Goal: Task Accomplishment & Management: Manage account settings

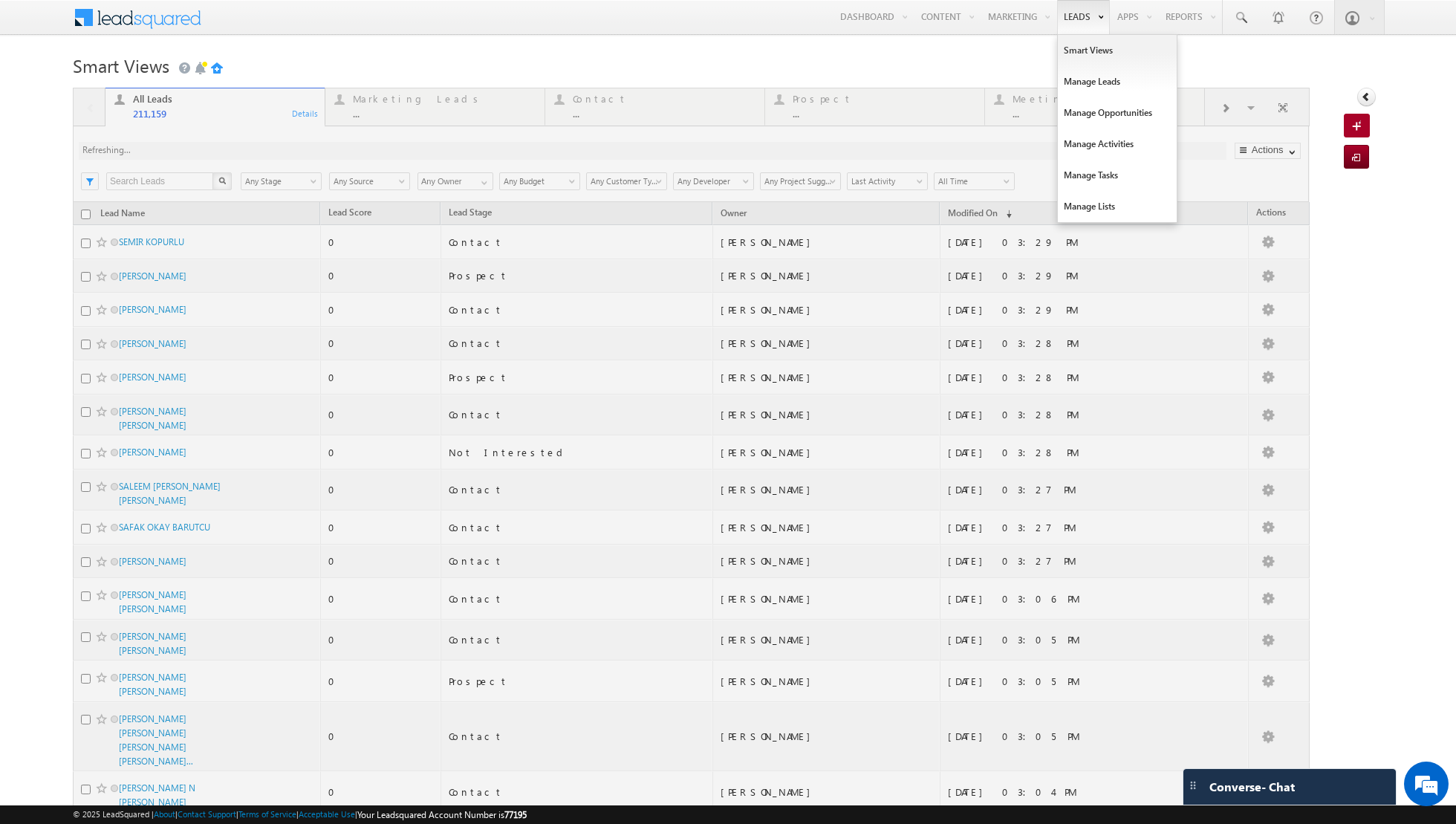
click at [1072, 17] on link "Leads" at bounding box center [1084, 17] width 52 height 34
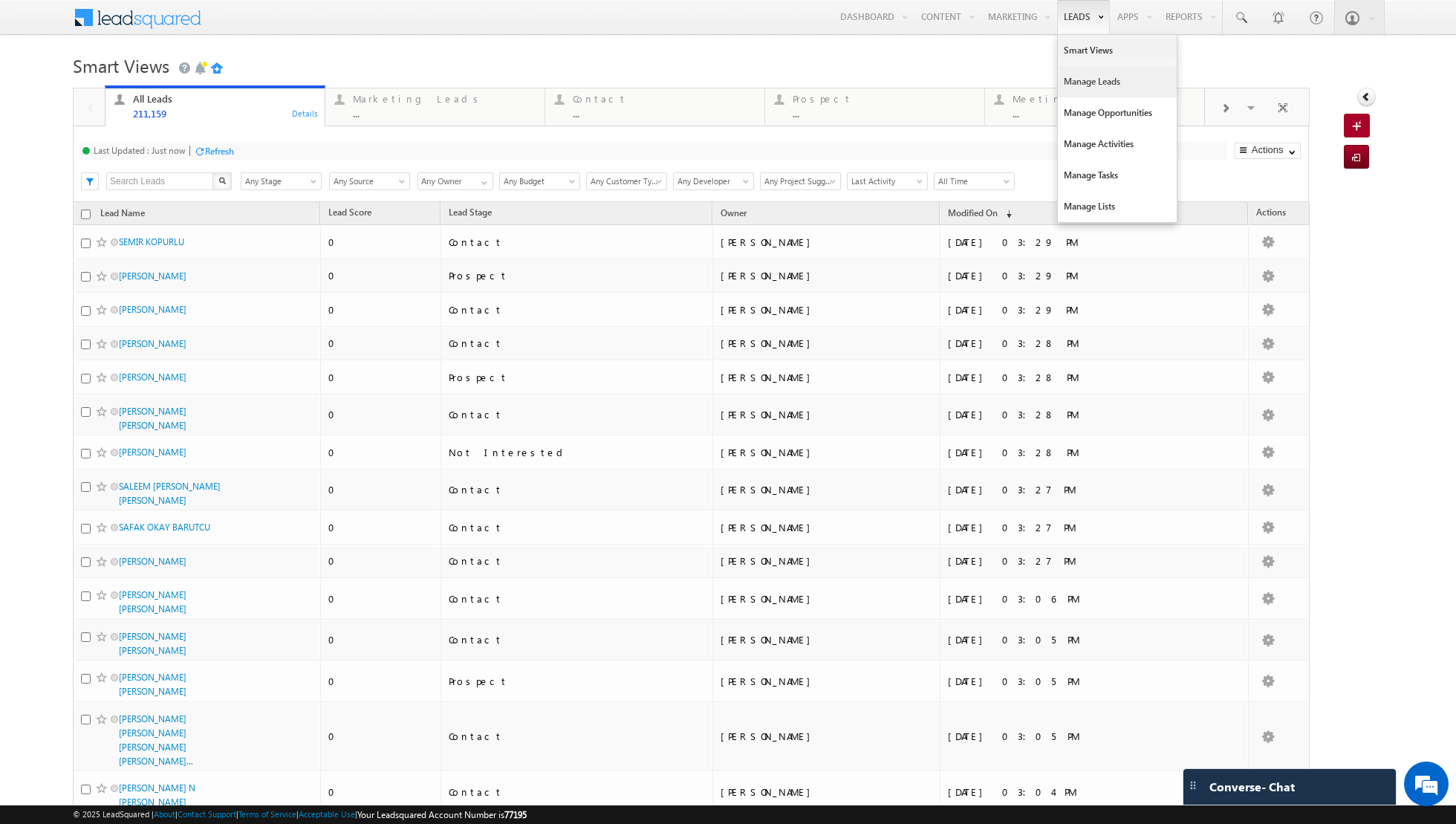
click at [1072, 90] on link "Manage Leads" at bounding box center [1117, 82] width 119 height 31
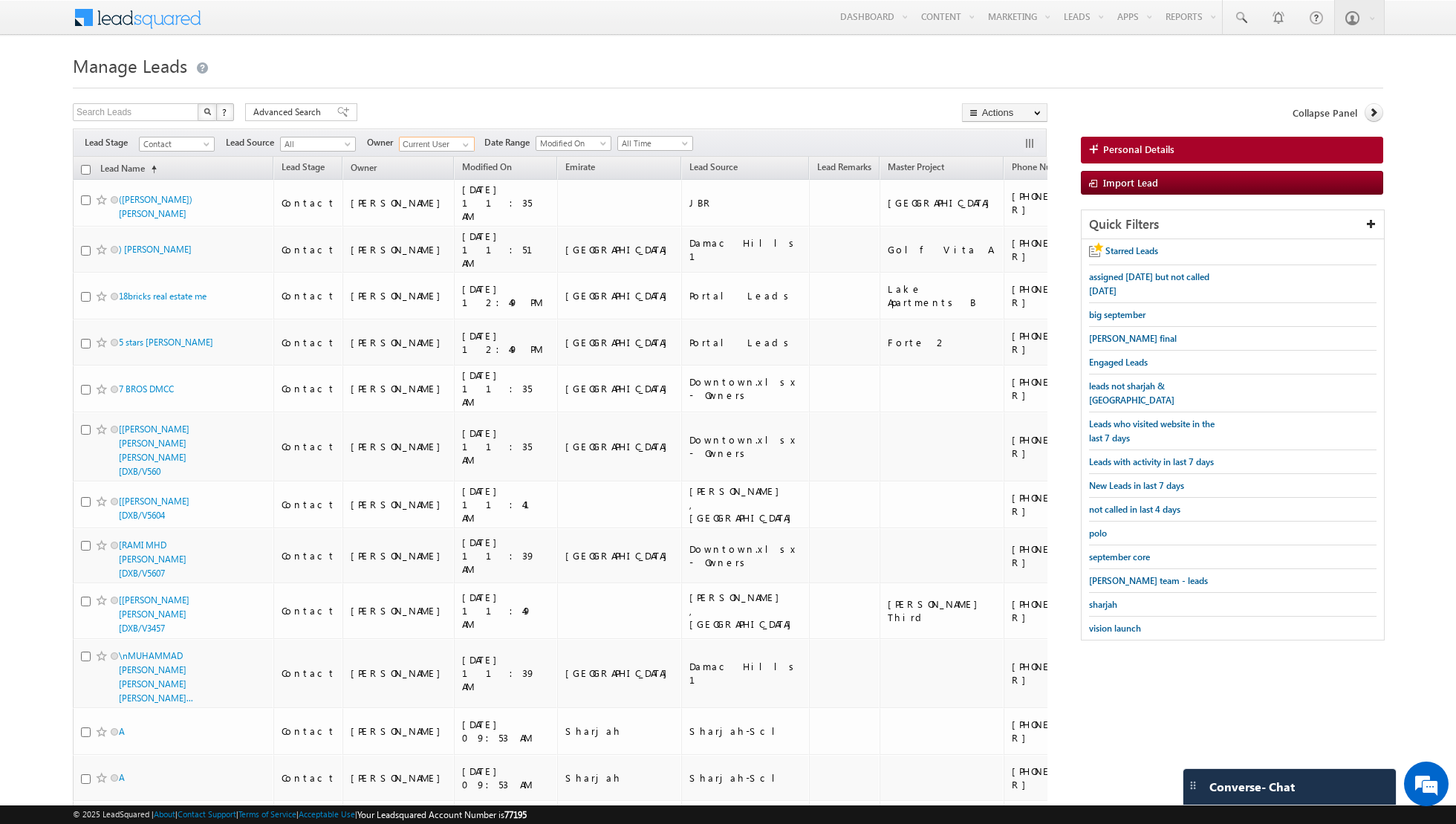
click at [444, 142] on input "Current User" at bounding box center [436, 144] width 76 height 15
click at [460, 142] on span at bounding box center [466, 145] width 12 height 12
click at [438, 159] on link "Any" at bounding box center [472, 158] width 149 height 17
type input "Any"
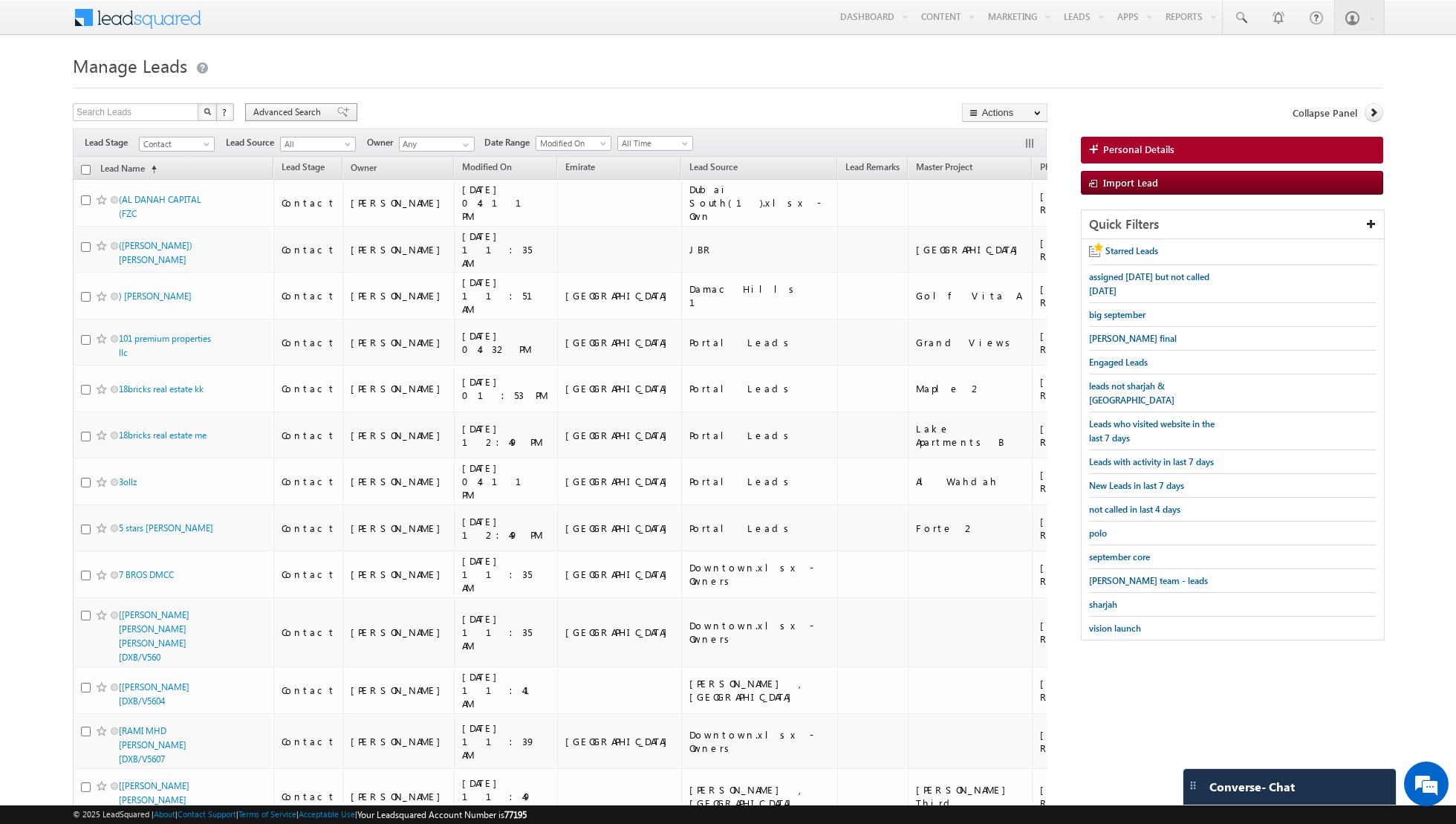
click at [337, 111] on span at bounding box center [343, 112] width 12 height 11
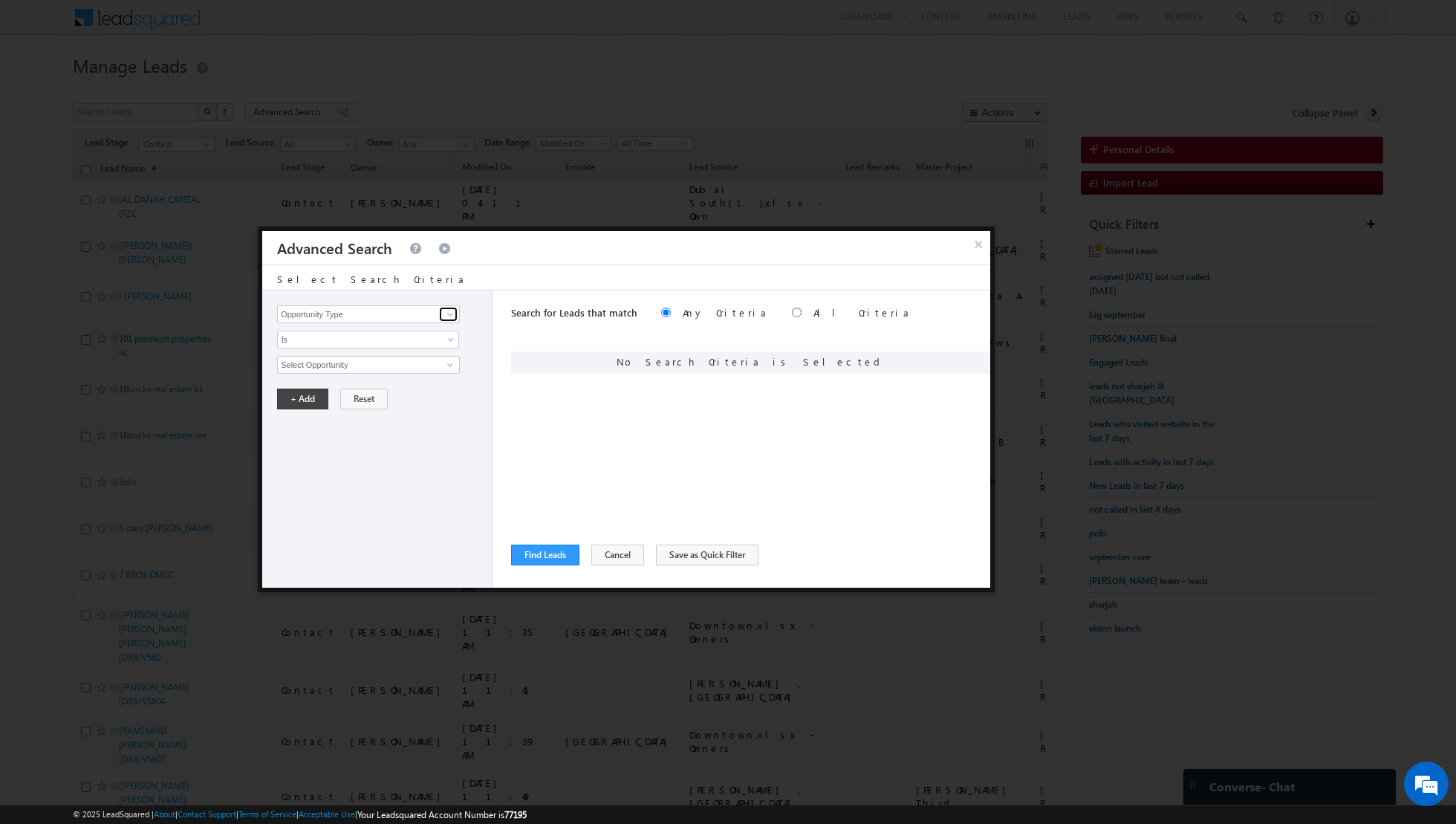
click at [440, 313] on link at bounding box center [448, 314] width 18 height 15
click at [367, 342] on link "Lead Source" at bounding box center [368, 344] width 183 height 17
type input "Lead Source"
click at [409, 366] on span "None Selected" at bounding box center [363, 364] width 169 height 17
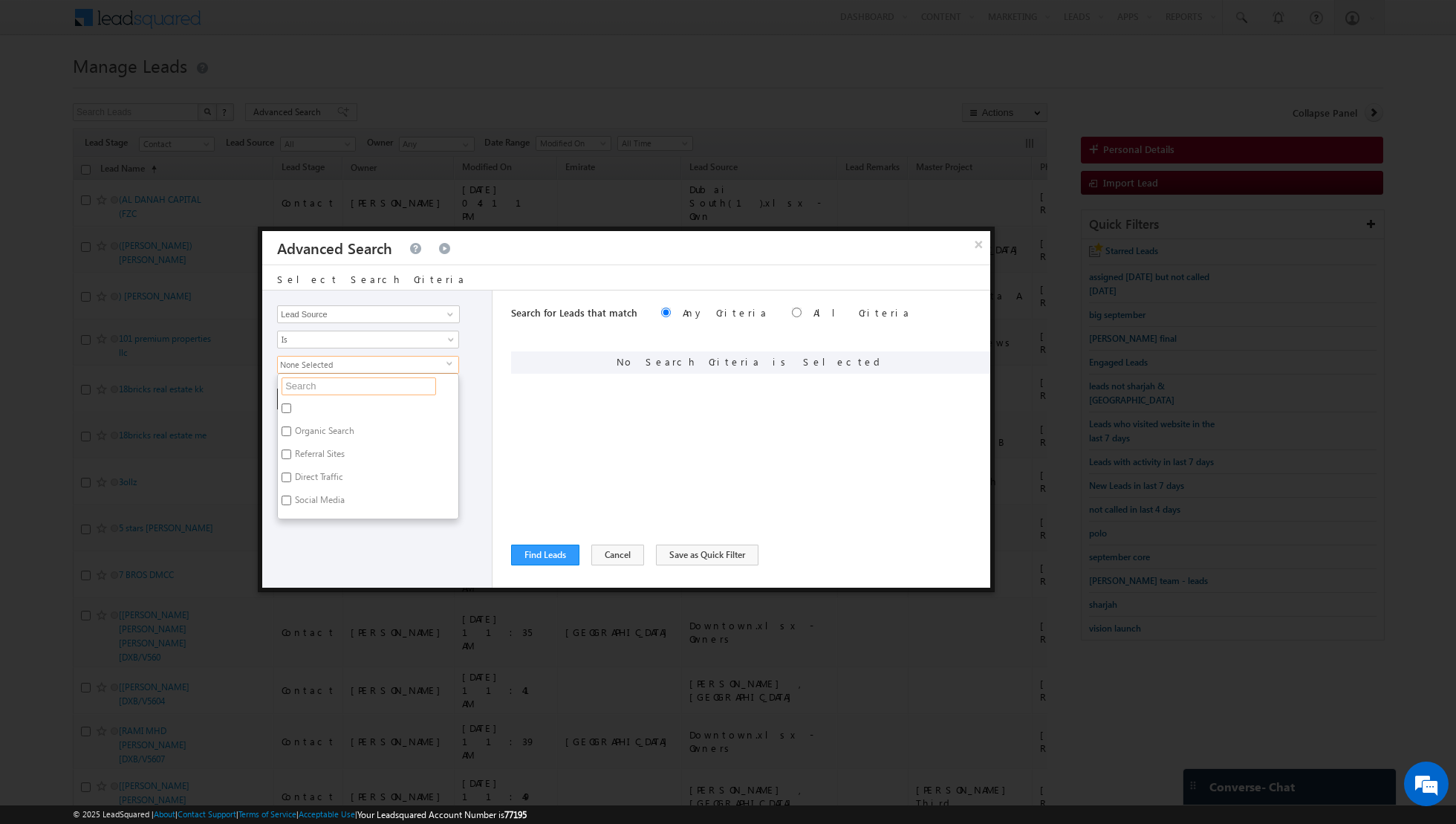
click at [367, 383] on input "text" at bounding box center [359, 386] width 155 height 17
type input "[GEOGRAPHIC_DATA]"
click at [298, 494] on label "[GEOGRAPHIC_DATA]" at bounding box center [335, 502] width 116 height 23
click at [292, 496] on input "[GEOGRAPHIC_DATA]" at bounding box center [287, 500] width 10 height 10
checkbox input "true"
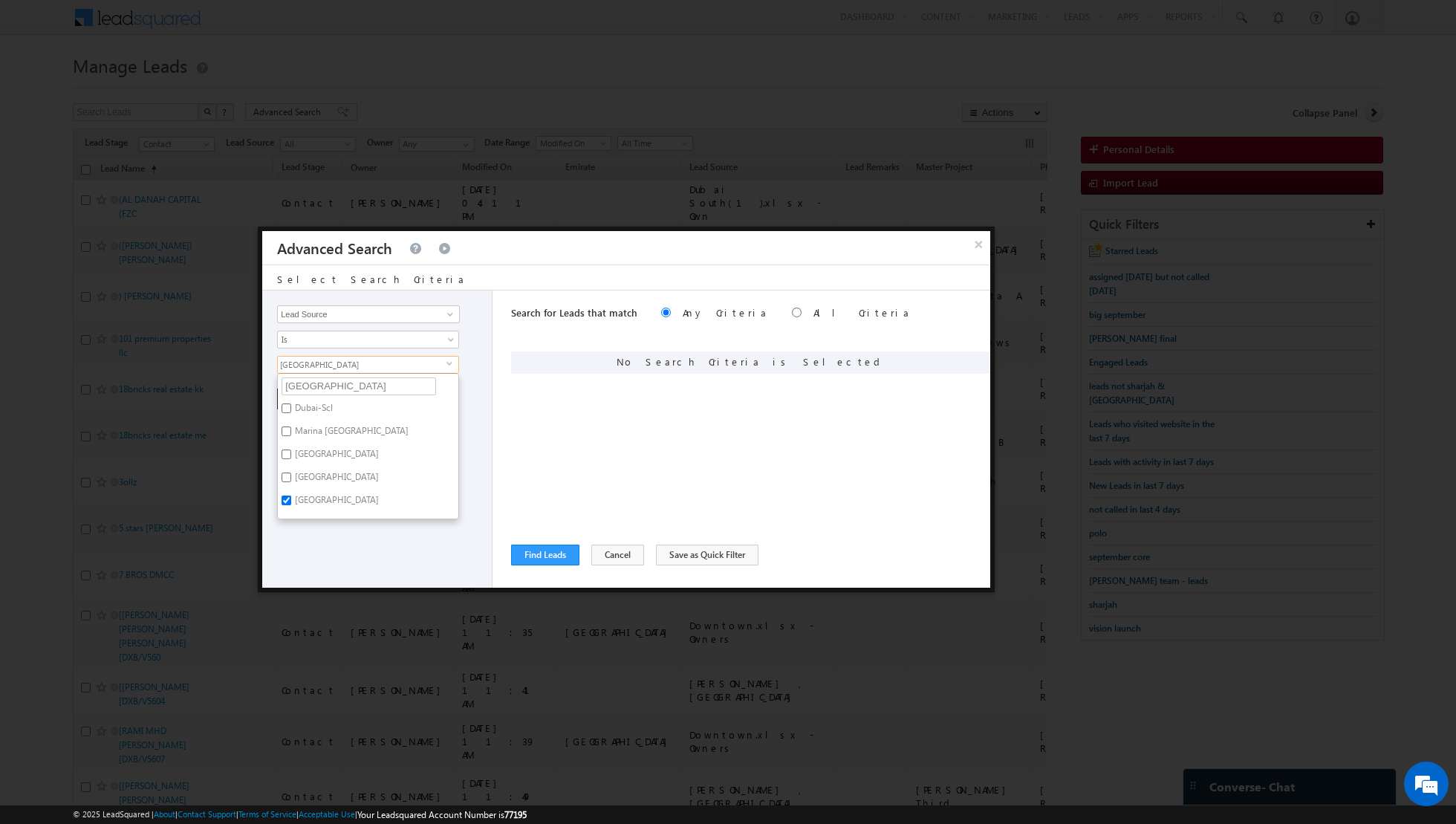
click at [315, 538] on div "Opportunity Type Lead Activity Task Sales Group Prospect Id Address 1 Address 2…" at bounding box center [377, 439] width 230 height 297
click at [303, 405] on button "+ Add" at bounding box center [302, 398] width 52 height 20
click at [708, 312] on div "Search for Leads that match Any Criteria All Criteria Note that the current tri…" at bounding box center [750, 314] width 479 height 48
click at [792, 311] on input "radio" at bounding box center [797, 312] width 10 height 10
radio input "true"
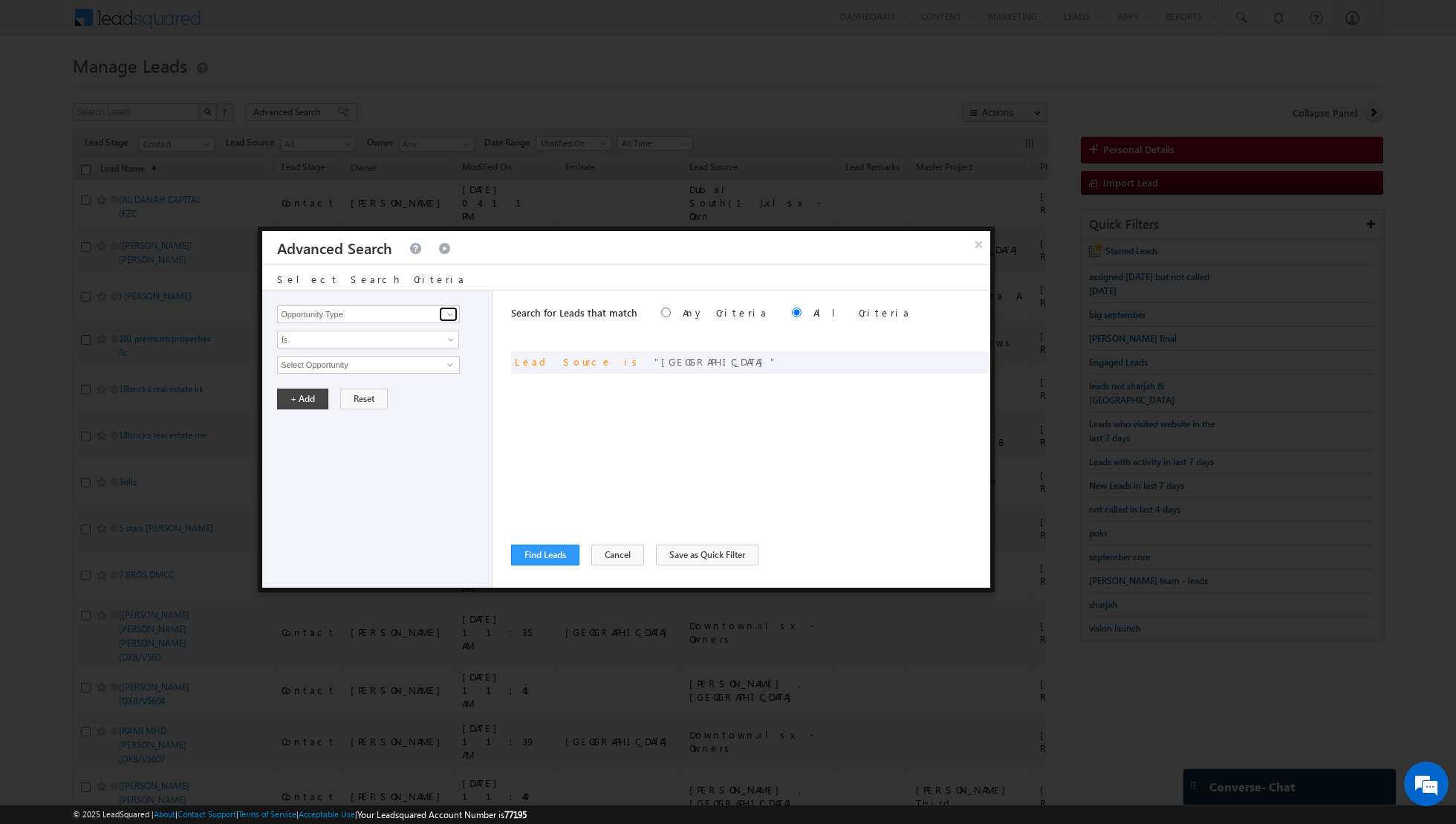
click at [452, 312] on span at bounding box center [450, 314] width 12 height 12
click at [367, 342] on link "Lead Source" at bounding box center [368, 344] width 183 height 17
type input "Lead Source"
click at [399, 369] on span "None Selected" at bounding box center [363, 364] width 169 height 17
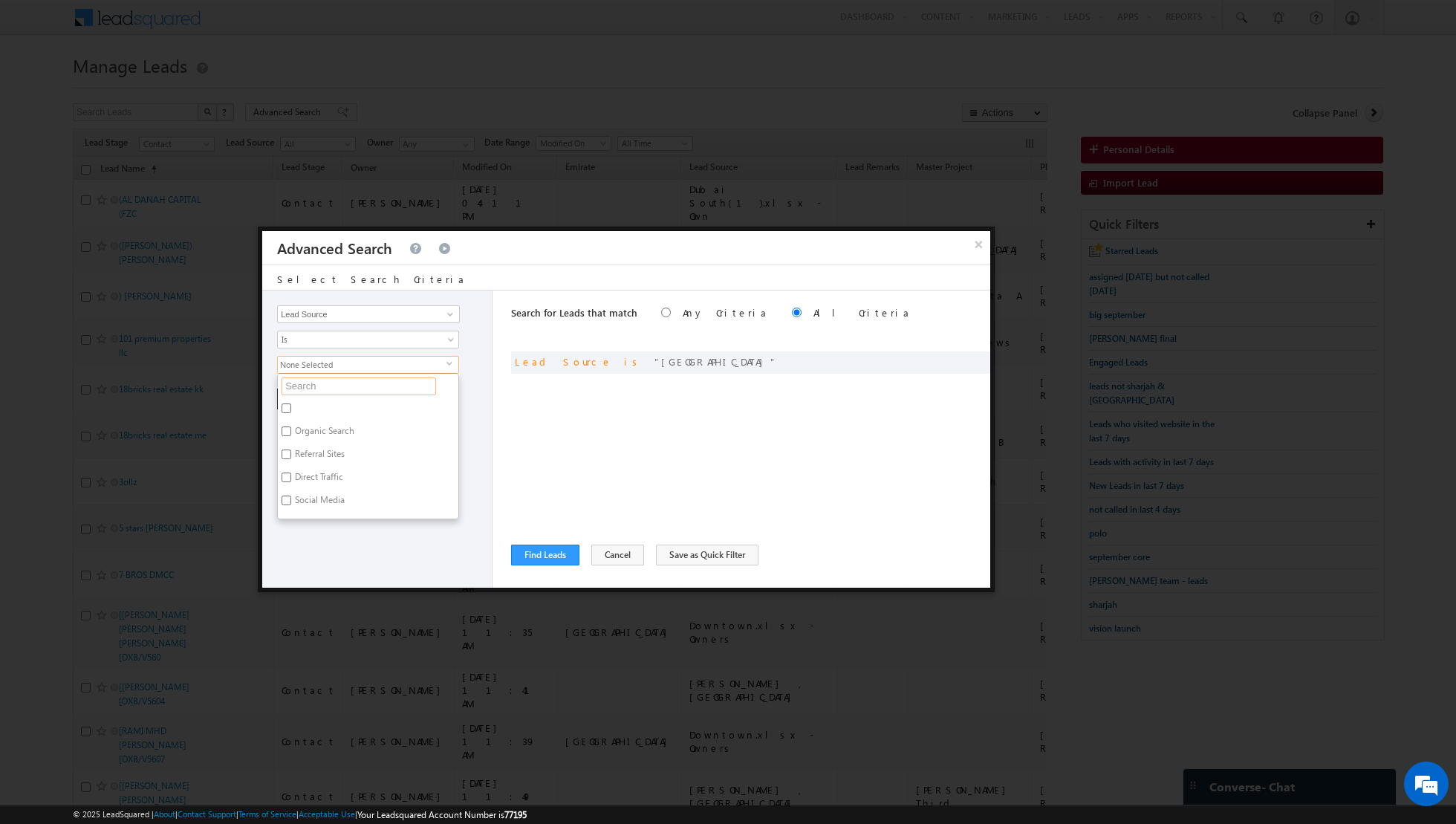
click at [373, 377] on input "text" at bounding box center [359, 386] width 155 height 17
type input "tow"
click at [307, 404] on label "[GEOGRAPHIC_DATA]" at bounding box center [335, 410] width 116 height 23
click at [292, 404] on input "[GEOGRAPHIC_DATA]" at bounding box center [287, 408] width 10 height 10
checkbox input "true"
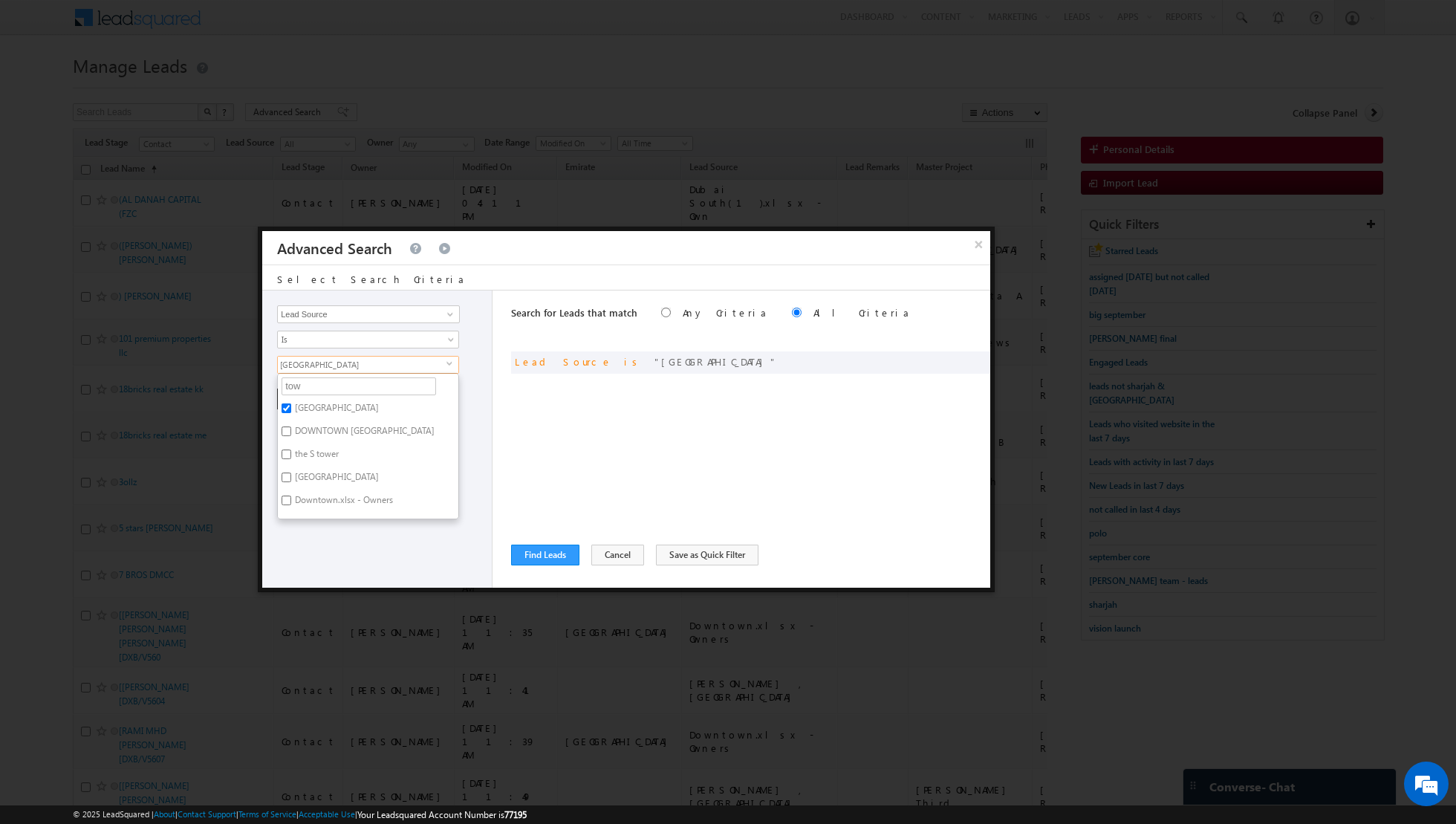
click at [332, 523] on div "Opportunity Type Lead Activity Task Sales Group Prospect Id Address 1 Address 2…" at bounding box center [377, 439] width 230 height 297
click at [295, 401] on button "+ Add" at bounding box center [302, 398] width 52 height 20
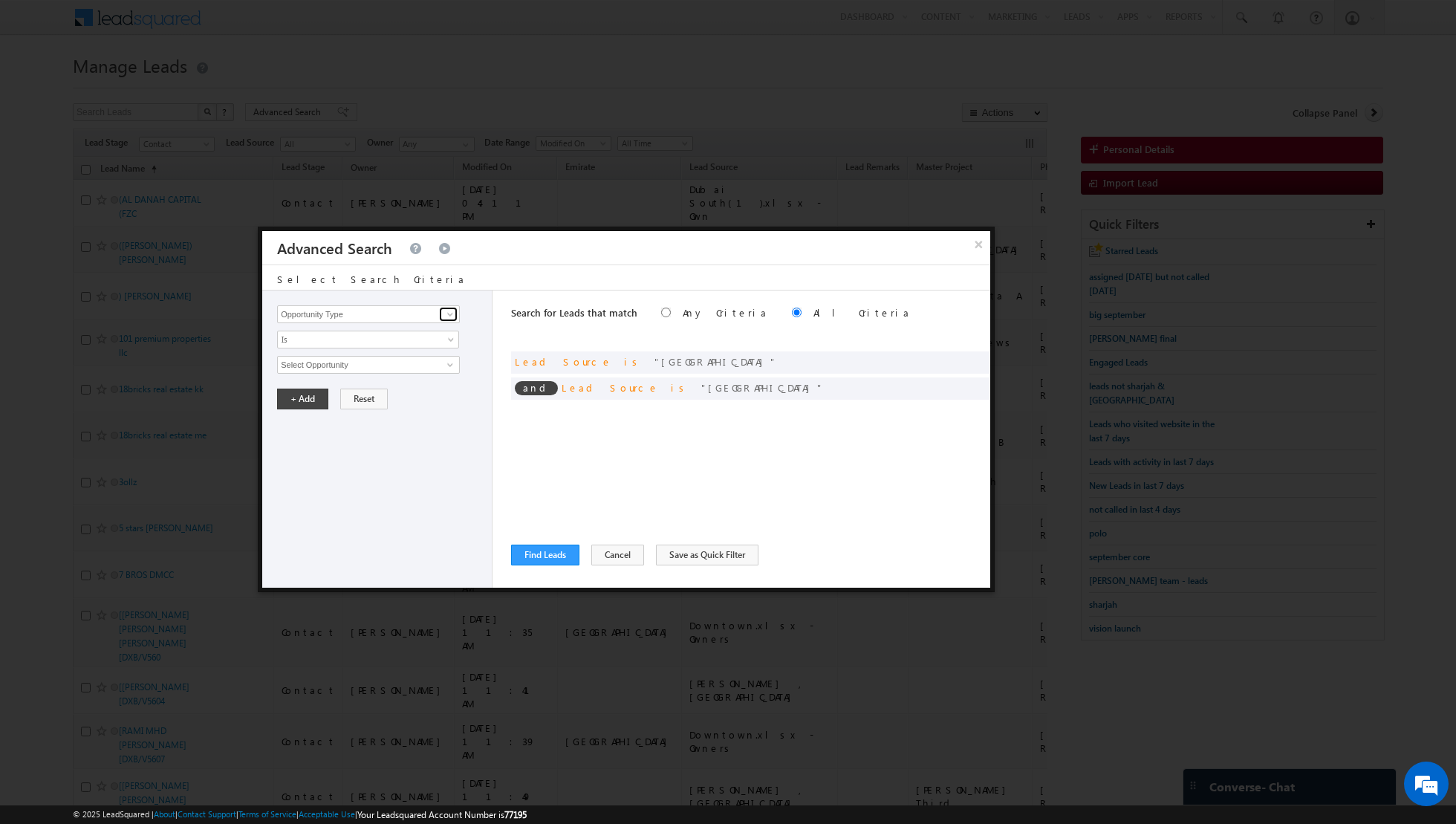
click at [452, 317] on span at bounding box center [450, 314] width 12 height 12
click at [393, 343] on link "Lead Source" at bounding box center [368, 344] width 183 height 17
type input "Lead Source"
click at [392, 364] on span "None Selected" at bounding box center [363, 364] width 169 height 17
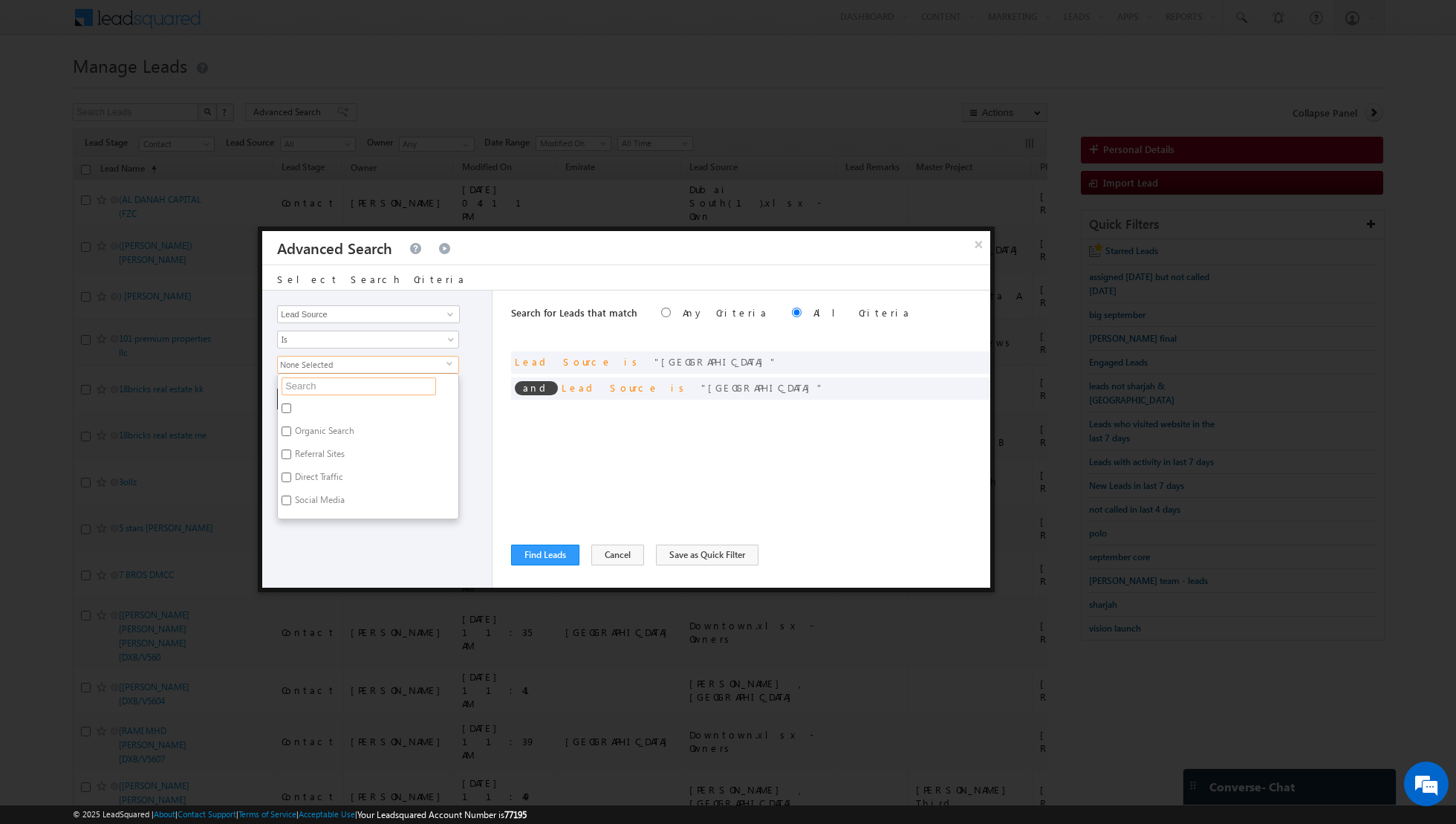
click at [356, 385] on input "text" at bounding box center [359, 386] width 155 height 17
type input "port"
click at [317, 405] on label "Port De Lamer" at bounding box center [321, 410] width 87 height 23
click at [292, 405] on input "Port De Lamer" at bounding box center [287, 408] width 10 height 10
checkbox input "true"
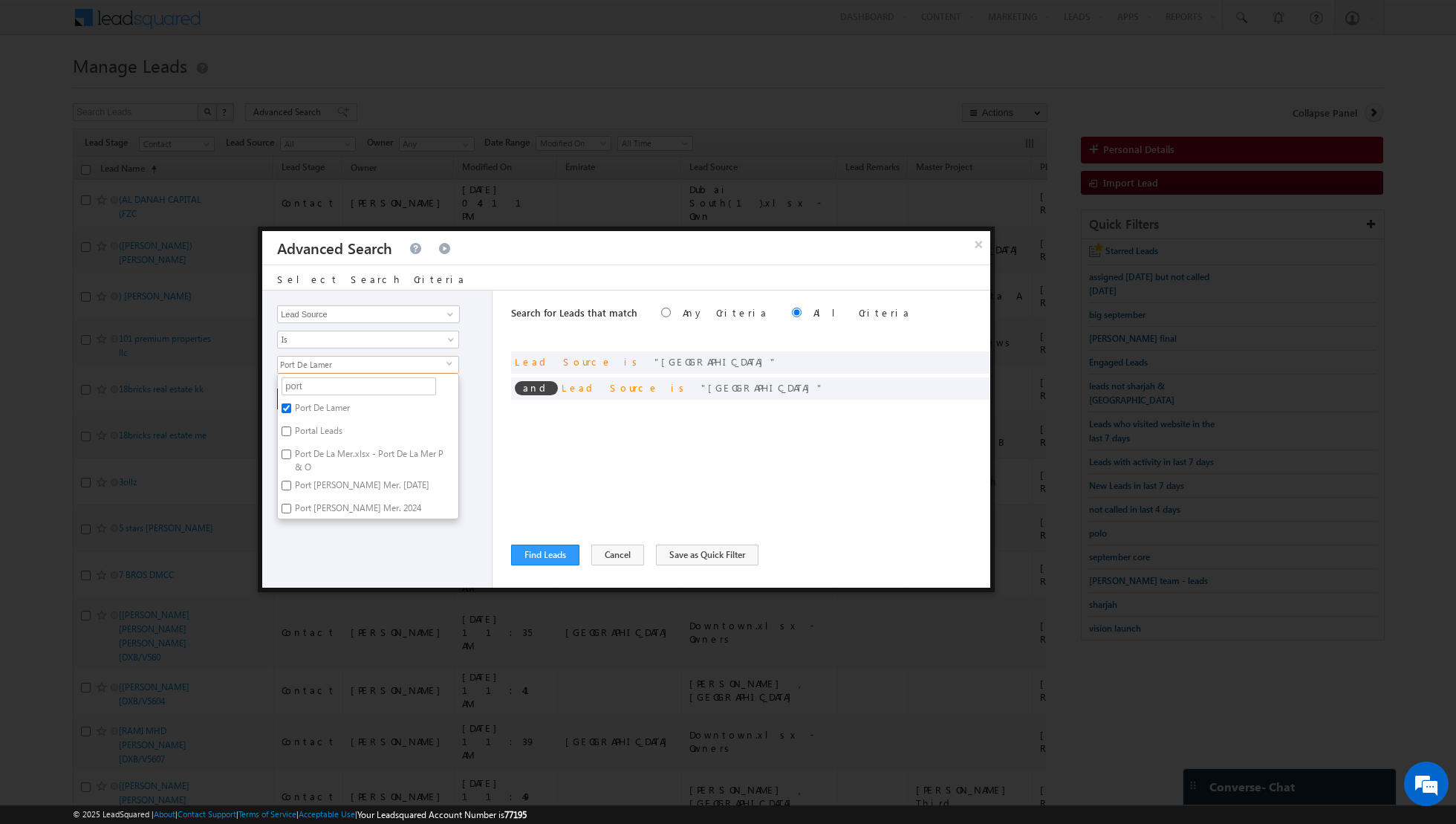
click at [494, 450] on div "Opportunity Type Lead Activity Task Sales Group Prospect Id Address 1 Address 2…" at bounding box center [626, 439] width 728 height 297
click at [295, 393] on button "+ Add" at bounding box center [302, 398] width 52 height 20
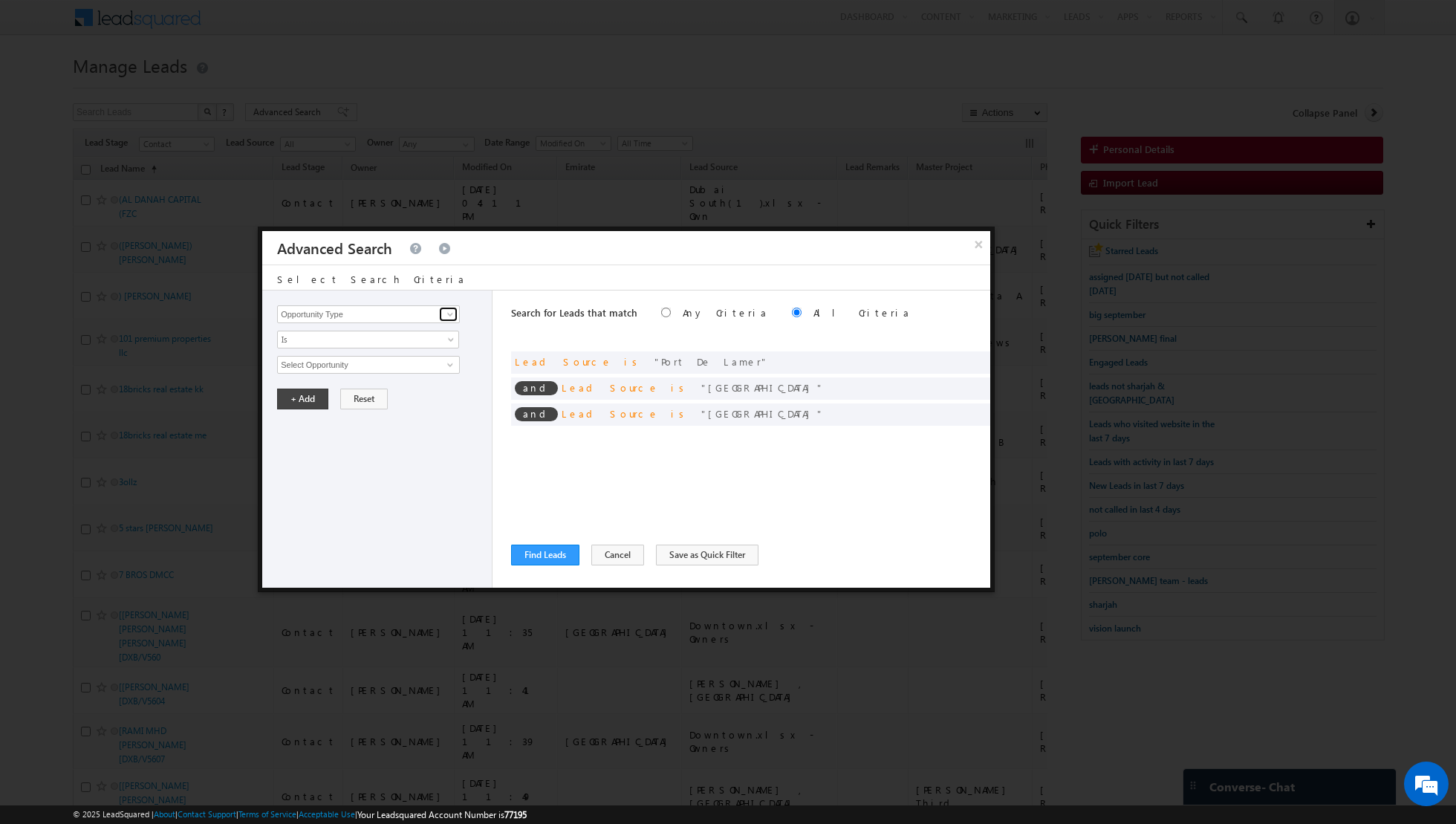
click at [451, 318] on span at bounding box center [450, 314] width 12 height 12
click at [375, 342] on link "Lead Source" at bounding box center [368, 344] width 183 height 17
type input "Lead Source"
click at [375, 360] on span "None Selected" at bounding box center [363, 364] width 169 height 17
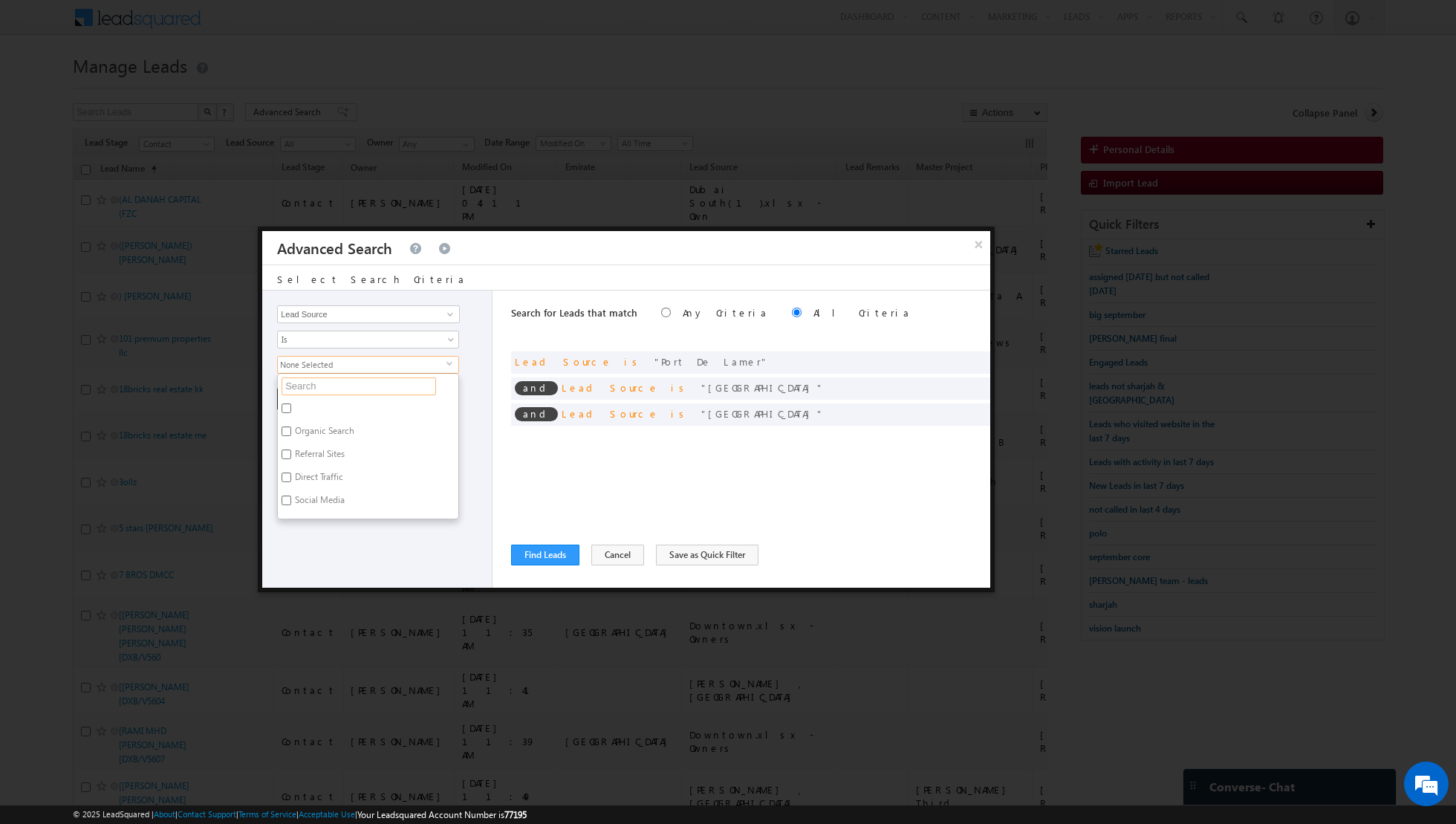
click at [342, 383] on input "text" at bounding box center [359, 386] width 155 height 17
type input "N"
type input "MJL"
click at [283, 405] on input "MJL" at bounding box center [287, 408] width 10 height 10
checkbox input "true"
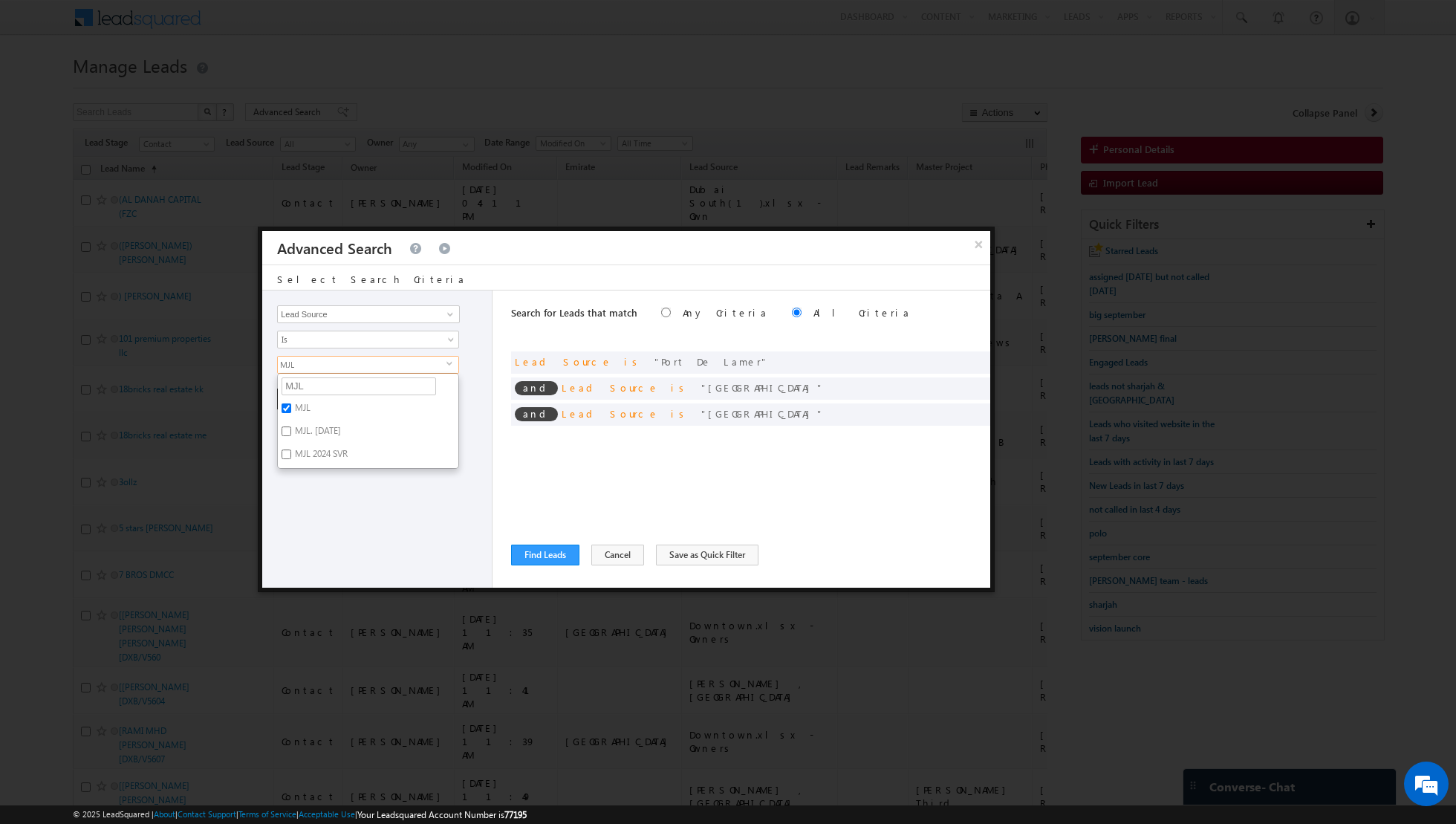
click at [330, 498] on div "Opportunity Type Lead Activity Task Sales Group Prospect Id Address 1 Address 2…" at bounding box center [377, 439] width 230 height 297
click at [299, 402] on button "+ Add" at bounding box center [302, 398] width 52 height 20
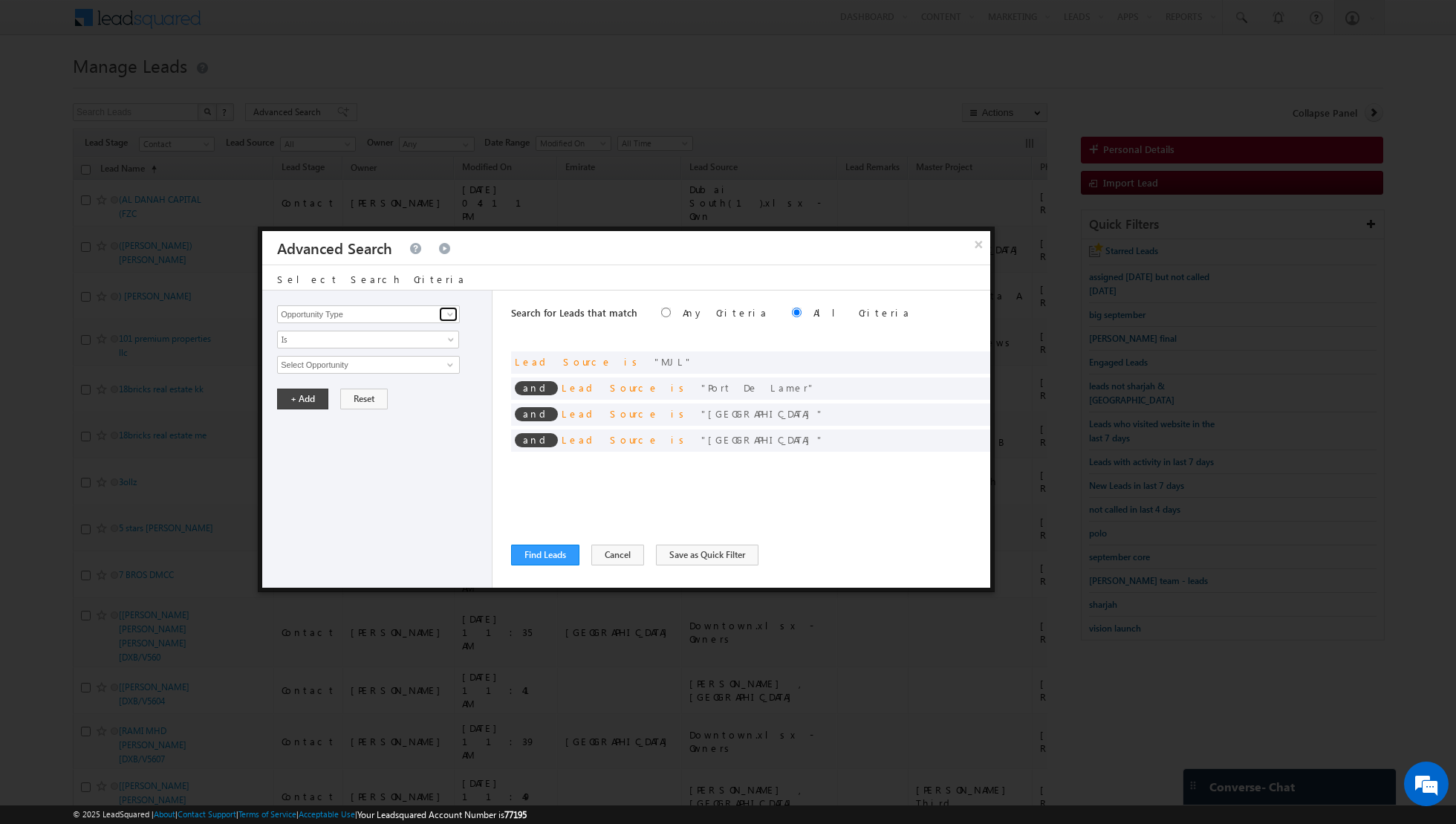
click at [446, 310] on span at bounding box center [450, 314] width 12 height 12
click at [383, 346] on link "Lead Source" at bounding box center [368, 344] width 183 height 17
type input "Lead Source"
click at [409, 364] on span "None Selected" at bounding box center [363, 364] width 169 height 17
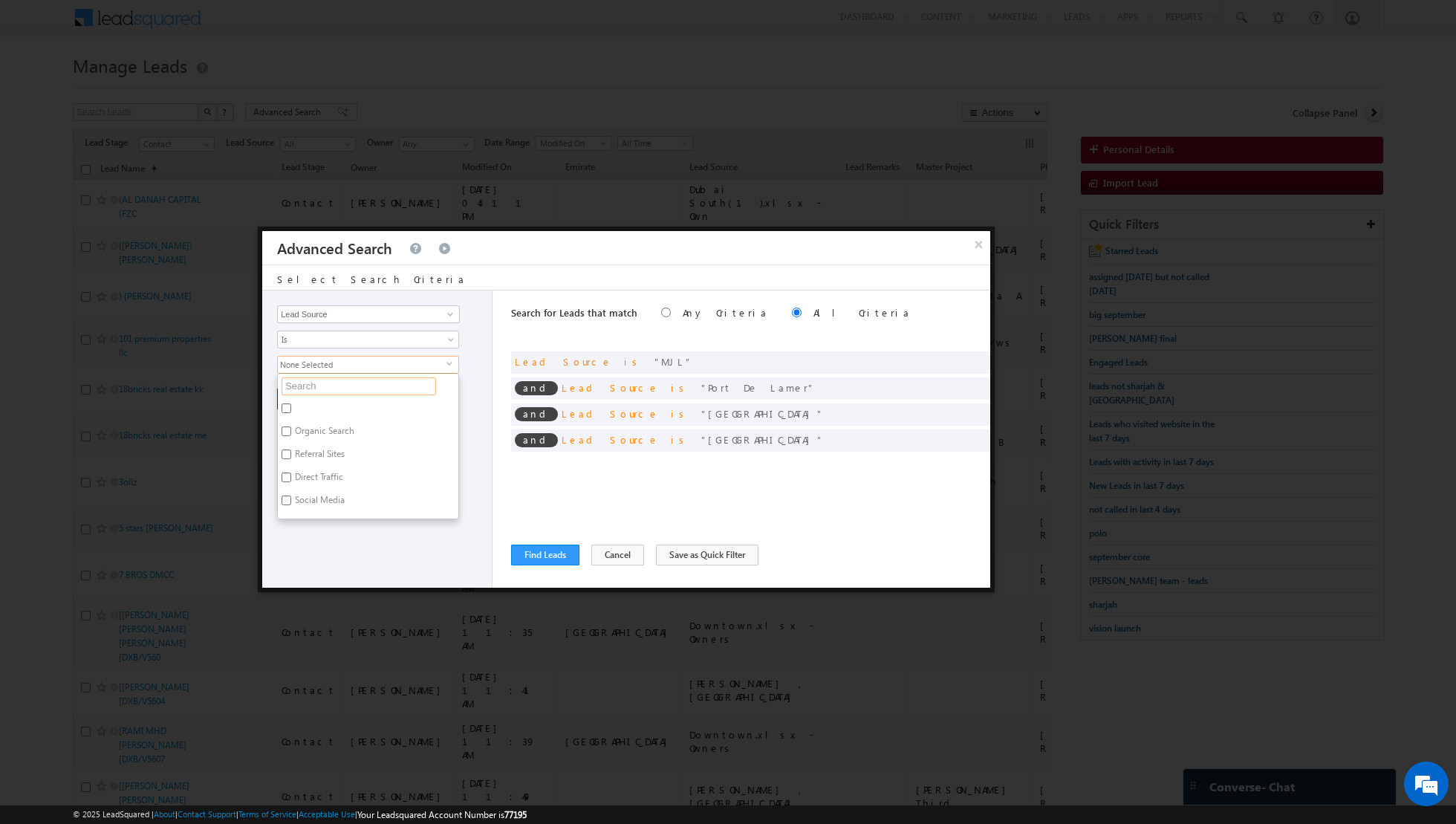
click at [374, 377] on input "text" at bounding box center [359, 386] width 155 height 17
type input "city"
click at [291, 429] on input "City Walk" at bounding box center [287, 431] width 10 height 10
checkbox input "true"
click at [321, 534] on div "Opportunity Type Lead Activity Task Sales Group Prospect Id Address 1 Address 2…" at bounding box center [377, 439] width 230 height 297
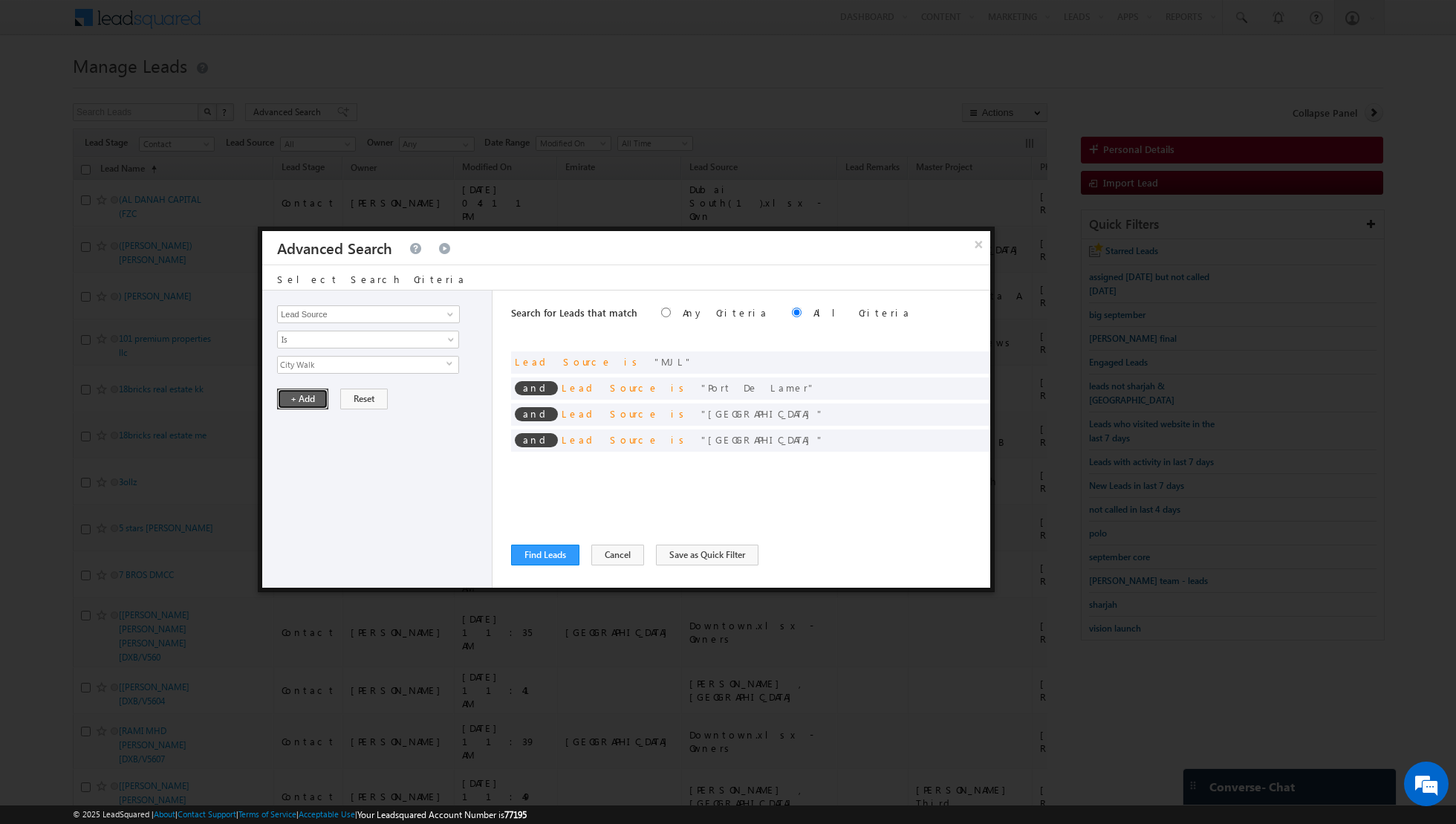
click at [301, 402] on button "+ Add" at bounding box center [302, 398] width 52 height 20
click at [452, 320] on link at bounding box center [448, 314] width 18 height 15
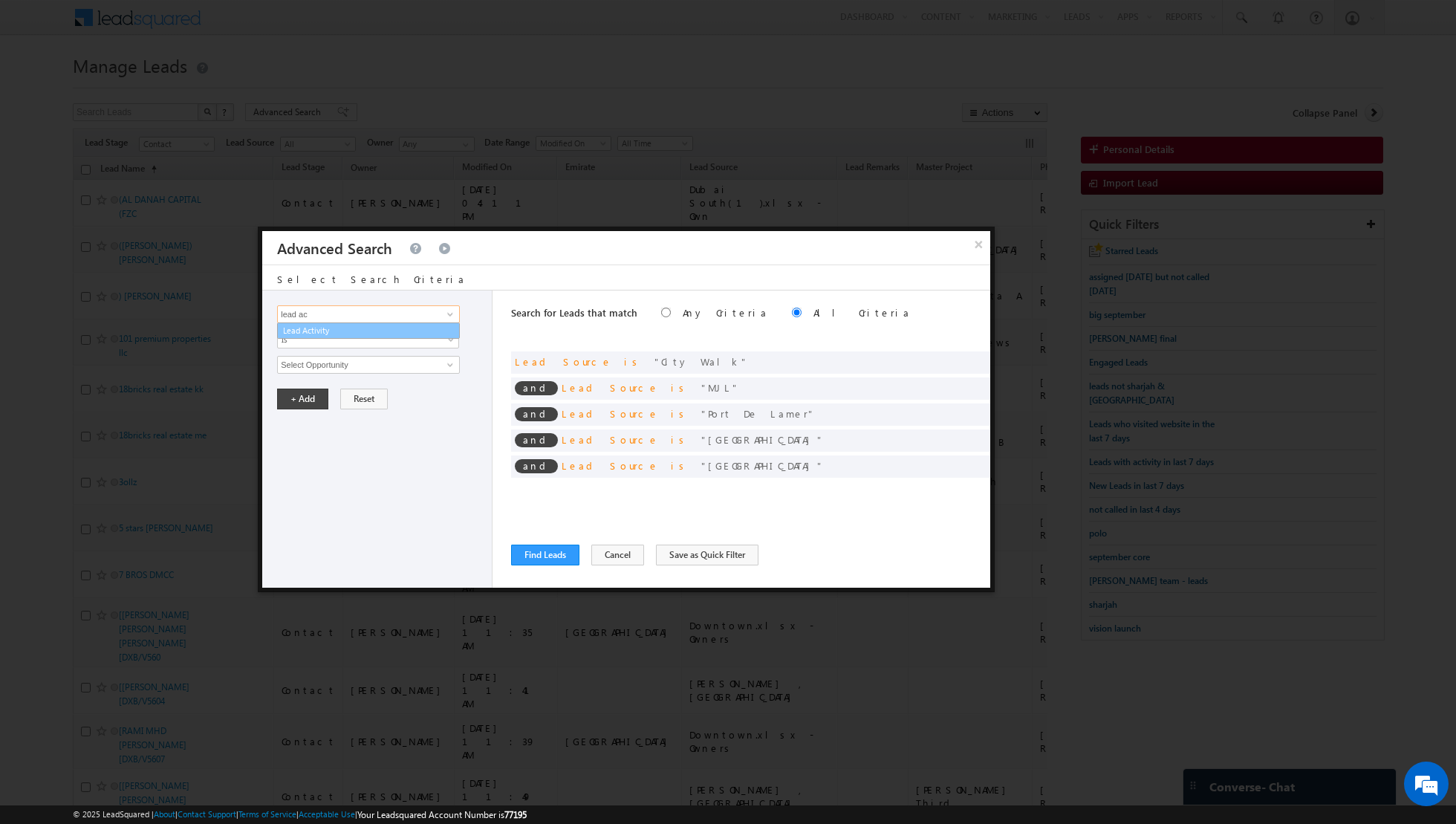
click at [404, 326] on link "Lead Activity" at bounding box center [368, 331] width 183 height 17
type input "Lead Activity"
click at [392, 332] on span "Is" at bounding box center [359, 339] width 161 height 14
click at [345, 370] on link "Is Not" at bounding box center [368, 370] width 182 height 14
click at [380, 364] on input "Select Activity" at bounding box center [368, 364] width 183 height 17
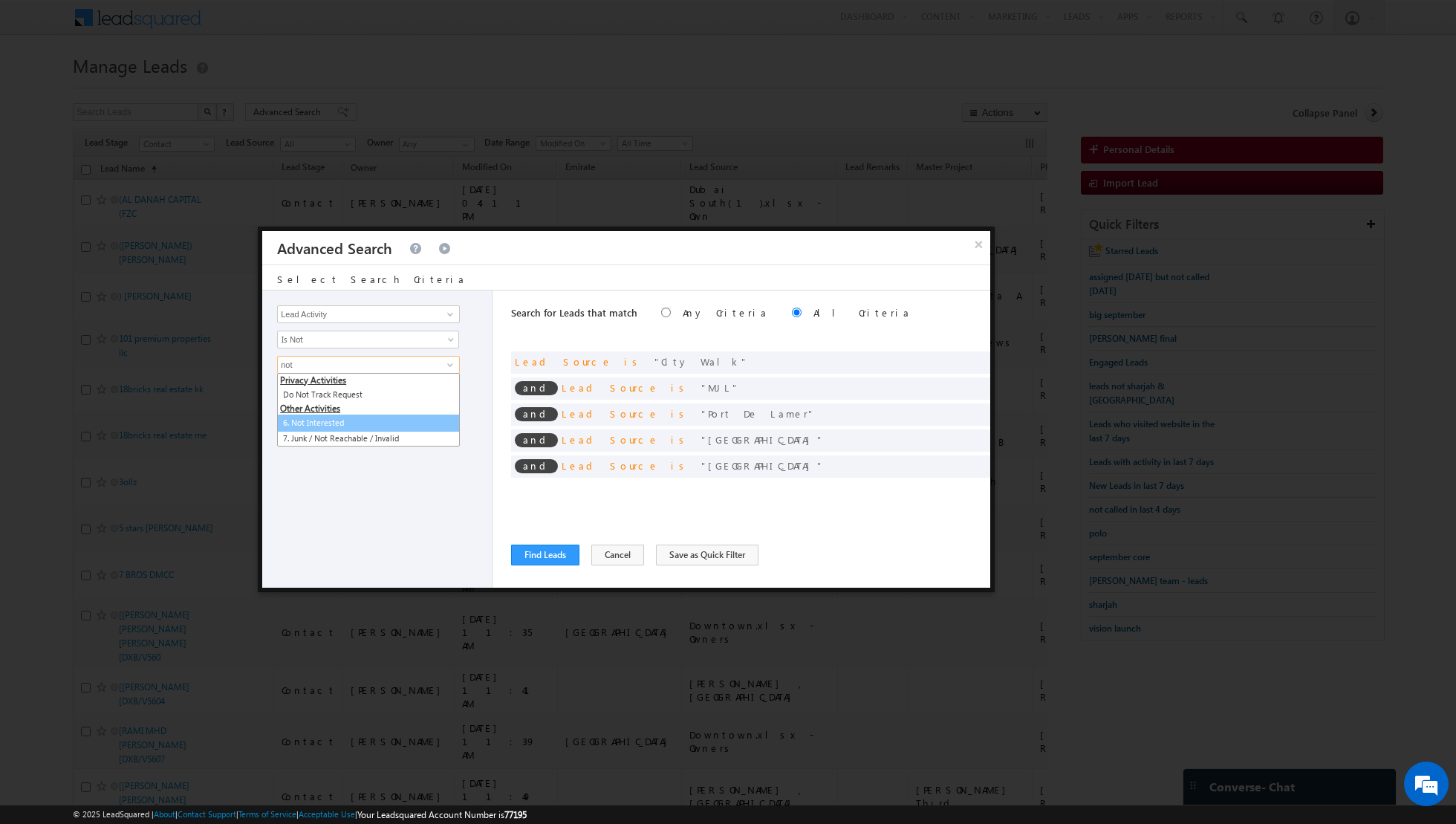
click at [323, 420] on link "6. Not Interested" at bounding box center [368, 424] width 183 height 17
type input "6. Not Interested"
click at [296, 442] on button "+ Add" at bounding box center [302, 449] width 52 height 20
click at [440, 311] on link at bounding box center [448, 314] width 18 height 15
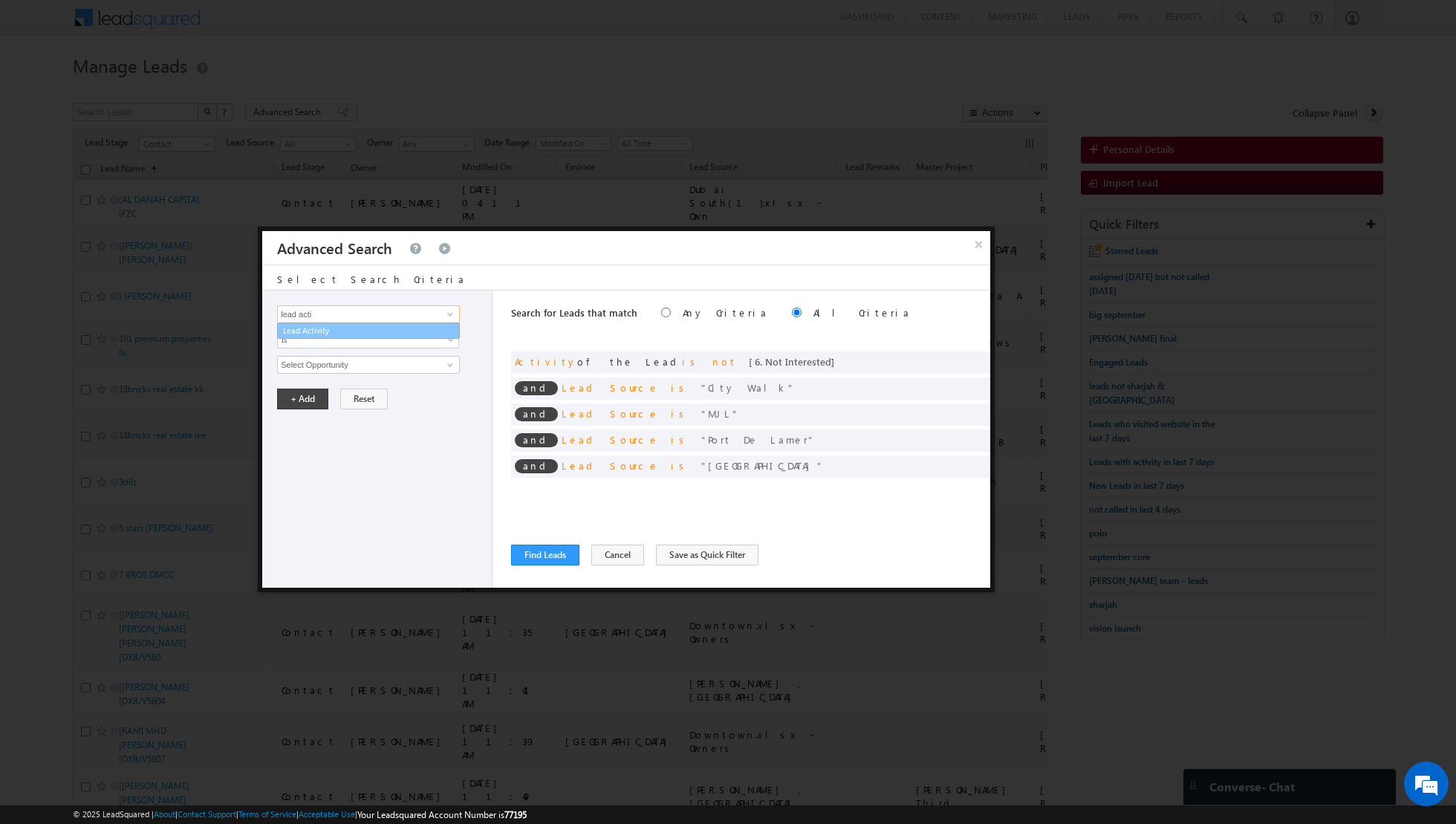
click at [380, 335] on link "Lead Activity" at bounding box center [368, 331] width 183 height 17
type input "Lead Activity"
click at [390, 336] on span "Is" at bounding box center [359, 339] width 161 height 14
click at [357, 367] on link "Is Not" at bounding box center [368, 370] width 182 height 14
click at [446, 360] on span at bounding box center [450, 364] width 12 height 12
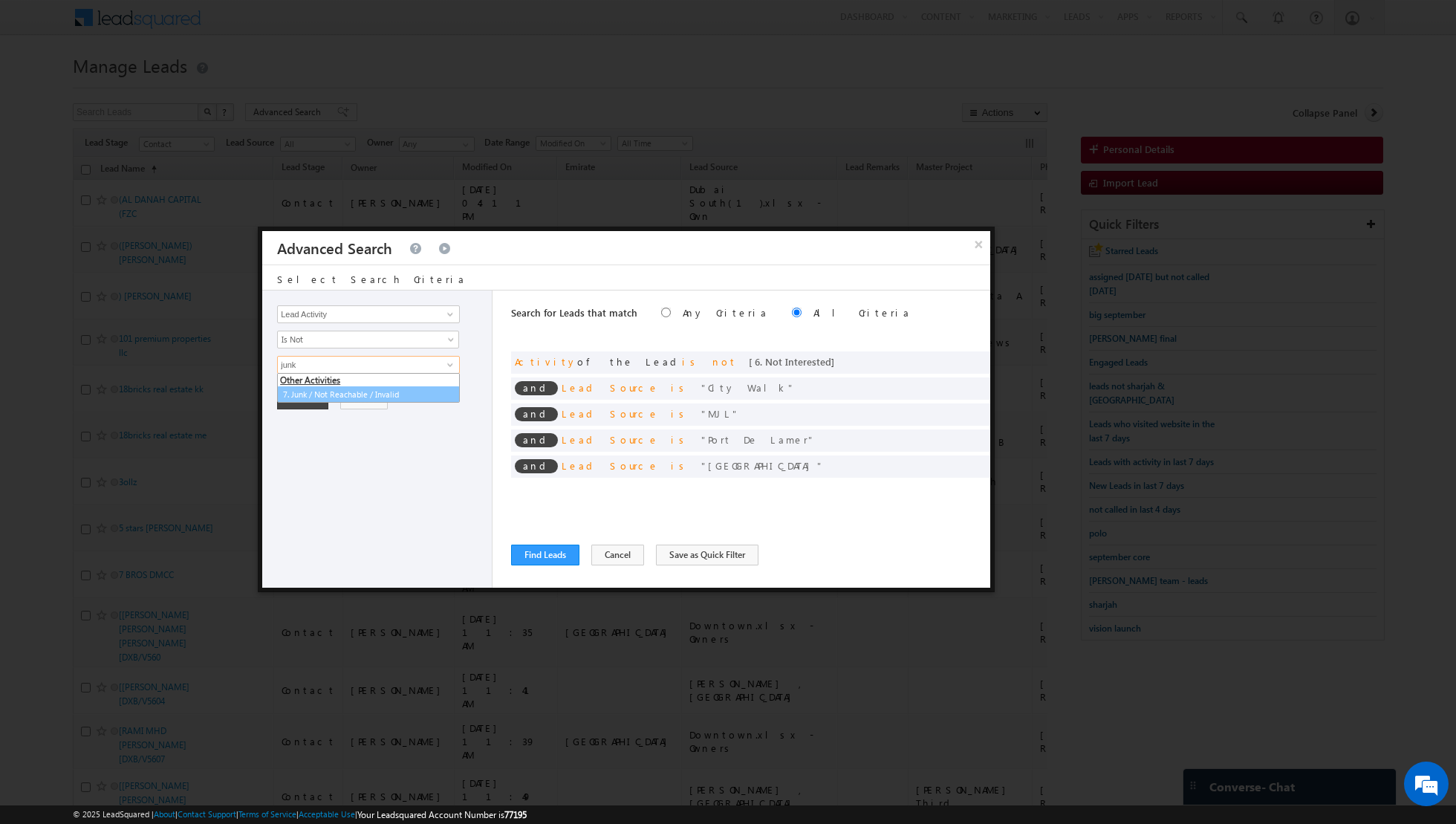
click at [372, 391] on link "7. Junk / Not Reachable / Invalid" at bounding box center [368, 395] width 183 height 17
type input "7. Junk / Not Reachable / Invalid"
click at [301, 449] on button "+ Add" at bounding box center [302, 449] width 52 height 20
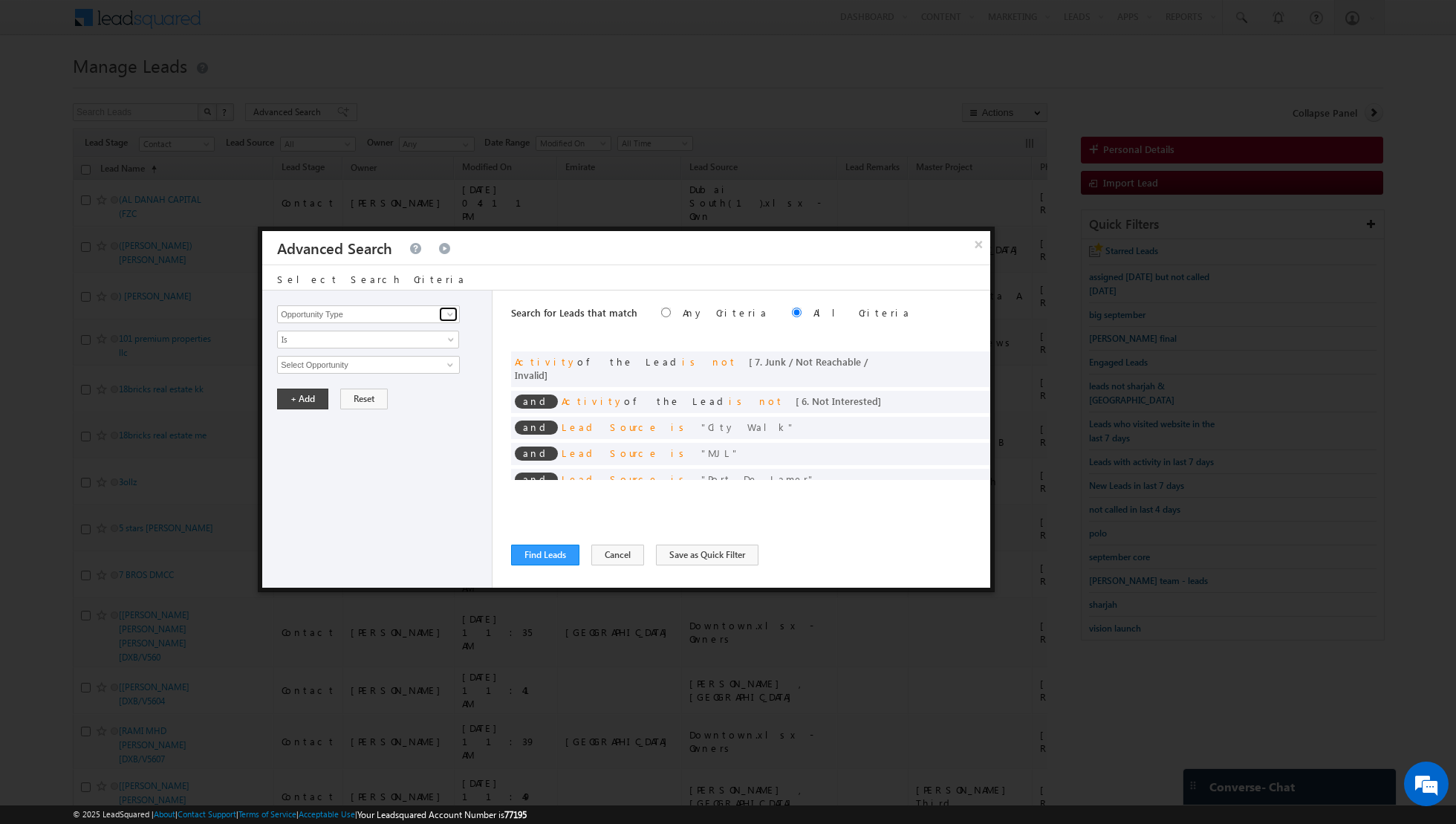
click at [444, 315] on span at bounding box center [450, 314] width 12 height 12
click at [391, 332] on link "Lead Activity" at bounding box center [368, 331] width 183 height 17
type input "Lead Activity"
click at [408, 337] on span "Is" at bounding box center [359, 339] width 161 height 14
click at [377, 367] on link "Is Not" at bounding box center [368, 370] width 182 height 14
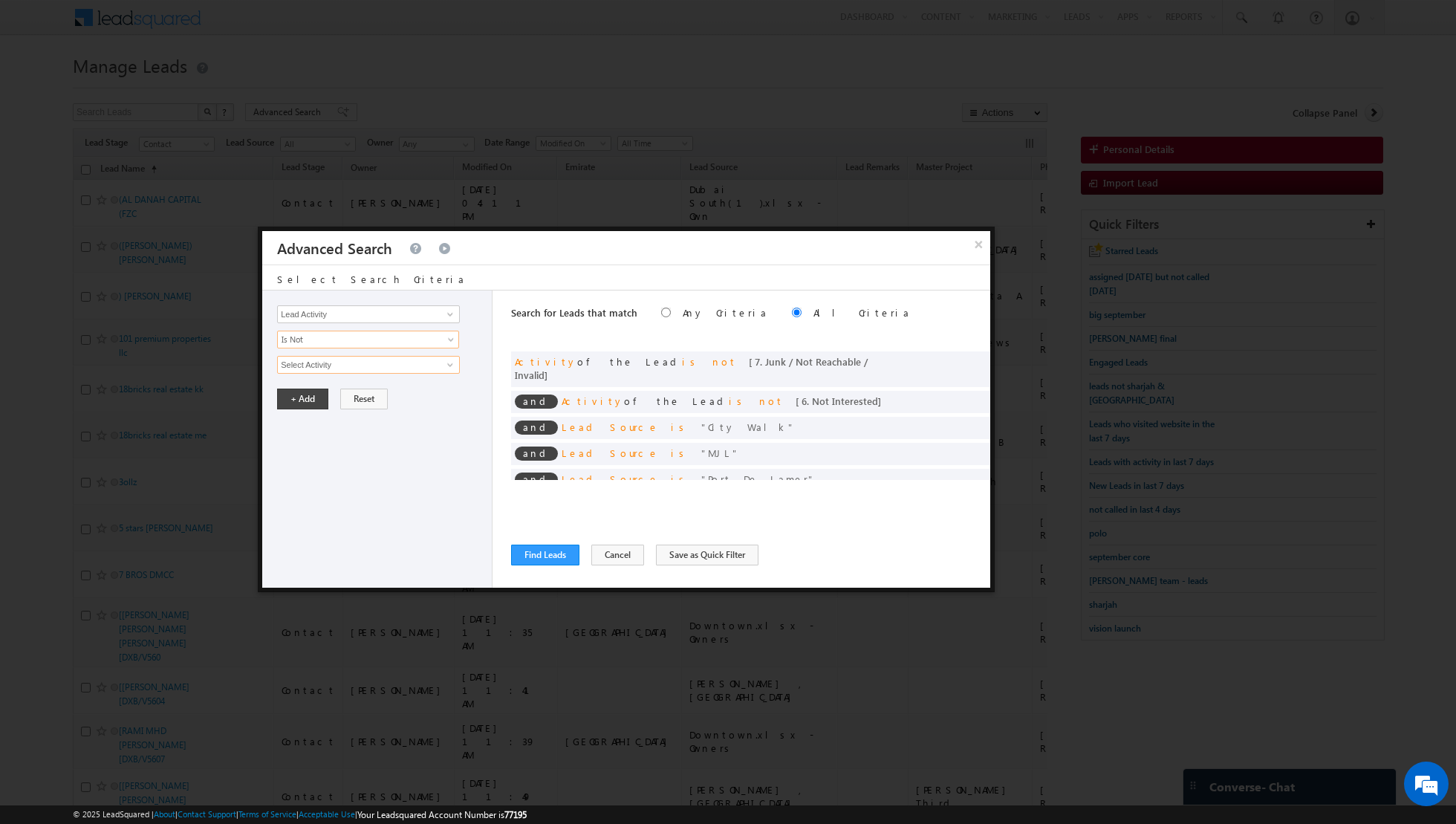
click at [437, 365] on input "Select Activity" at bounding box center [368, 364] width 183 height 17
click at [378, 391] on link "Outbound Phone Call Activity" at bounding box center [368, 395] width 183 height 17
type input "Outbound Phone Call Activity"
click at [393, 390] on span at bounding box center [359, 390] width 161 height 14
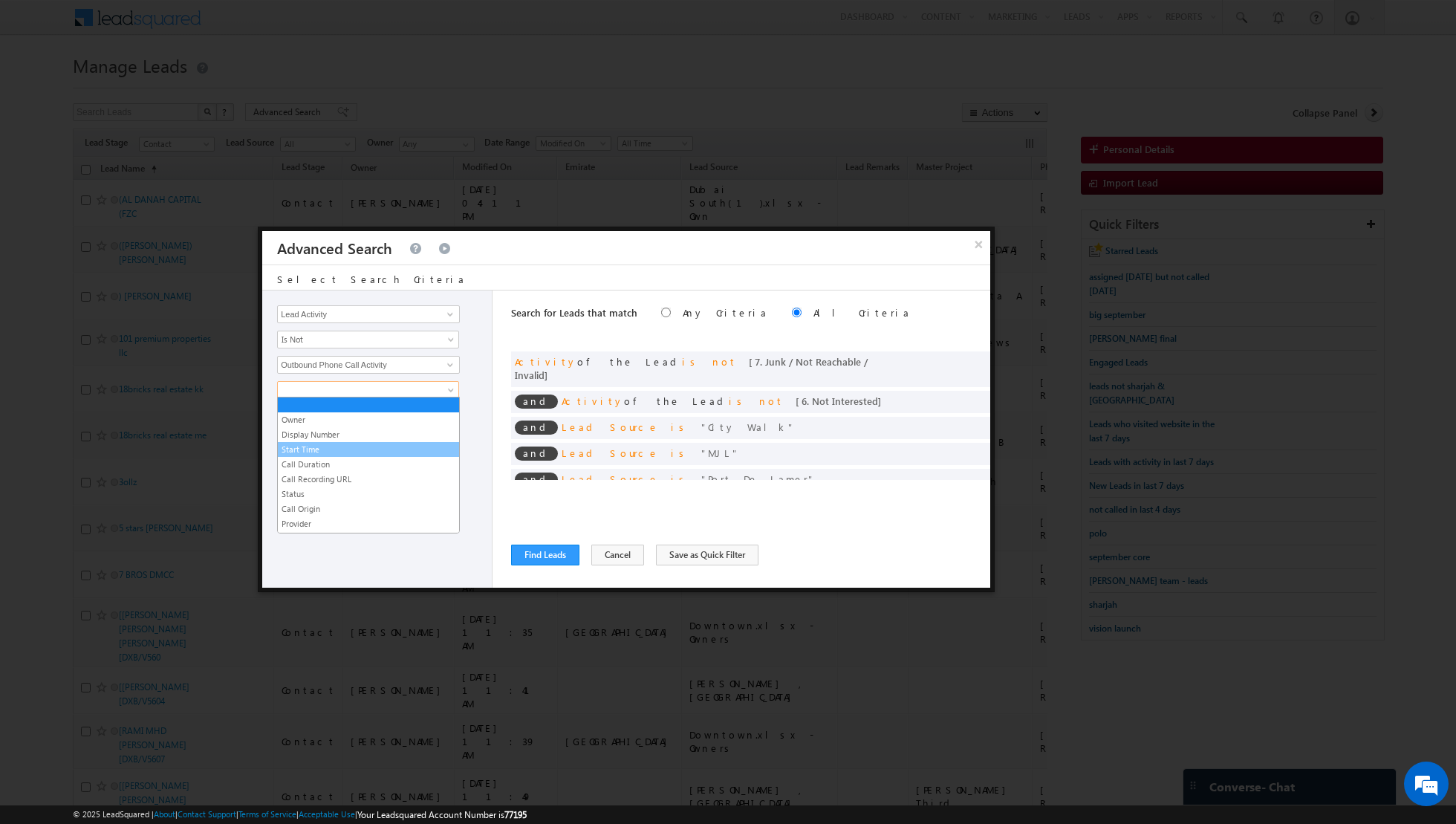
click at [317, 447] on link "Start Time" at bounding box center [368, 450] width 182 height 14
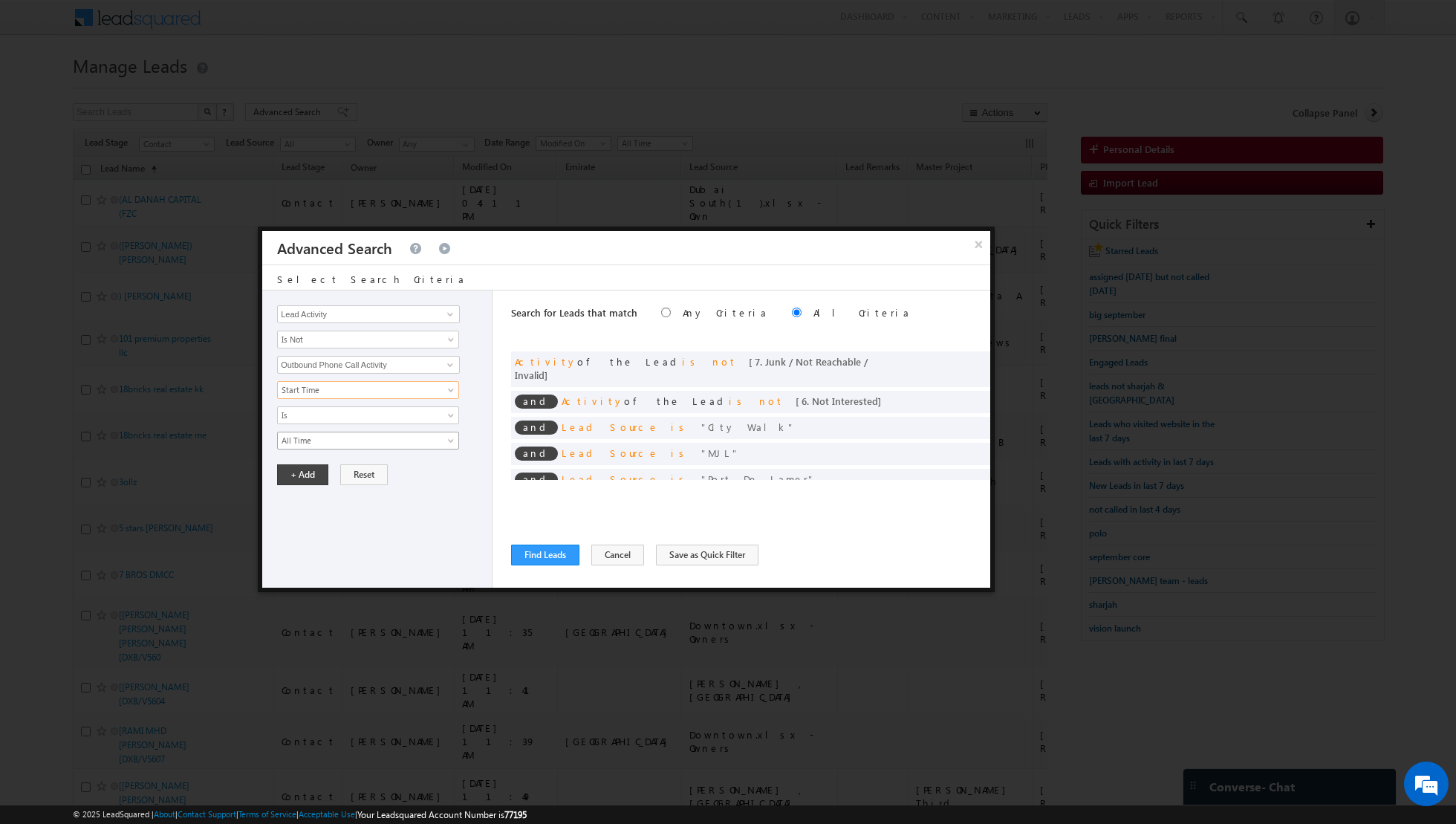
click at [339, 433] on span "All Time" at bounding box center [359, 440] width 161 height 14
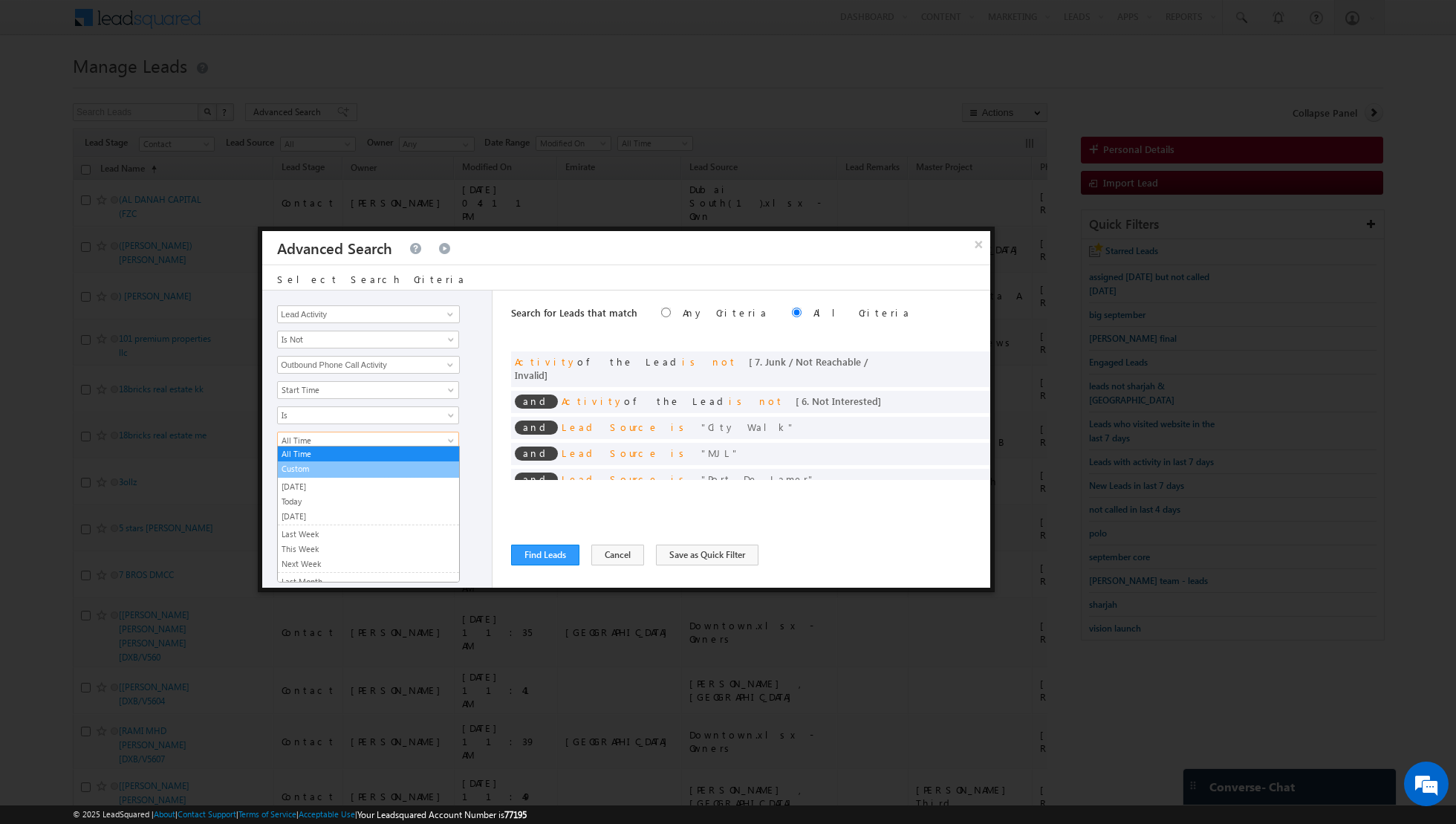
click at [312, 464] on link "Custom" at bounding box center [368, 468] width 182 height 14
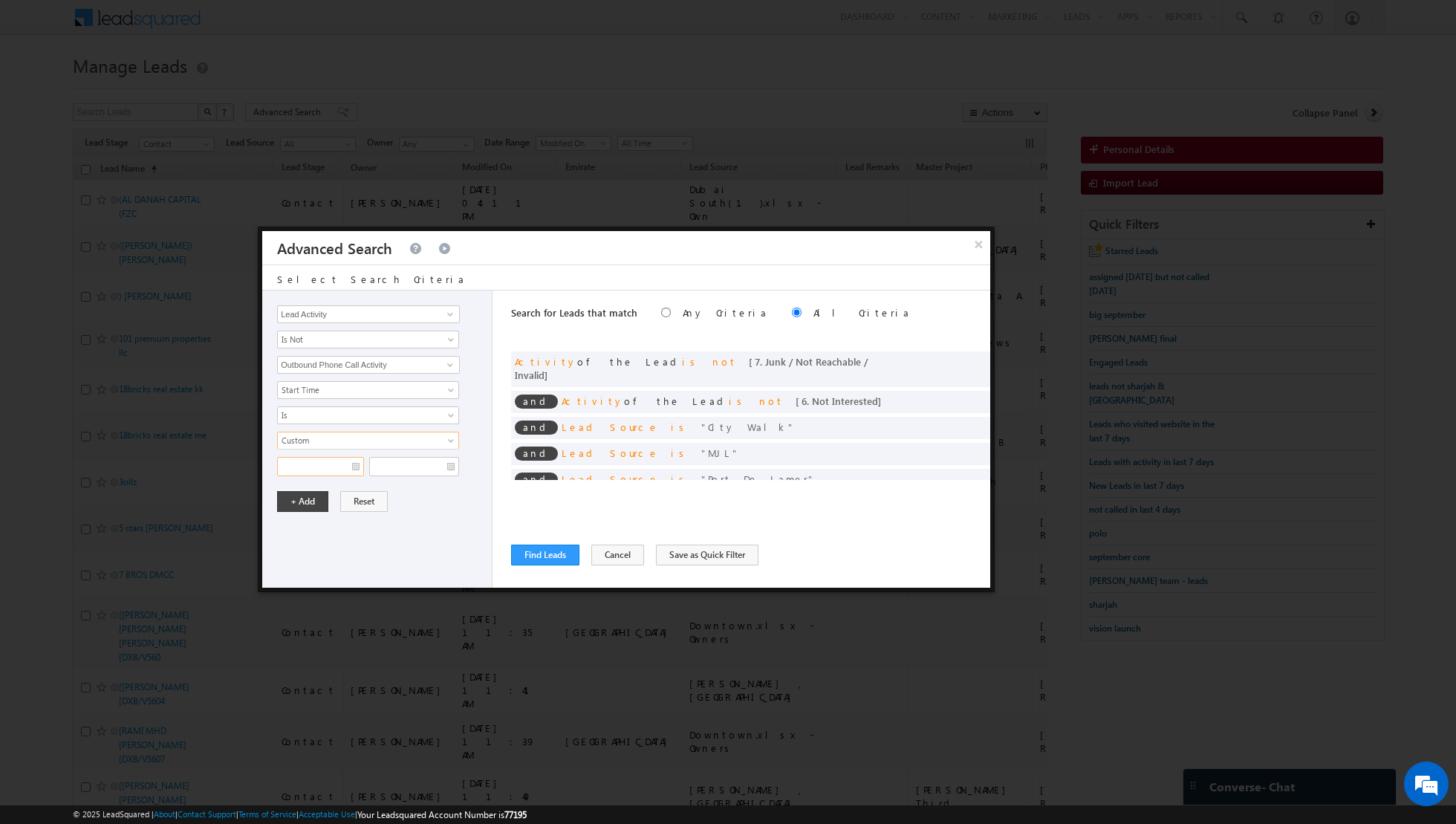
click at [349, 466] on input "text" at bounding box center [320, 466] width 87 height 19
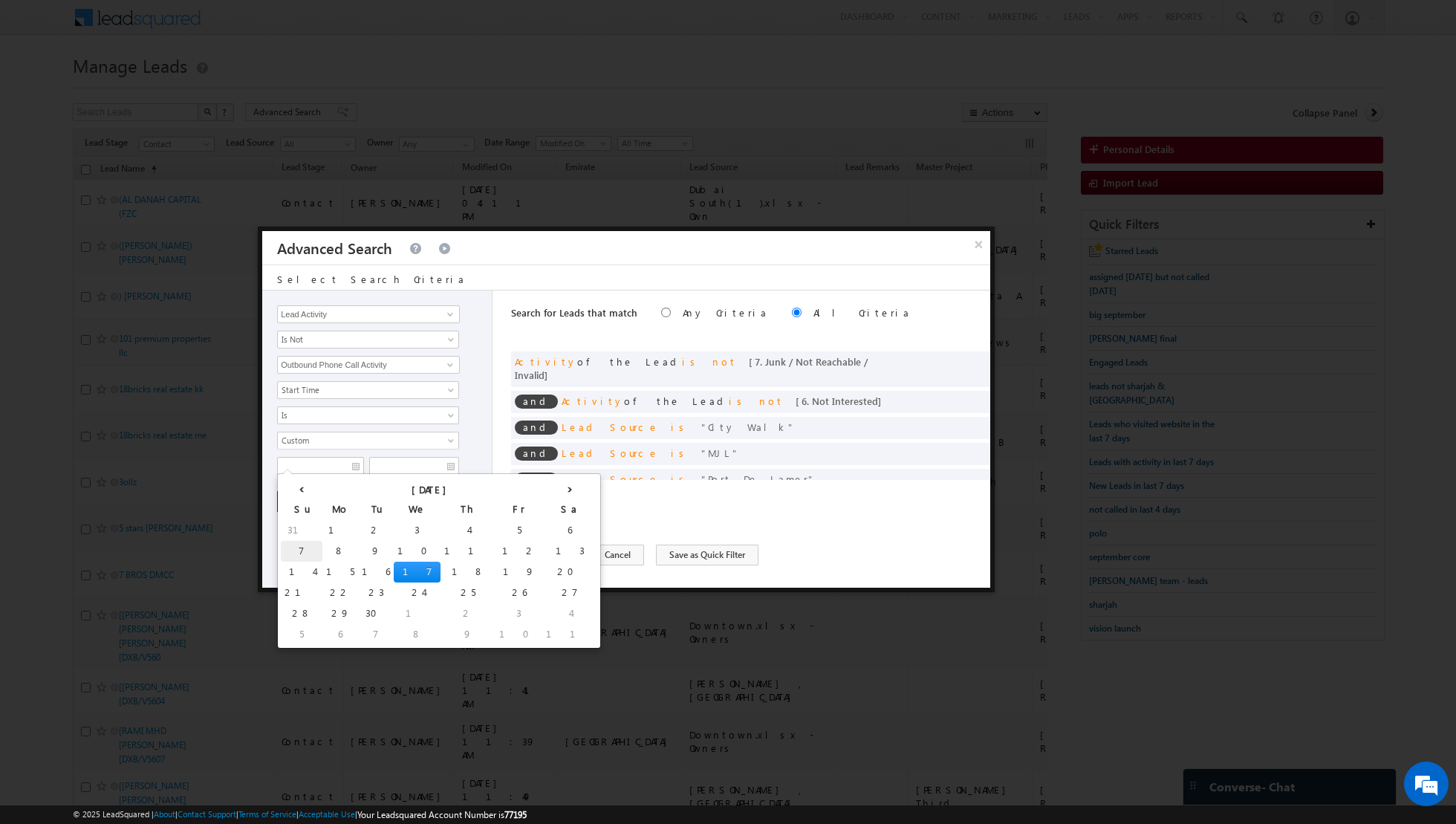
click at [295, 546] on td "7" at bounding box center [301, 550] width 42 height 20
type input "[DATE]"
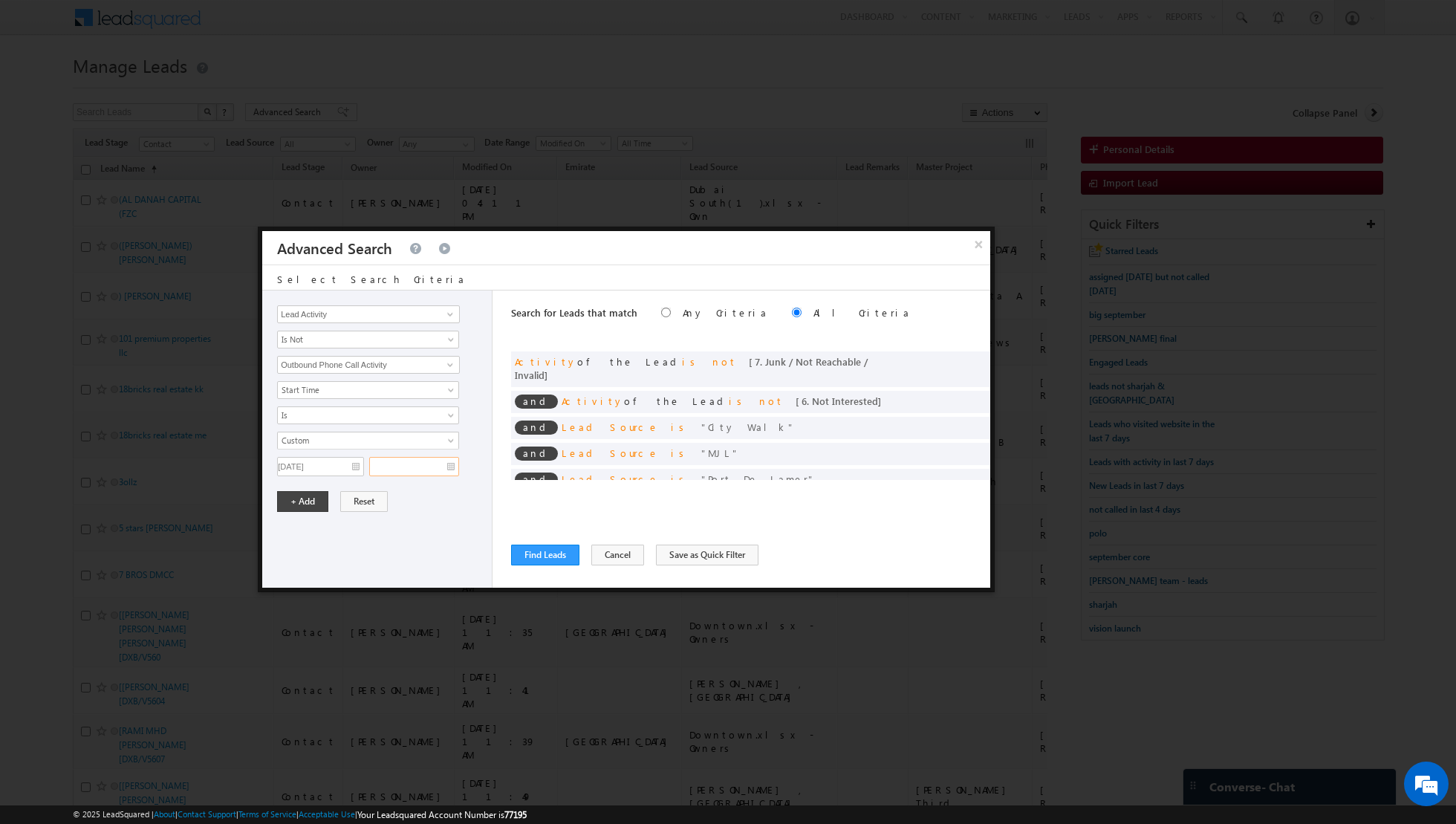
click at [452, 464] on input "text" at bounding box center [414, 466] width 89 height 19
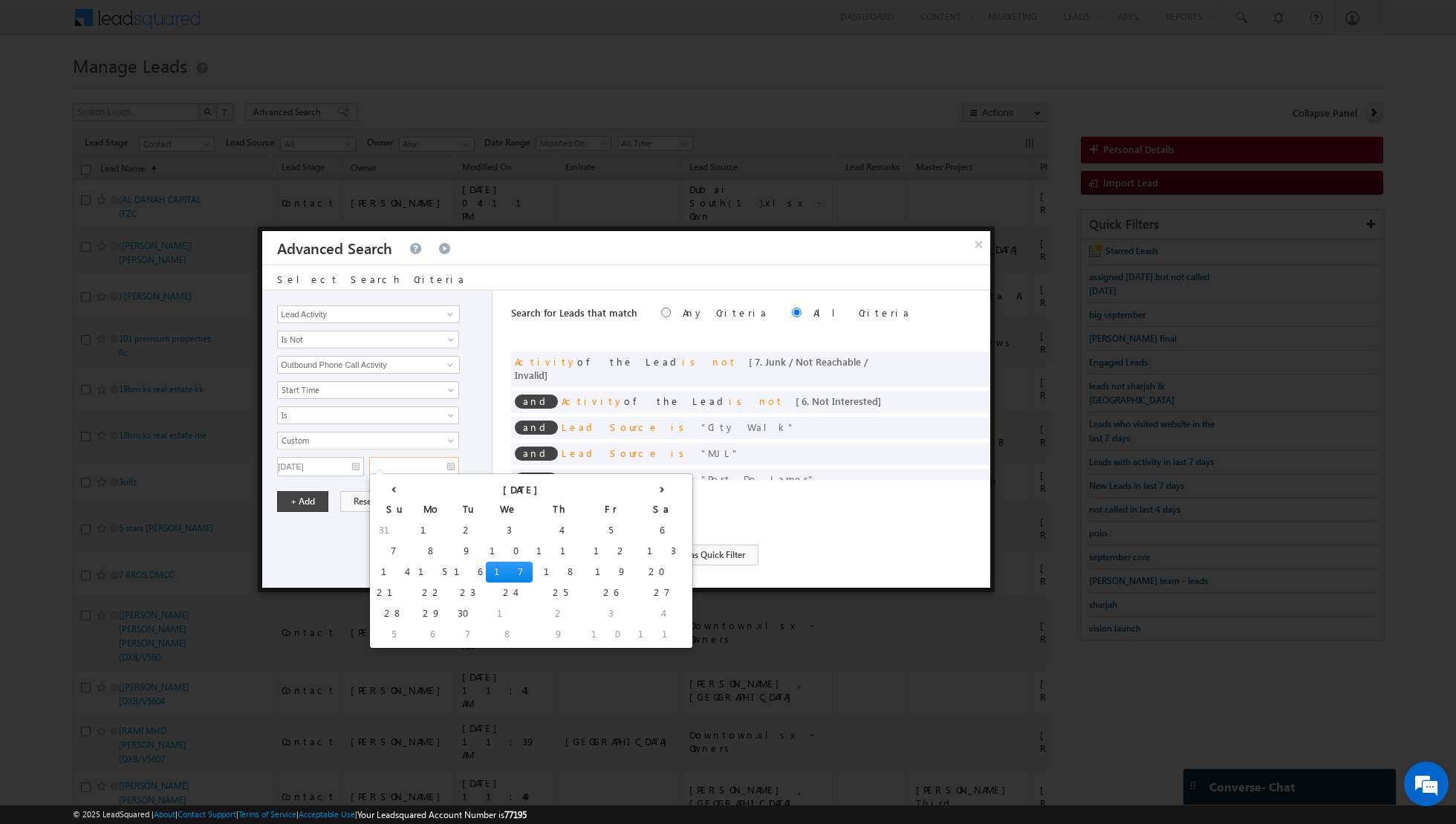
click at [486, 566] on td "17" at bounding box center [509, 571] width 47 height 20
type input "[DATE]"
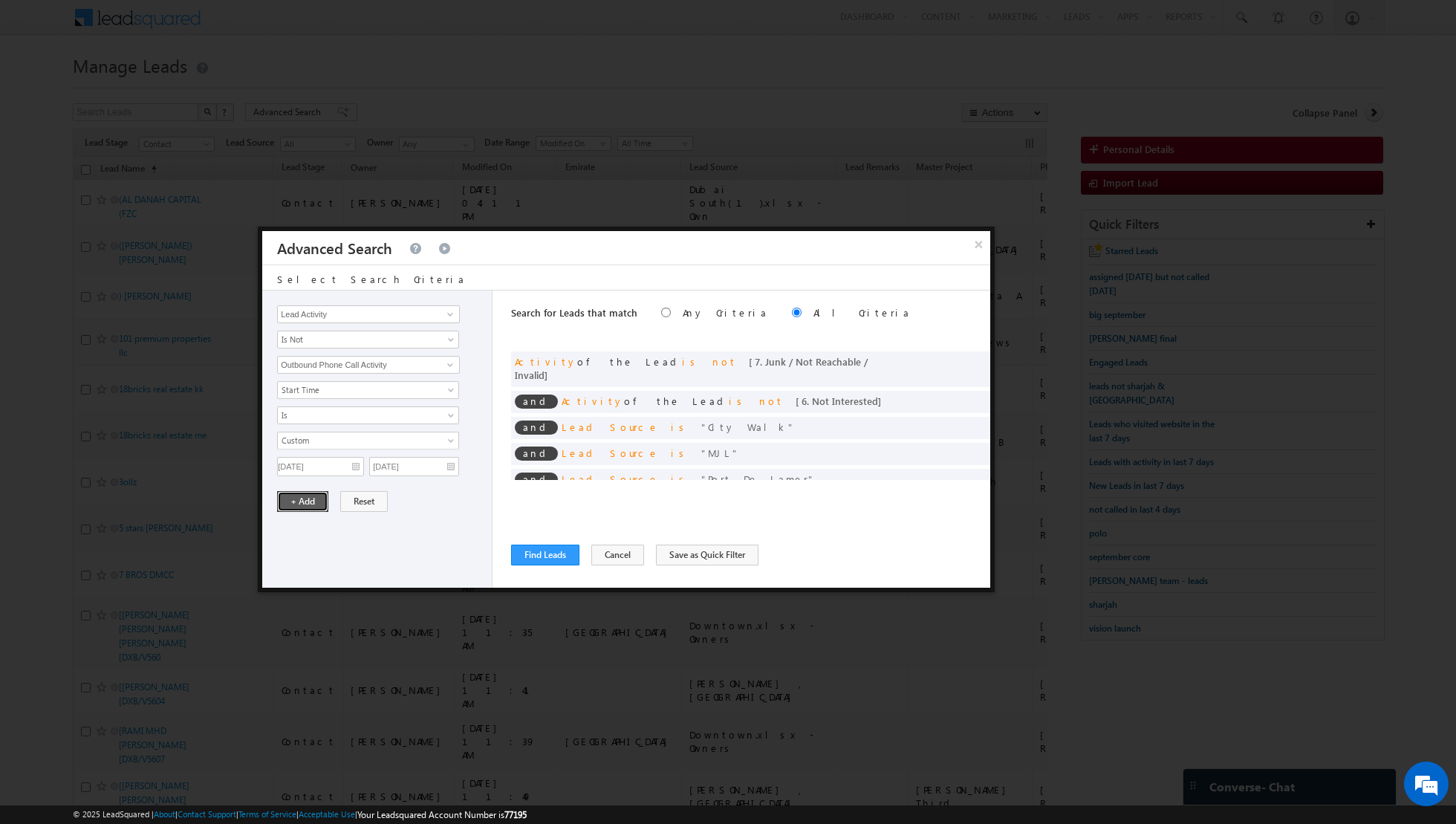
click at [292, 498] on button "+ Add" at bounding box center [302, 500] width 52 height 20
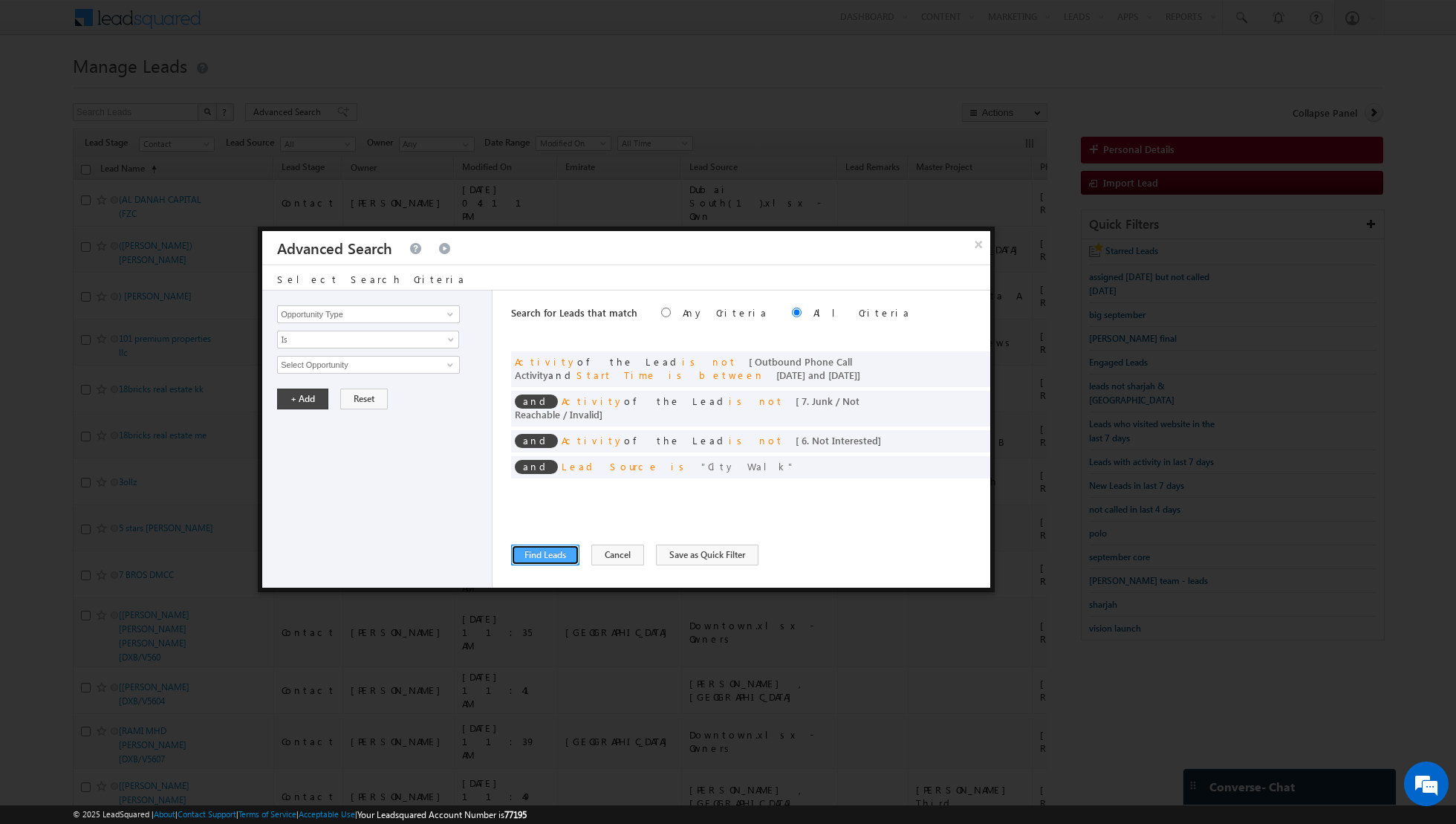
click at [535, 547] on button "Find Leads" at bounding box center [545, 554] width 68 height 20
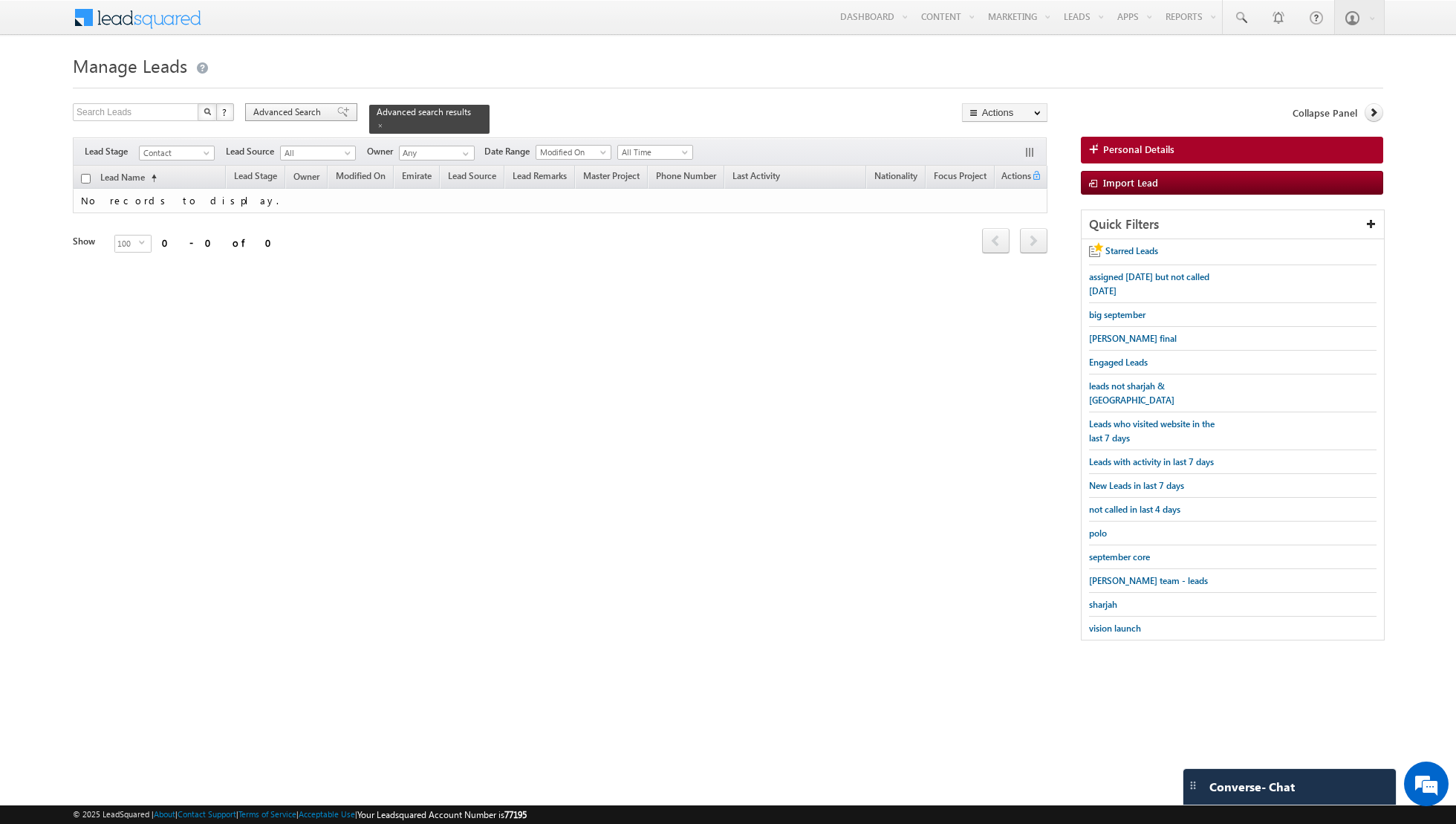
click at [337, 114] on span at bounding box center [343, 112] width 12 height 11
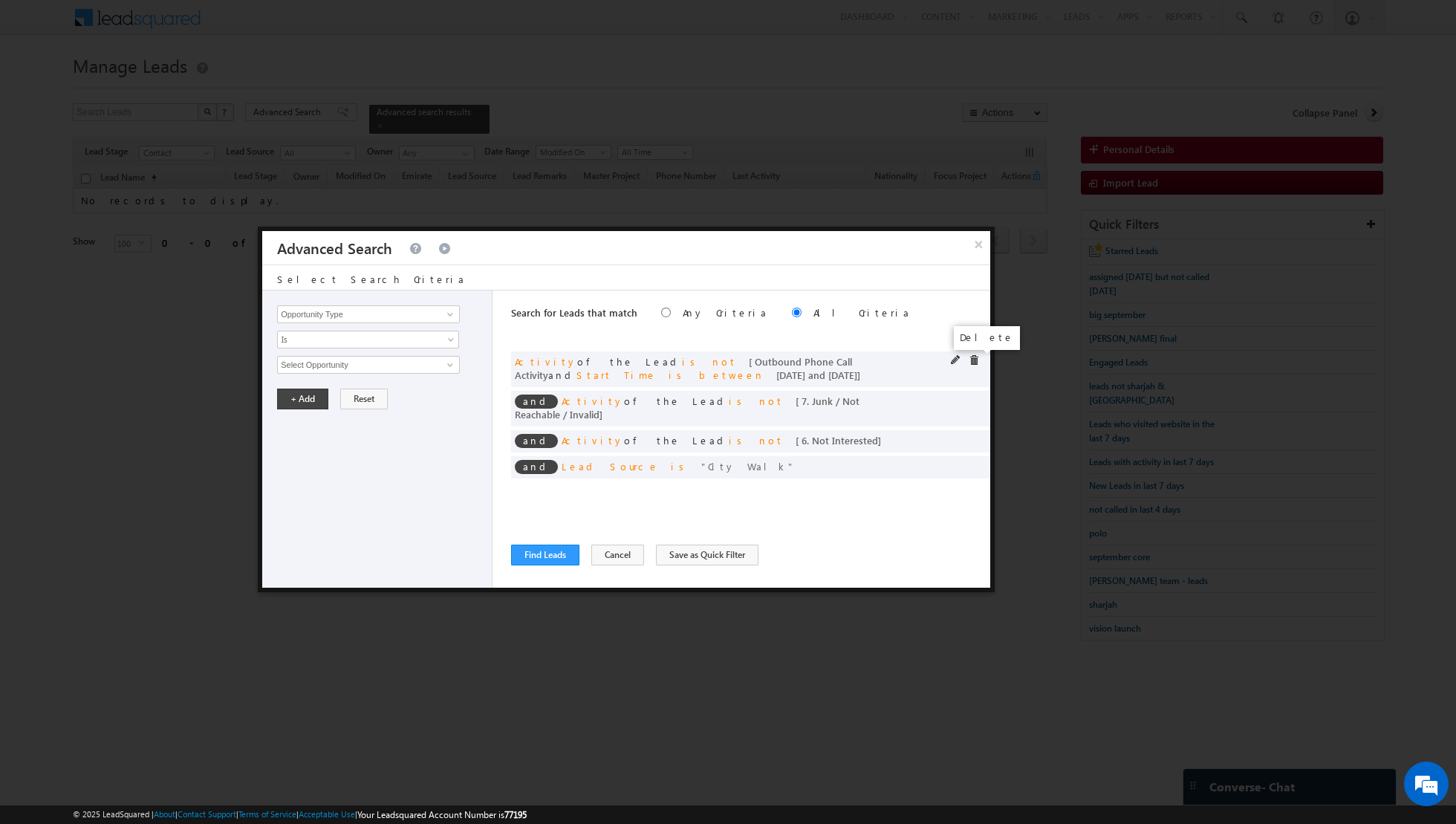
click at [972, 359] on span at bounding box center [974, 360] width 11 height 11
click at [557, 550] on button "Find Leads" at bounding box center [545, 554] width 68 height 20
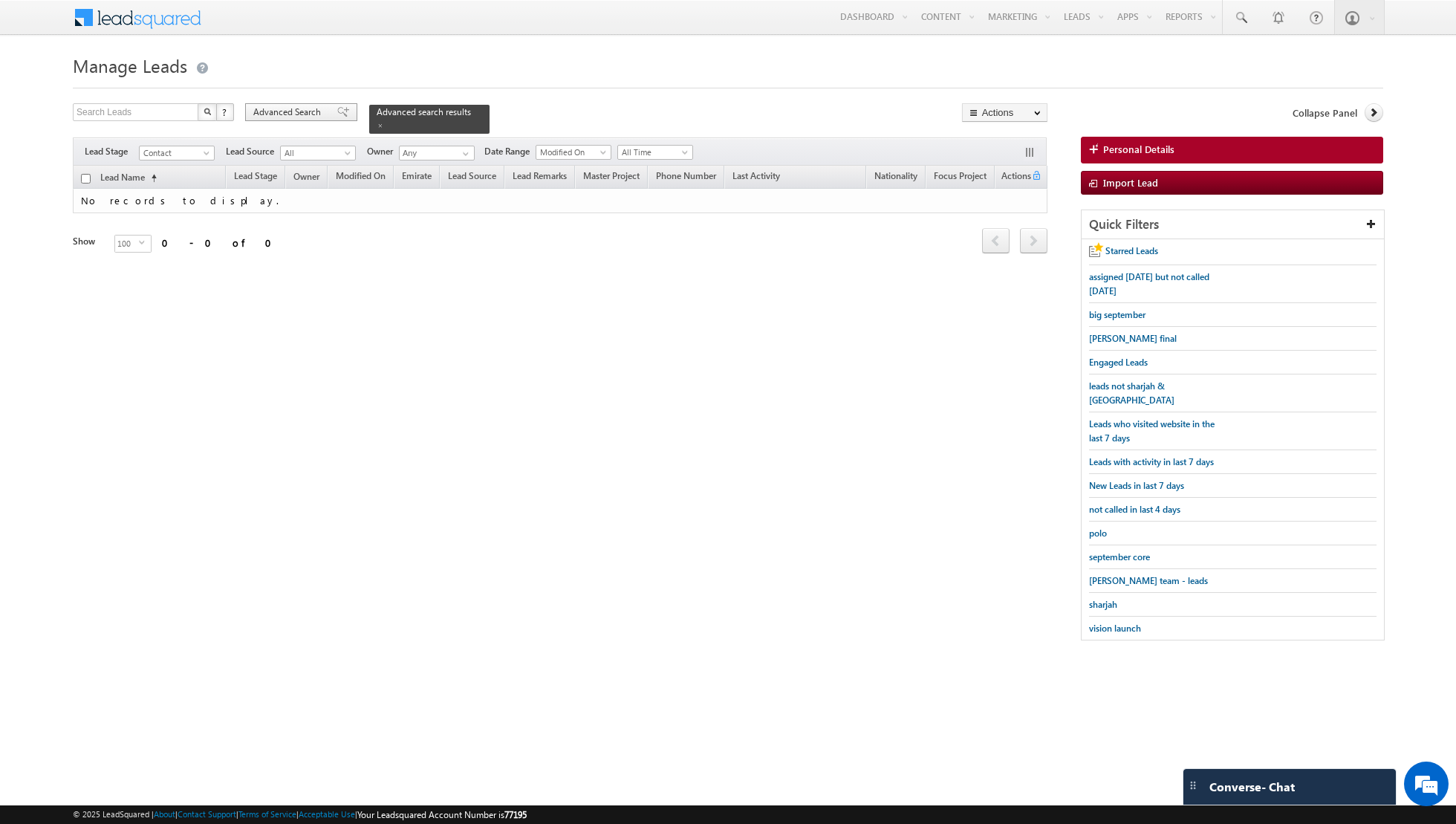
click at [337, 112] on span at bounding box center [343, 112] width 12 height 11
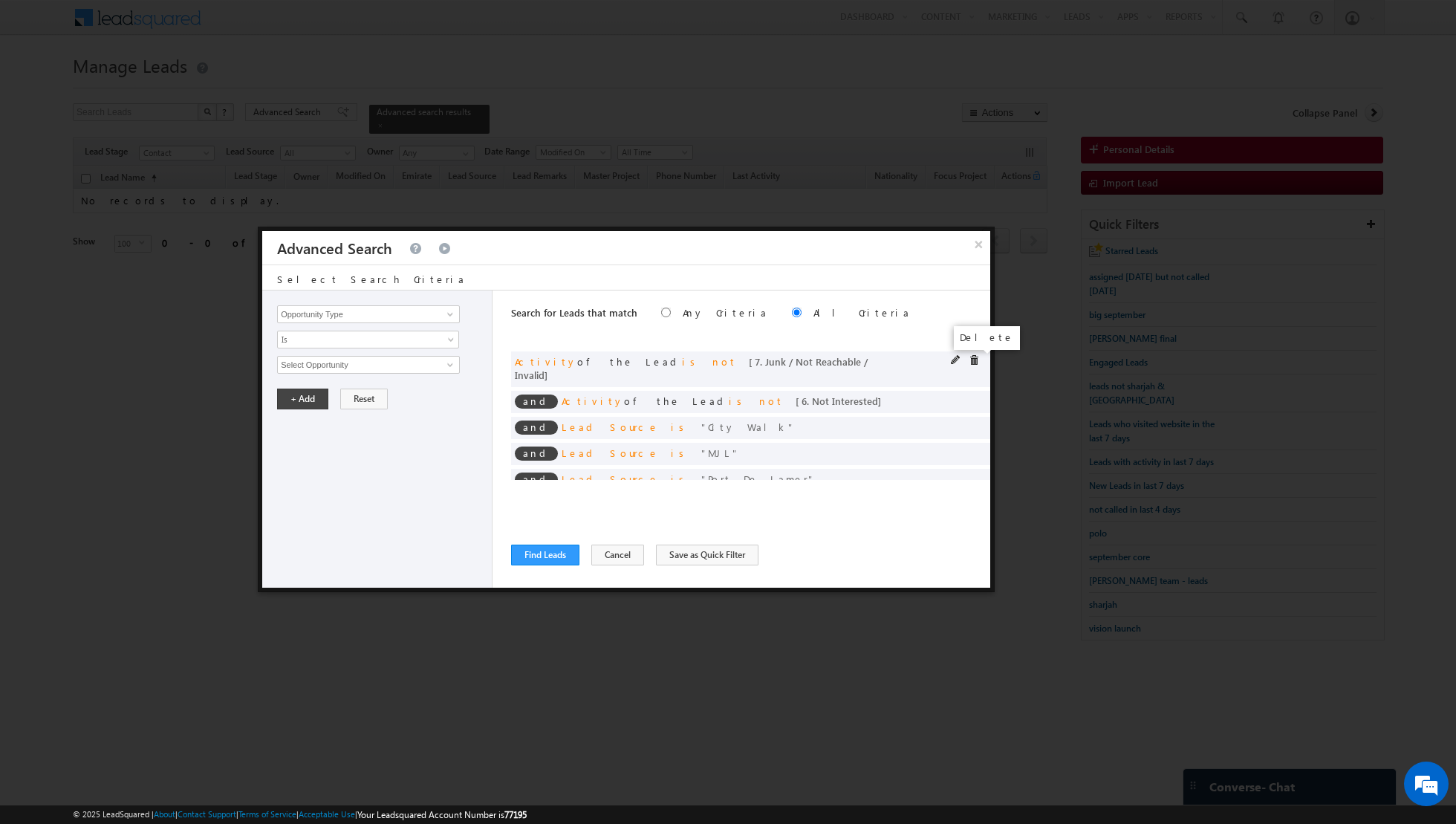
click at [978, 360] on span at bounding box center [974, 360] width 11 height 11
click at [0, 0] on span at bounding box center [0, 0] width 0 height 0
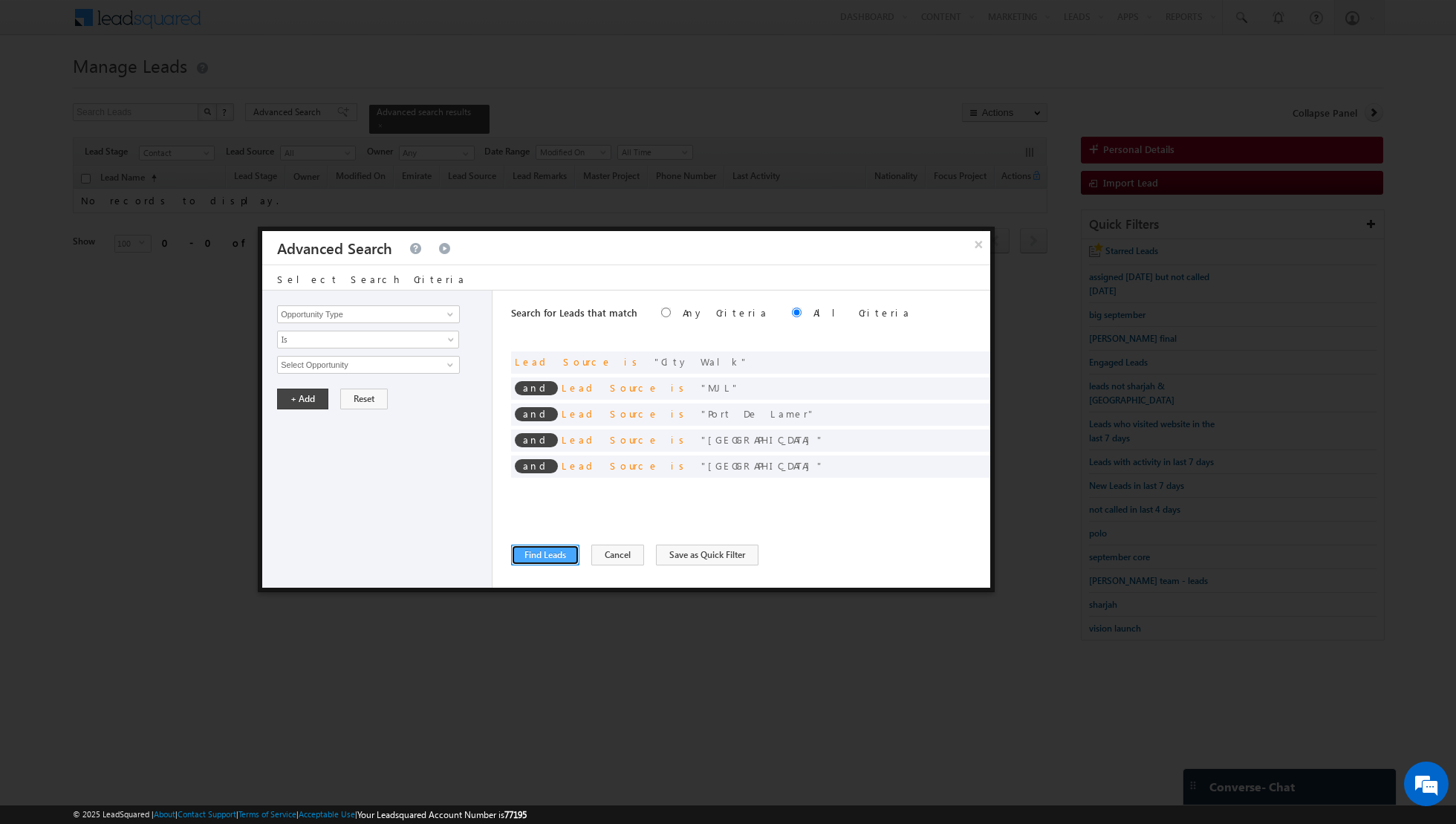
click at [545, 561] on button "Find Leads" at bounding box center [545, 554] width 68 height 20
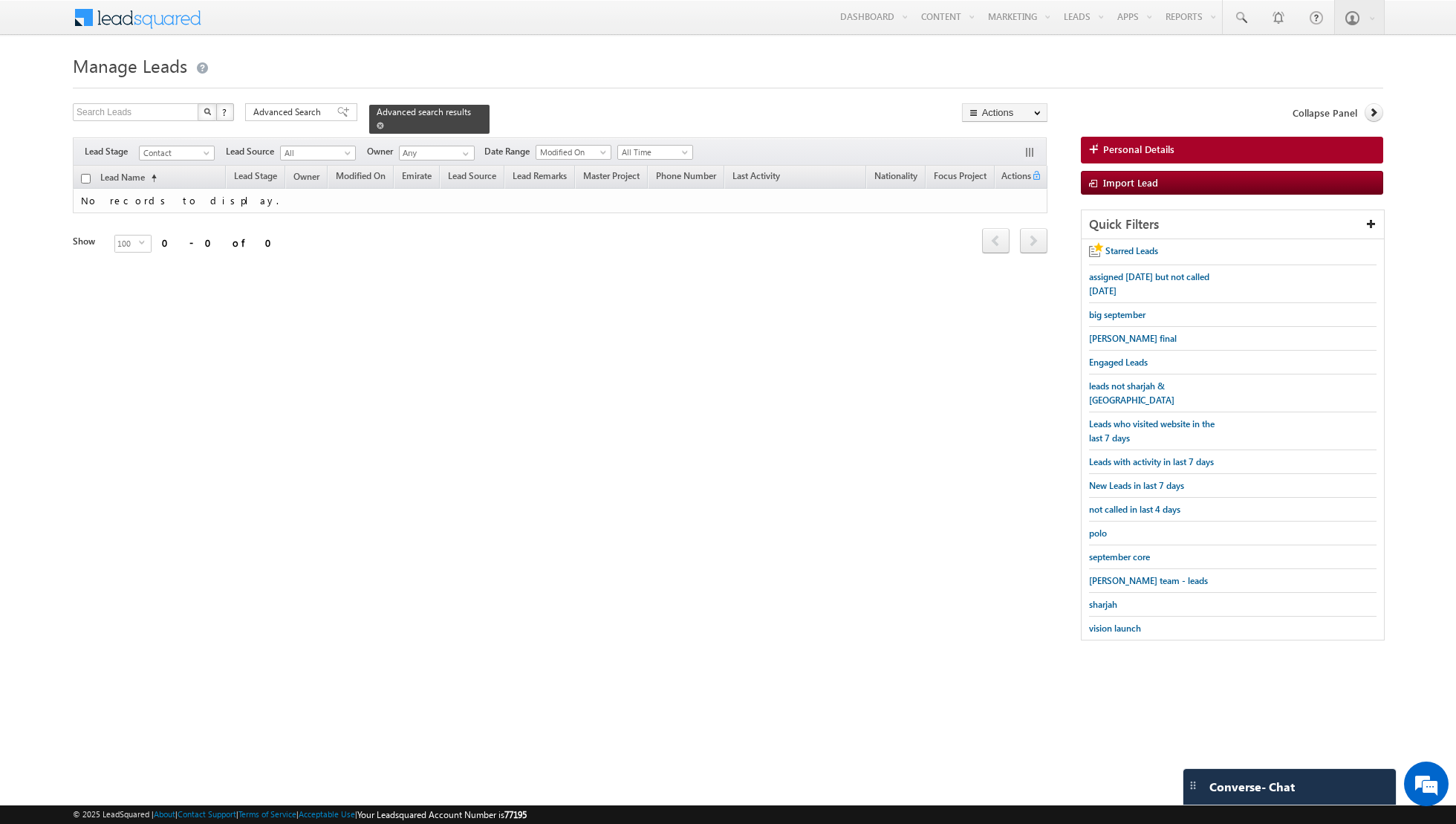
click at [377, 121] on span at bounding box center [381, 125] width 8 height 8
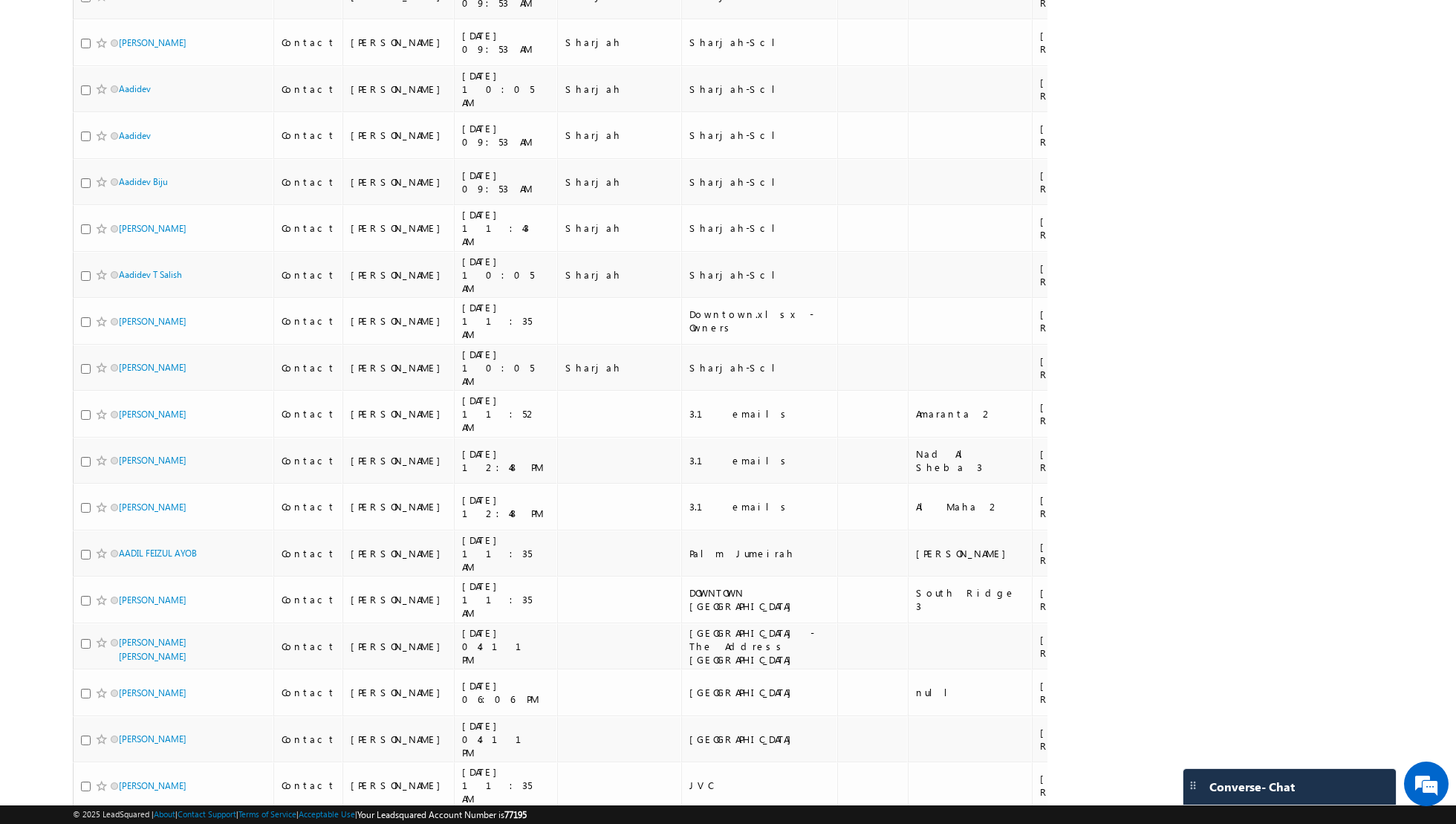
scroll to position [4186, 0]
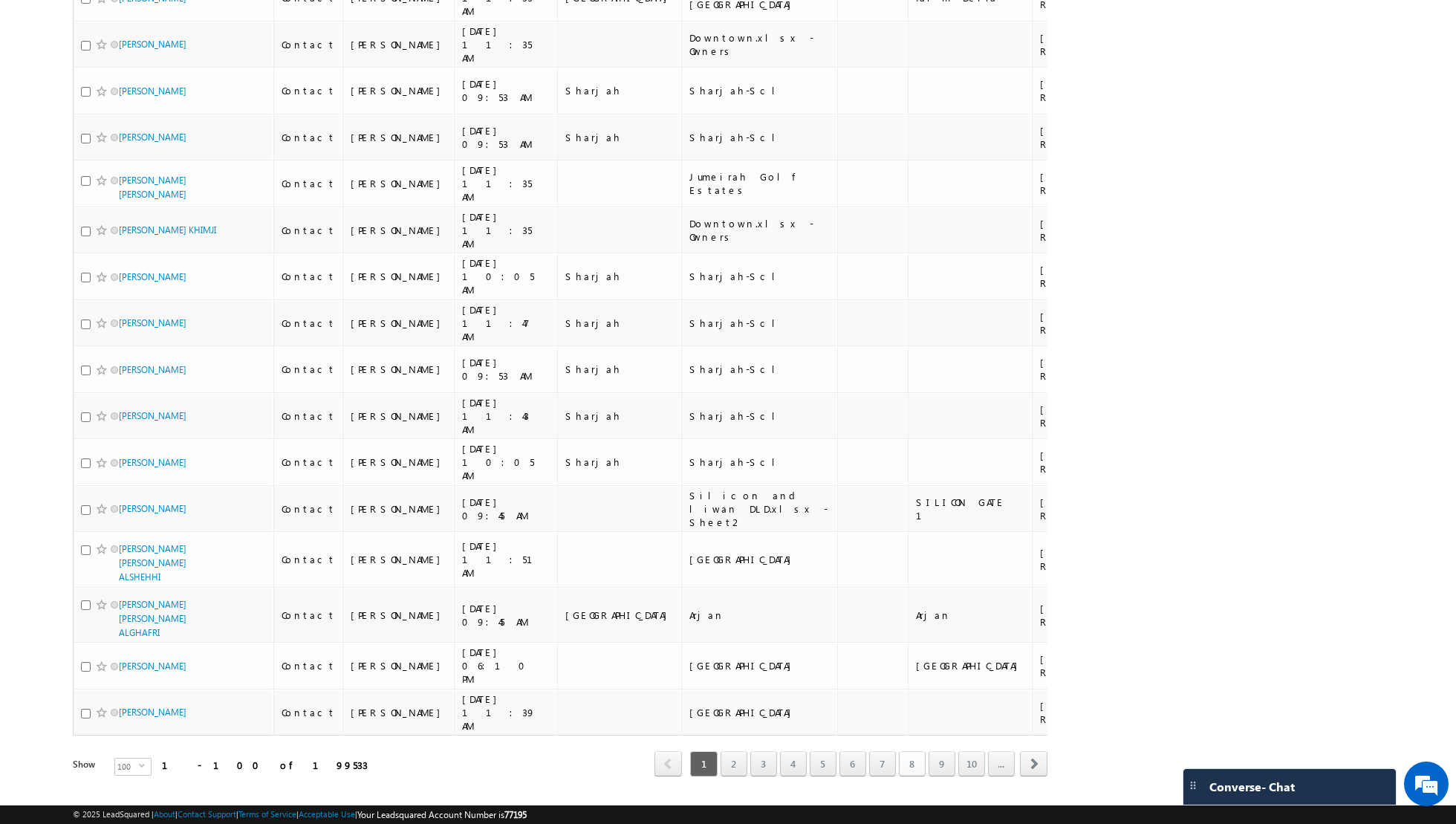
click at [904, 751] on link "8" at bounding box center [913, 764] width 27 height 25
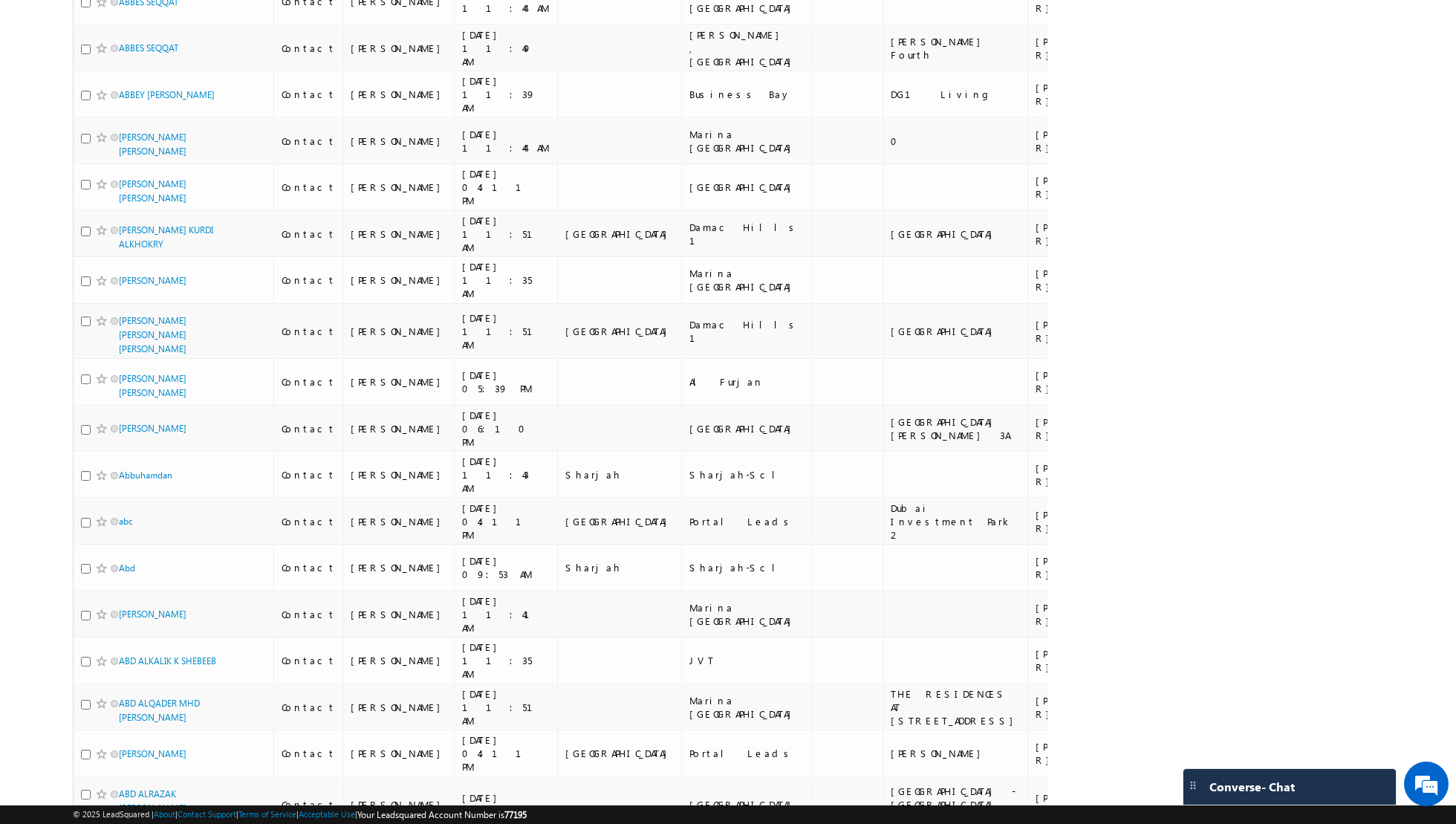
scroll to position [0, 0]
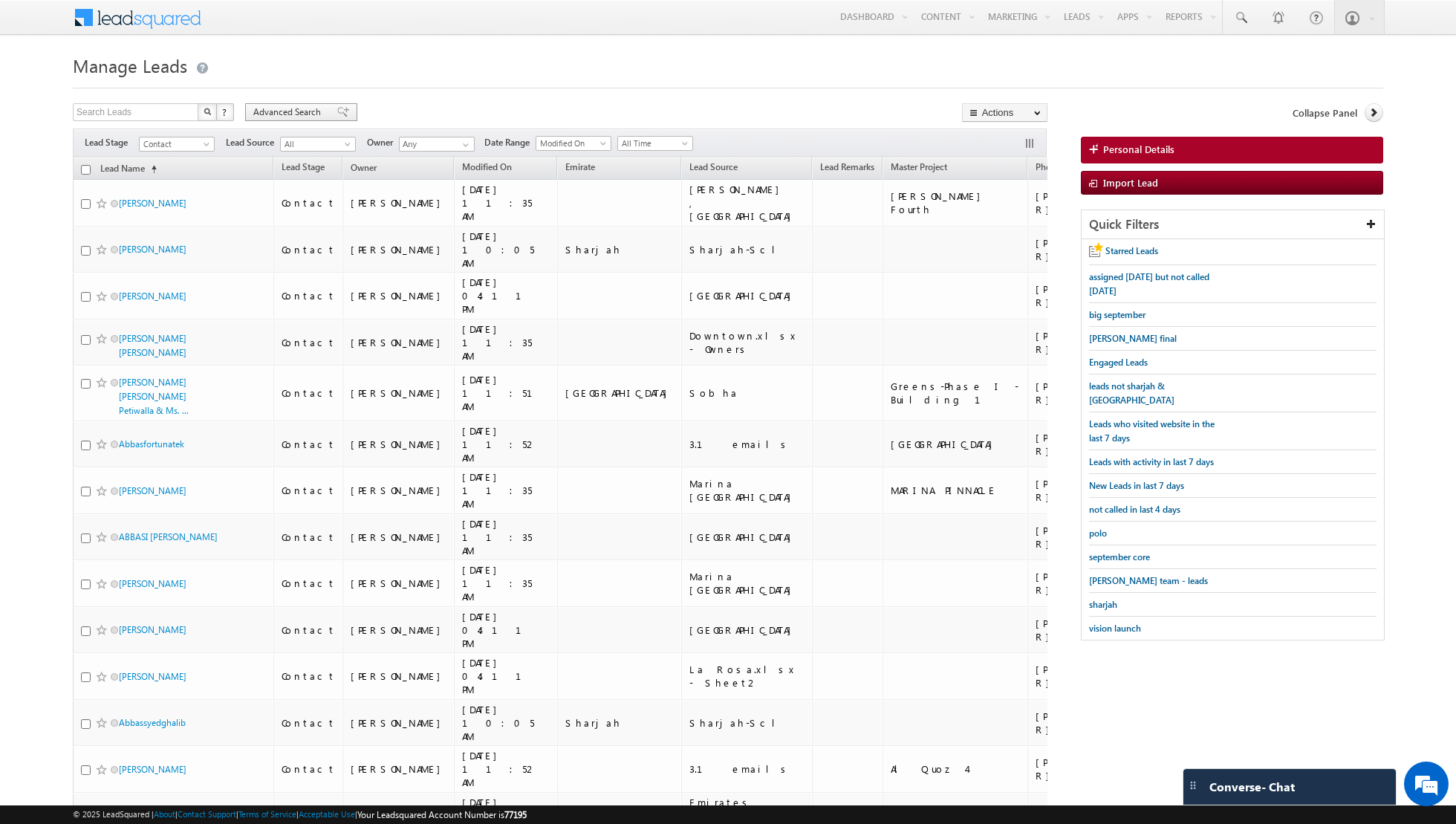
click at [337, 115] on span at bounding box center [343, 112] width 12 height 11
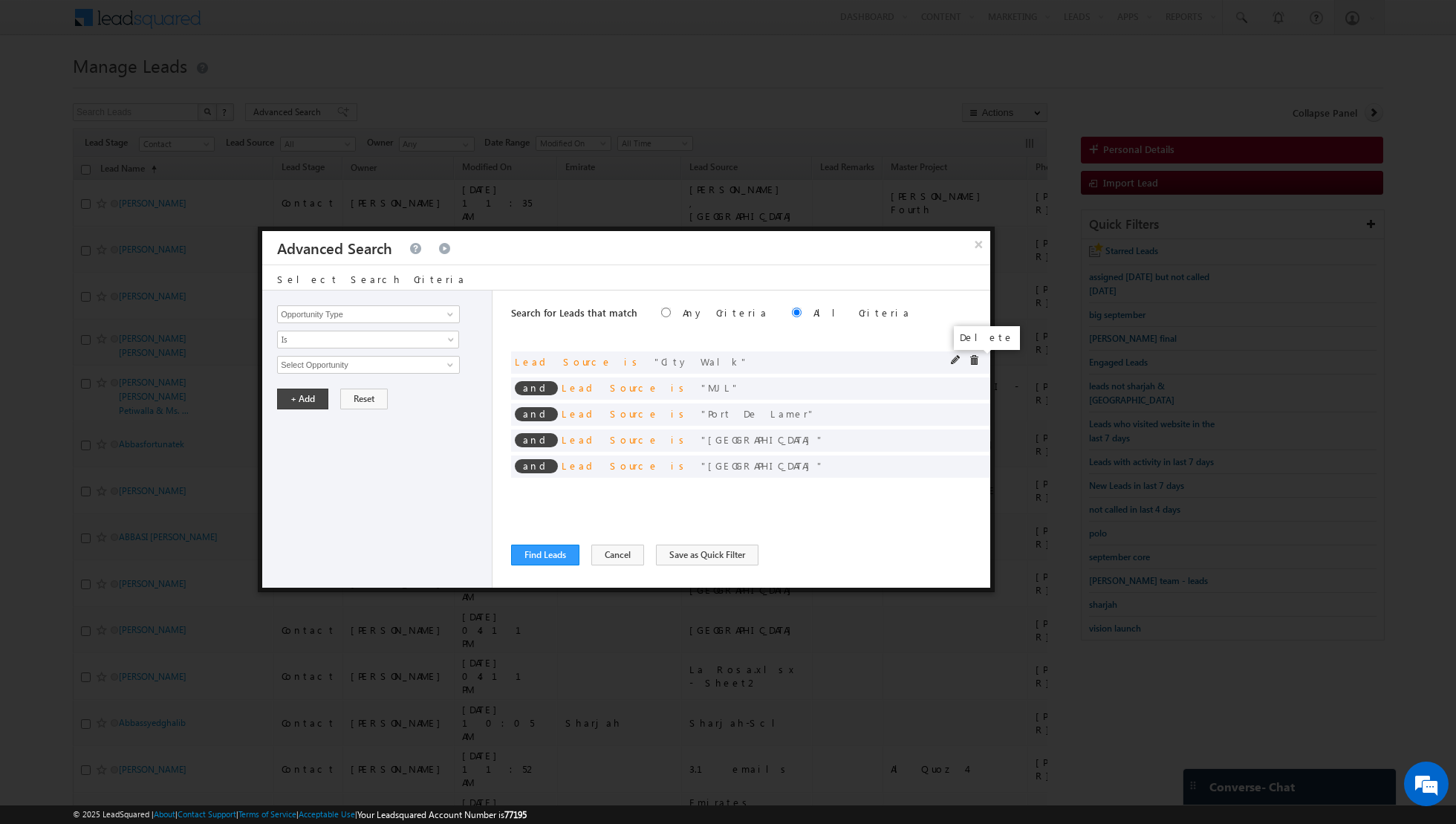
click at [974, 359] on span at bounding box center [974, 360] width 11 height 11
click at [0, 0] on span at bounding box center [0, 0] width 0 height 0
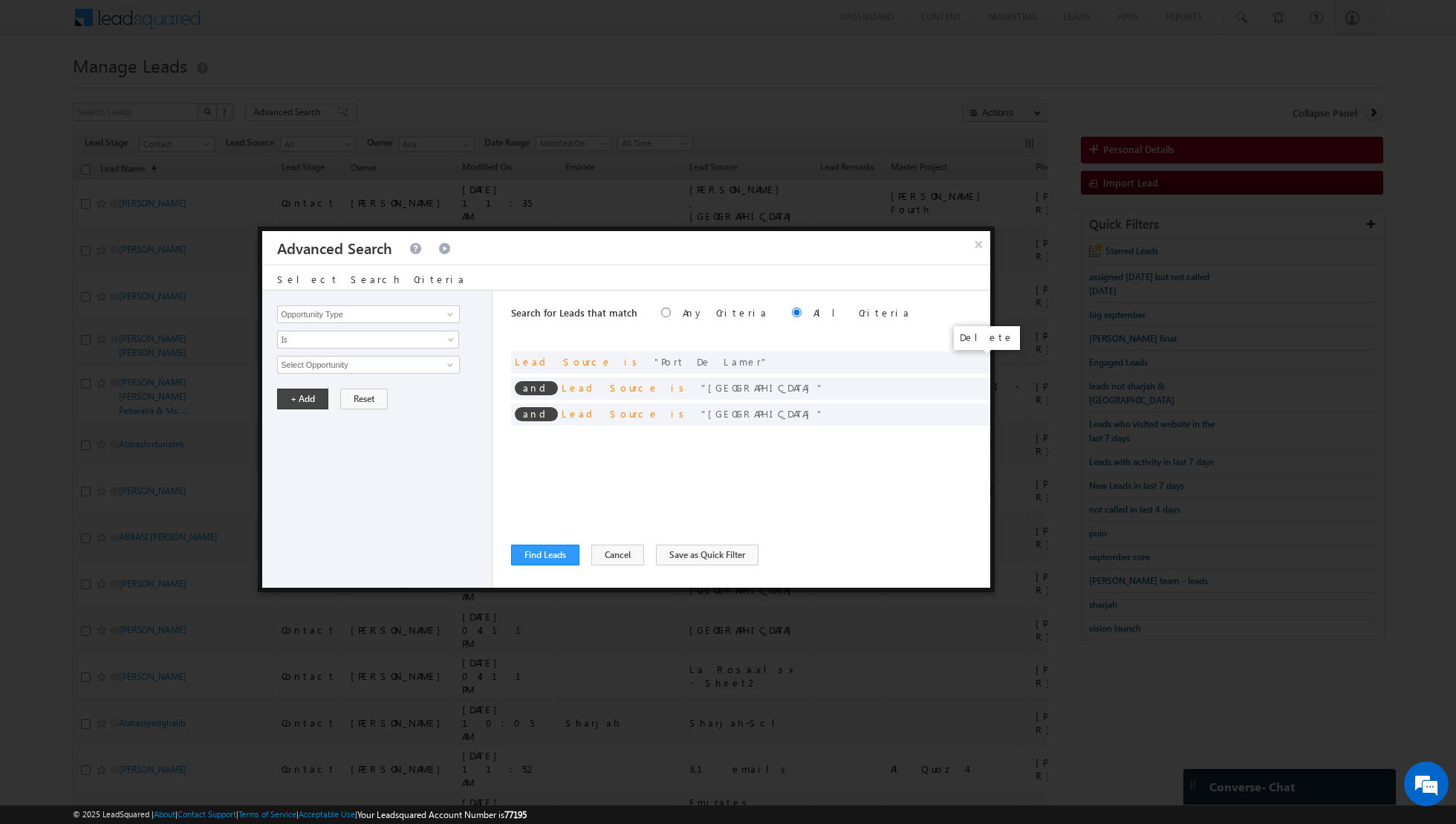
click at [0, 0] on span at bounding box center [0, 0] width 0 height 0
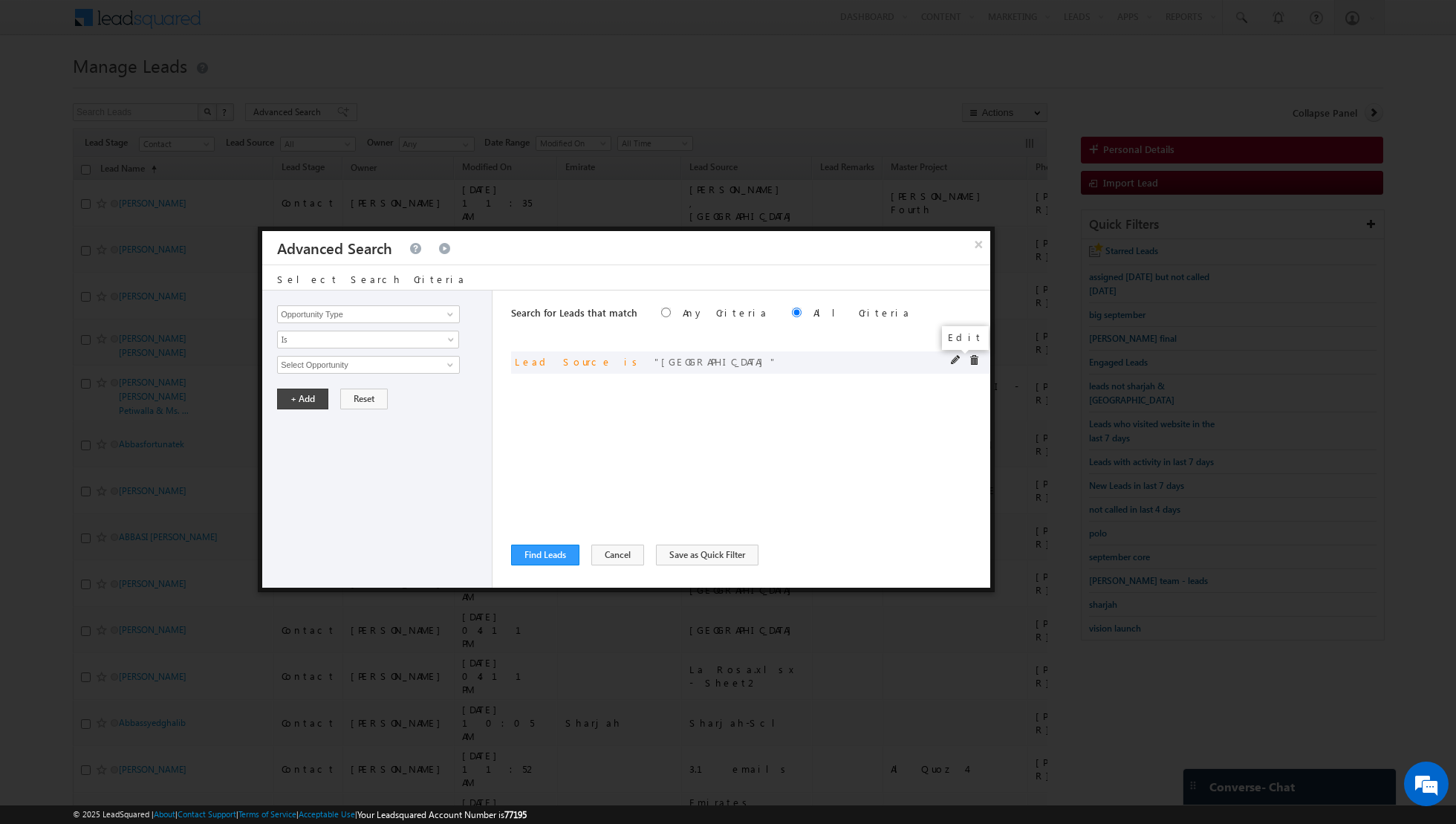
click at [953, 360] on span at bounding box center [955, 360] width 11 height 11
click at [433, 362] on span "[GEOGRAPHIC_DATA]" at bounding box center [363, 364] width 169 height 17
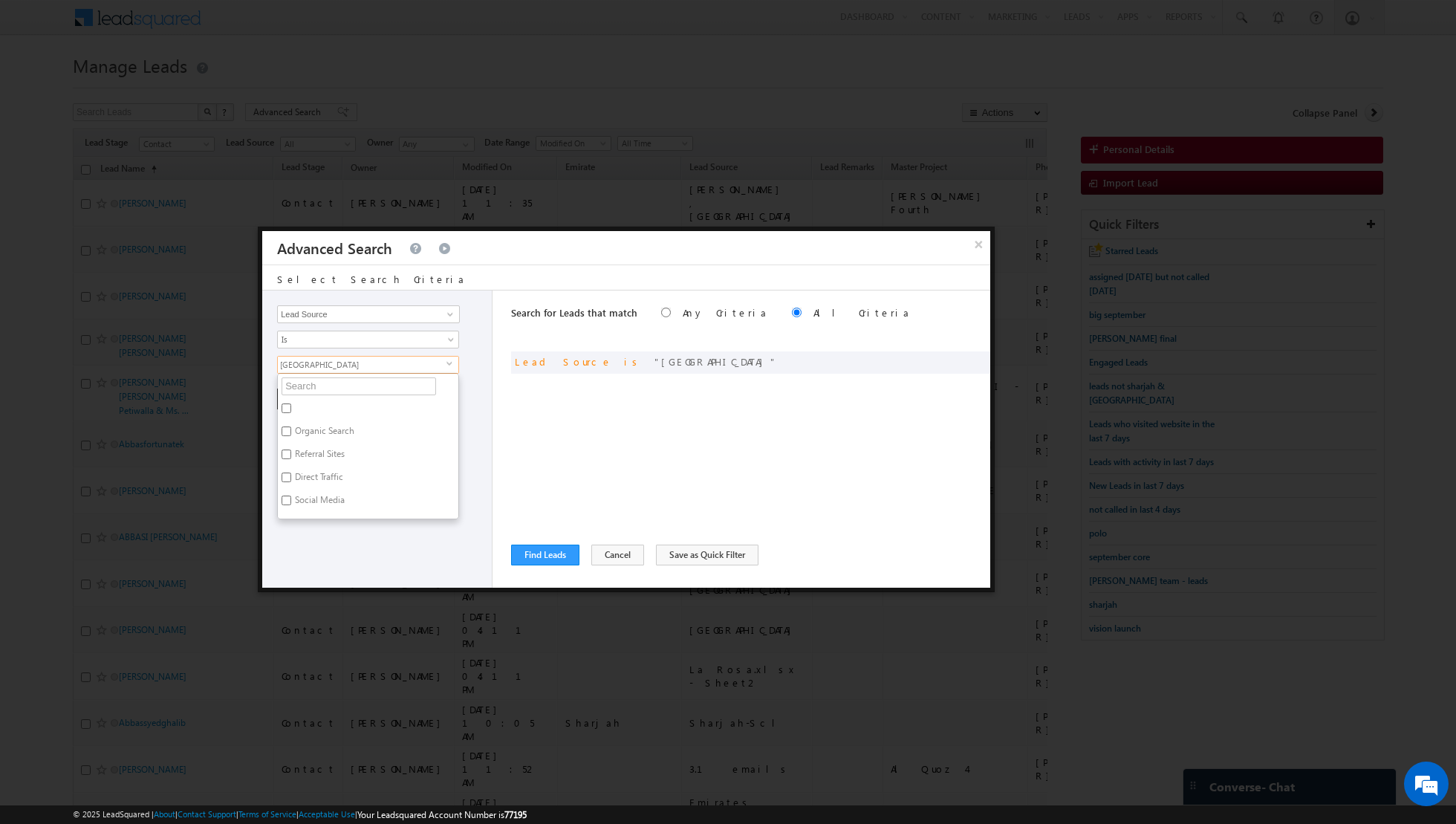
click at [374, 395] on ul "Organic Search Referral Sites Direct Traffic Social Media Inbound Email Inbound…" at bounding box center [367, 446] width 182 height 147
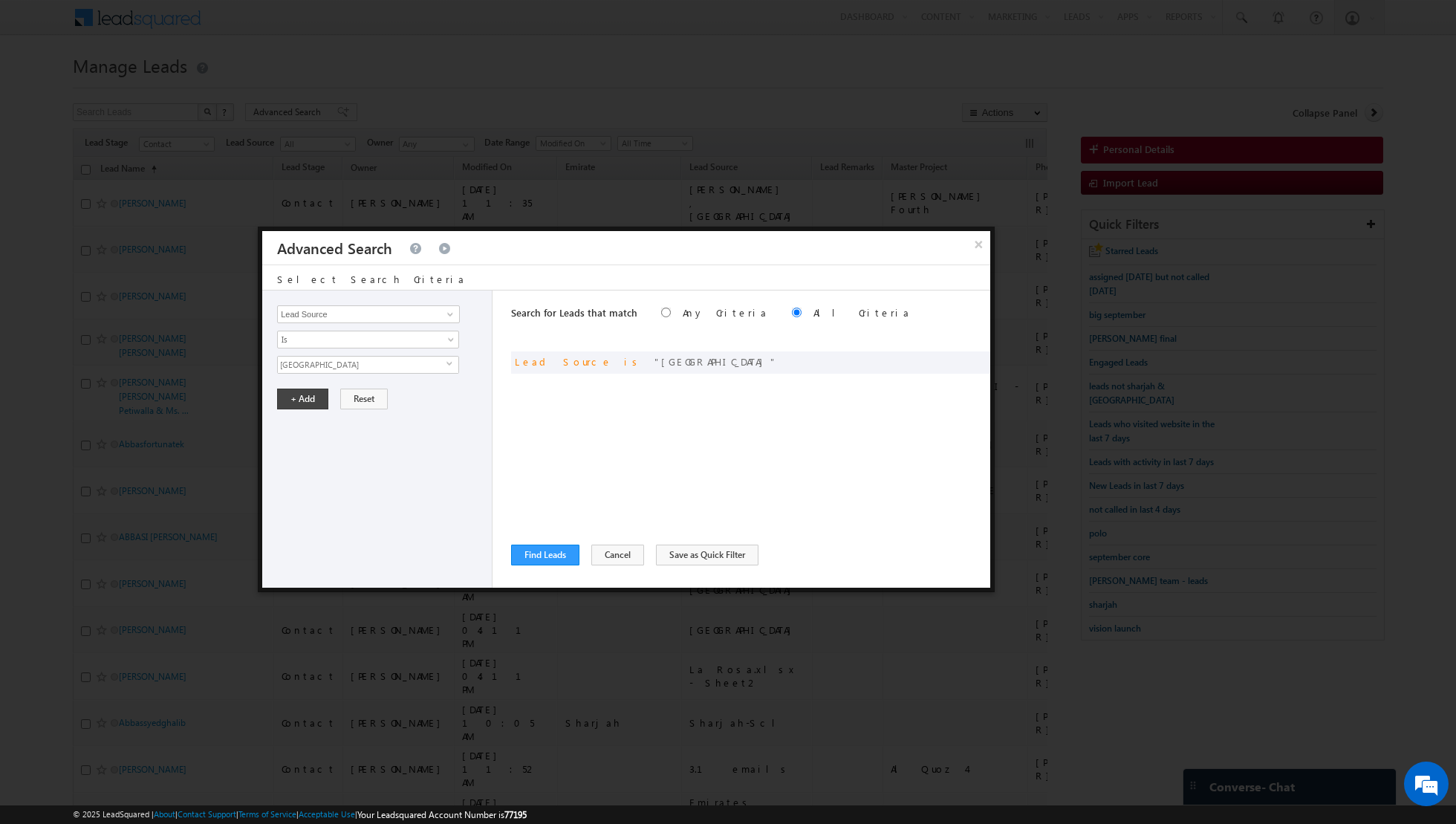
click at [379, 368] on span "[GEOGRAPHIC_DATA]" at bounding box center [363, 364] width 169 height 17
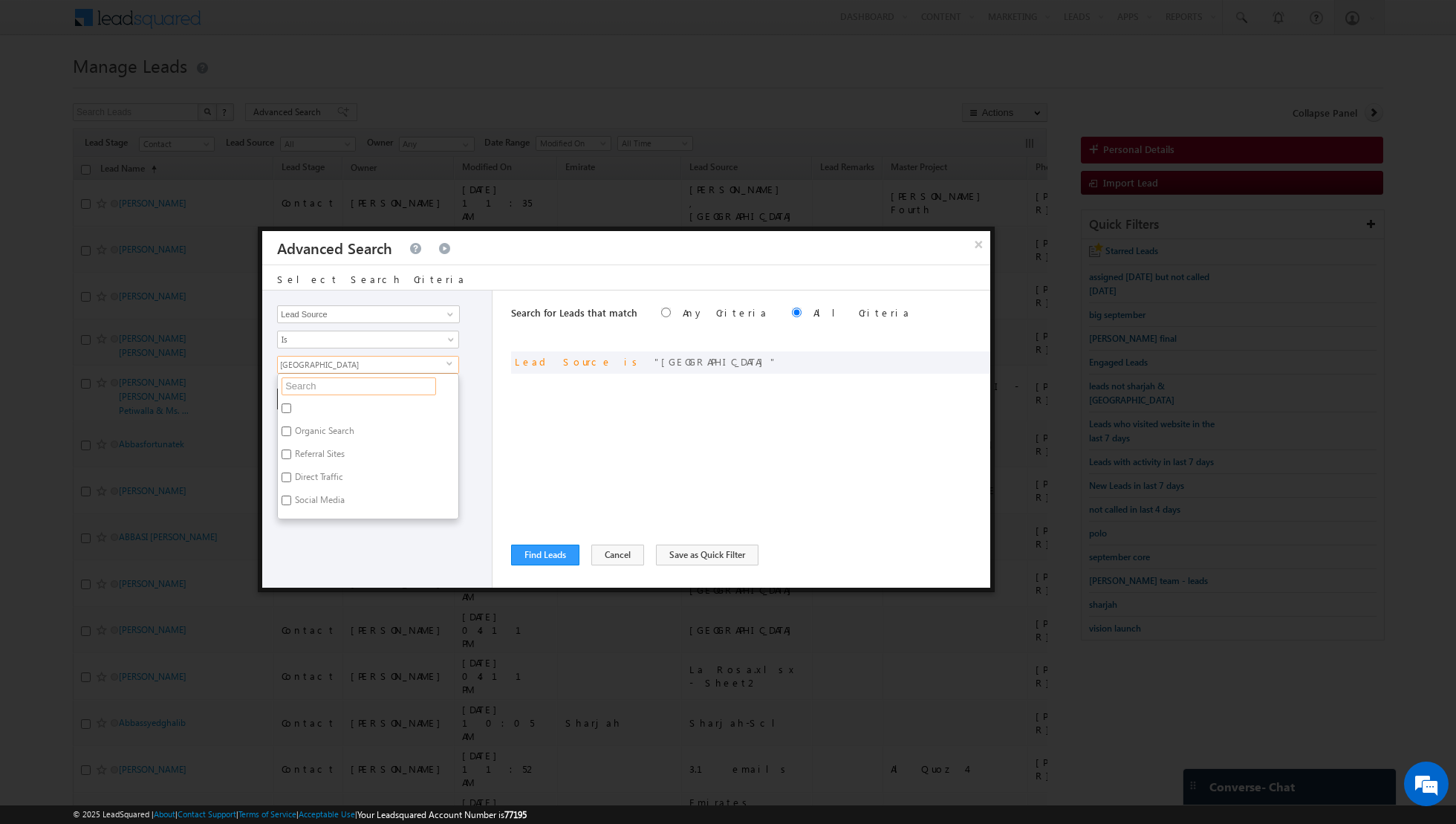
click at [362, 380] on input "text" at bounding box center [359, 386] width 155 height 17
type input "du"
type input "duba"
click at [282, 615] on input "[GEOGRAPHIC_DATA]" at bounding box center [287, 620] width 10 height 10
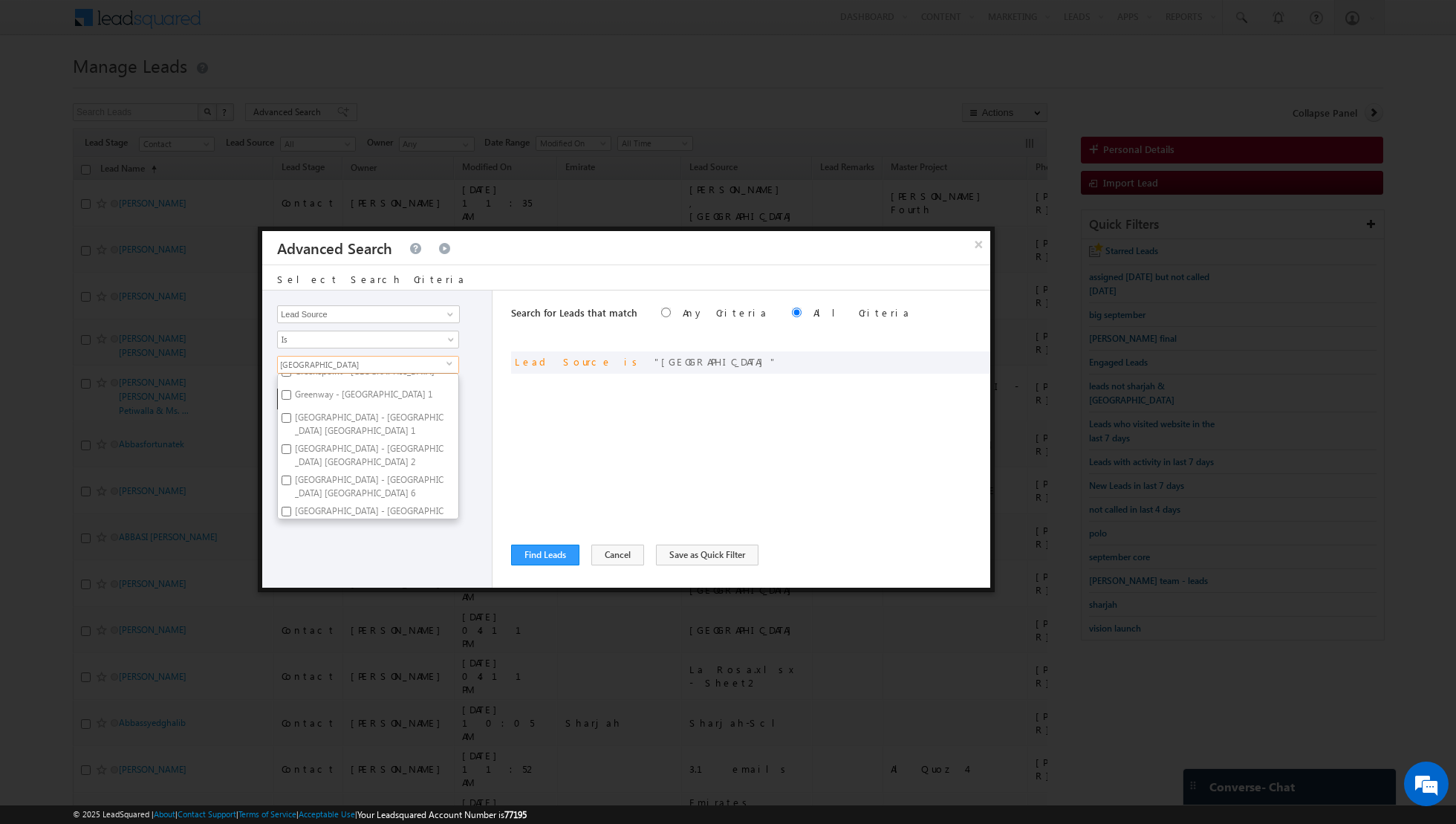
checkbox input "false"
click at [343, 362] on span "None Selected" at bounding box center [363, 364] width 169 height 17
click at [339, 364] on span "None Selected" at bounding box center [363, 364] width 169 height 17
click at [335, 370] on span "None Selected" at bounding box center [363, 364] width 169 height 17
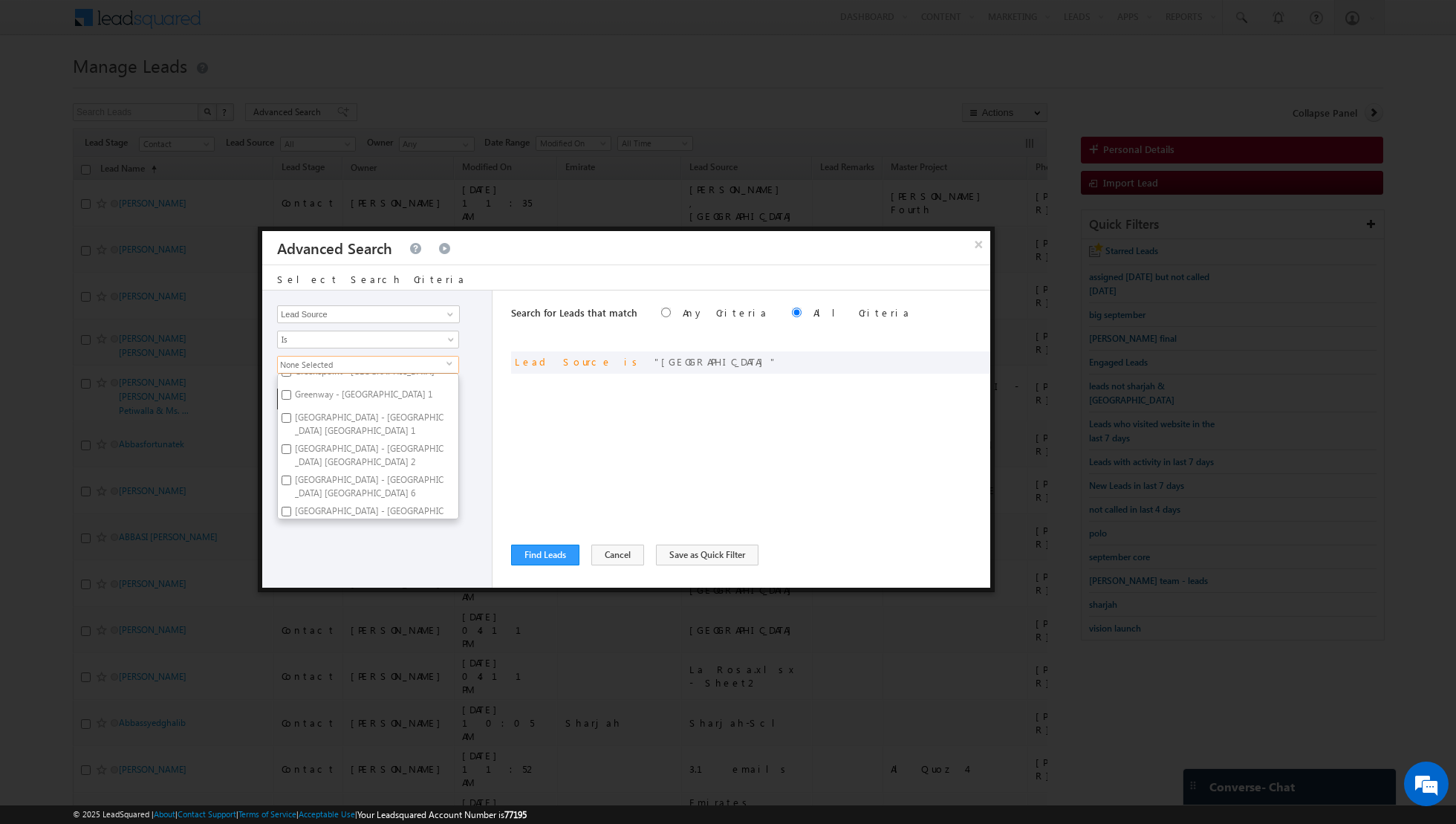
click at [335, 370] on span "None Selected" at bounding box center [363, 364] width 169 height 17
click at [324, 377] on input "duba" at bounding box center [359, 386] width 155 height 17
type input "d"
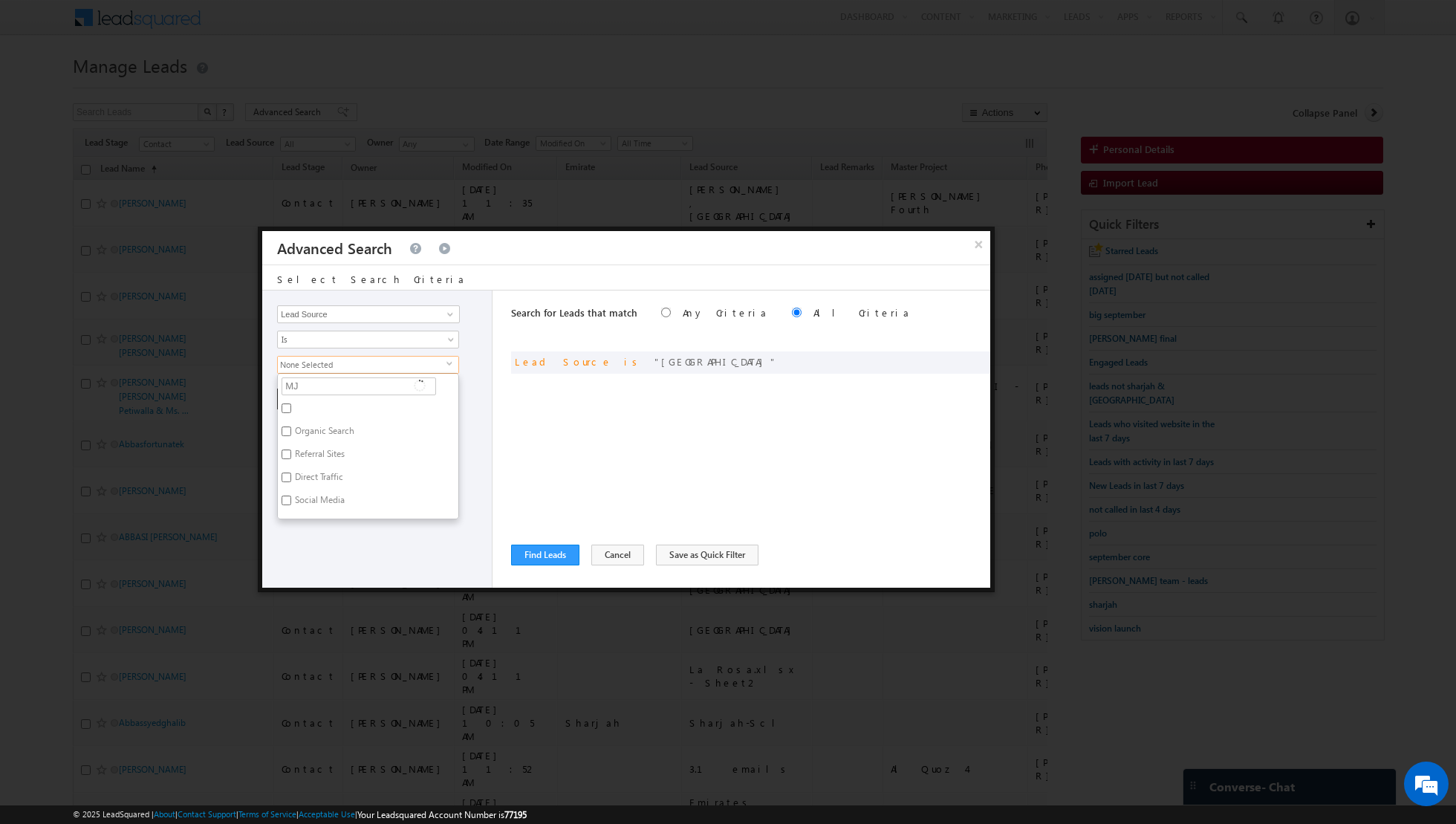
type input "MJL"
click at [292, 405] on label "MJL" at bounding box center [301, 410] width 48 height 23
click at [292, 405] on input "MJL" at bounding box center [287, 408] width 10 height 10
checkbox input "true"
click at [313, 496] on div "Opportunity Type Lead Activity Task Sales Group Prospect Id Address 1 Address 2…" at bounding box center [377, 439] width 230 height 297
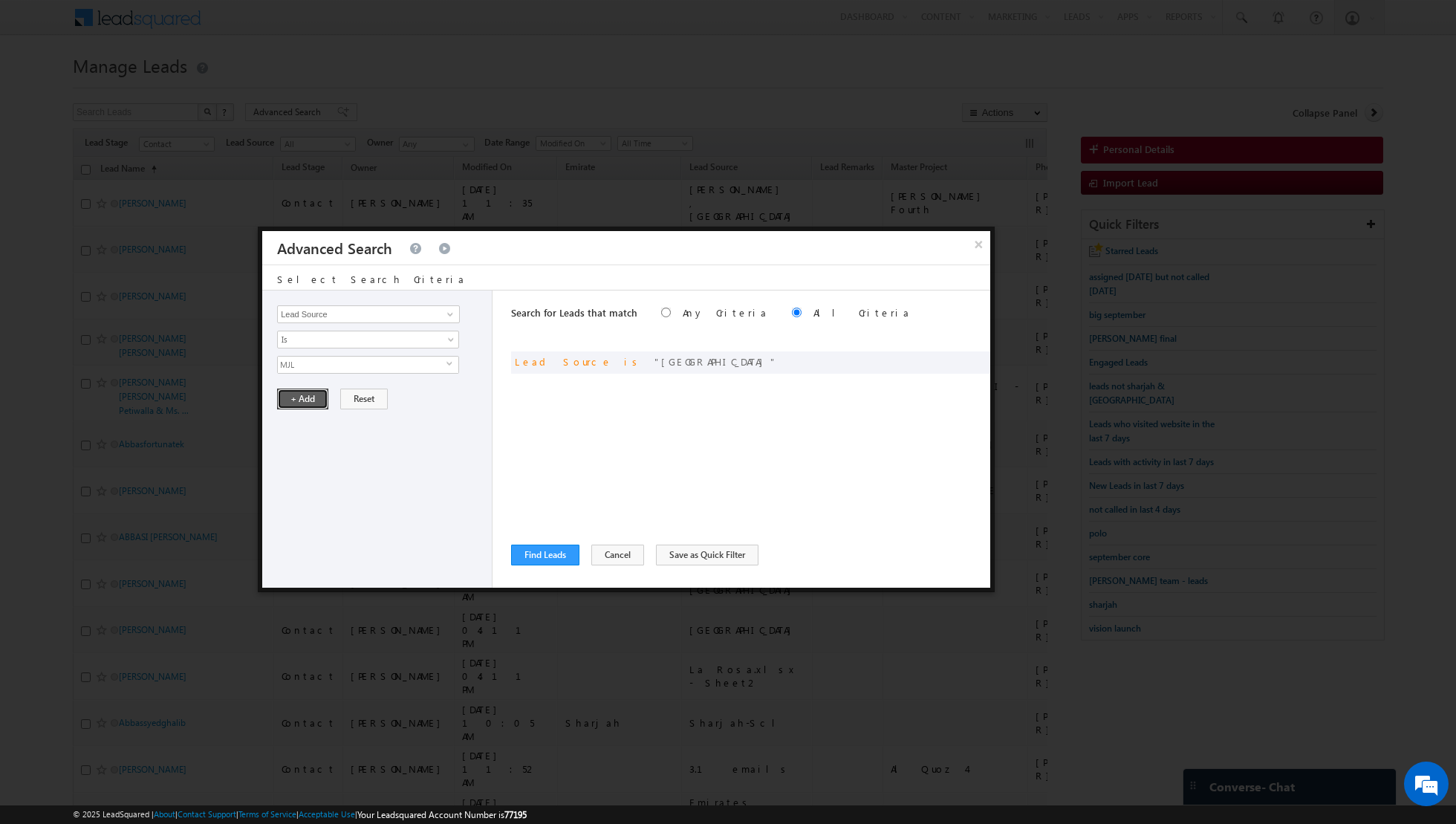
click at [306, 399] on button "+ Add" at bounding box center [302, 398] width 52 height 20
click at [538, 550] on button "Find Leads" at bounding box center [545, 554] width 68 height 20
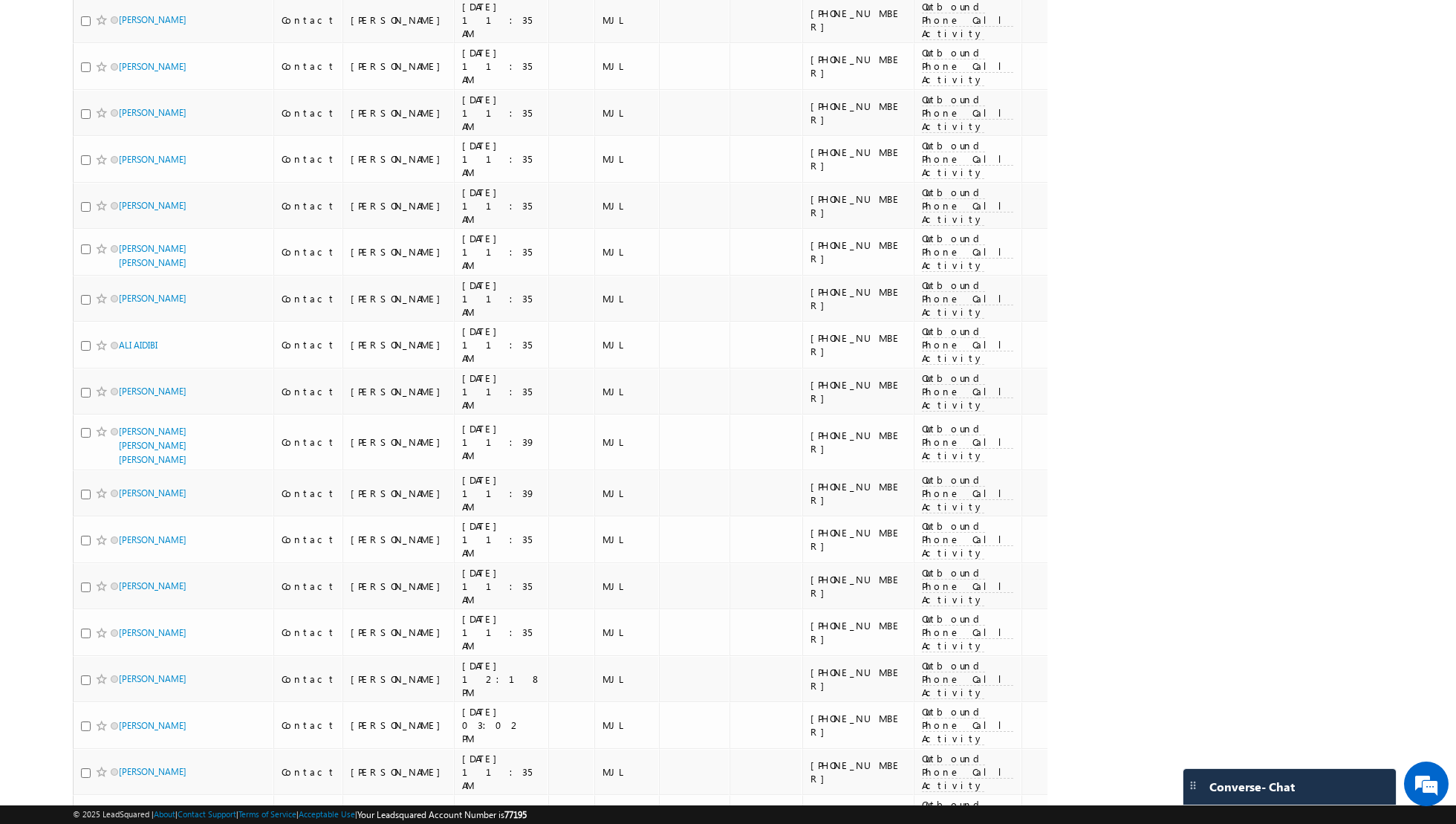
scroll to position [4141, 0]
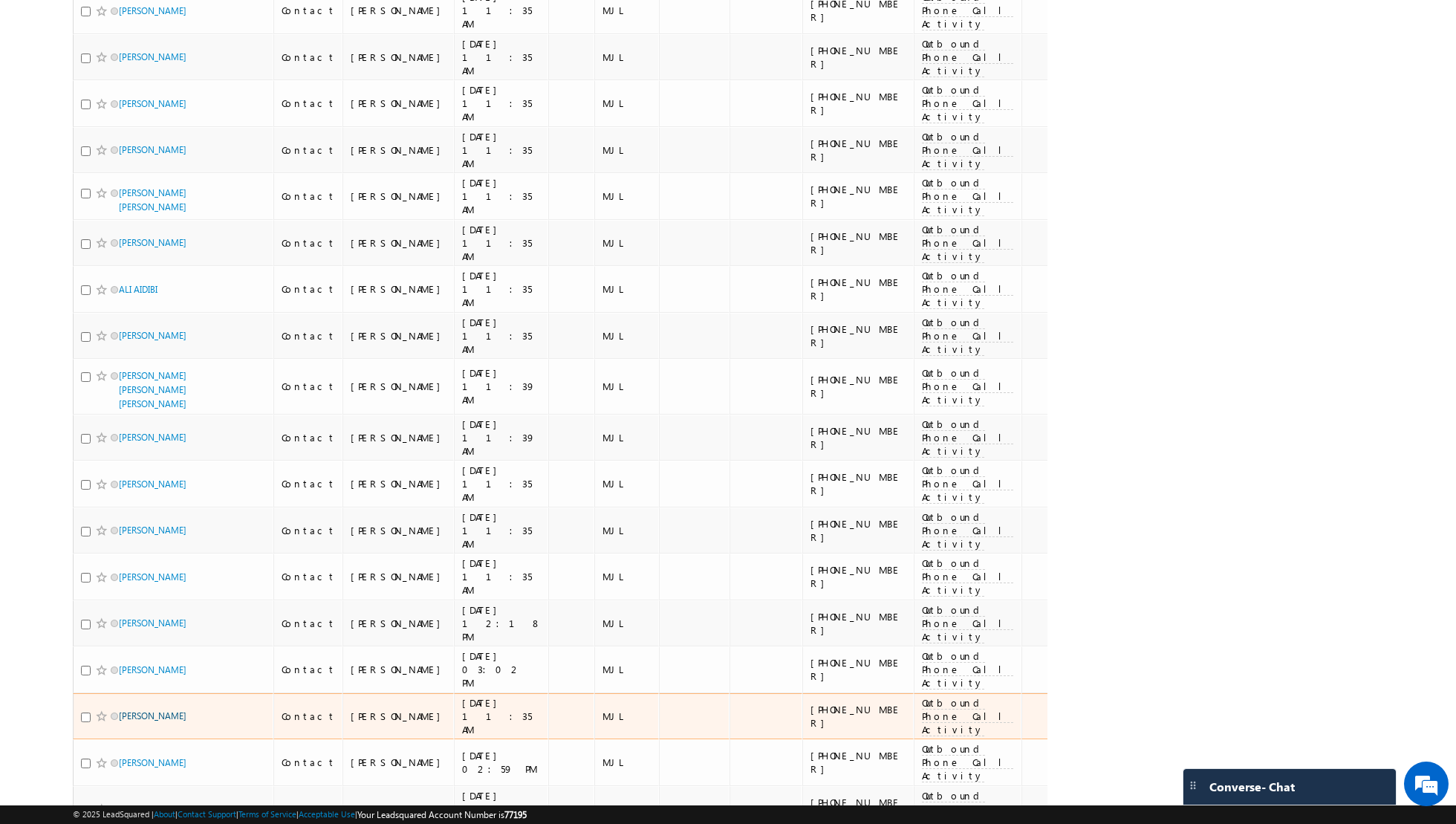
click at [164, 710] on link "[PERSON_NAME]" at bounding box center [153, 715] width 68 height 11
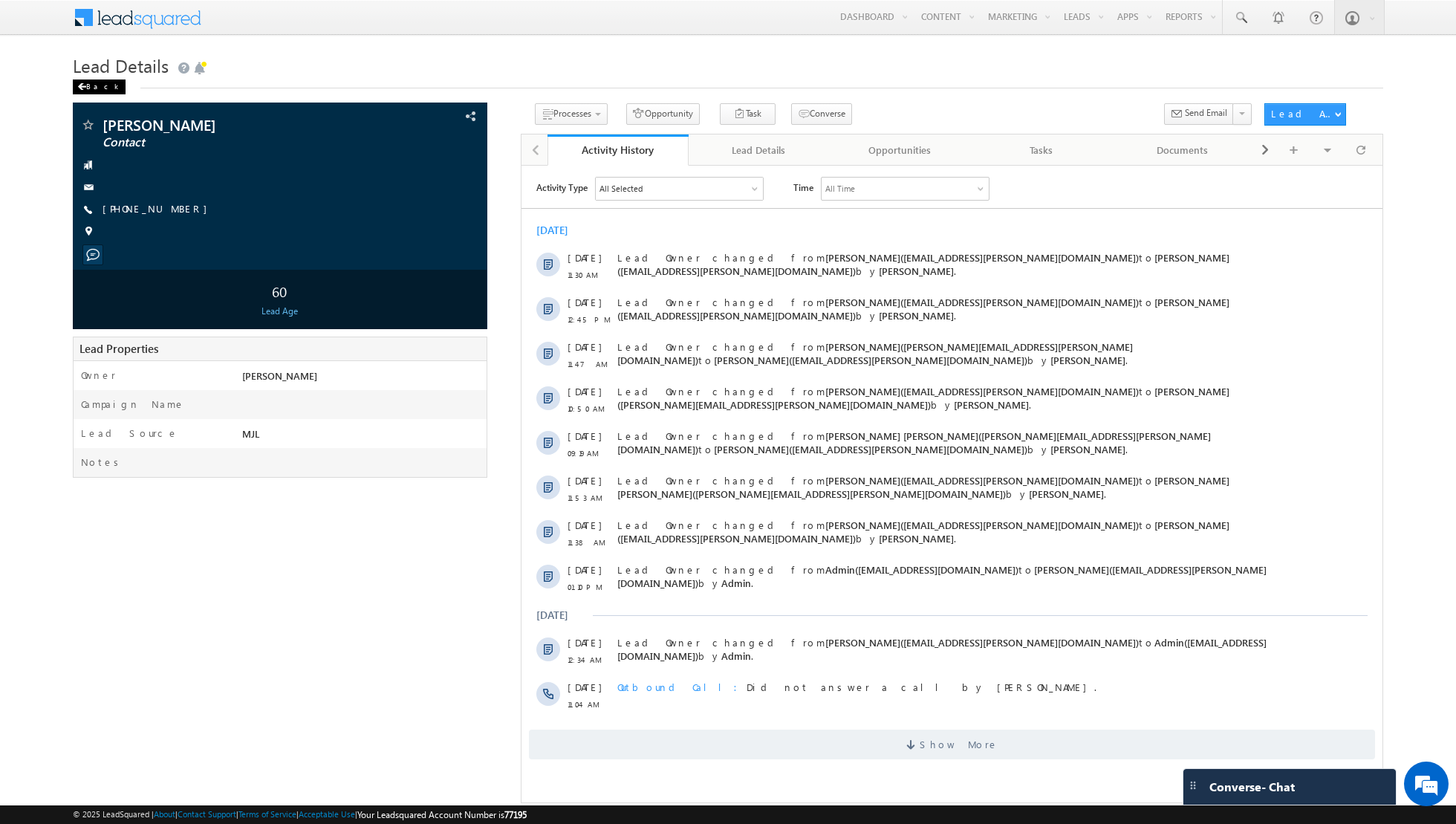
click at [78, 86] on span at bounding box center [81, 87] width 9 height 8
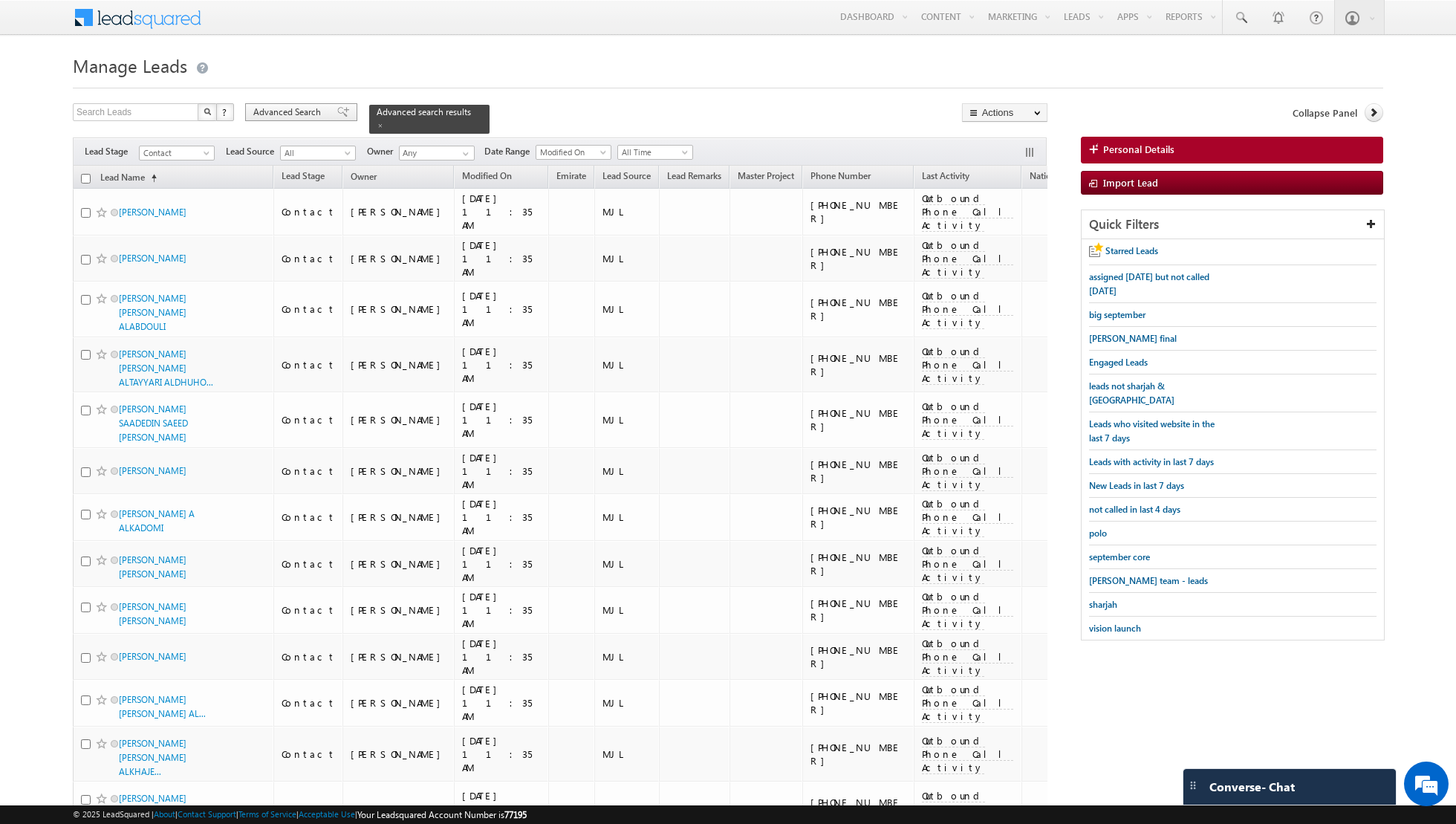
click at [335, 118] on div "Advanced Search" at bounding box center [300, 112] width 112 height 17
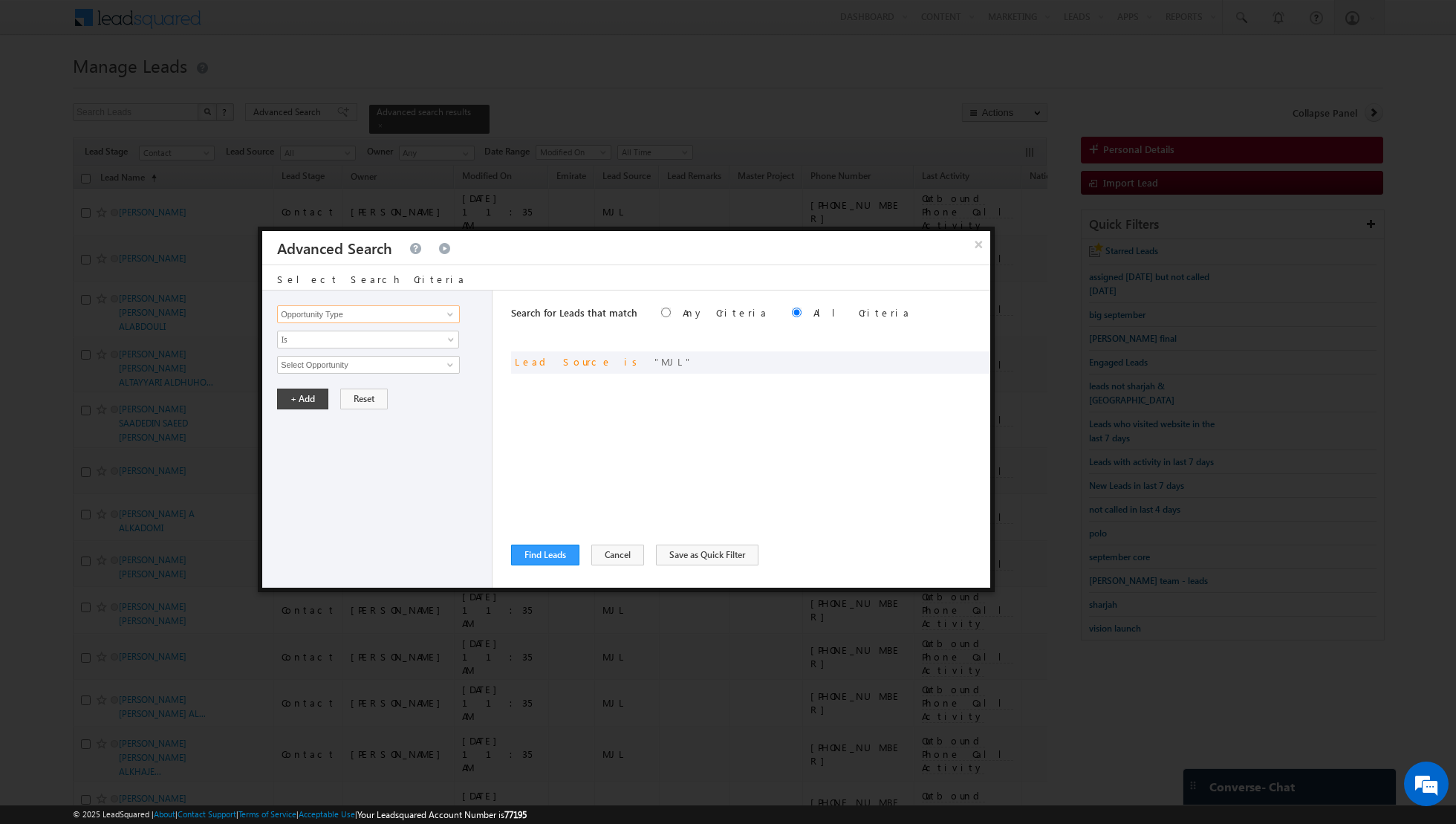
click at [436, 310] on input "Opportunity Type" at bounding box center [368, 314] width 183 height 17
click at [364, 337] on ul "Lead Activity" at bounding box center [368, 331] width 183 height 17
type input "lead ac"
click at [373, 339] on link "Is" at bounding box center [367, 339] width 182 height 17
click at [383, 323] on div "Opportunity Type Lead Activity Task Sales Group Prospect Id Address 1 Address 2…" at bounding box center [377, 439] width 230 height 297
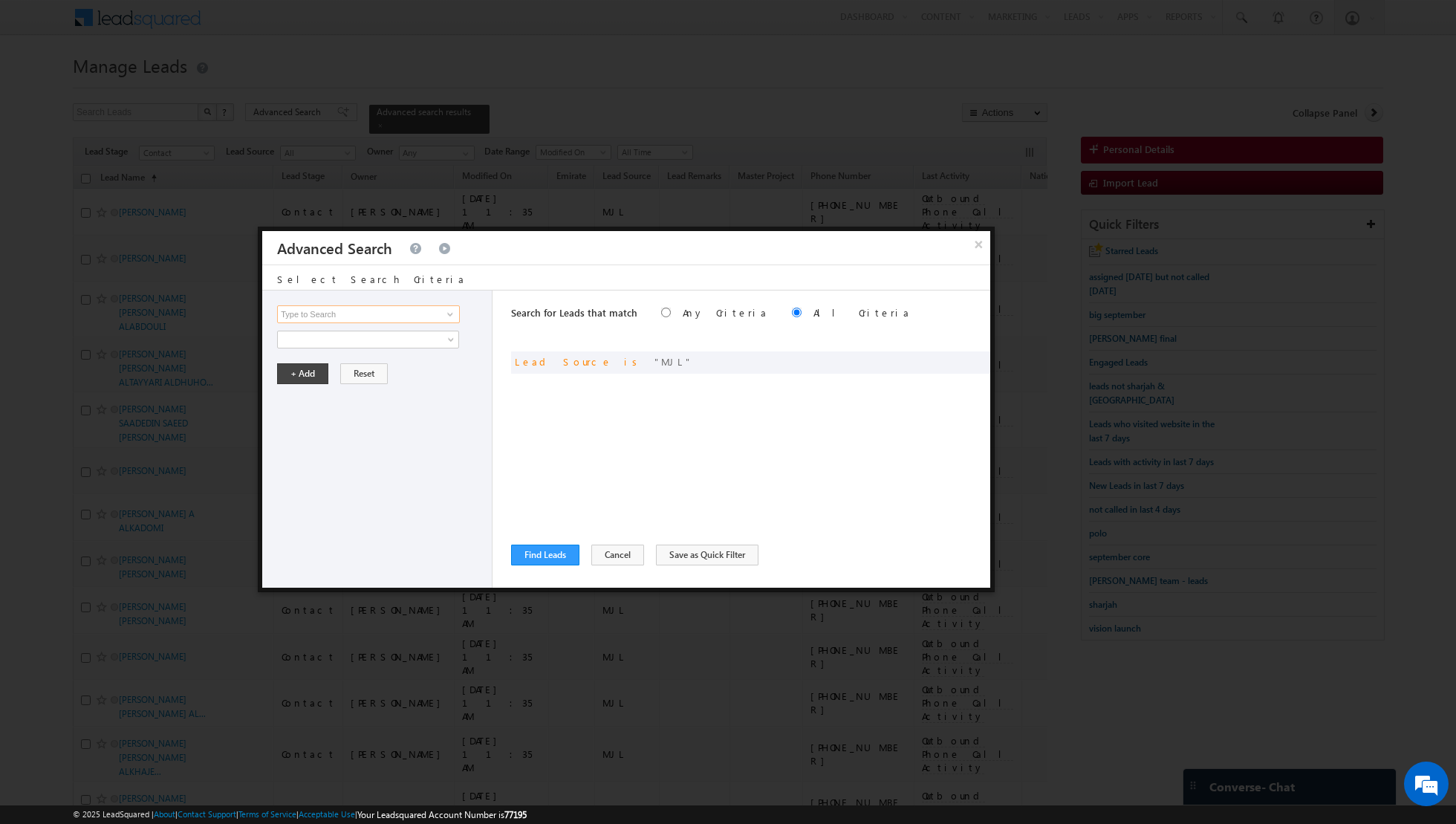
click at [423, 313] on input at bounding box center [368, 314] width 183 height 17
type input "k"
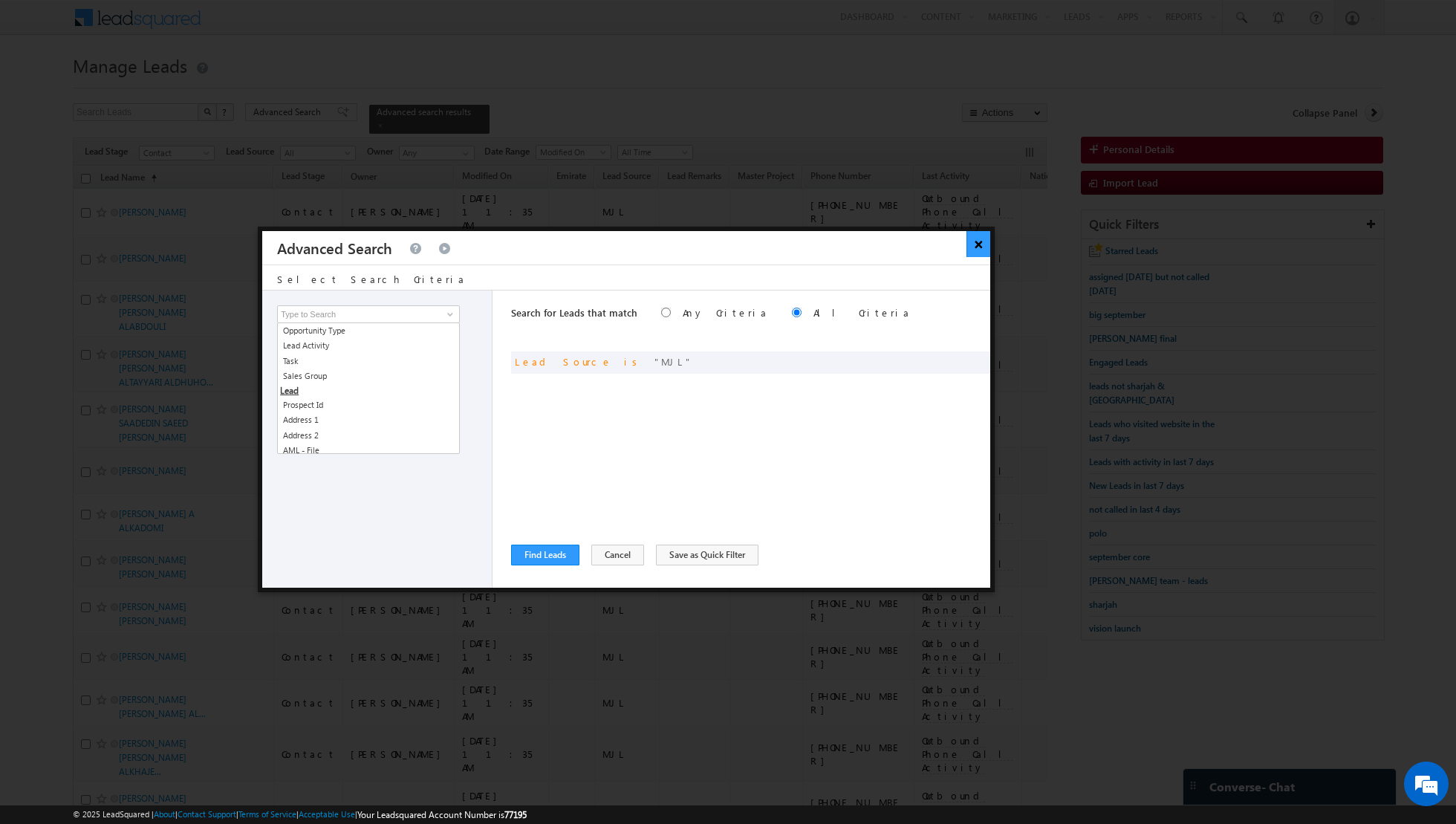
click at [975, 241] on button "×" at bounding box center [978, 244] width 24 height 26
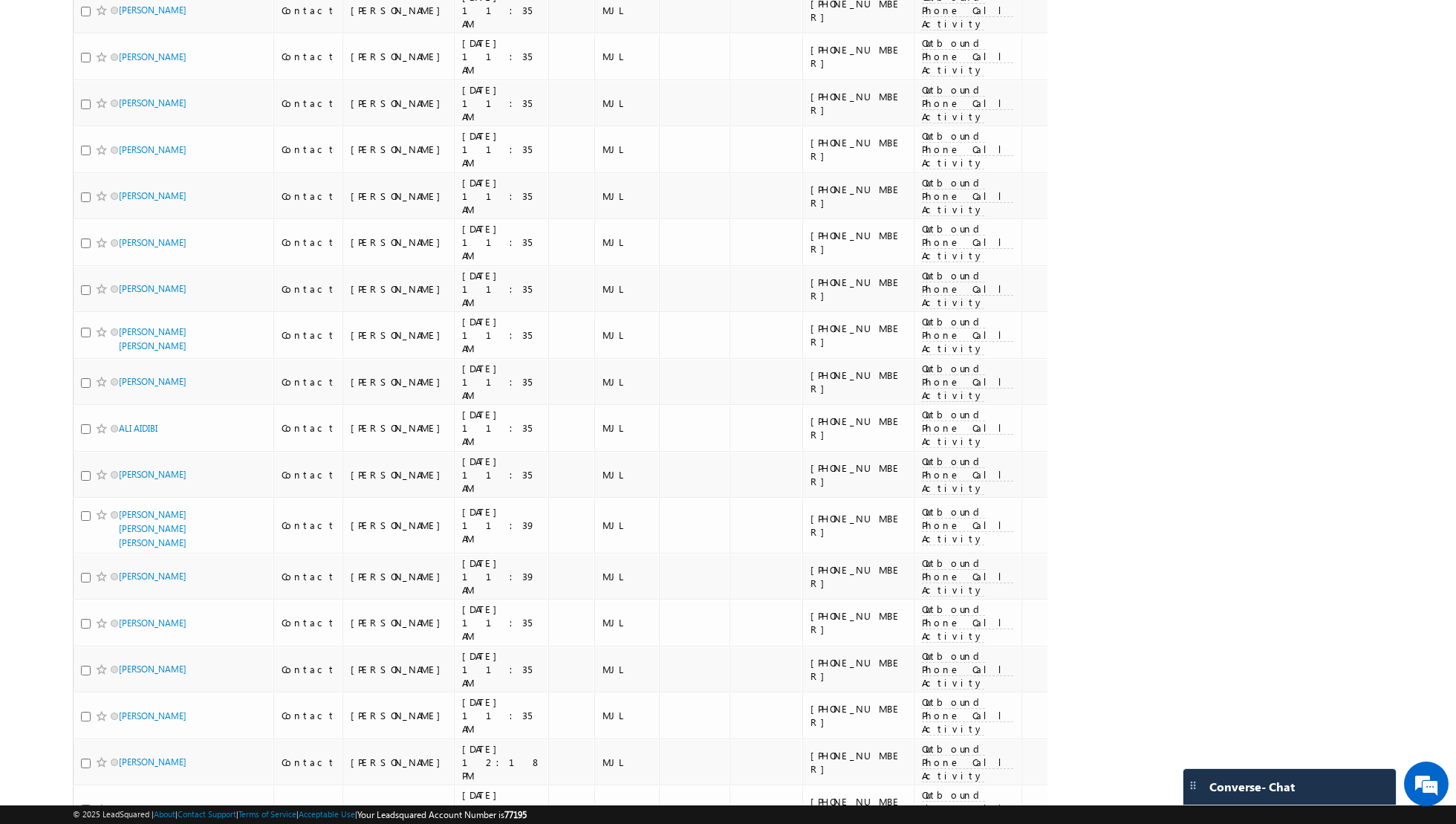
scroll to position [4141, 0]
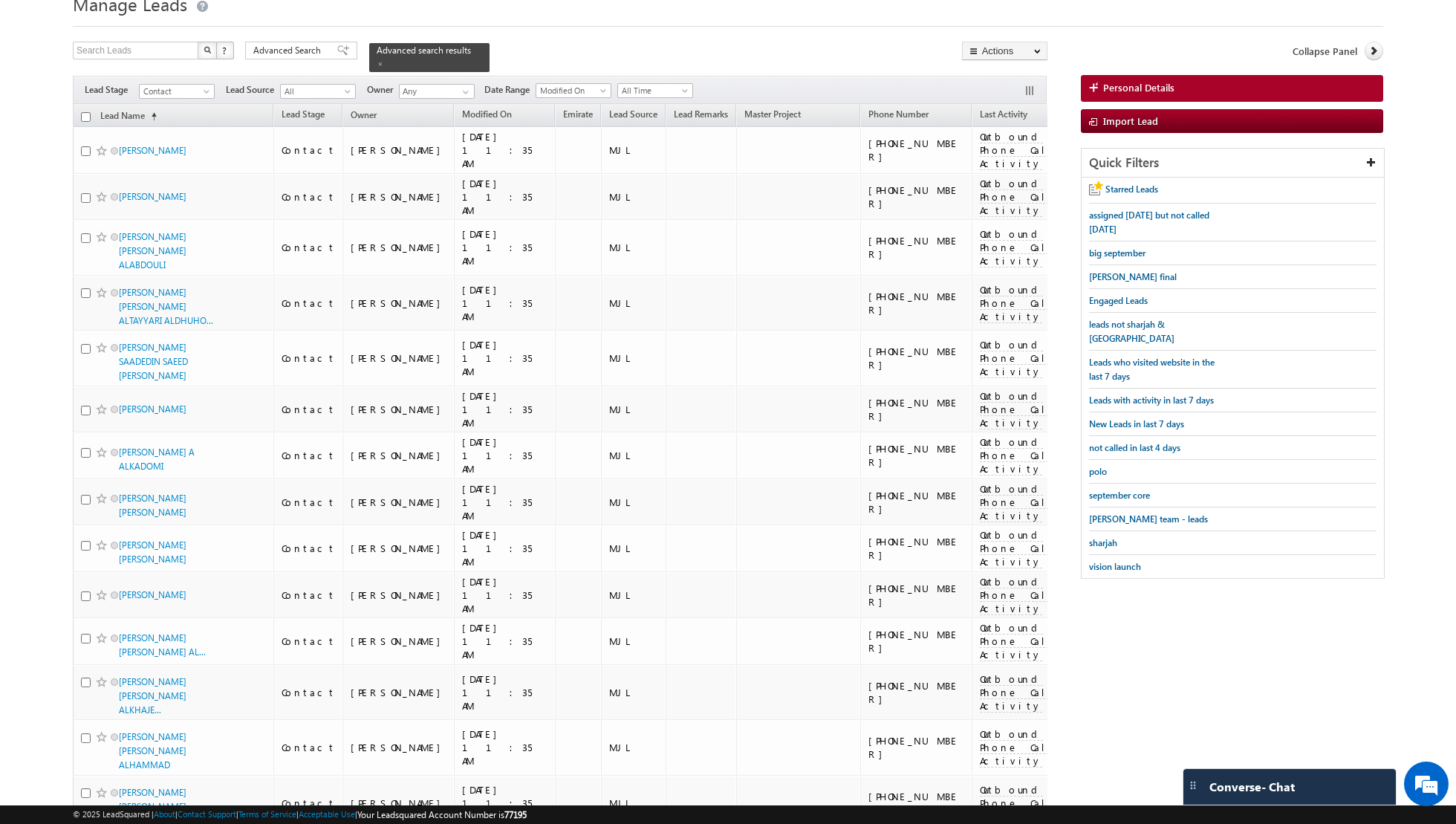
scroll to position [0, 0]
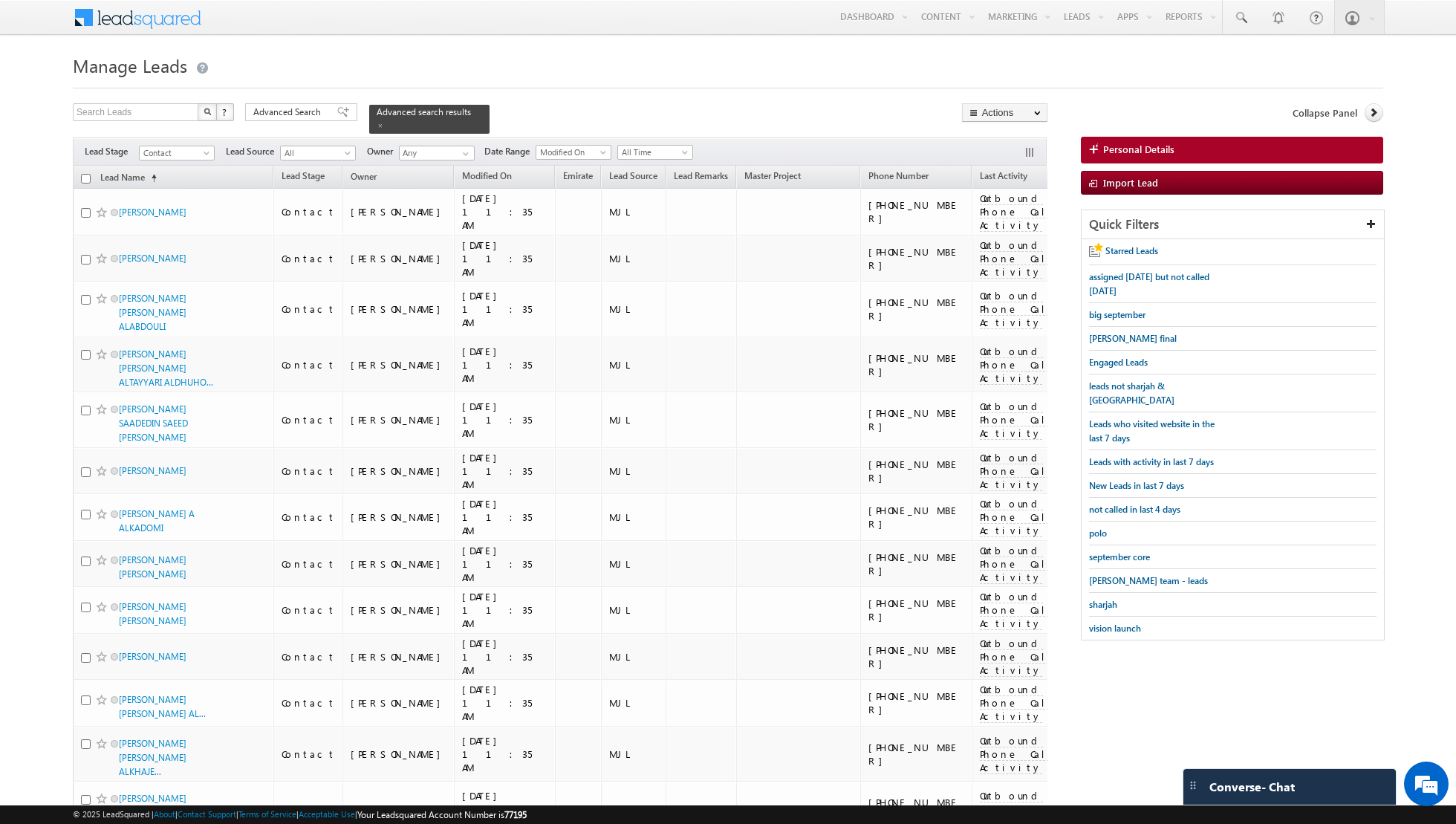
click at [81, 175] on input "checkbox" at bounding box center [86, 179] width 10 height 10
checkbox input "true"
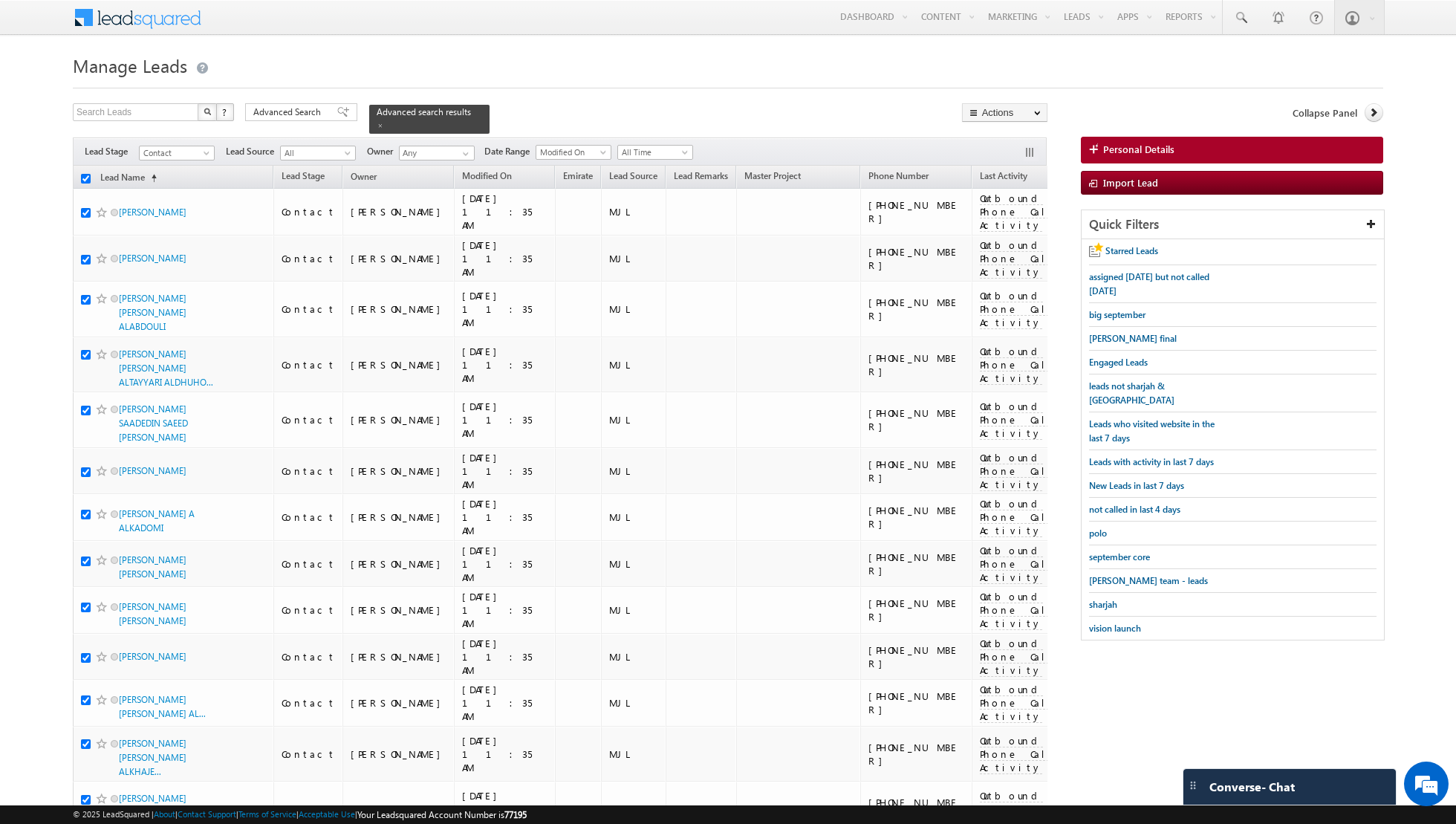
checkbox input "true"
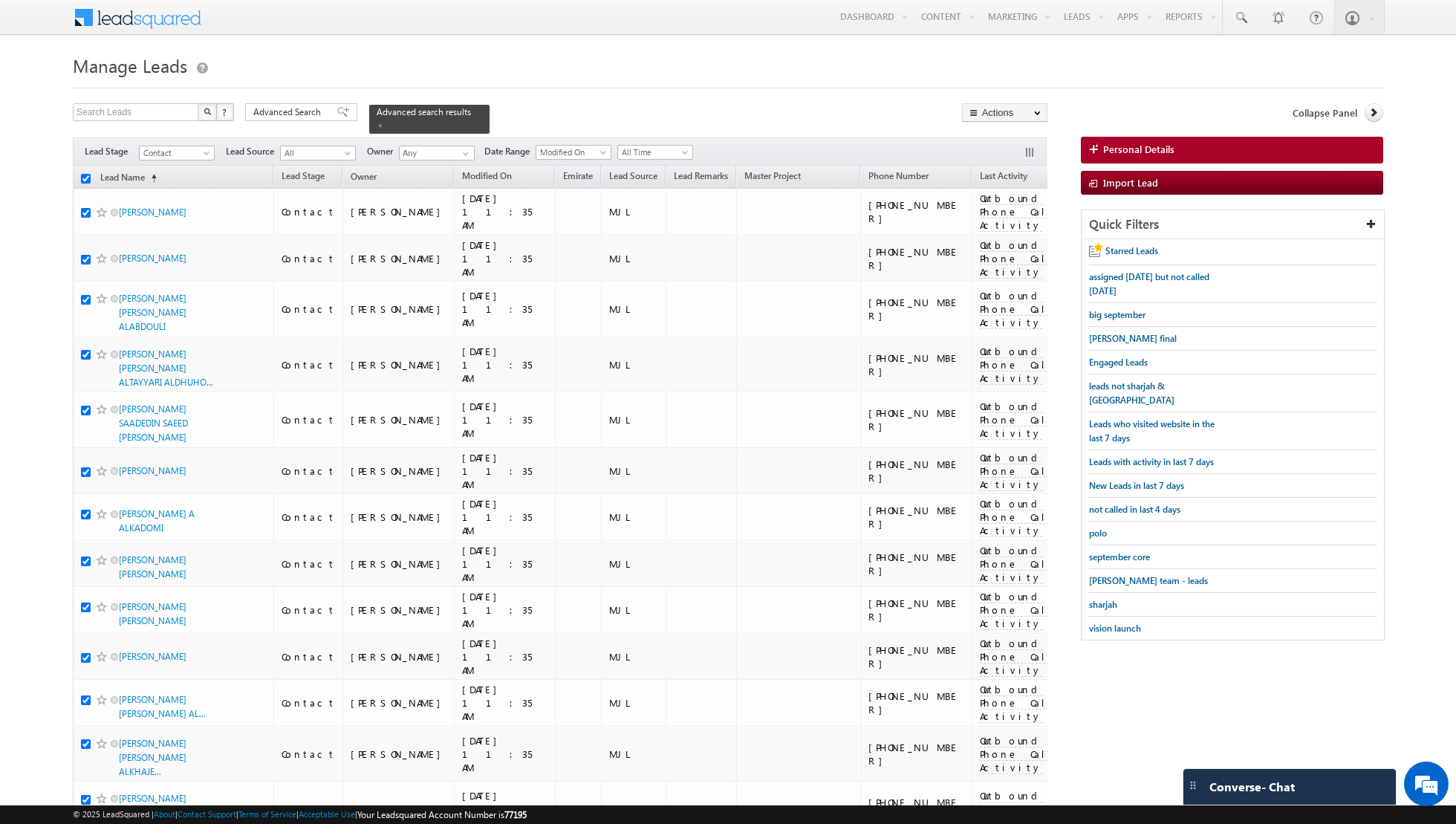
checkbox input "true"
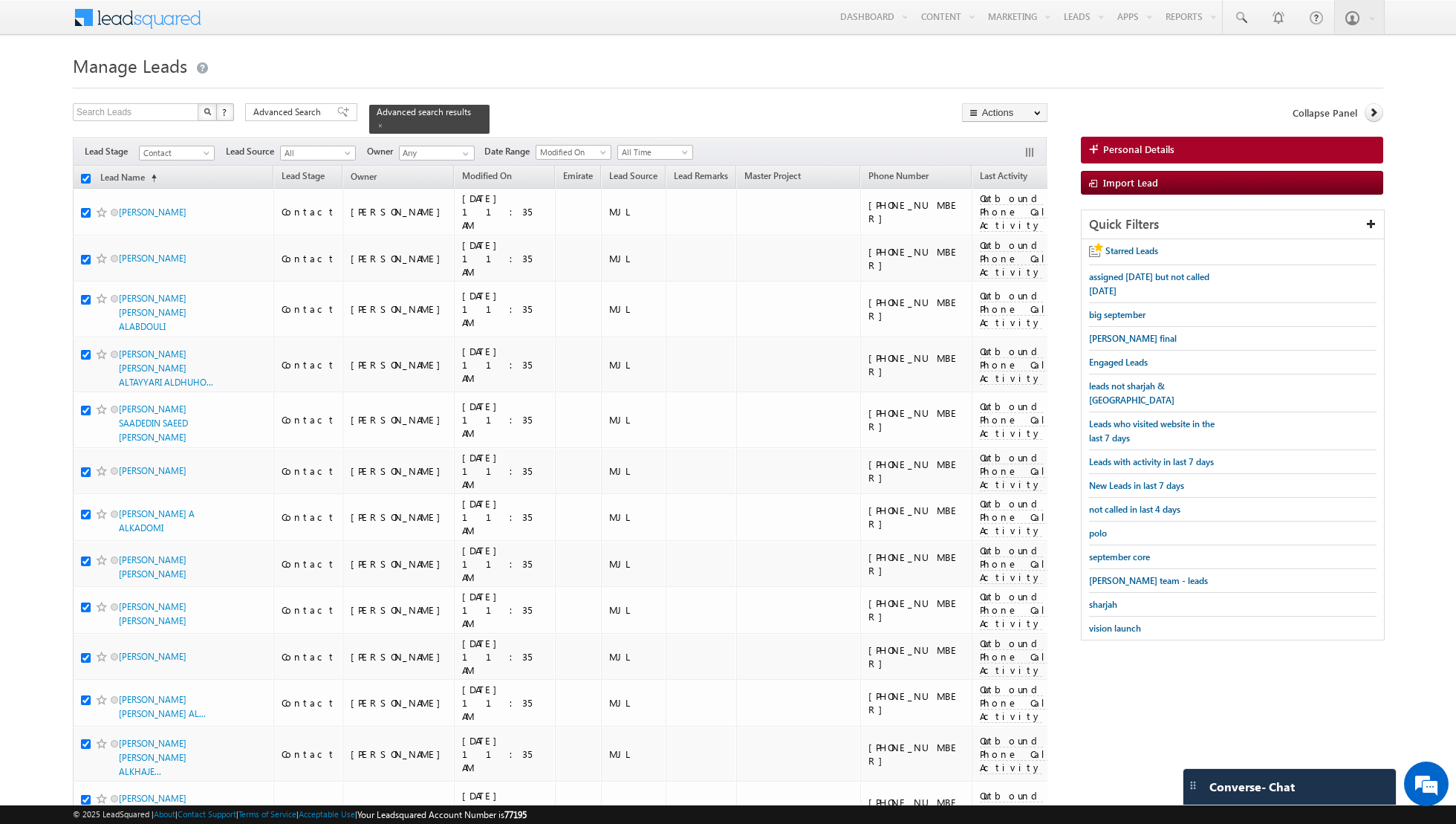
checkbox input "true"
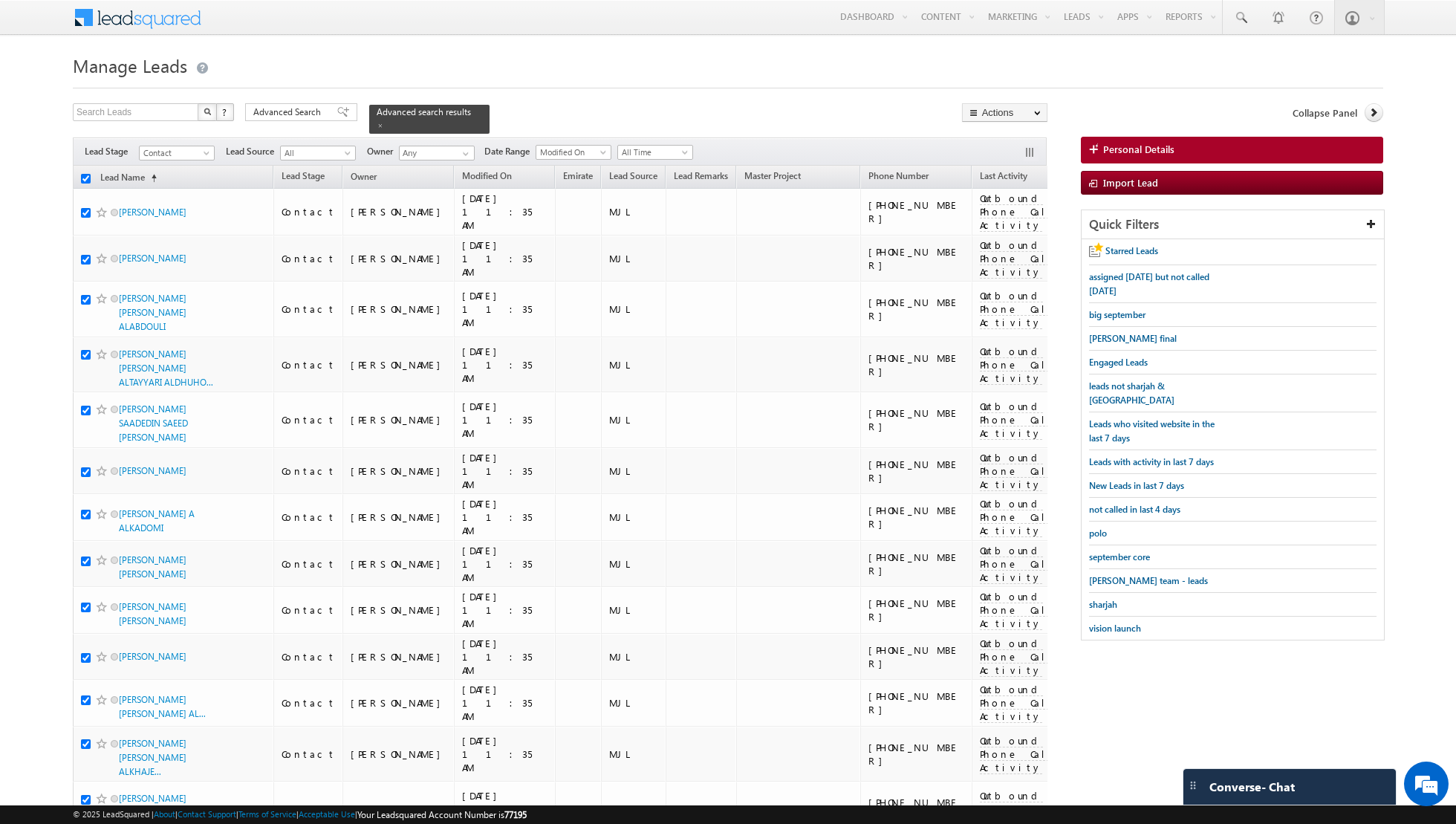
checkbox input "true"
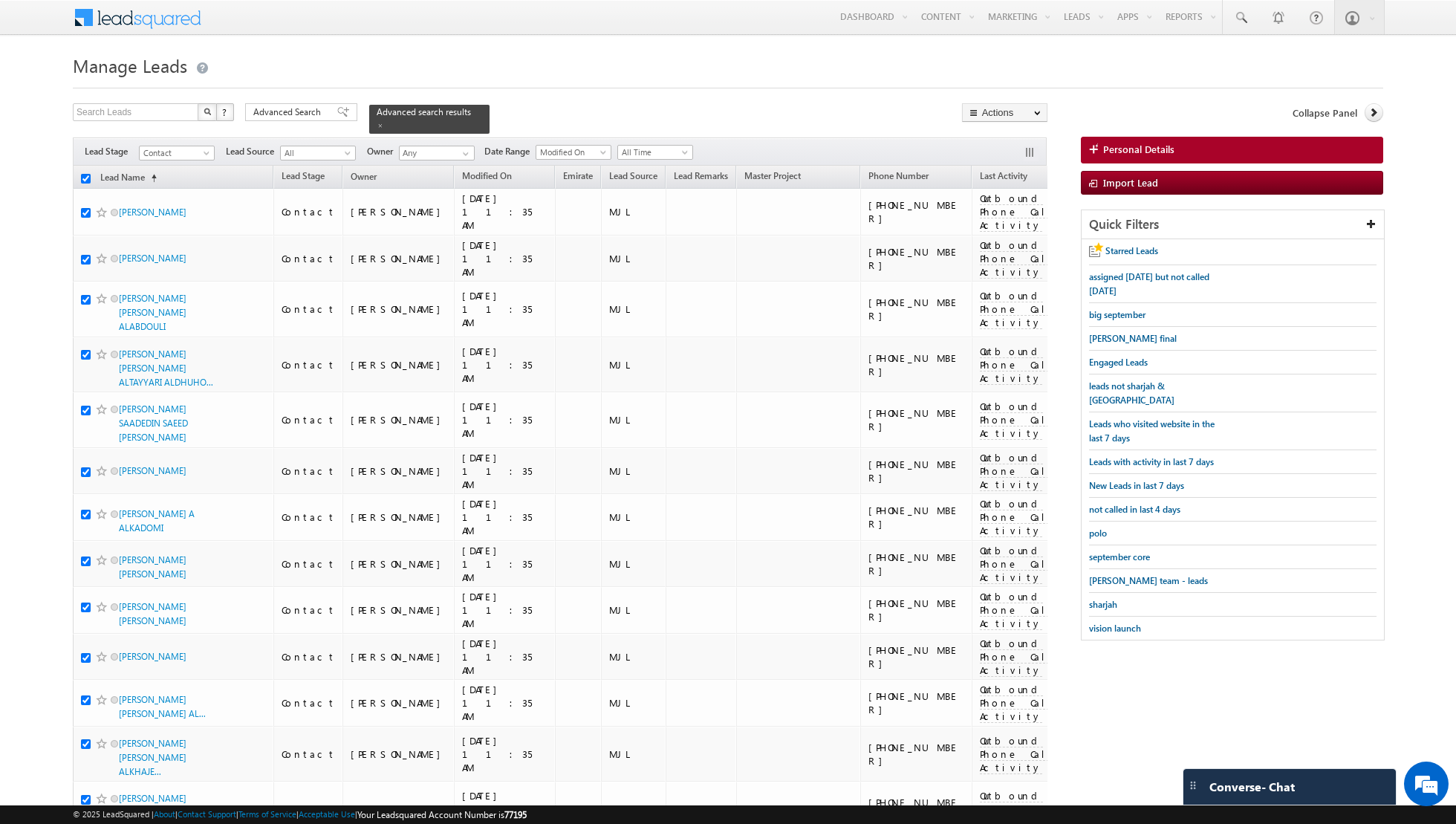
checkbox input "true"
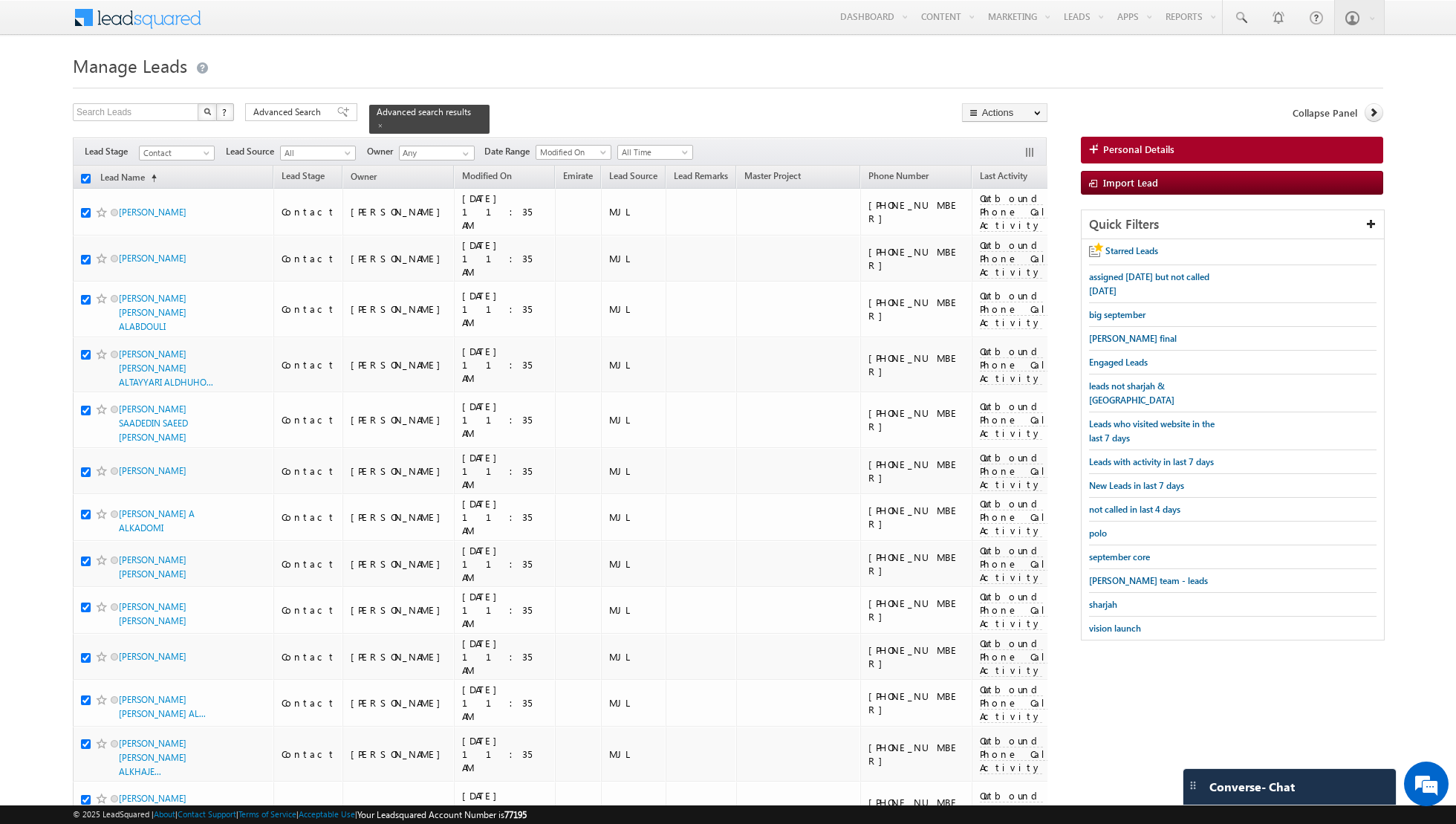
checkbox input "true"
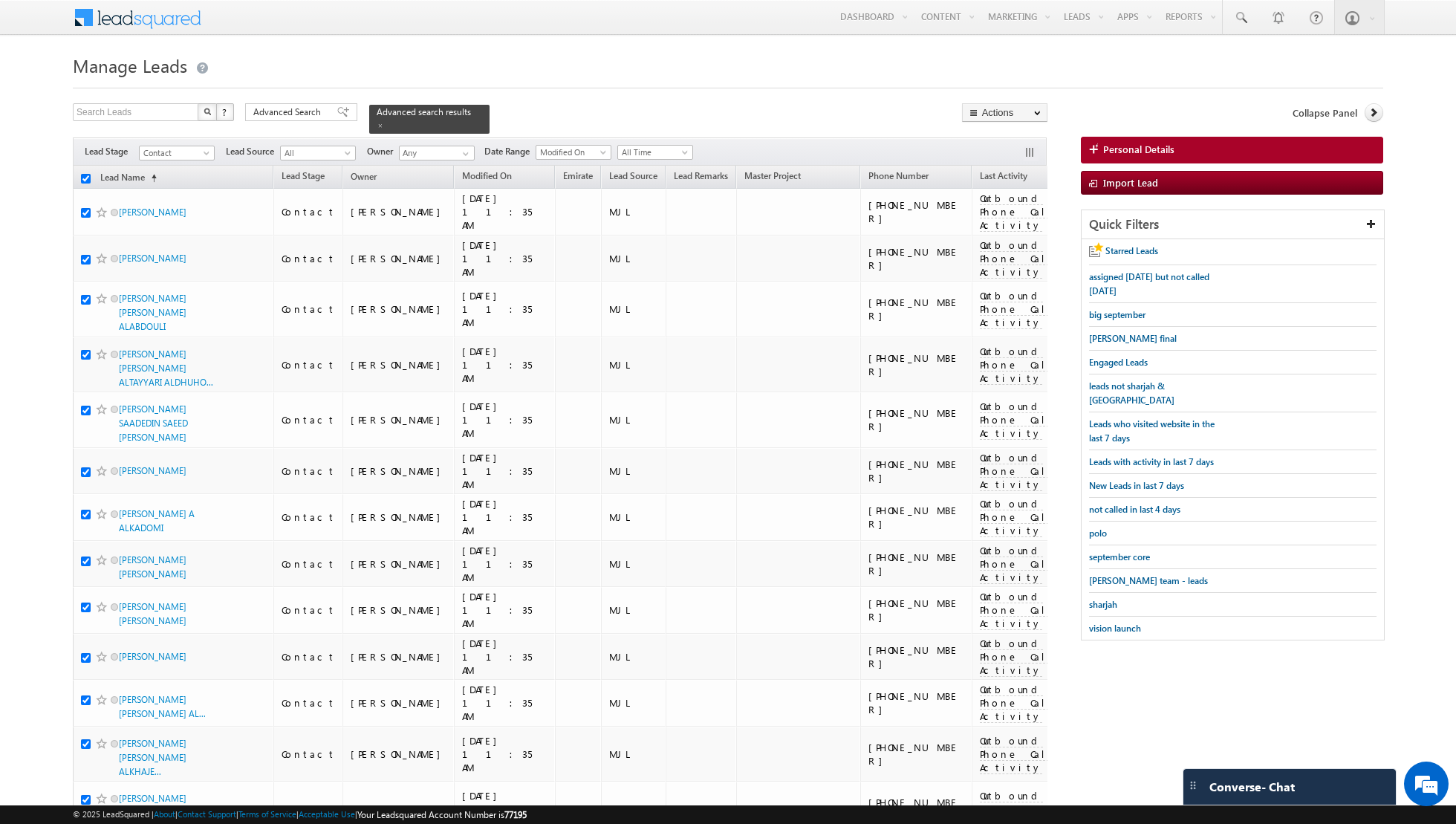
checkbox input "true"
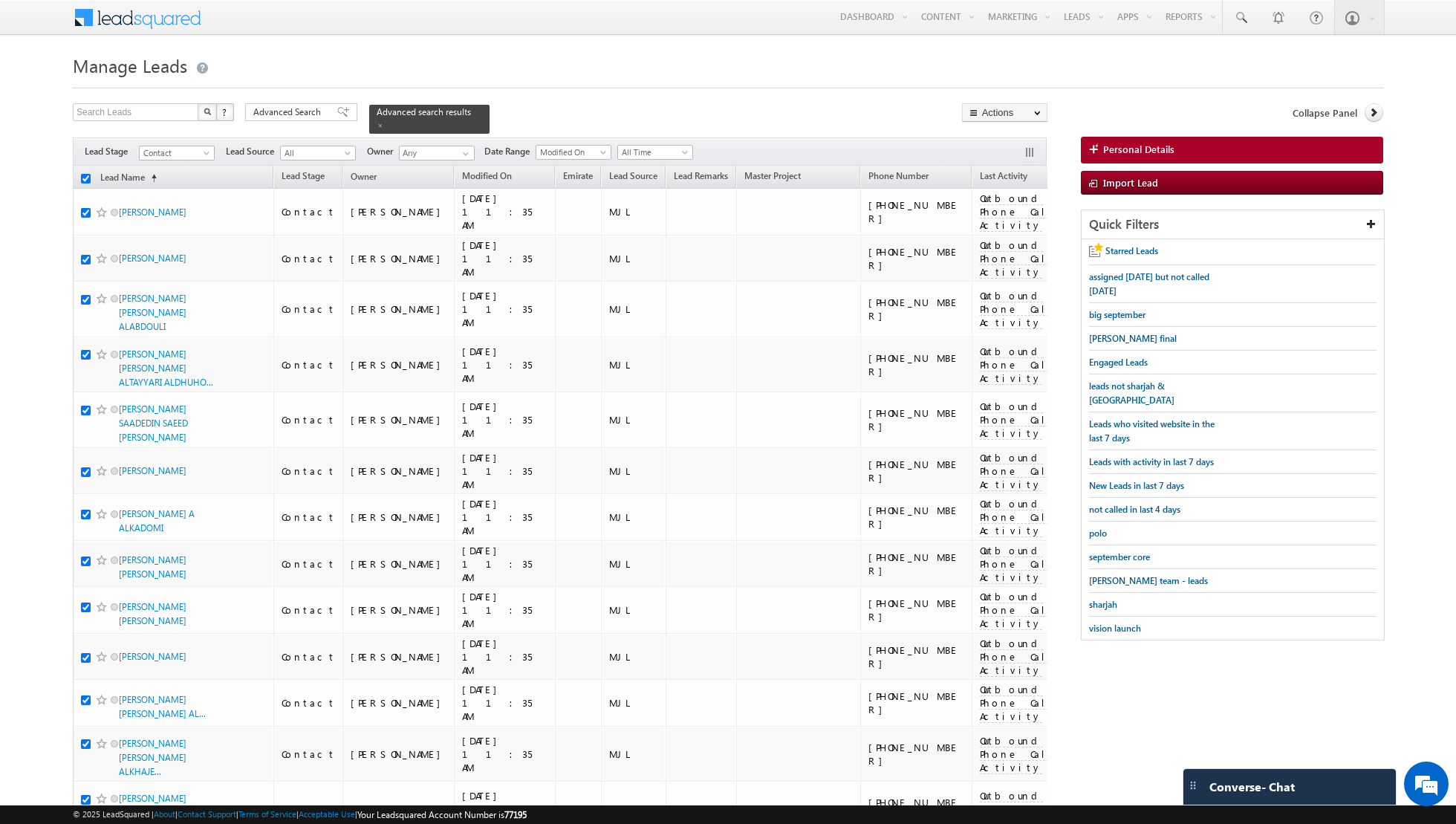
checkbox input "true"
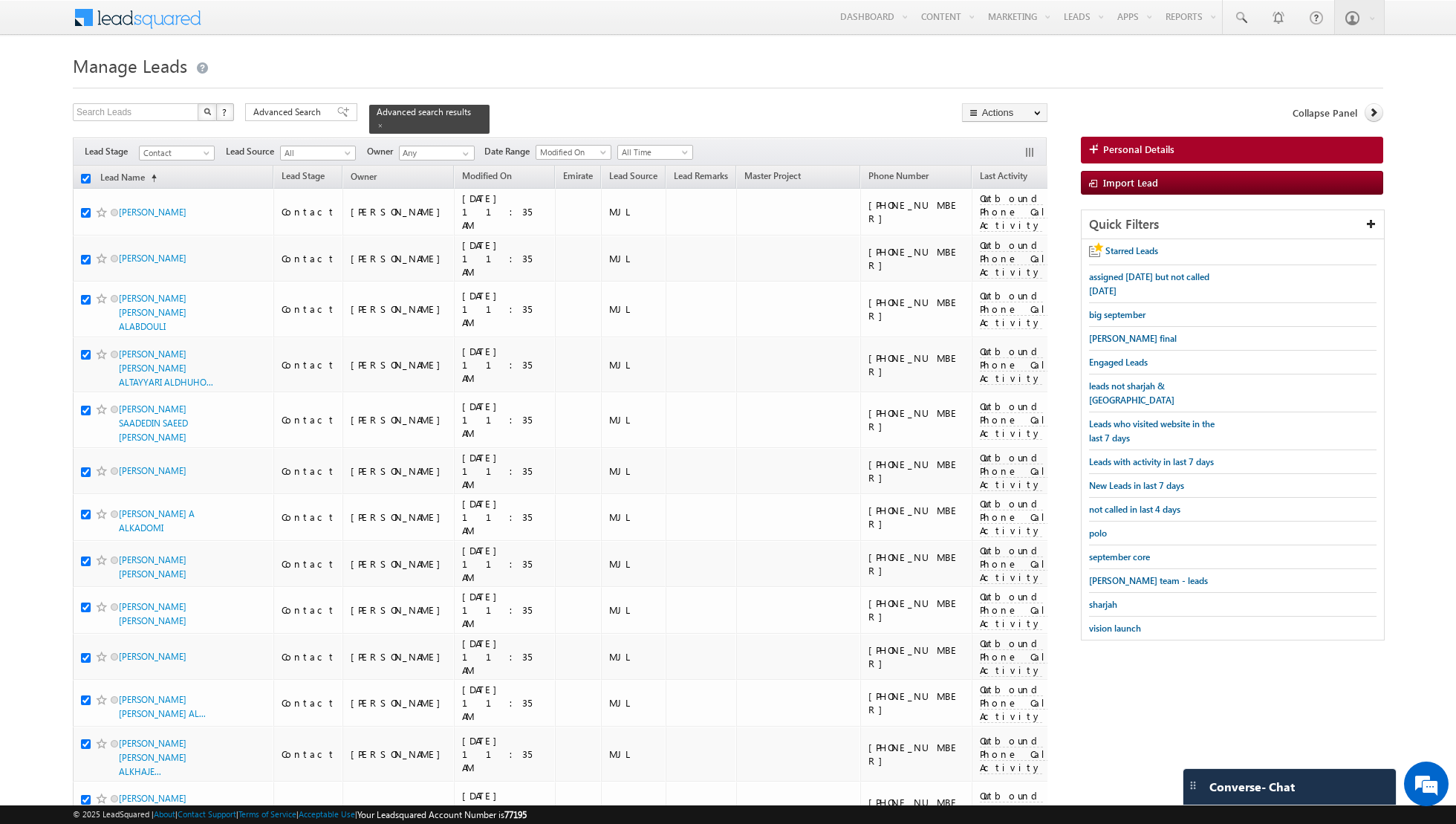
checkbox input "true"
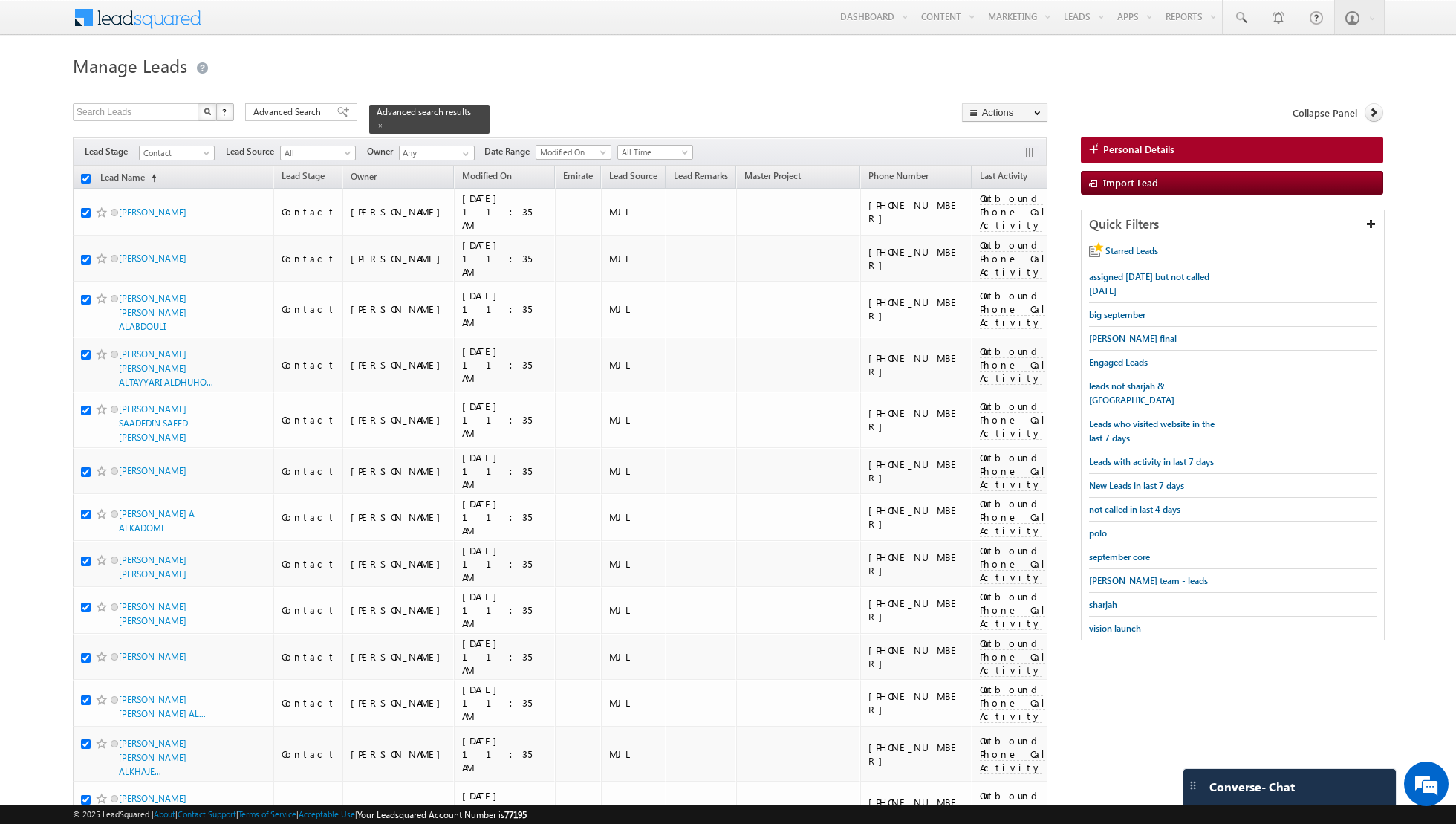
checkbox input "true"
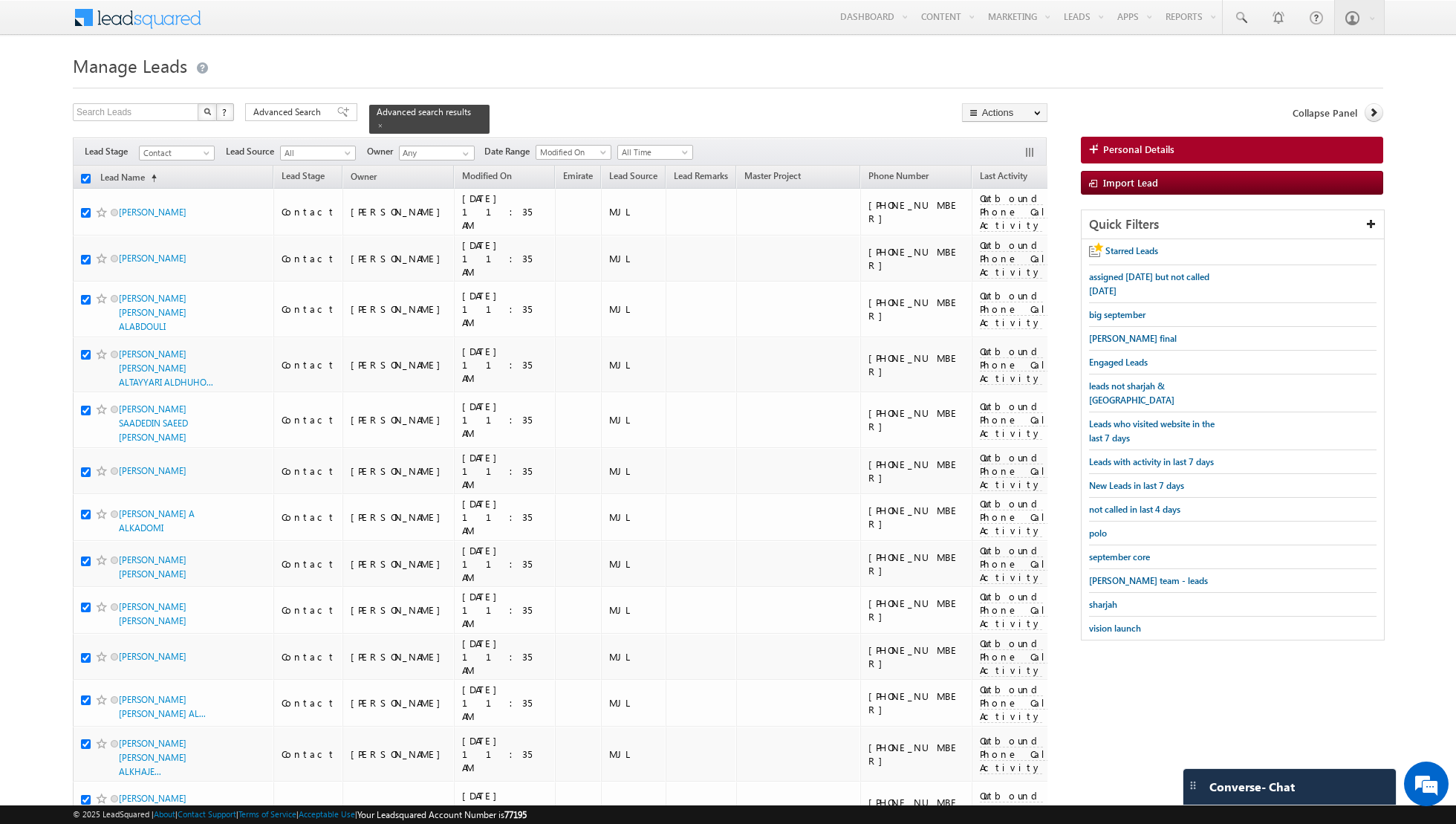
checkbox input "true"
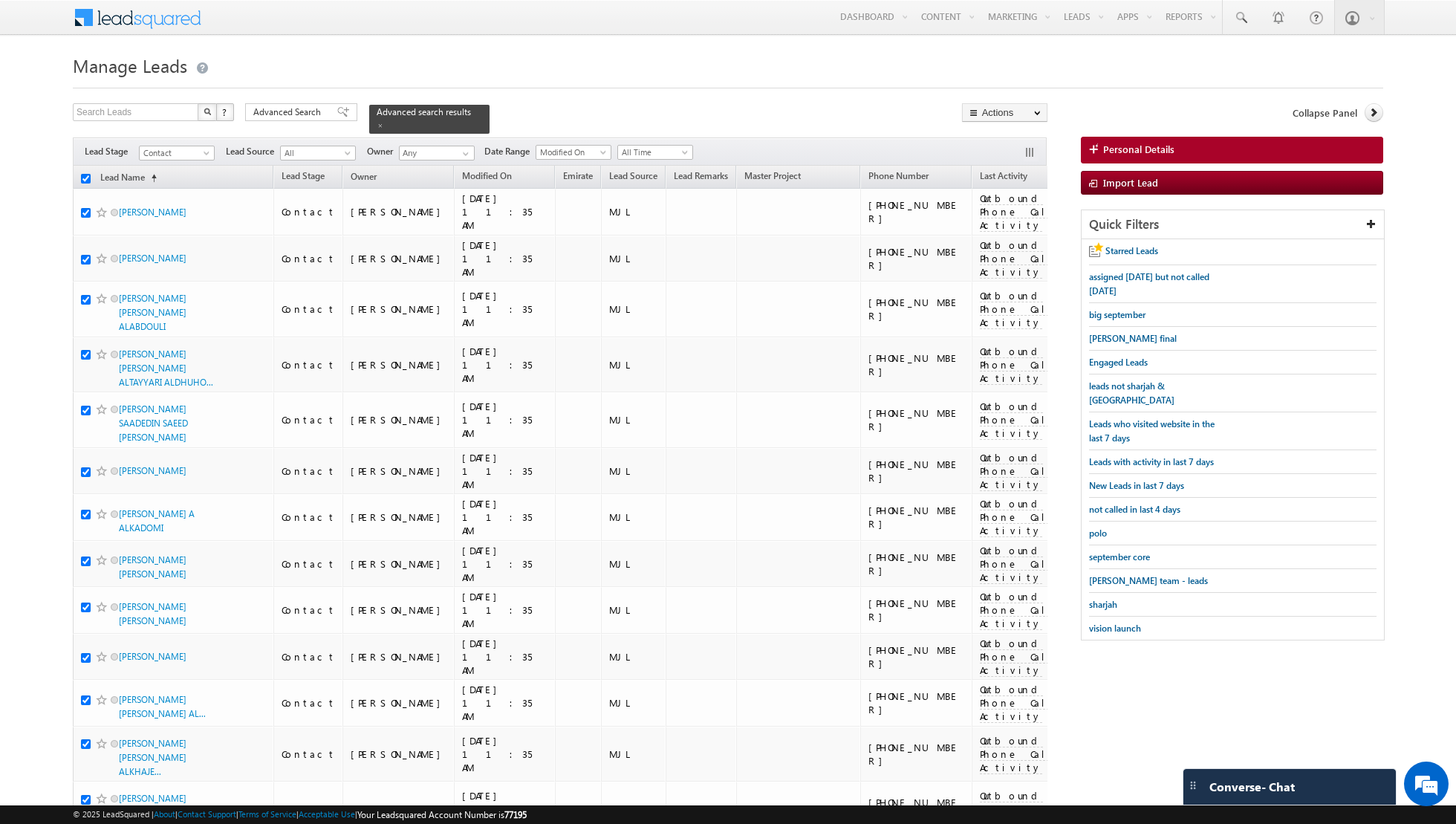
checkbox input "true"
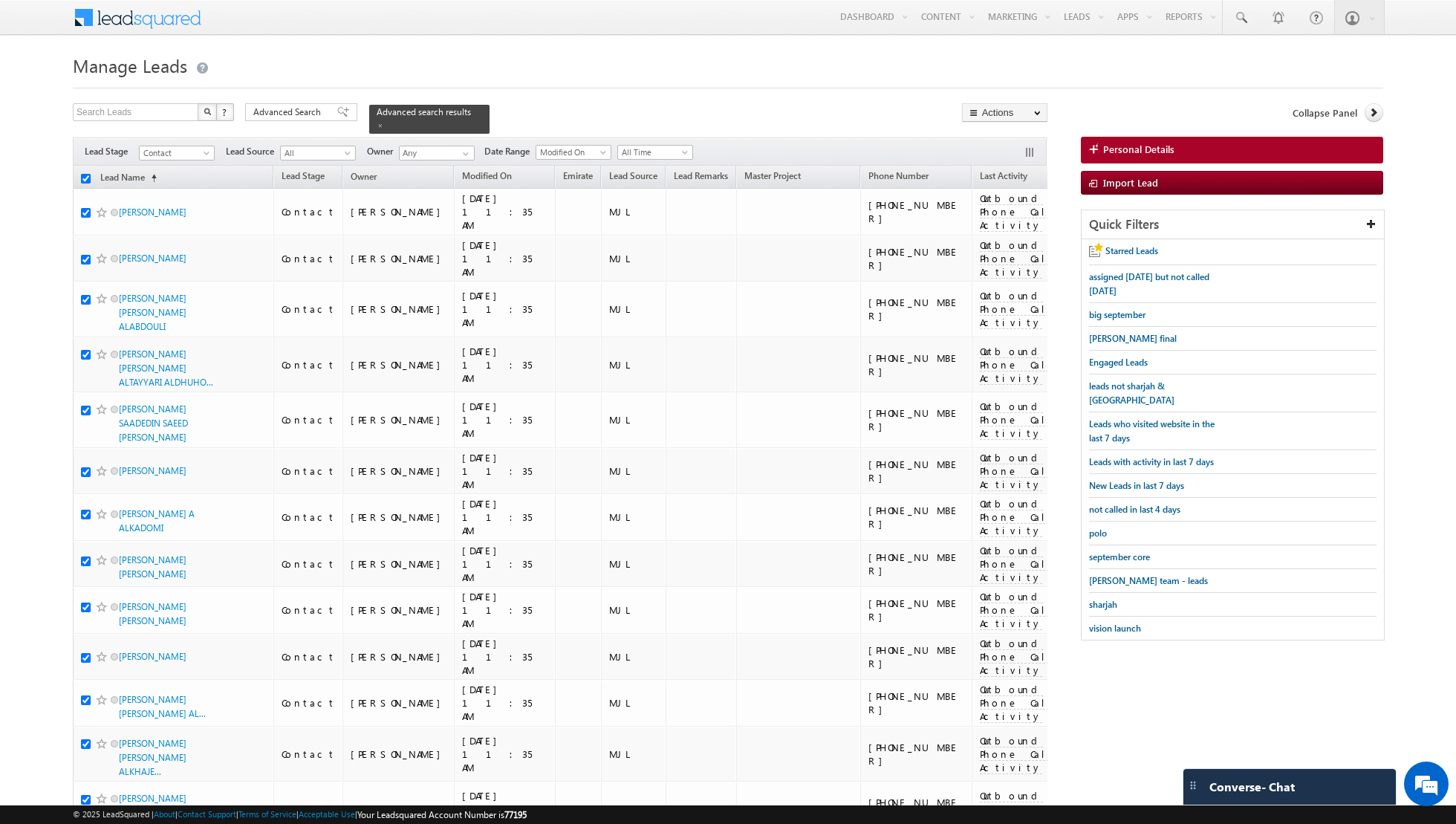
checkbox input "true"
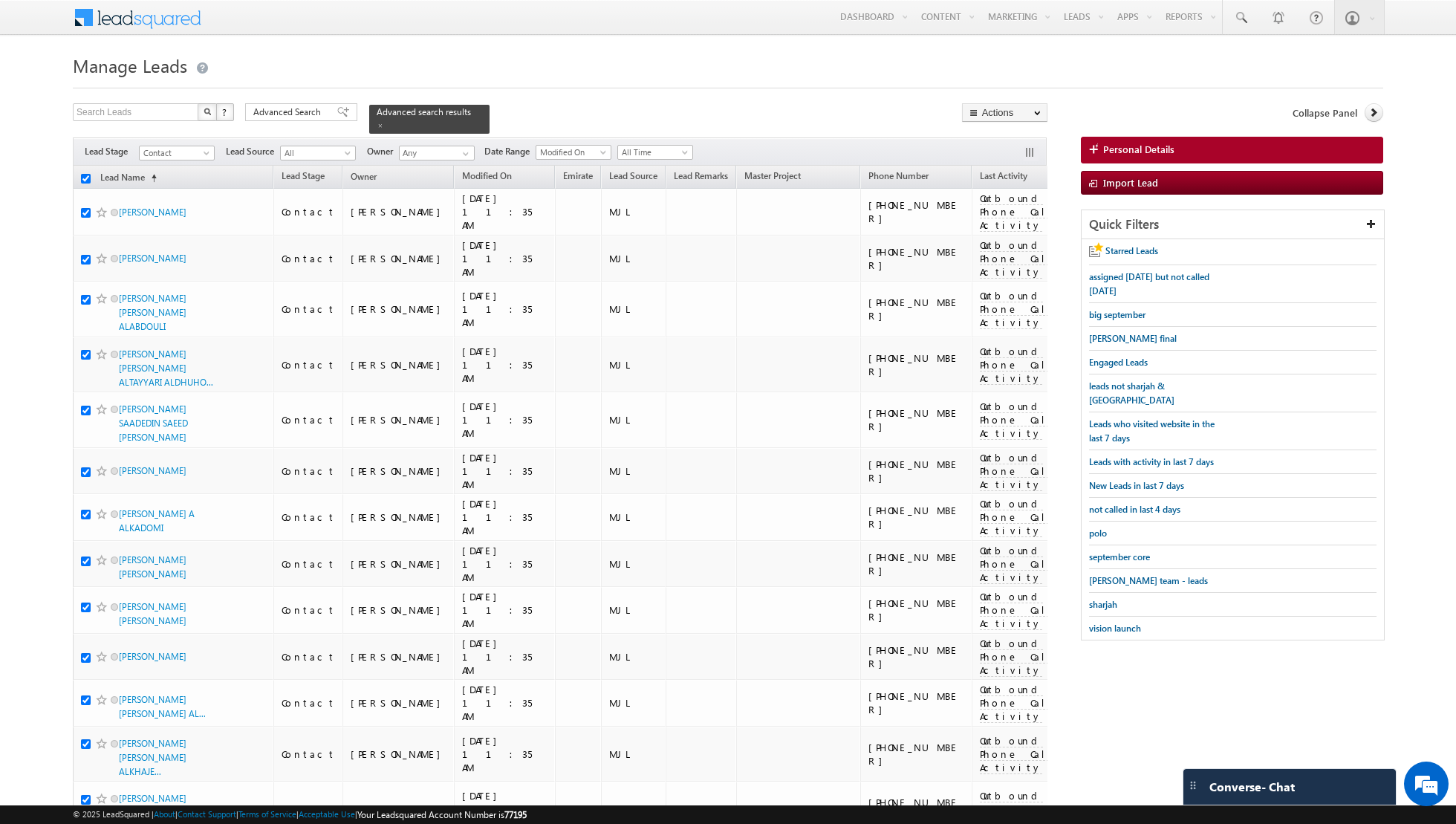
checkbox input "true"
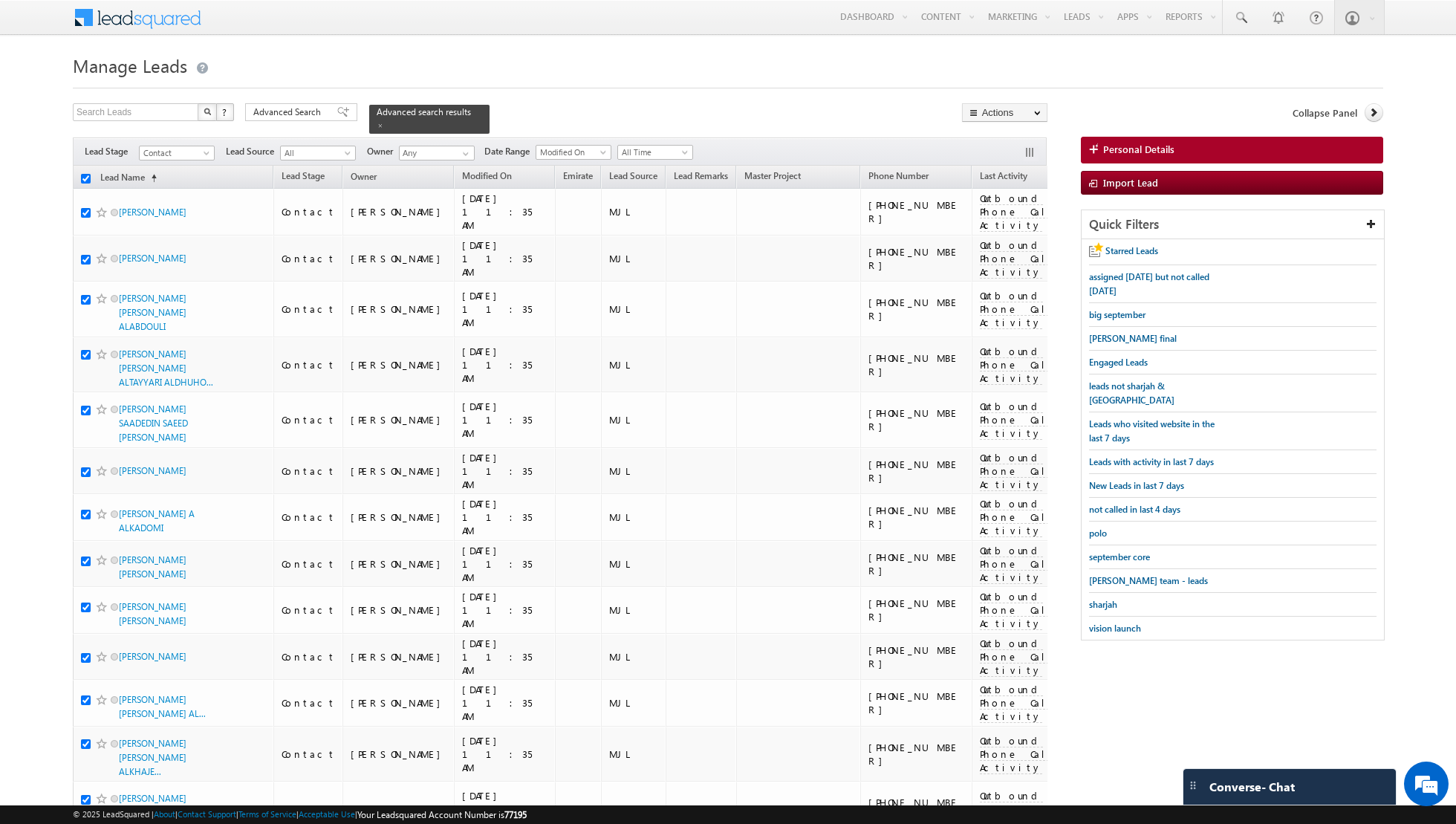
checkbox input "true"
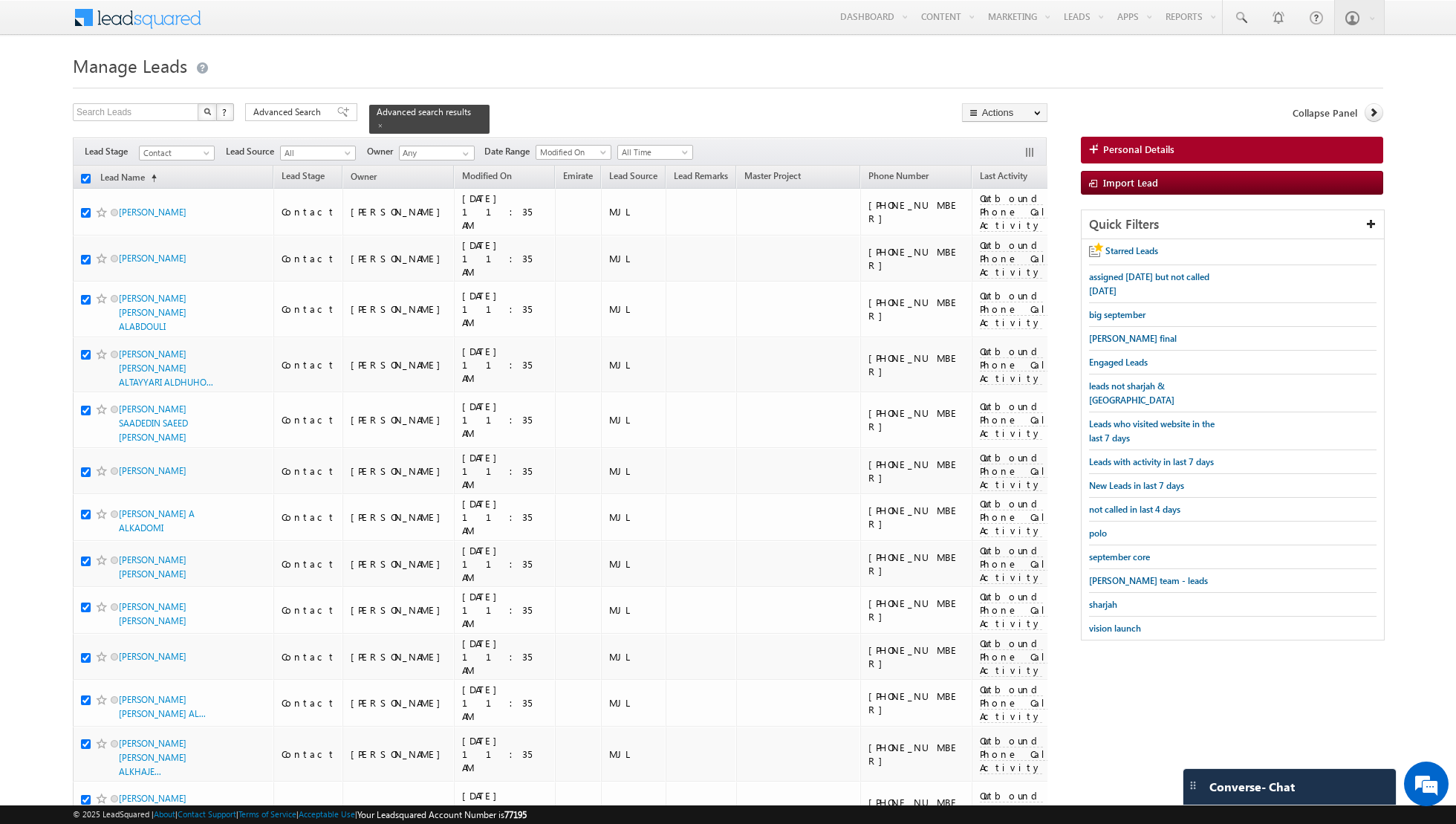
checkbox input "true"
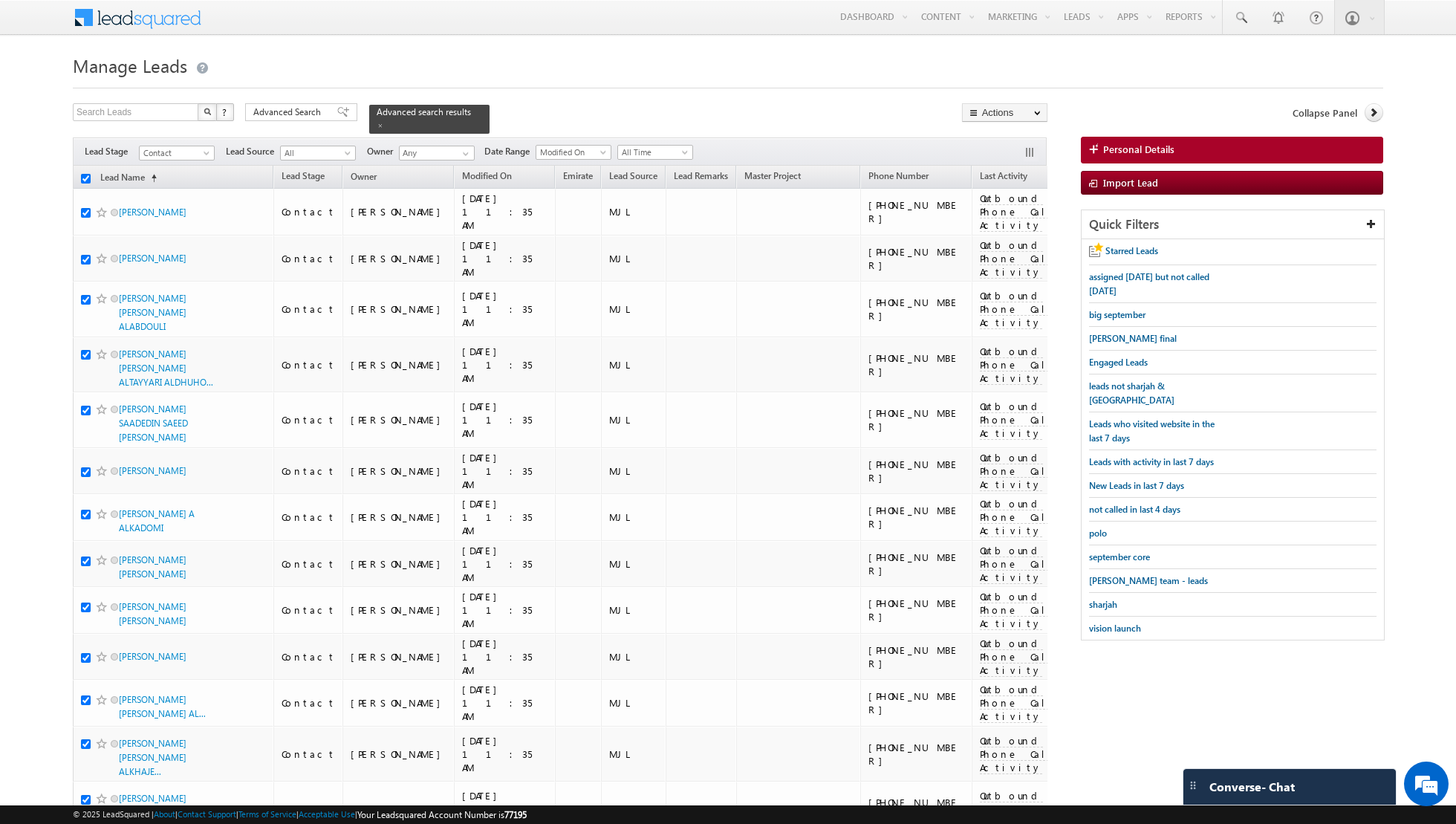
checkbox input "true"
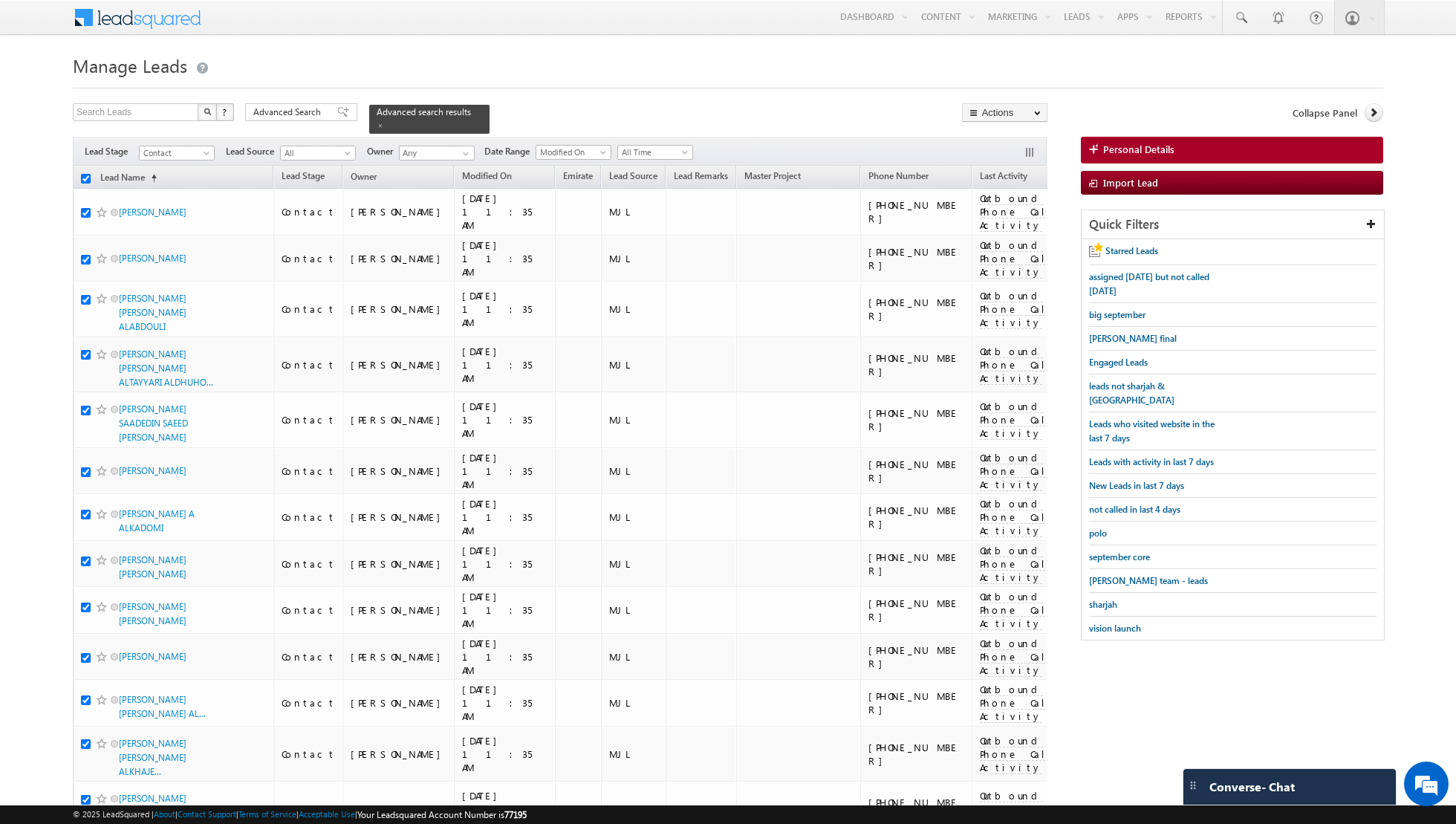
checkbox input "true"
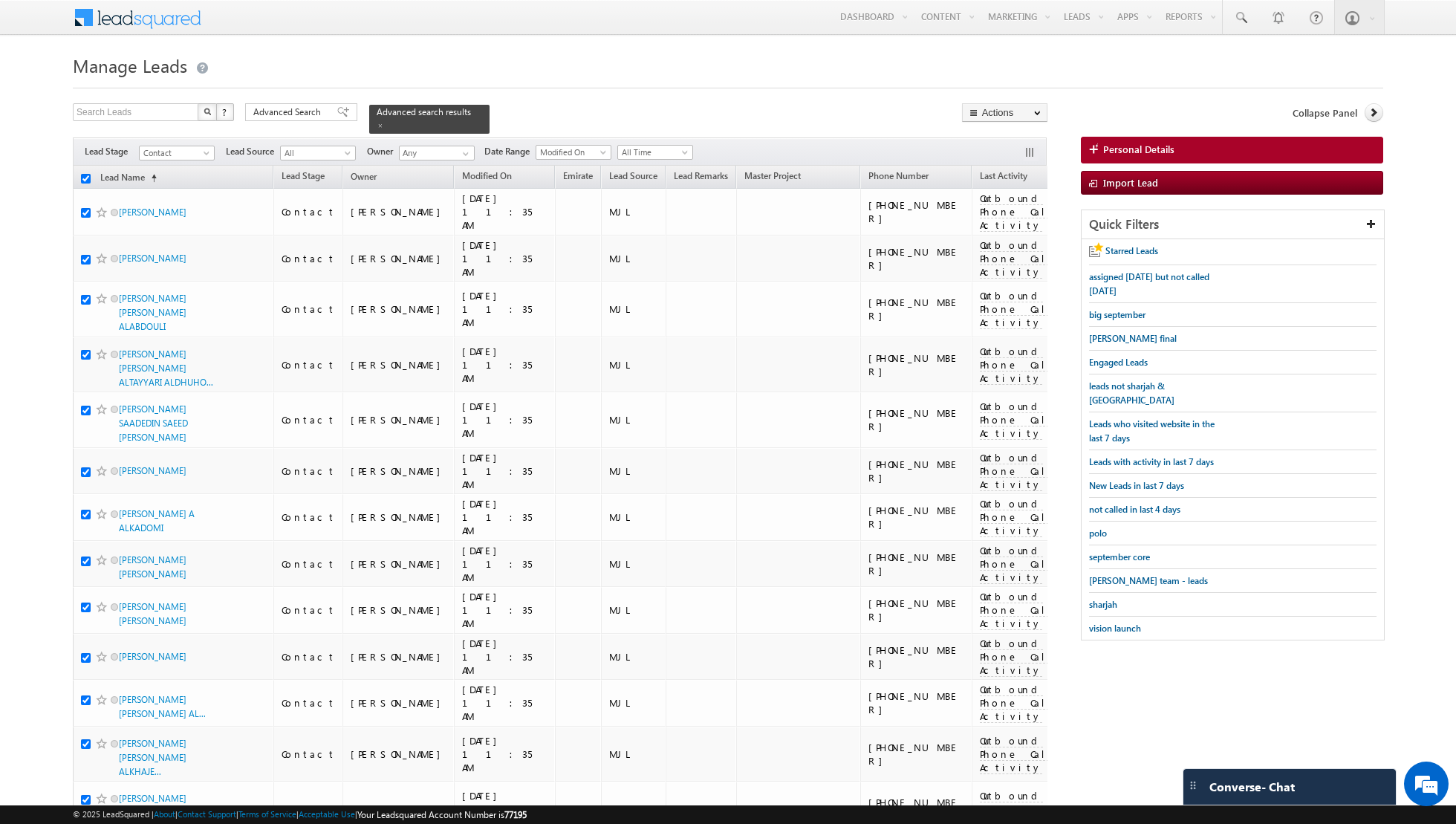
checkbox input "true"
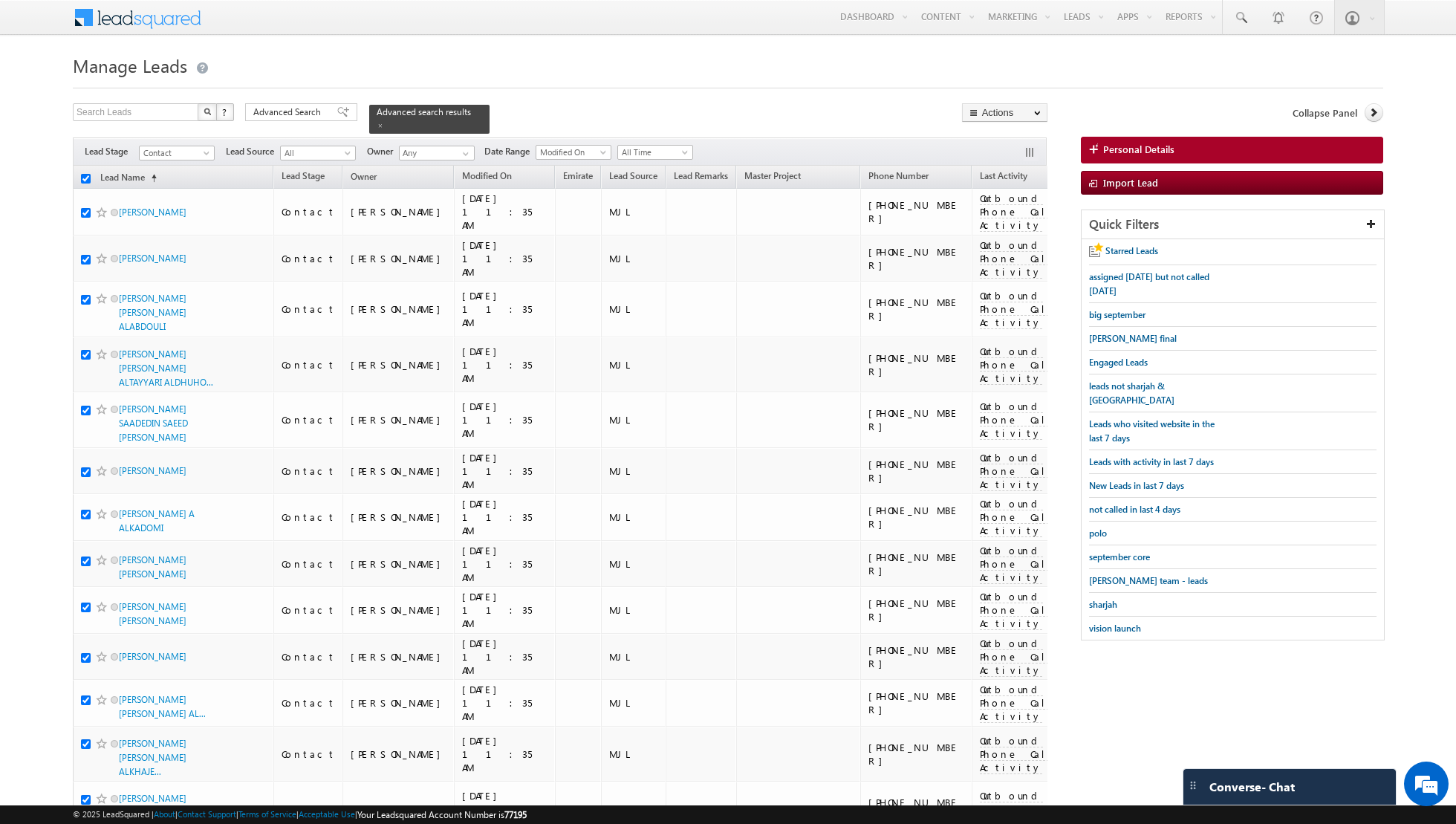
checkbox input "true"
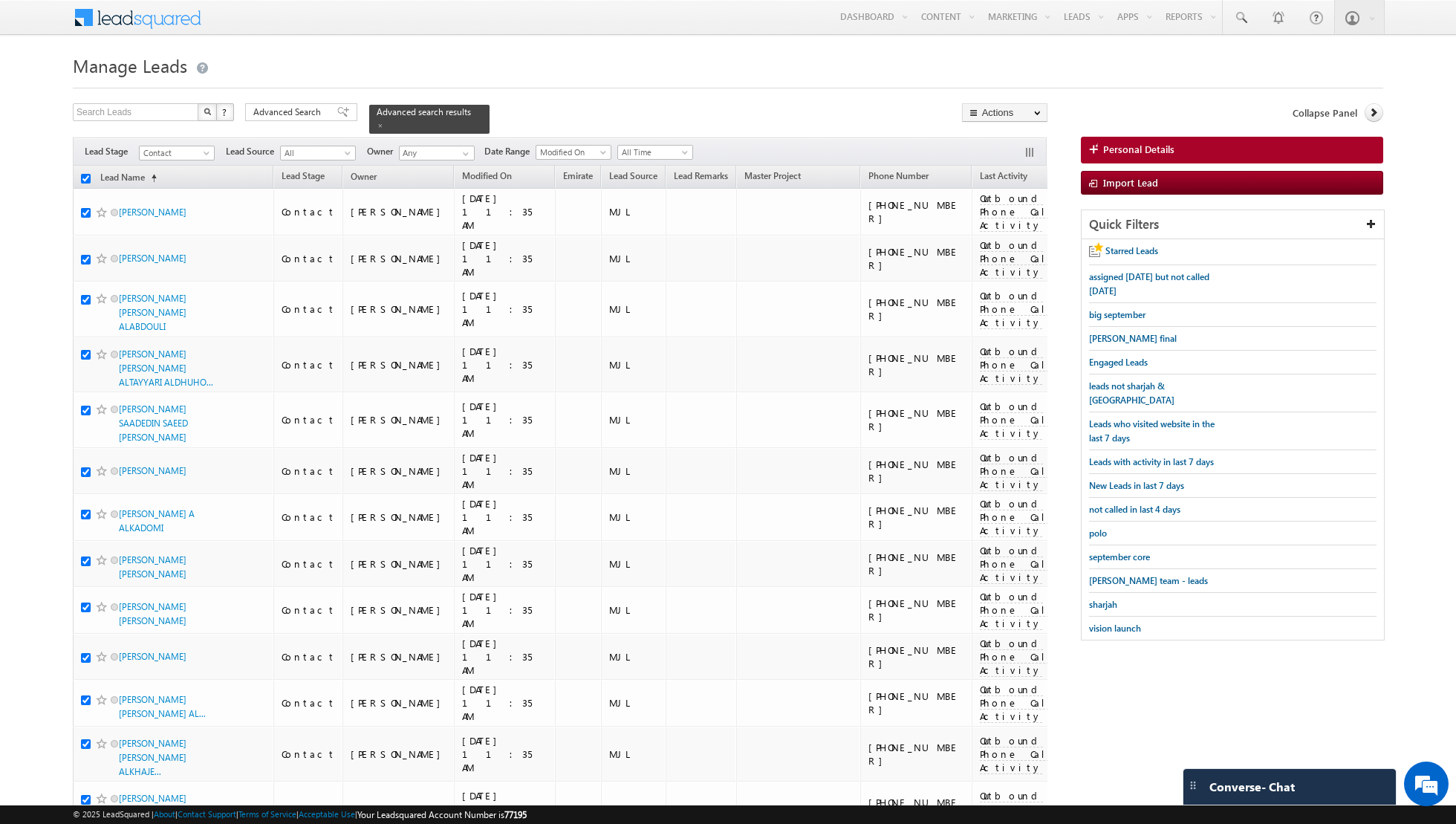
checkbox input "true"
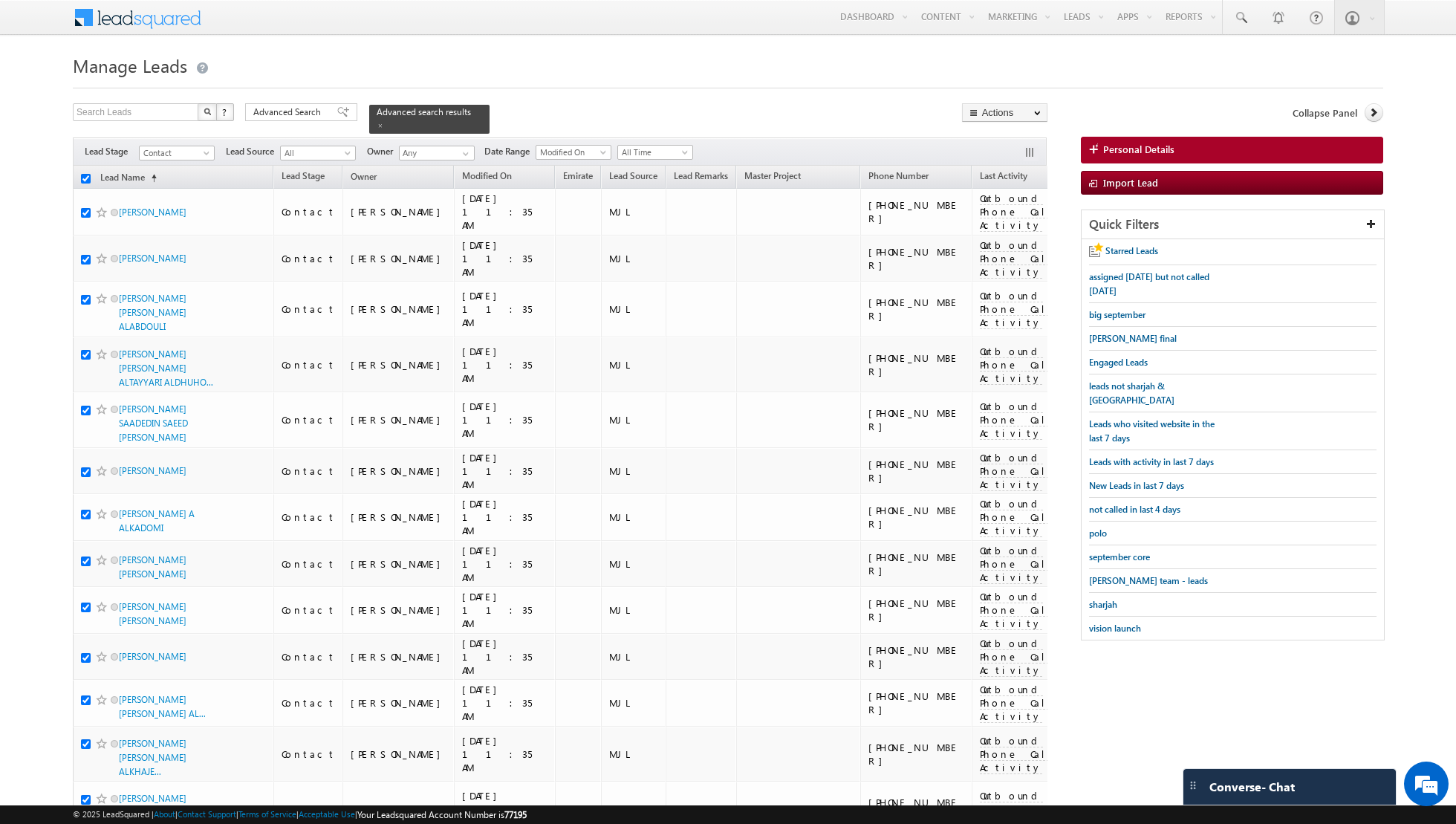
checkbox input "true"
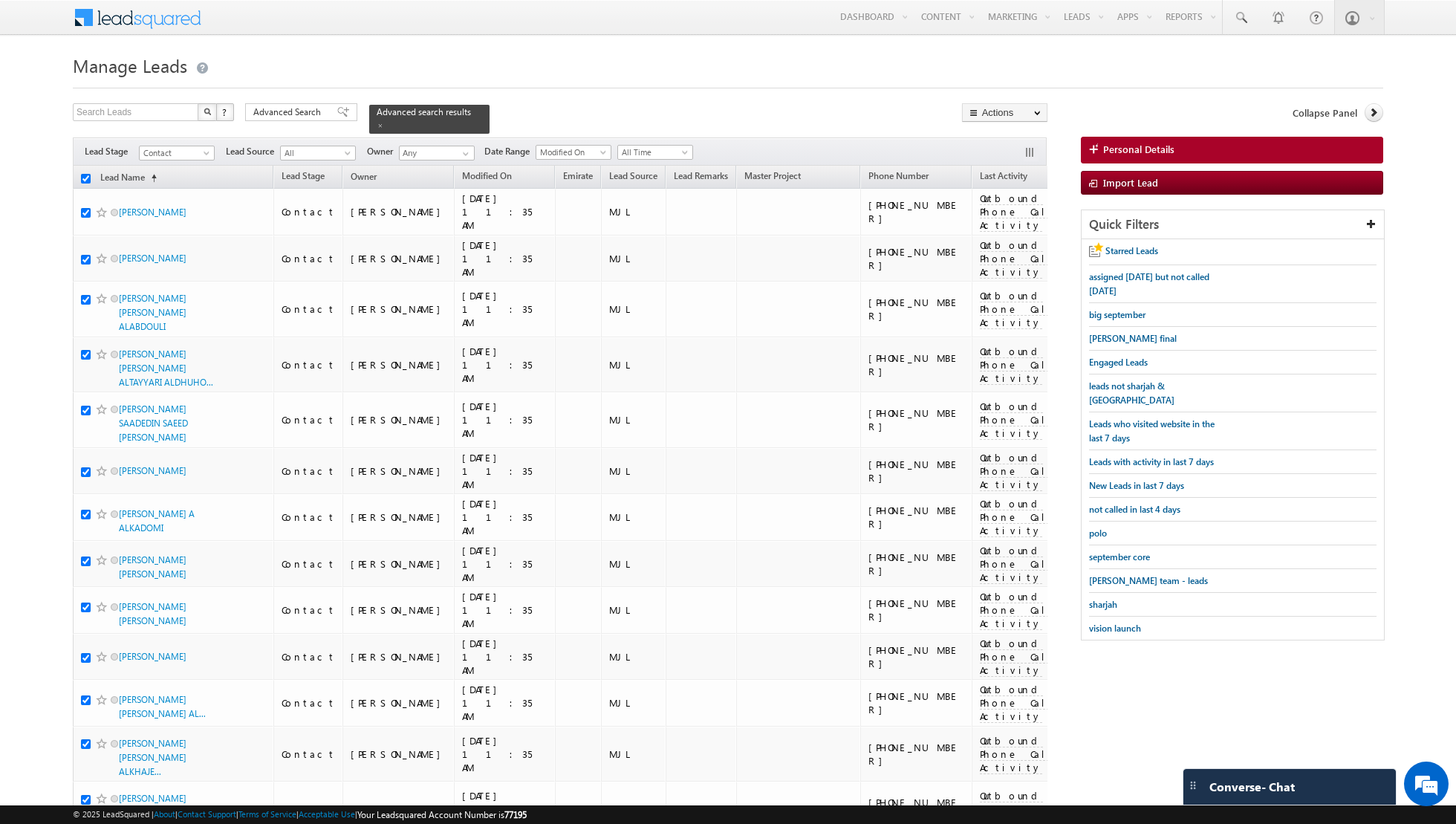
checkbox input "true"
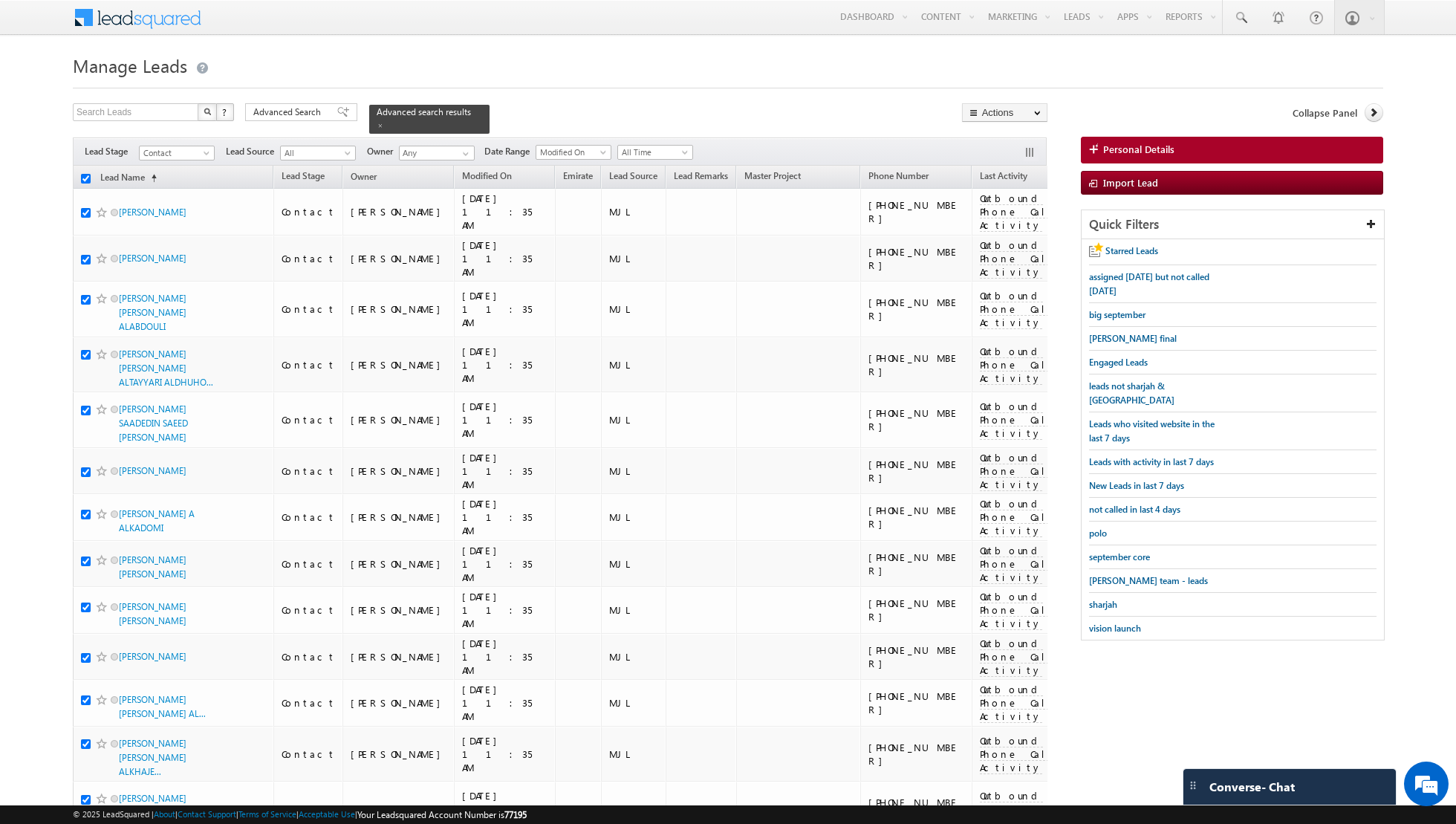
checkbox input "true"
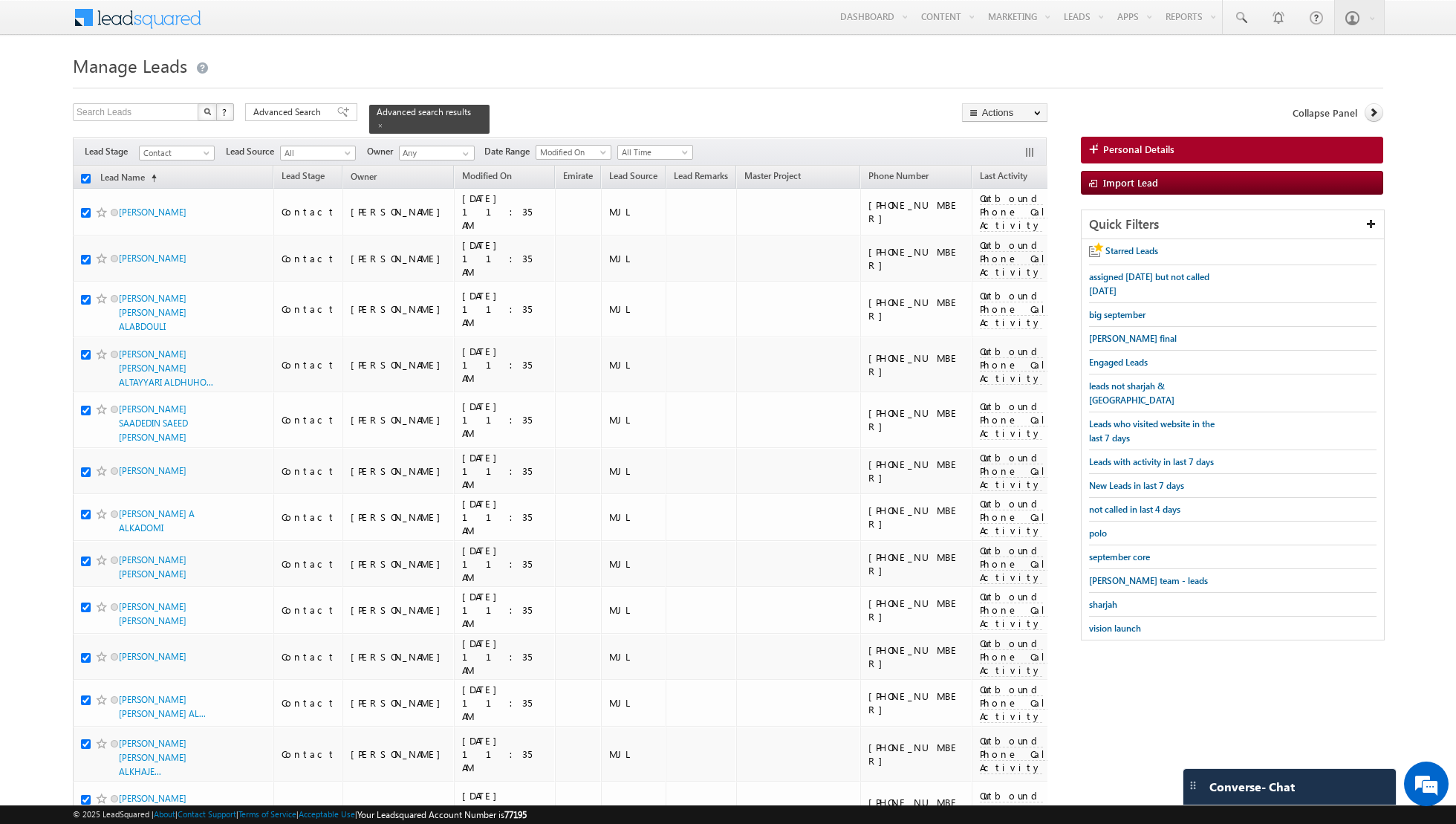
checkbox input "true"
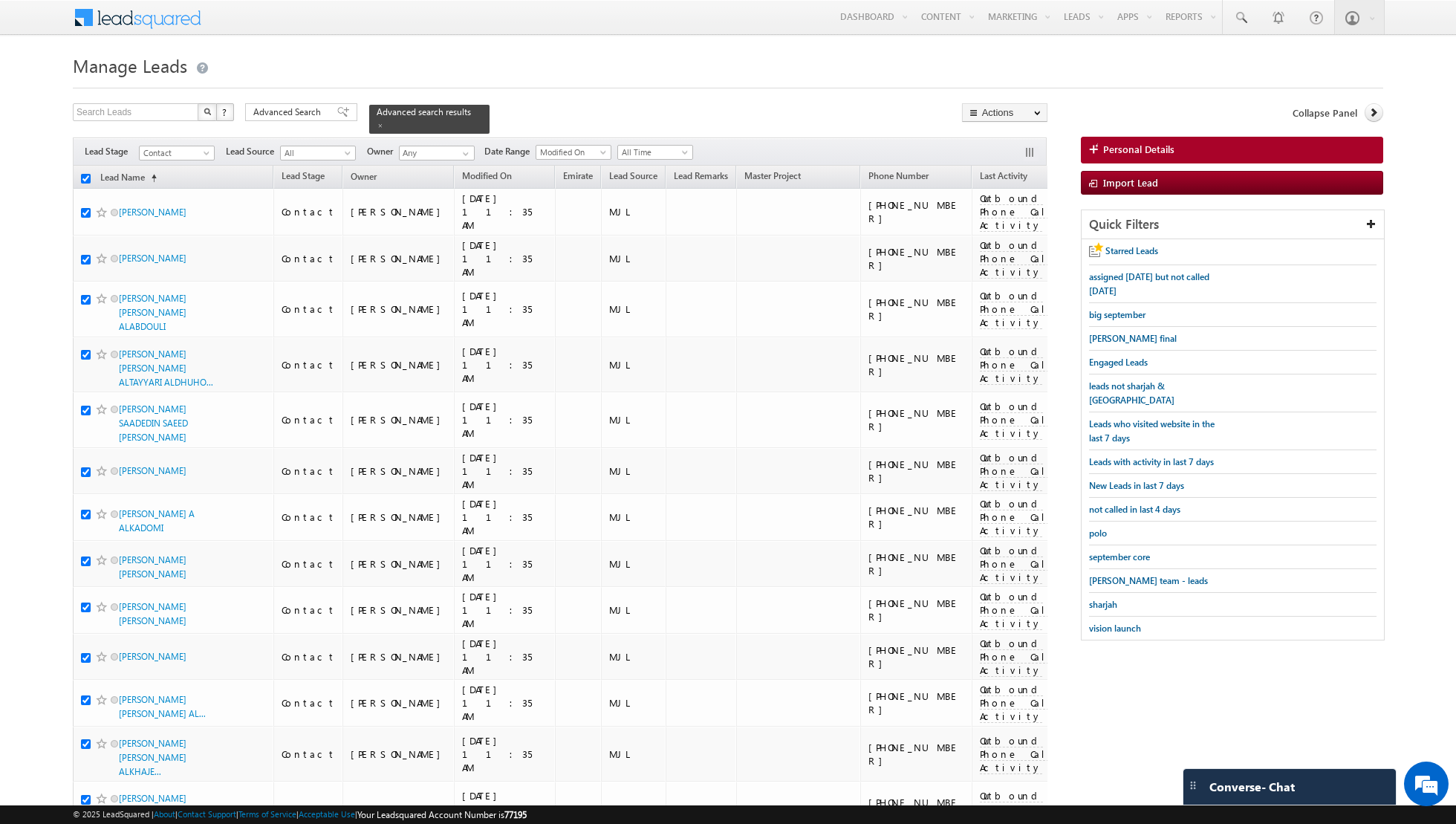
checkbox input "true"
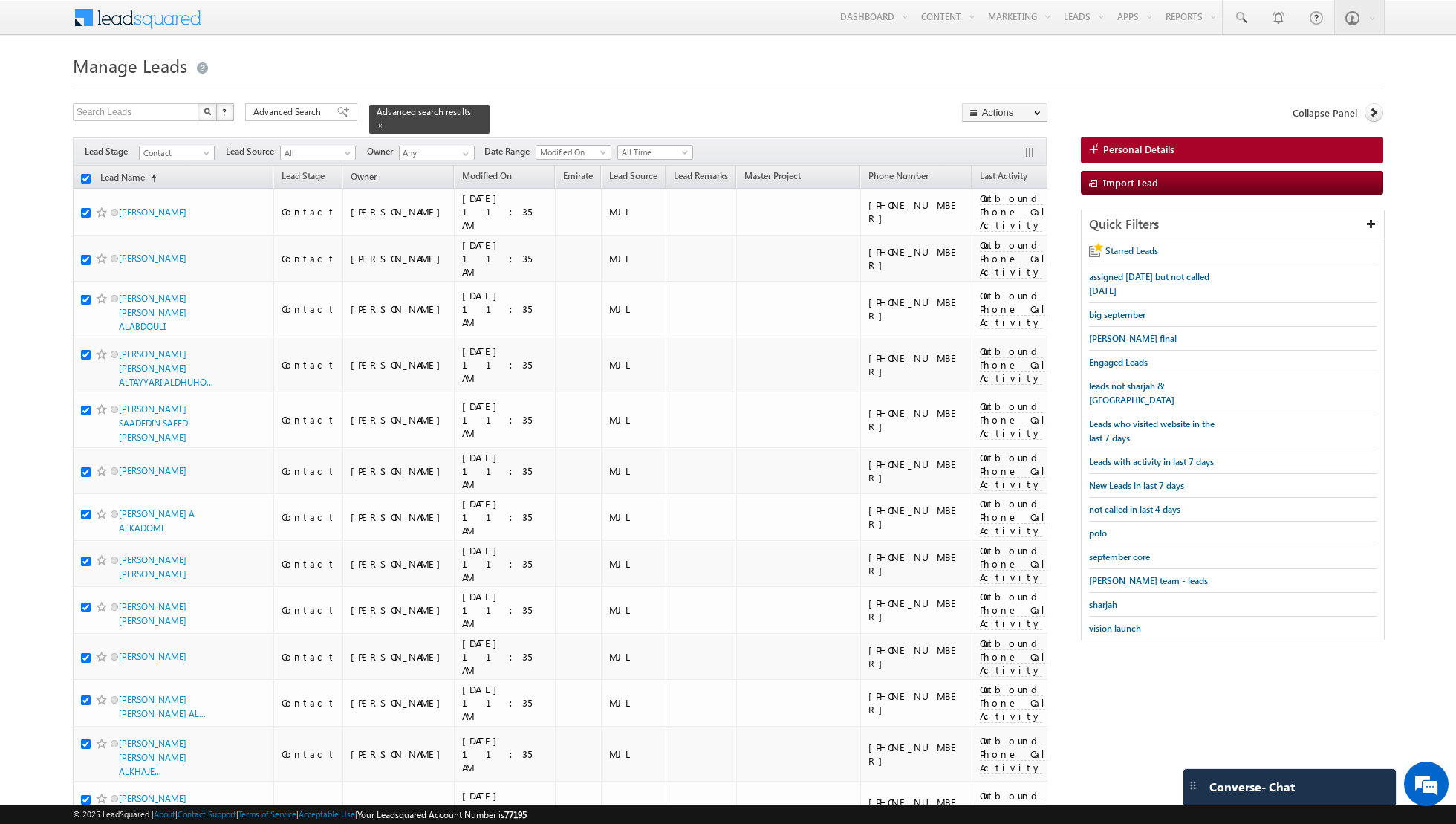
checkbox input "true"
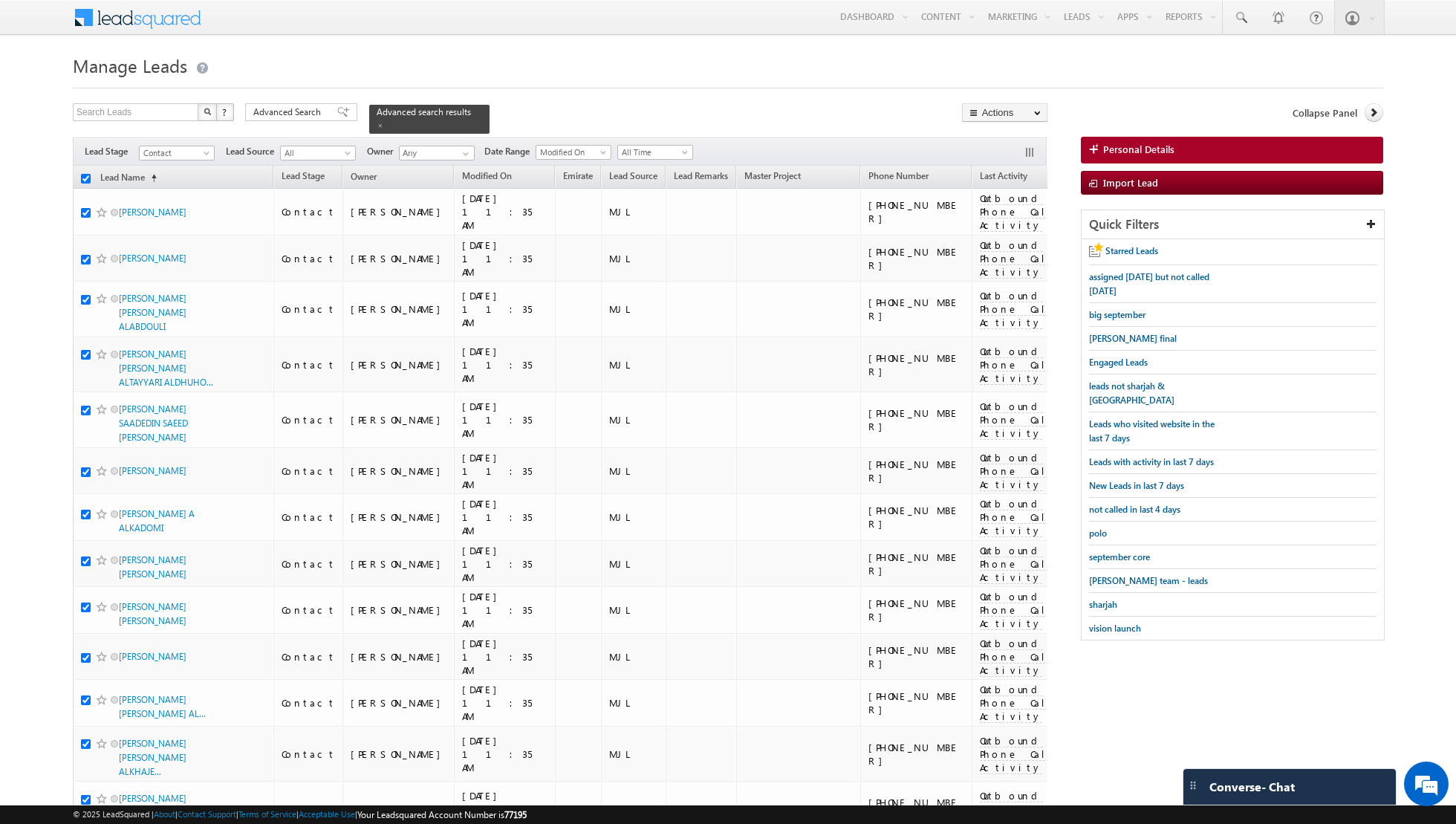
checkbox input "true"
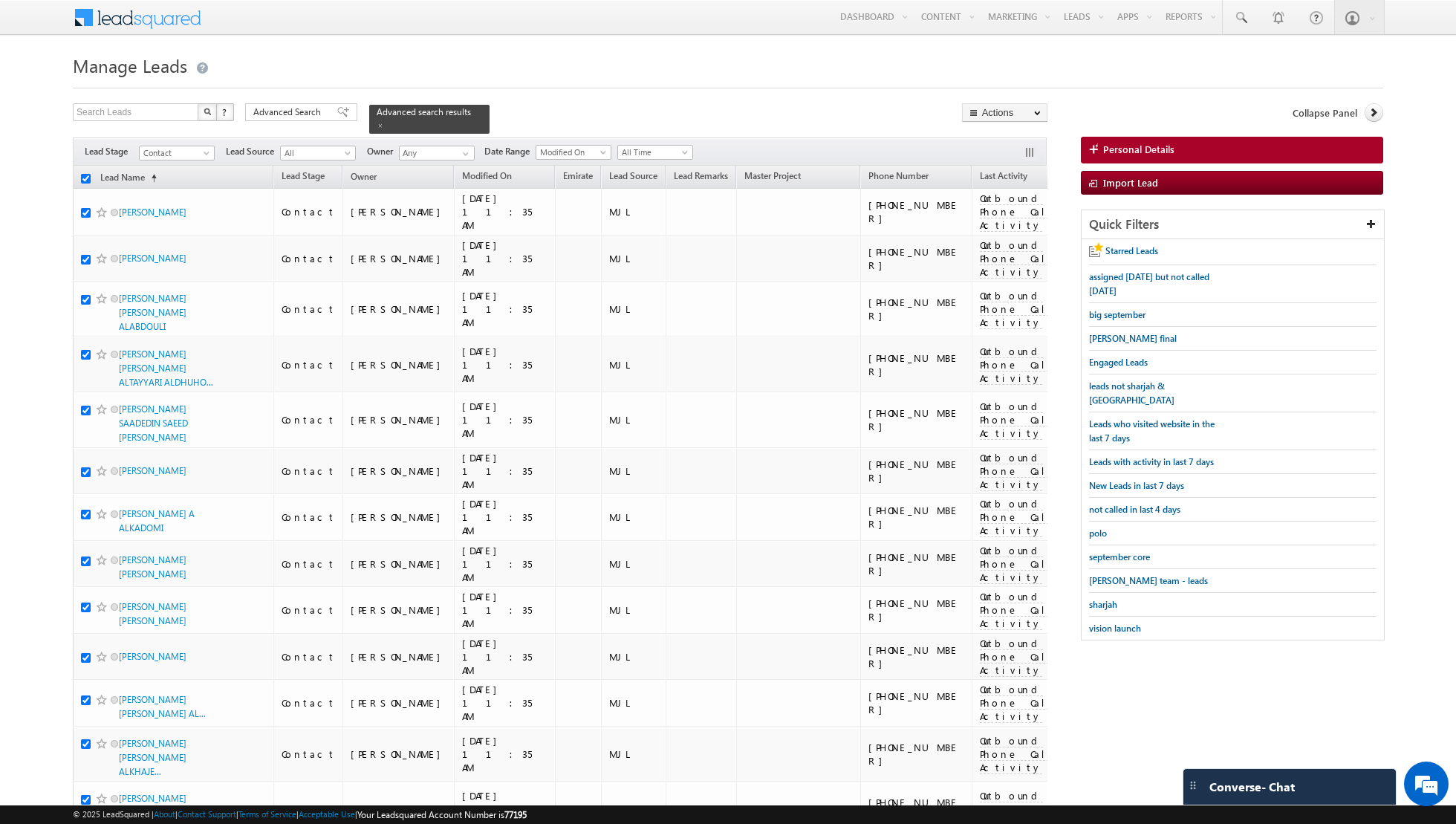
checkbox input "true"
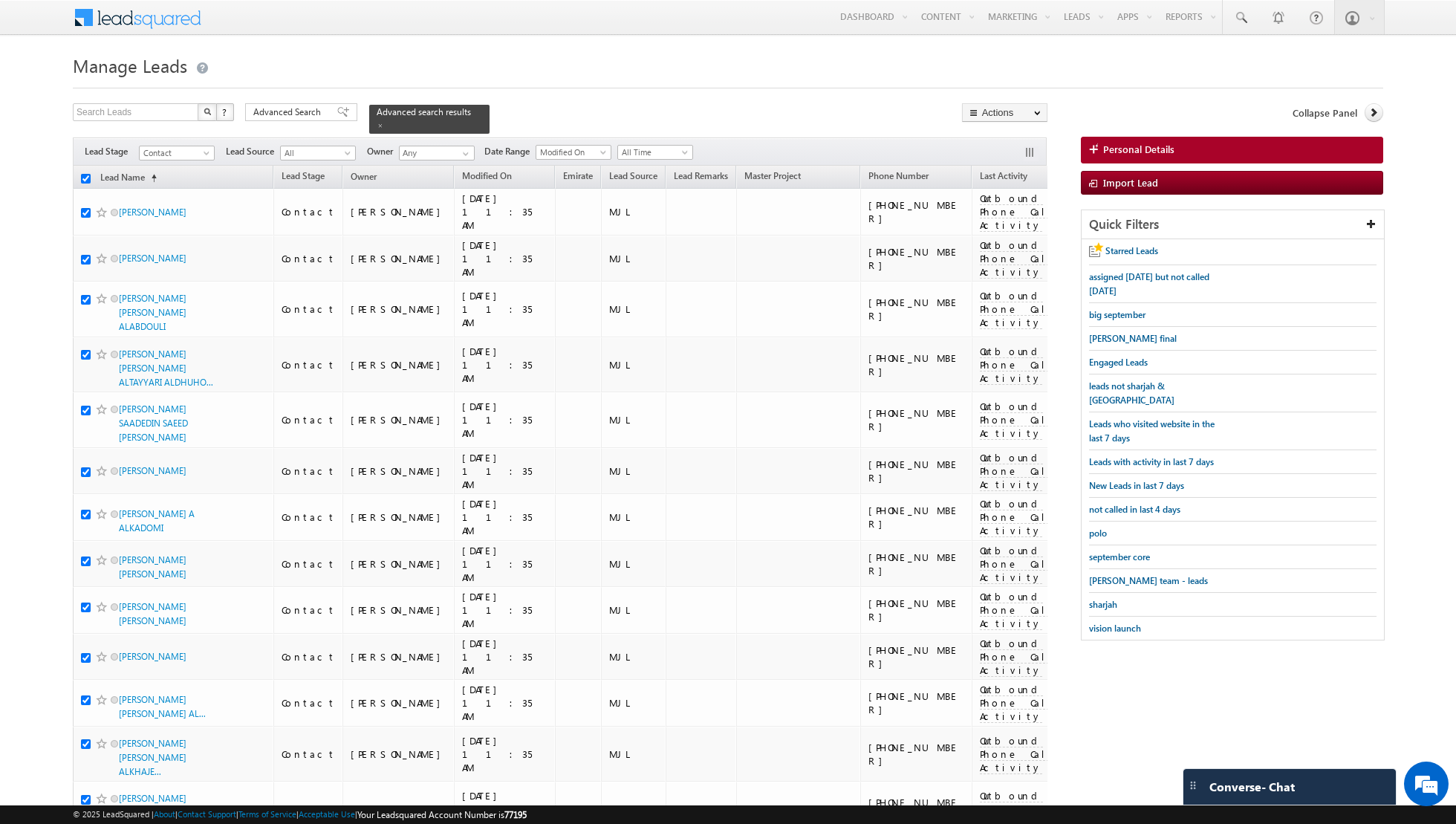
checkbox input "true"
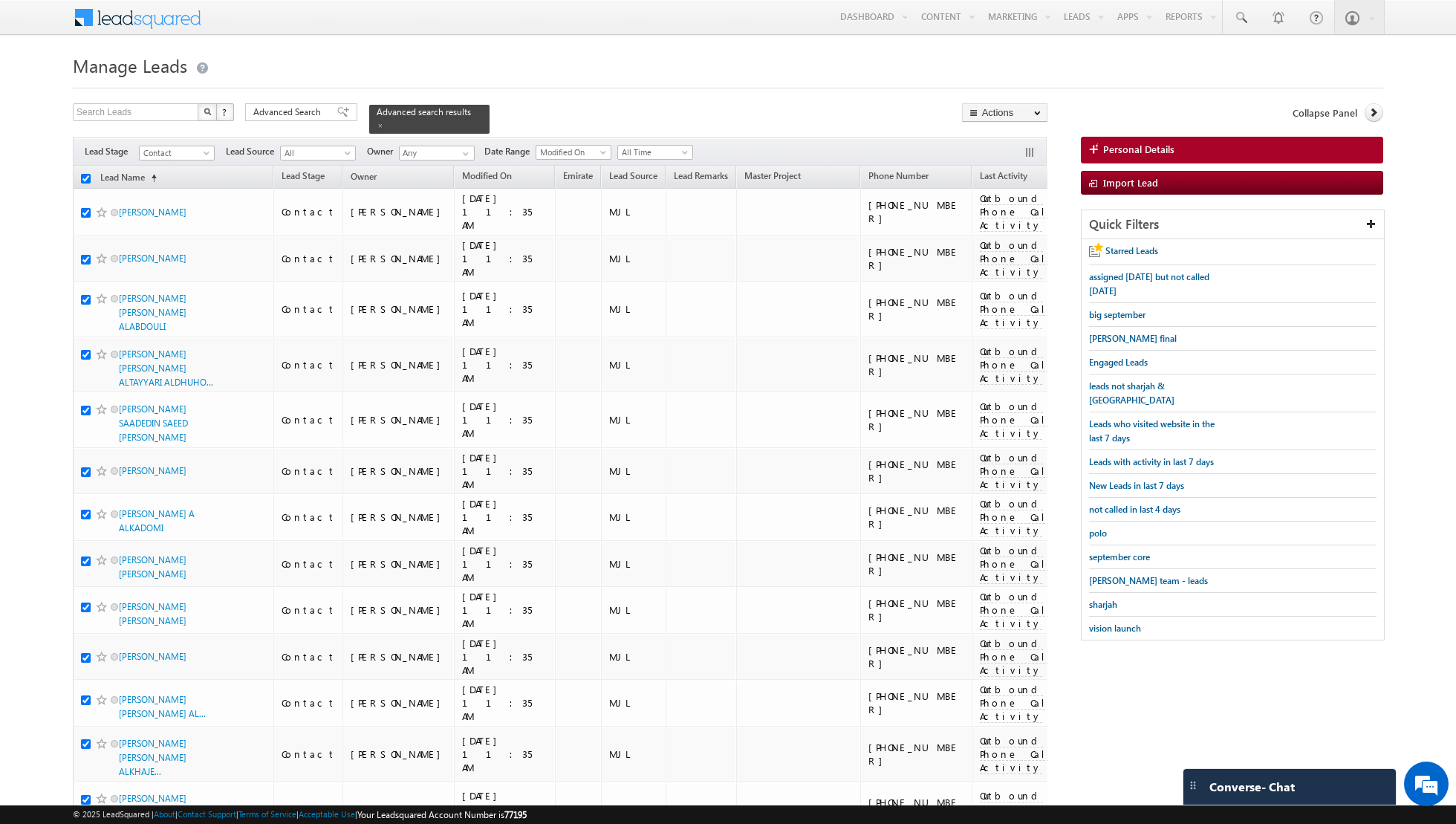
checkbox input "true"
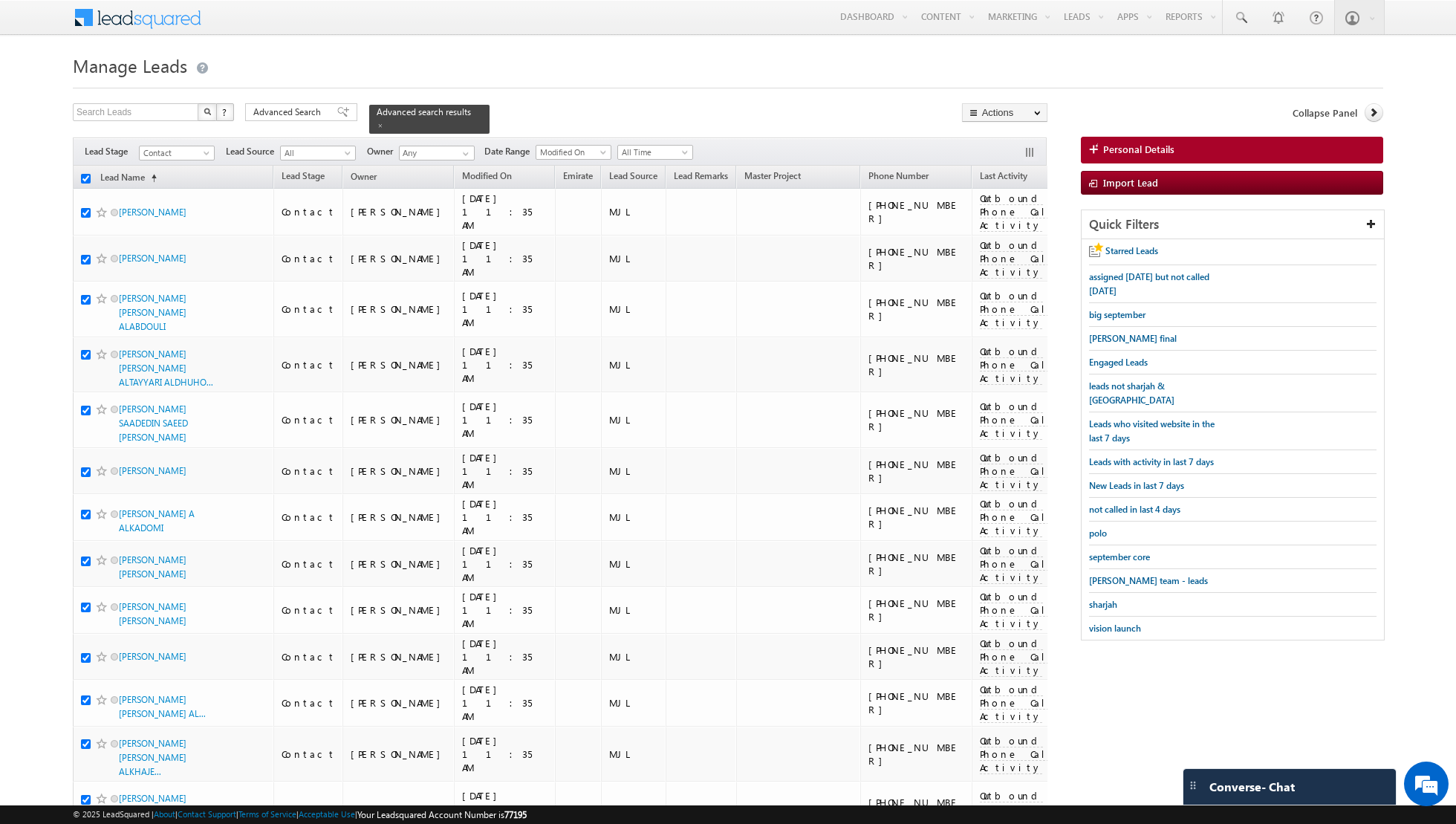
checkbox input "true"
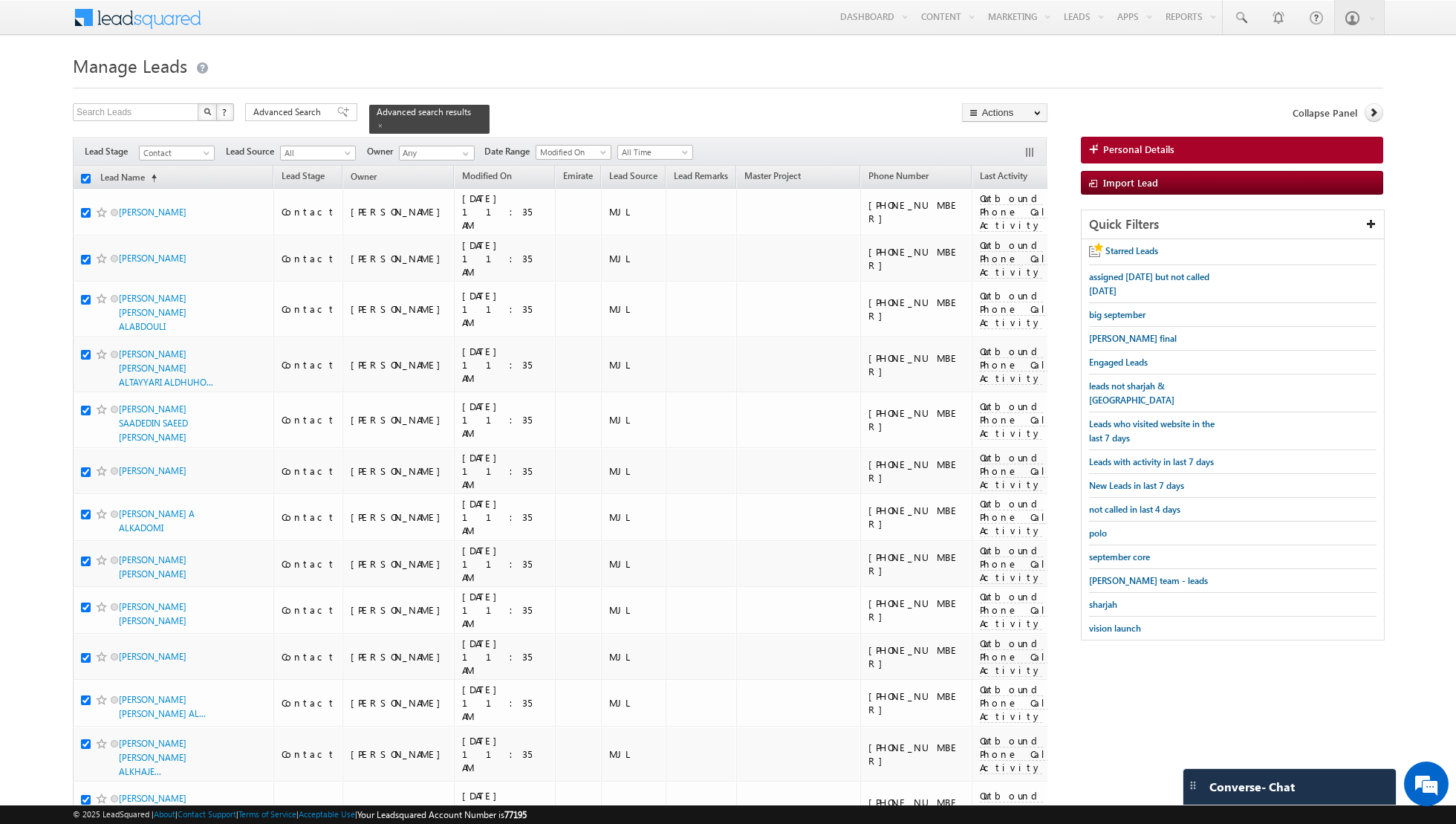
checkbox input "true"
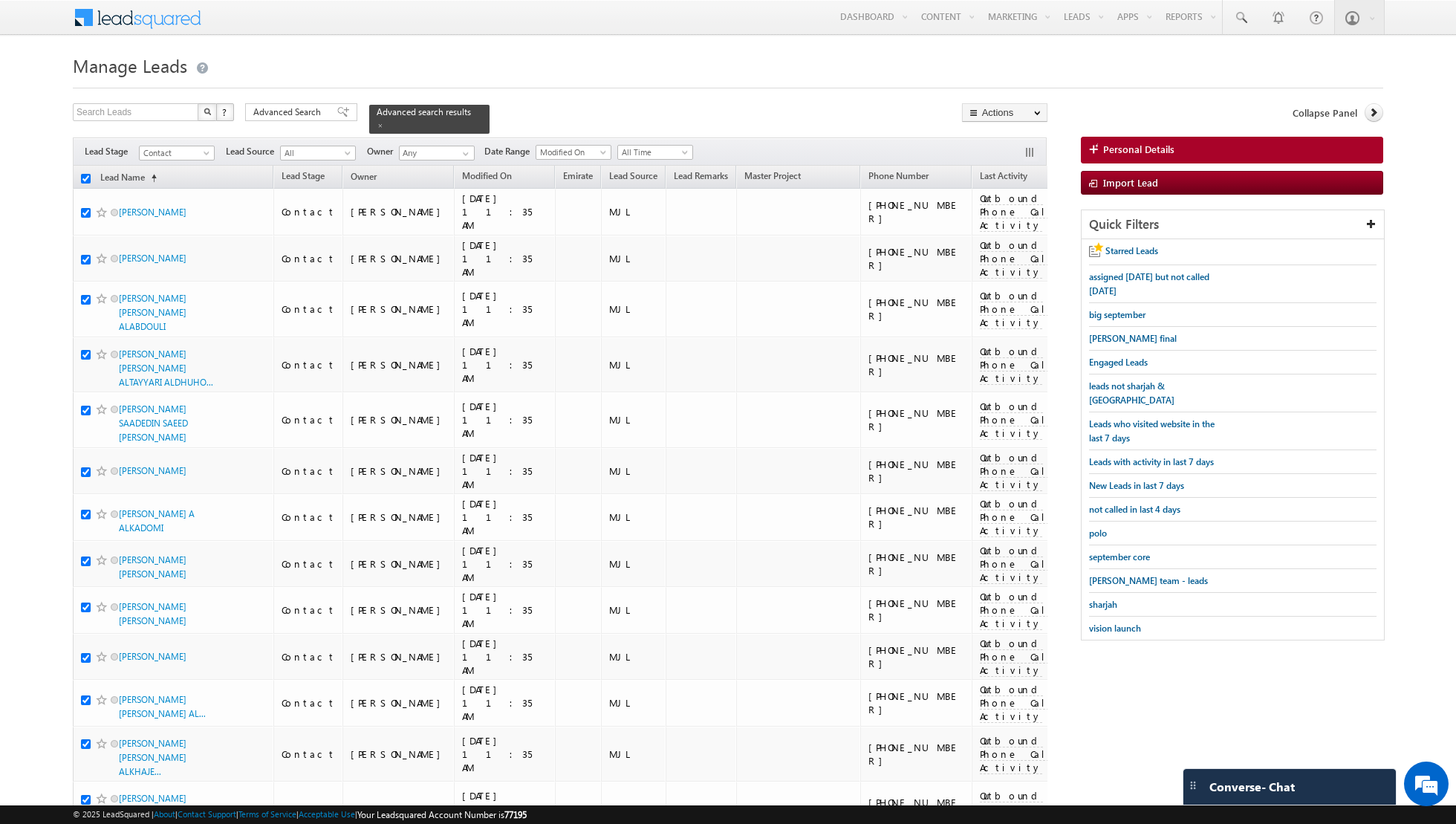
checkbox input "true"
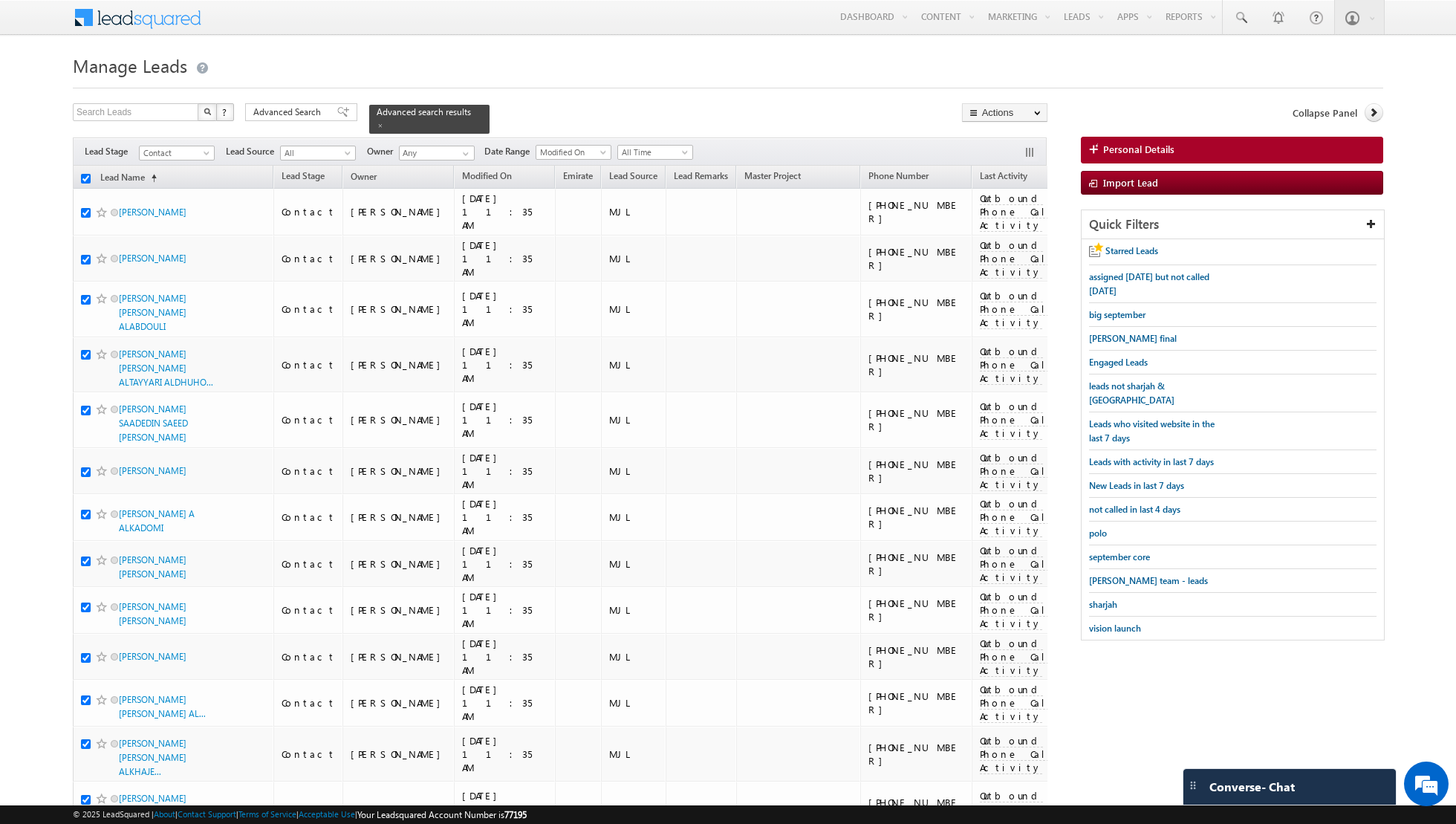
checkbox input "true"
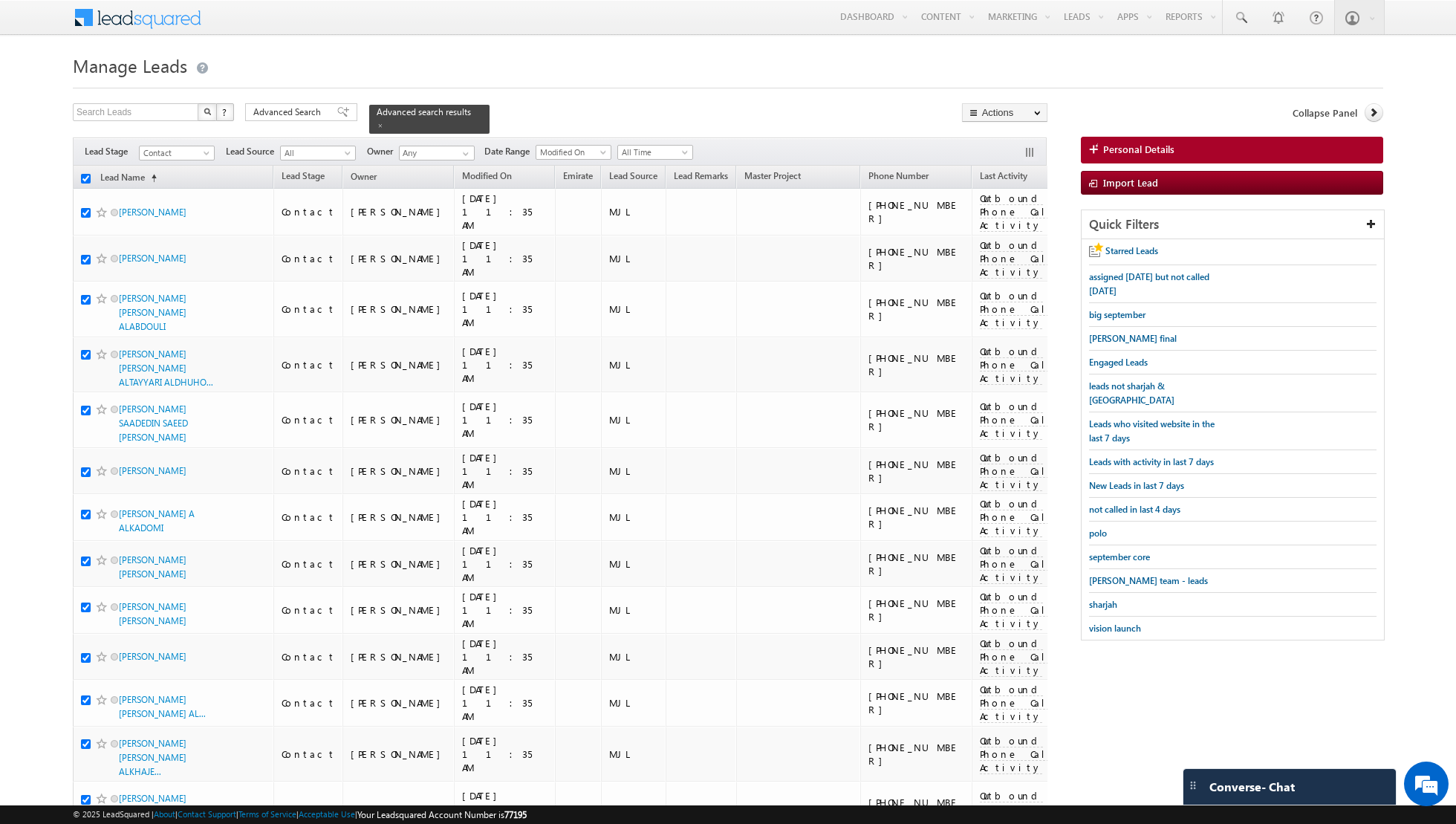
checkbox input "true"
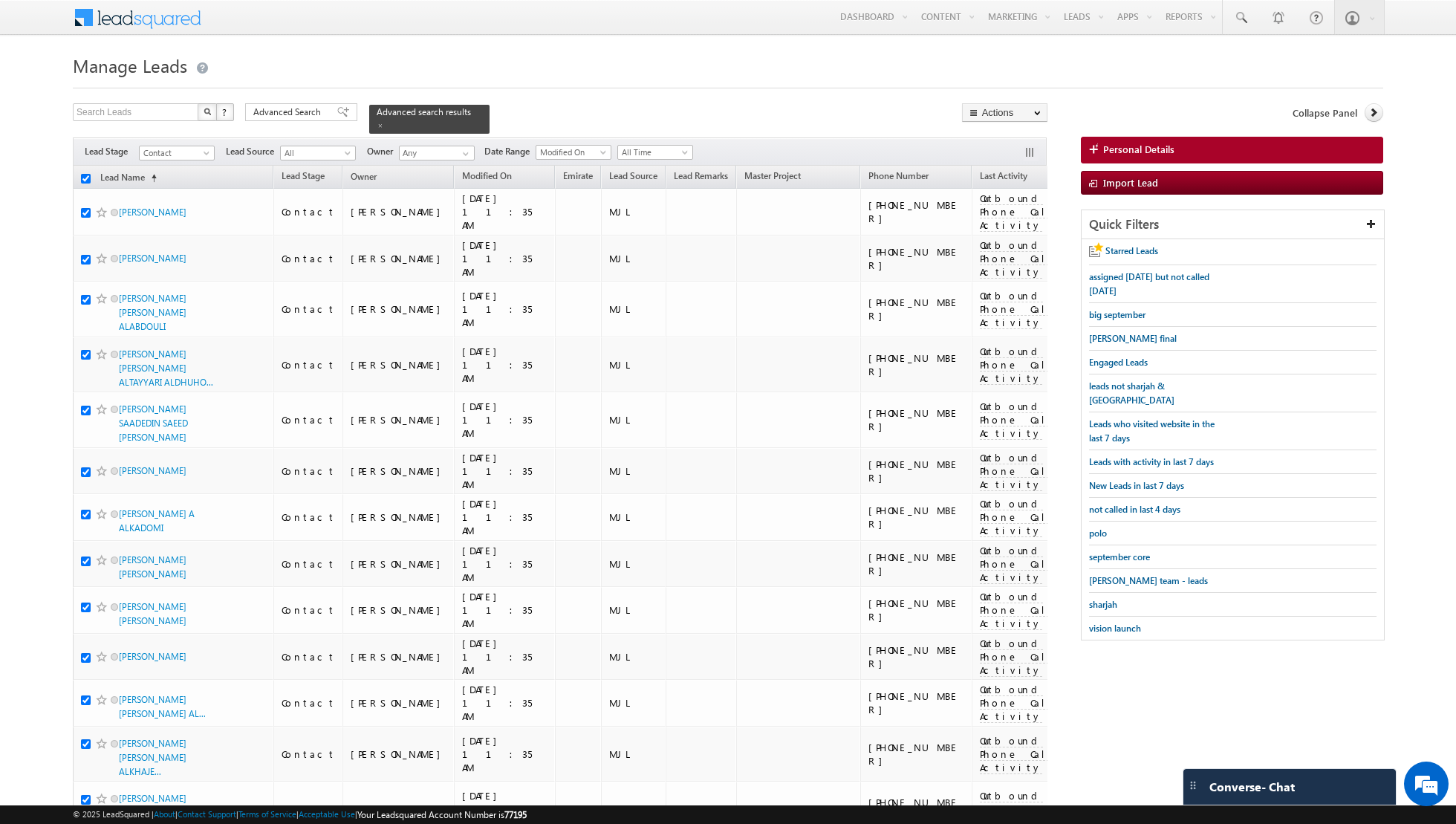
checkbox input "true"
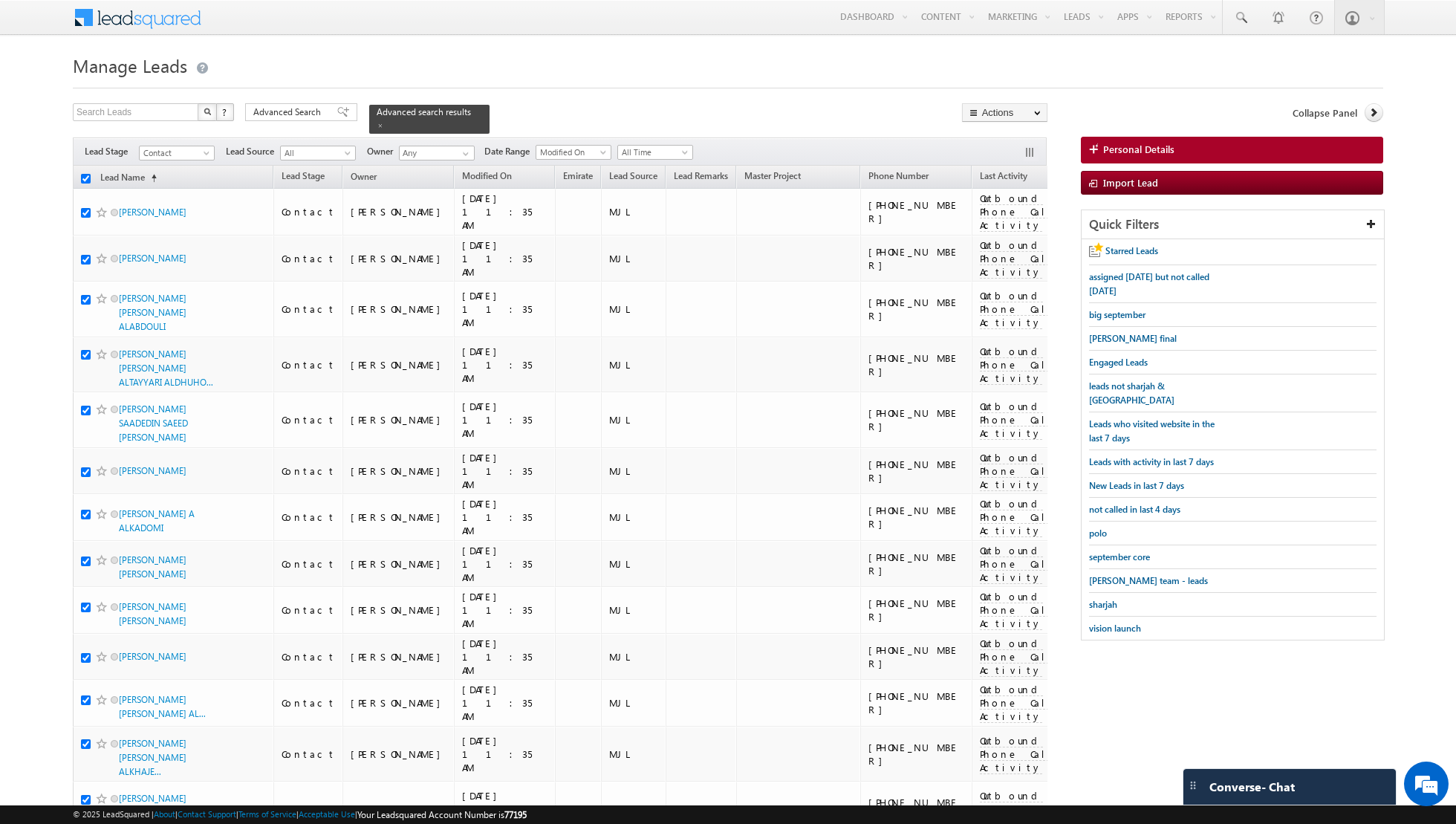
checkbox input "true"
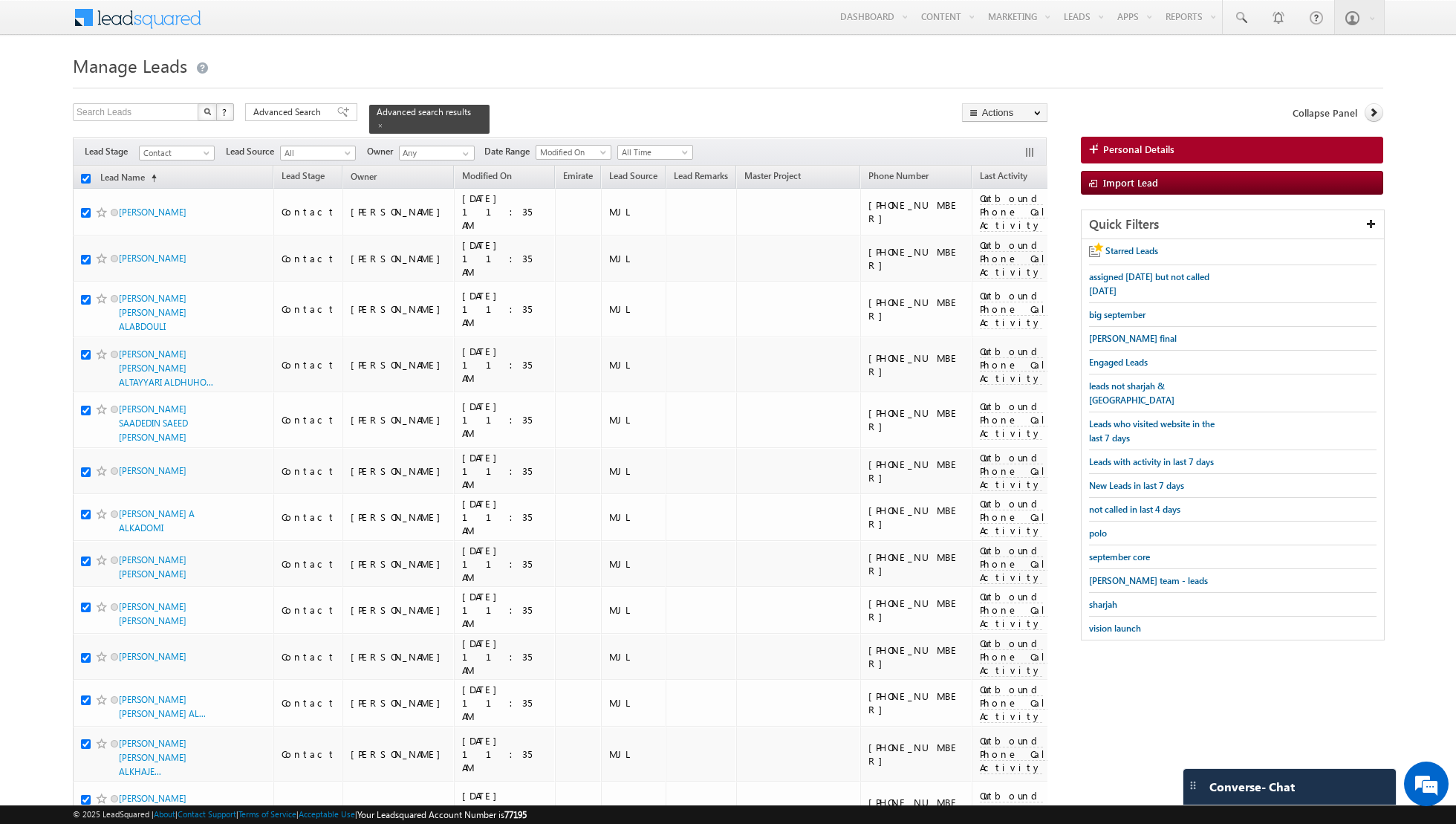
checkbox input "true"
click at [1001, 238] on link "Change Owner" at bounding box center [1005, 240] width 84 height 17
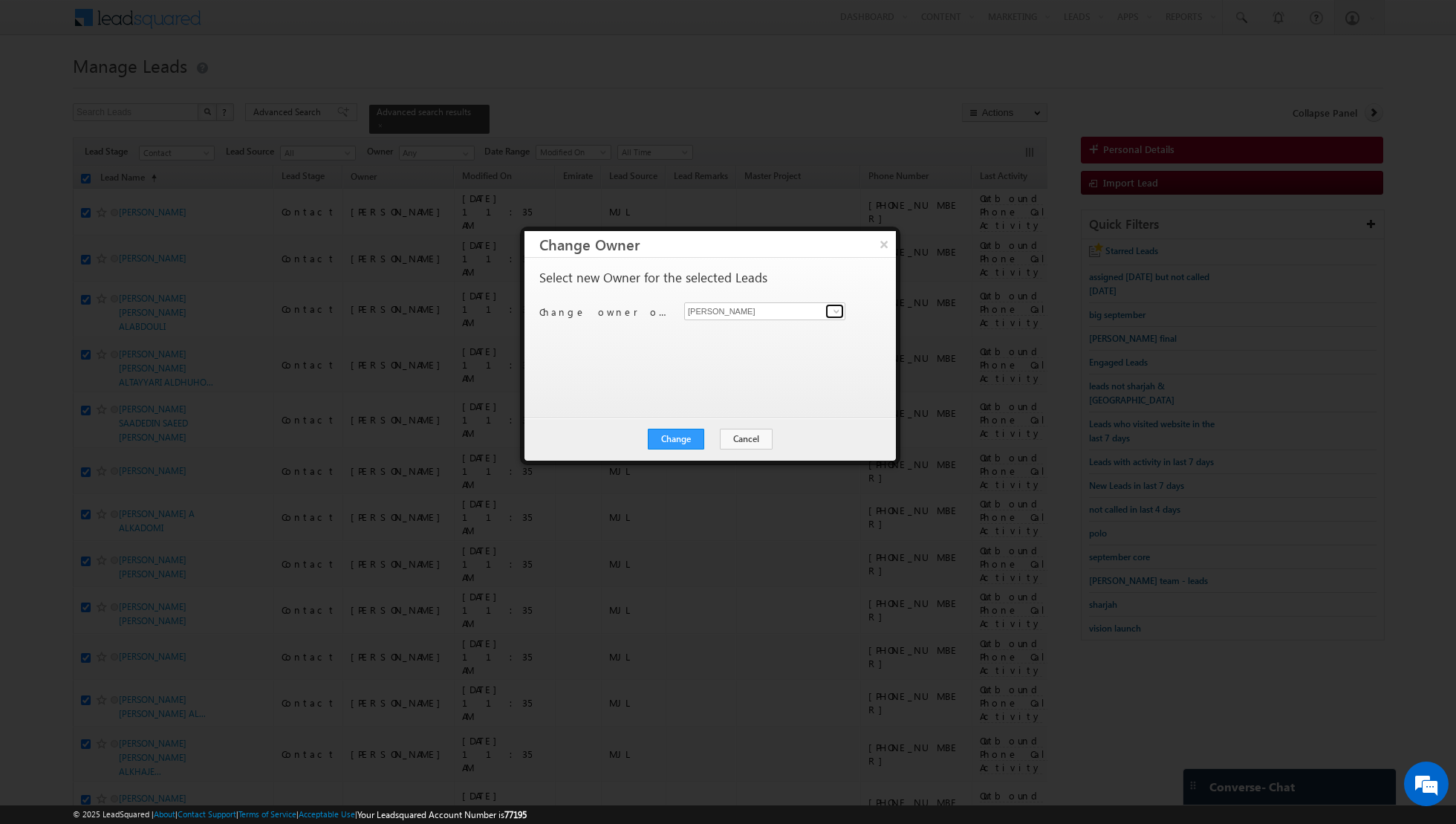
click at [837, 312] on span at bounding box center [837, 311] width 12 height 12
click at [755, 334] on span "[EMAIL_ADDRESS][PERSON_NAME][DOMAIN_NAME]" at bounding box center [757, 338] width 134 height 11
click at [676, 435] on button "Change" at bounding box center [676, 438] width 56 height 20
click at [717, 431] on button "Close" at bounding box center [712, 438] width 48 height 20
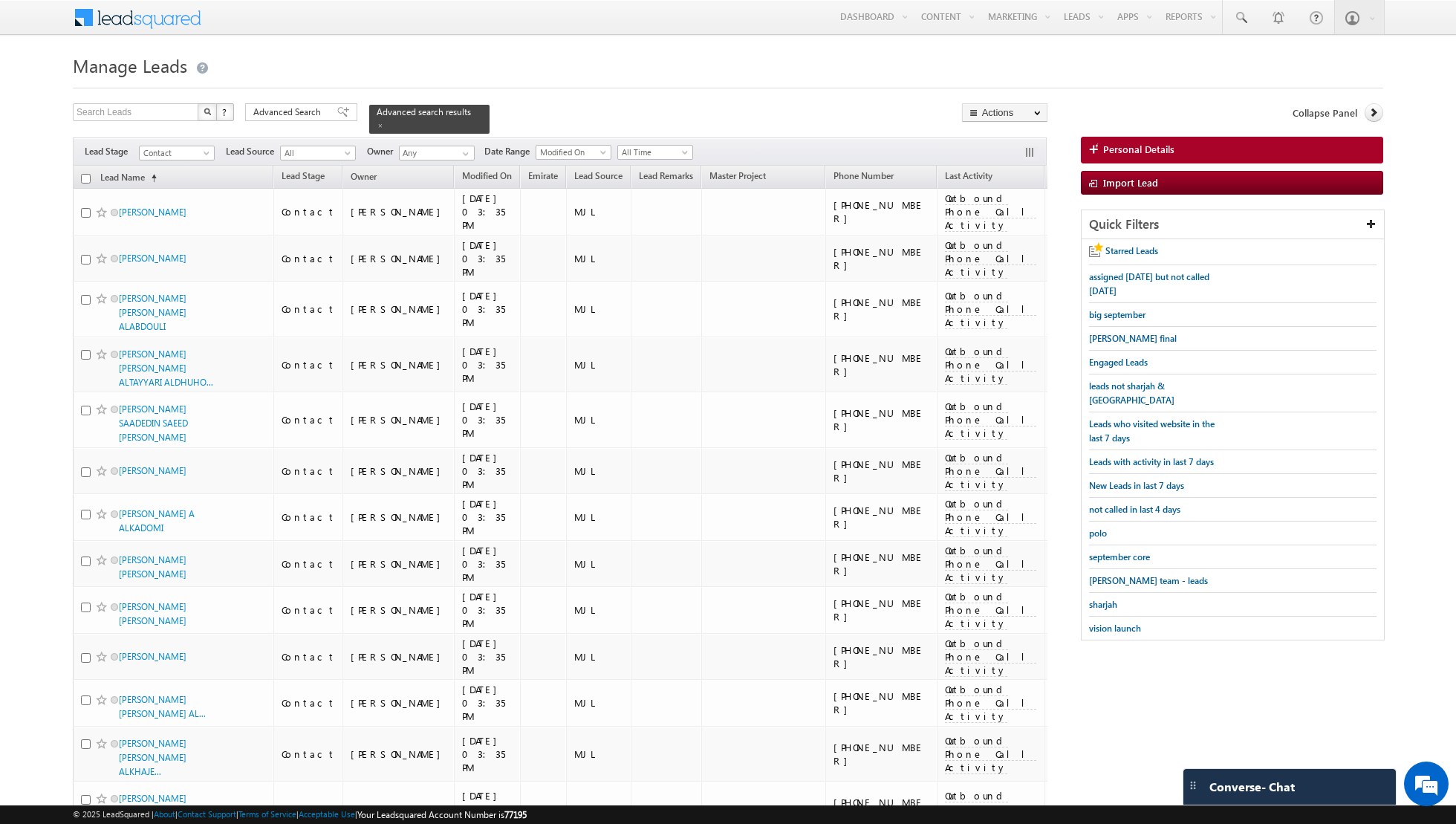
click at [84, 178] on input "checkbox" at bounding box center [86, 179] width 10 height 10
click at [988, 241] on link "Change Owner" at bounding box center [1005, 240] width 84 height 17
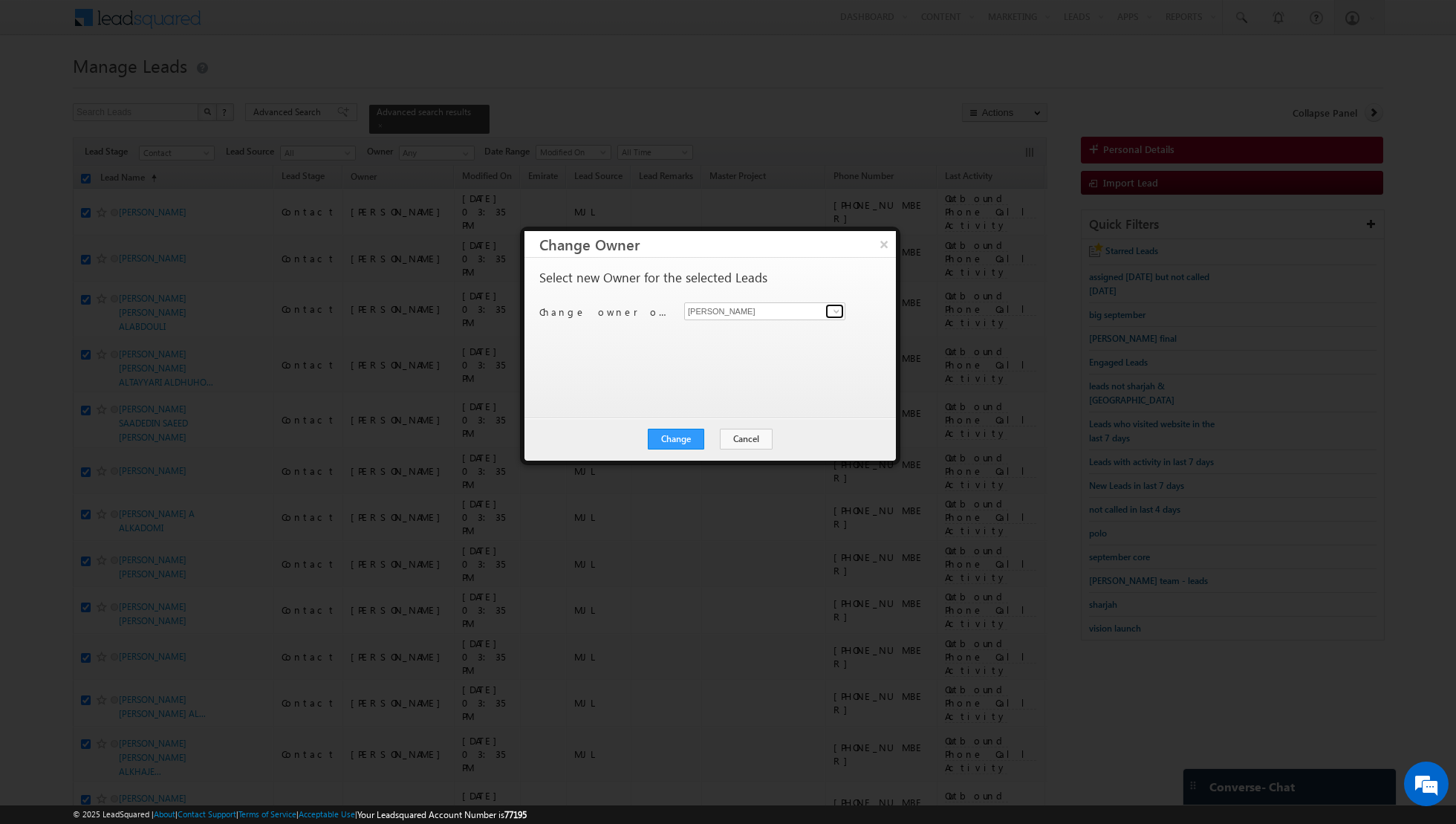
click at [831, 314] on span at bounding box center [837, 311] width 12 height 12
click at [768, 336] on span "[EMAIL_ADDRESS][PERSON_NAME][DOMAIN_NAME]" at bounding box center [757, 338] width 134 height 11
click at [676, 443] on button "Change" at bounding box center [676, 438] width 56 height 20
click at [716, 437] on button "Close" at bounding box center [712, 438] width 48 height 20
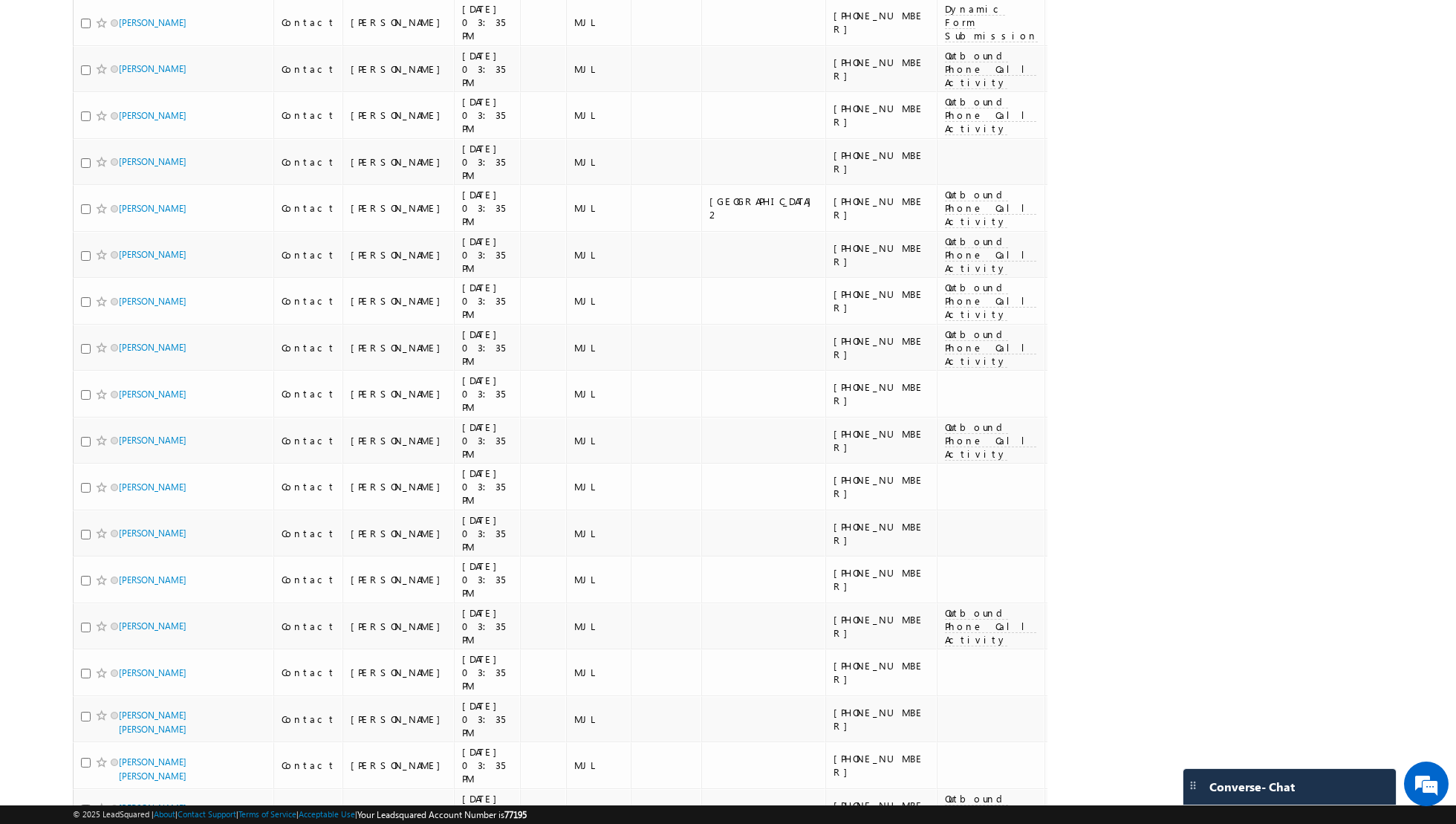
scroll to position [6816, 0]
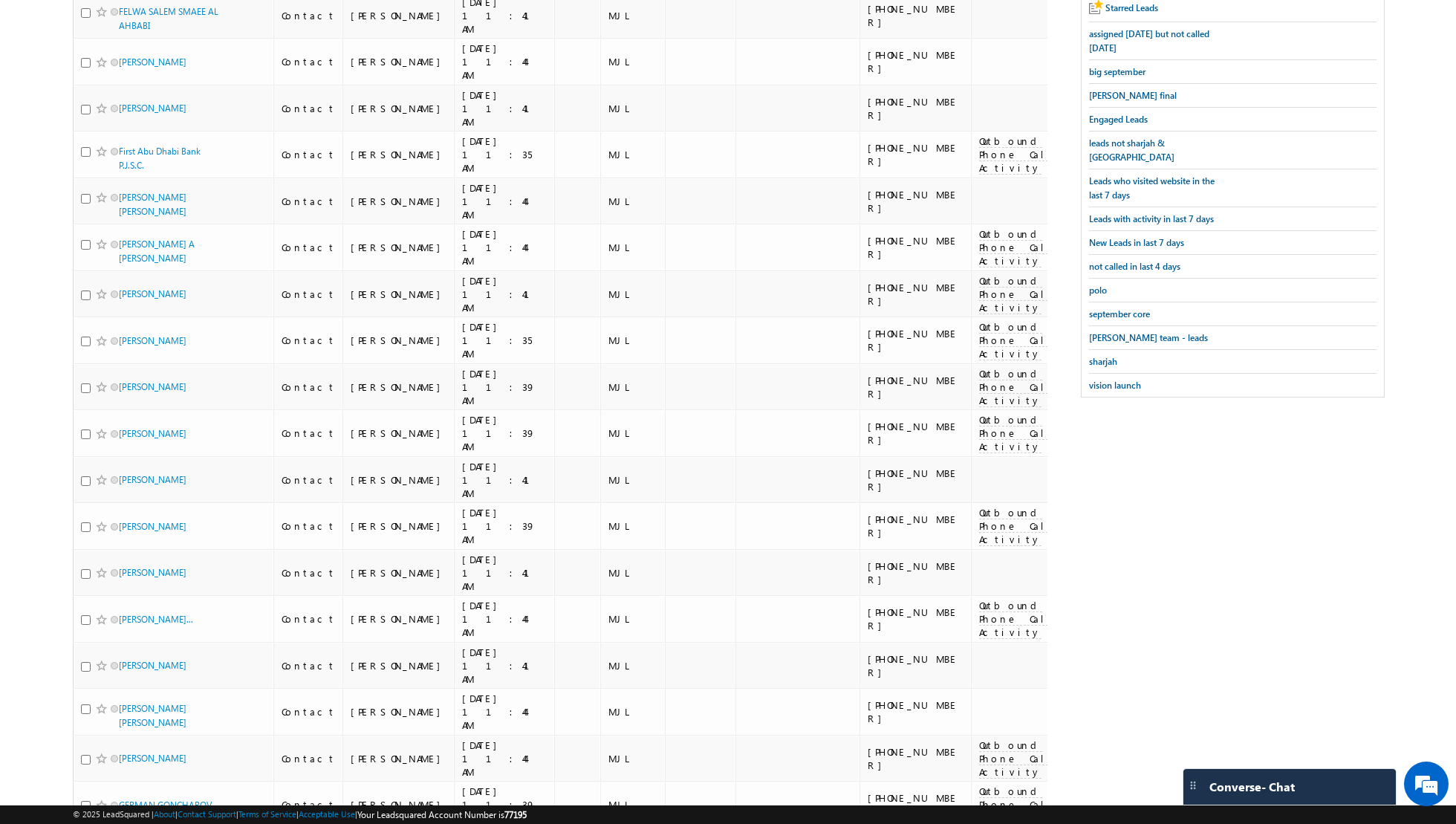
scroll to position [0, 0]
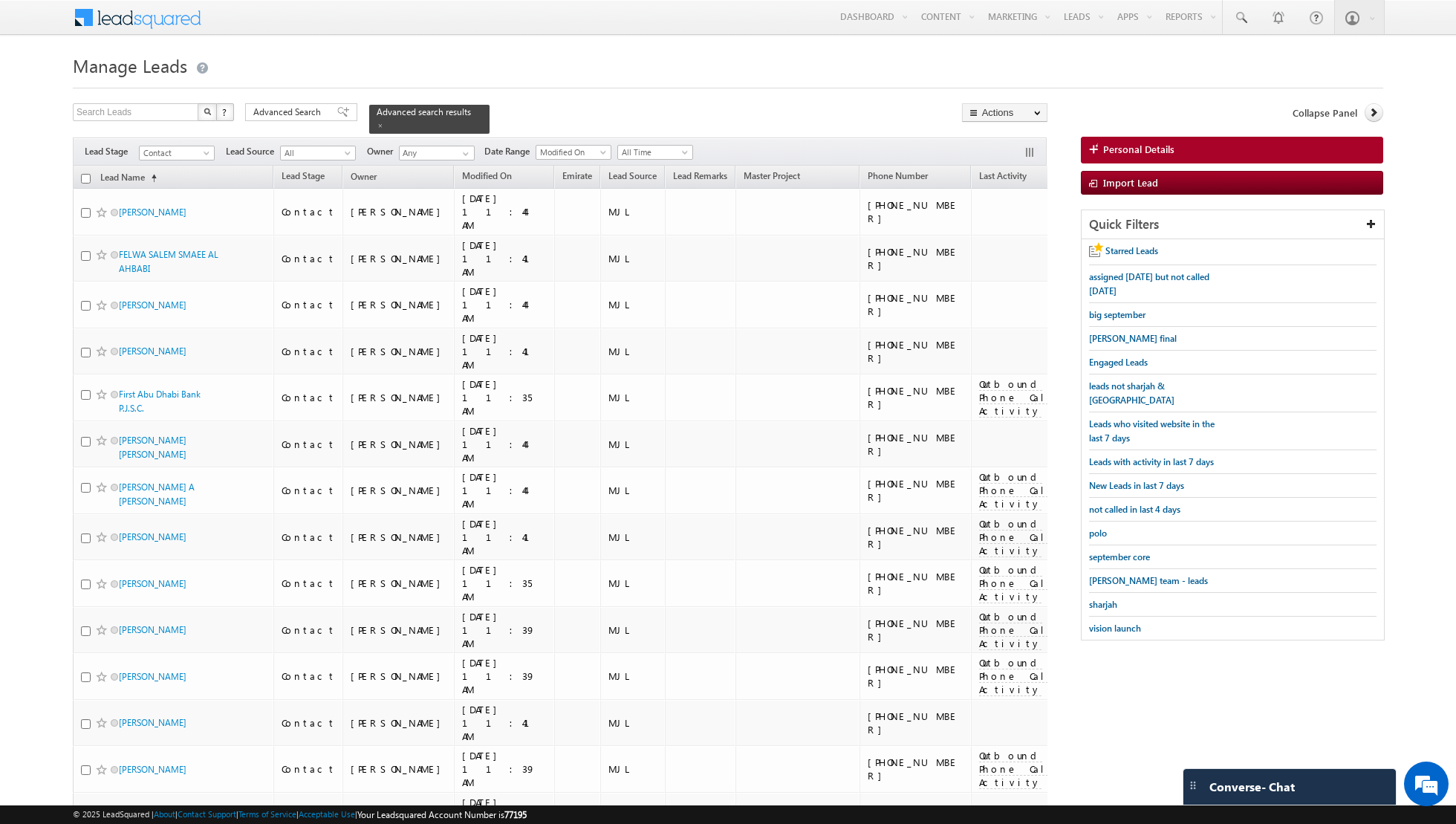
click at [86, 176] on input "checkbox" at bounding box center [86, 179] width 10 height 10
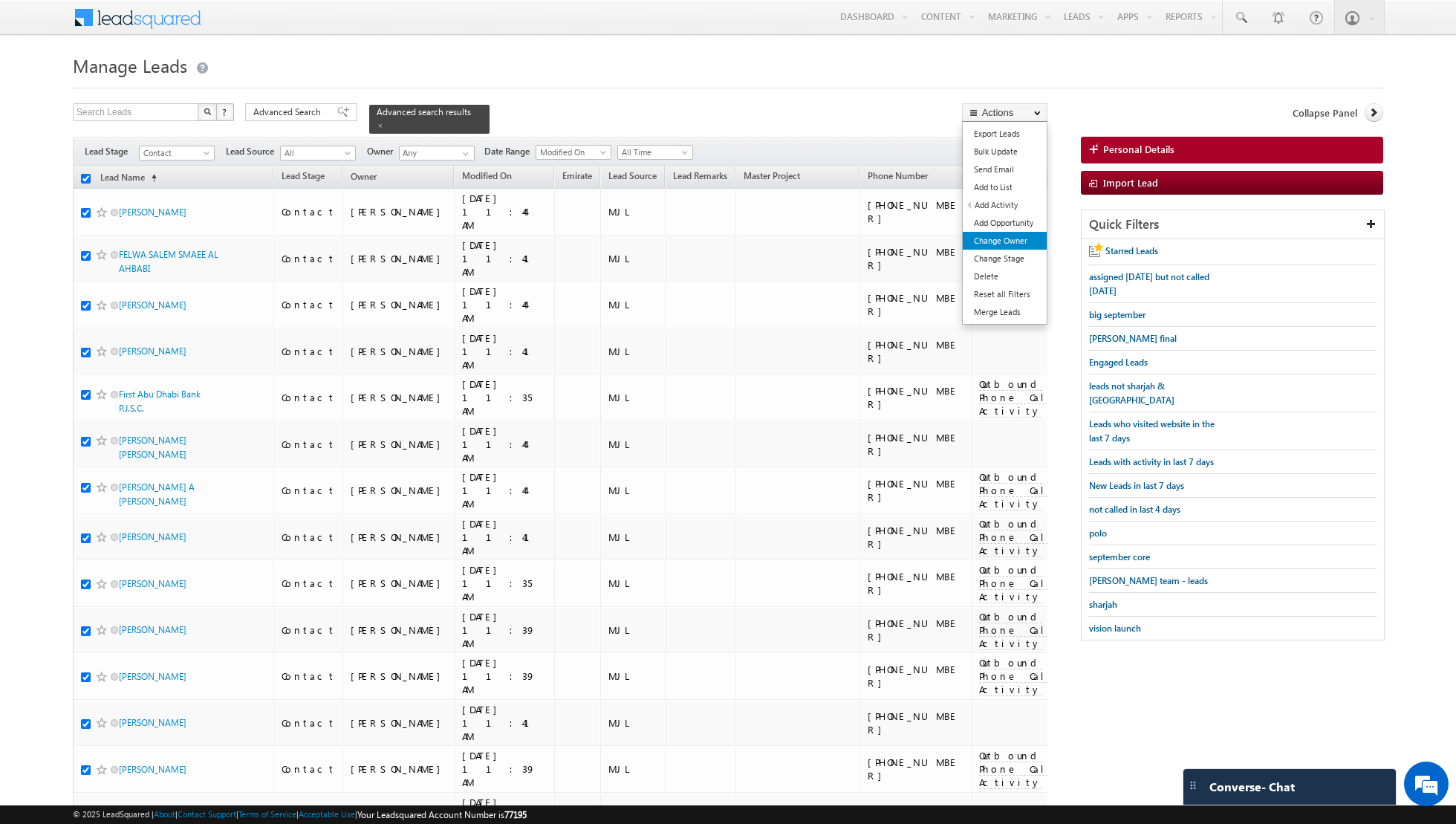
click at [991, 240] on link "Change Owner" at bounding box center [1005, 240] width 84 height 17
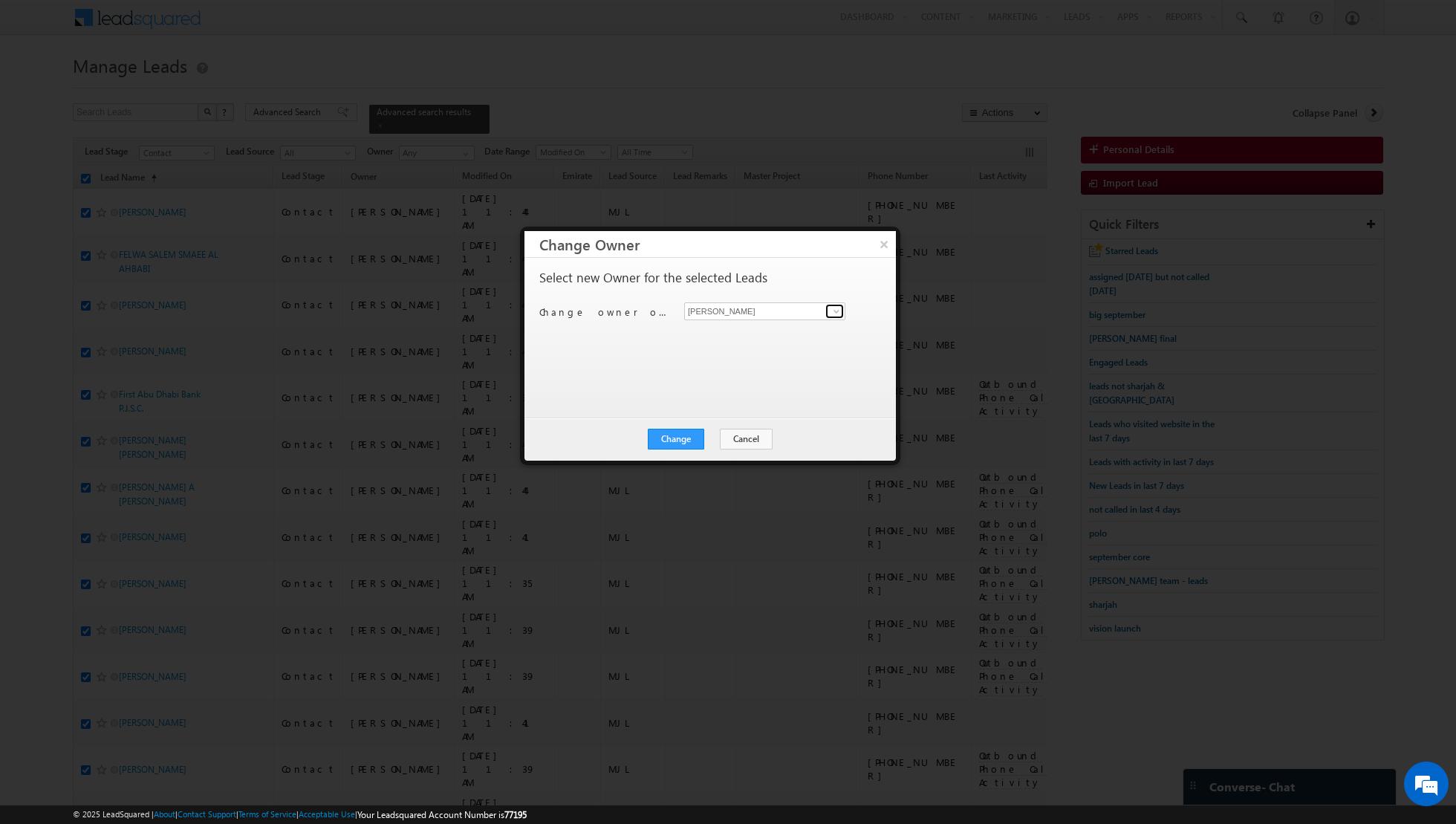
click at [831, 315] on span at bounding box center [837, 311] width 12 height 12
click at [761, 334] on span "[EMAIL_ADDRESS][PERSON_NAME][DOMAIN_NAME]" at bounding box center [757, 338] width 134 height 11
click at [673, 441] on button "Change" at bounding box center [676, 438] width 56 height 20
click at [714, 440] on button "Close" at bounding box center [712, 438] width 48 height 20
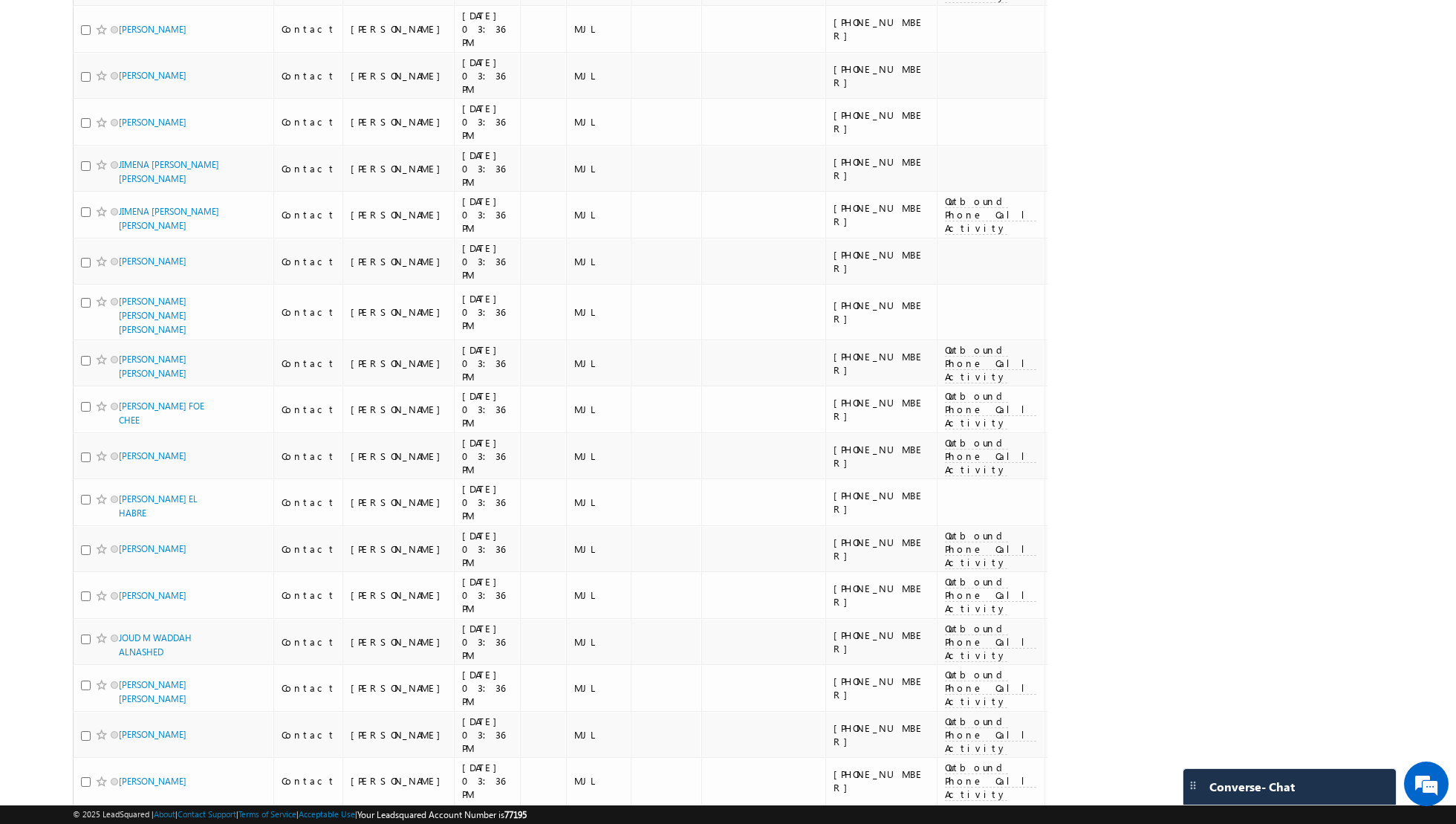
scroll to position [6582, 0]
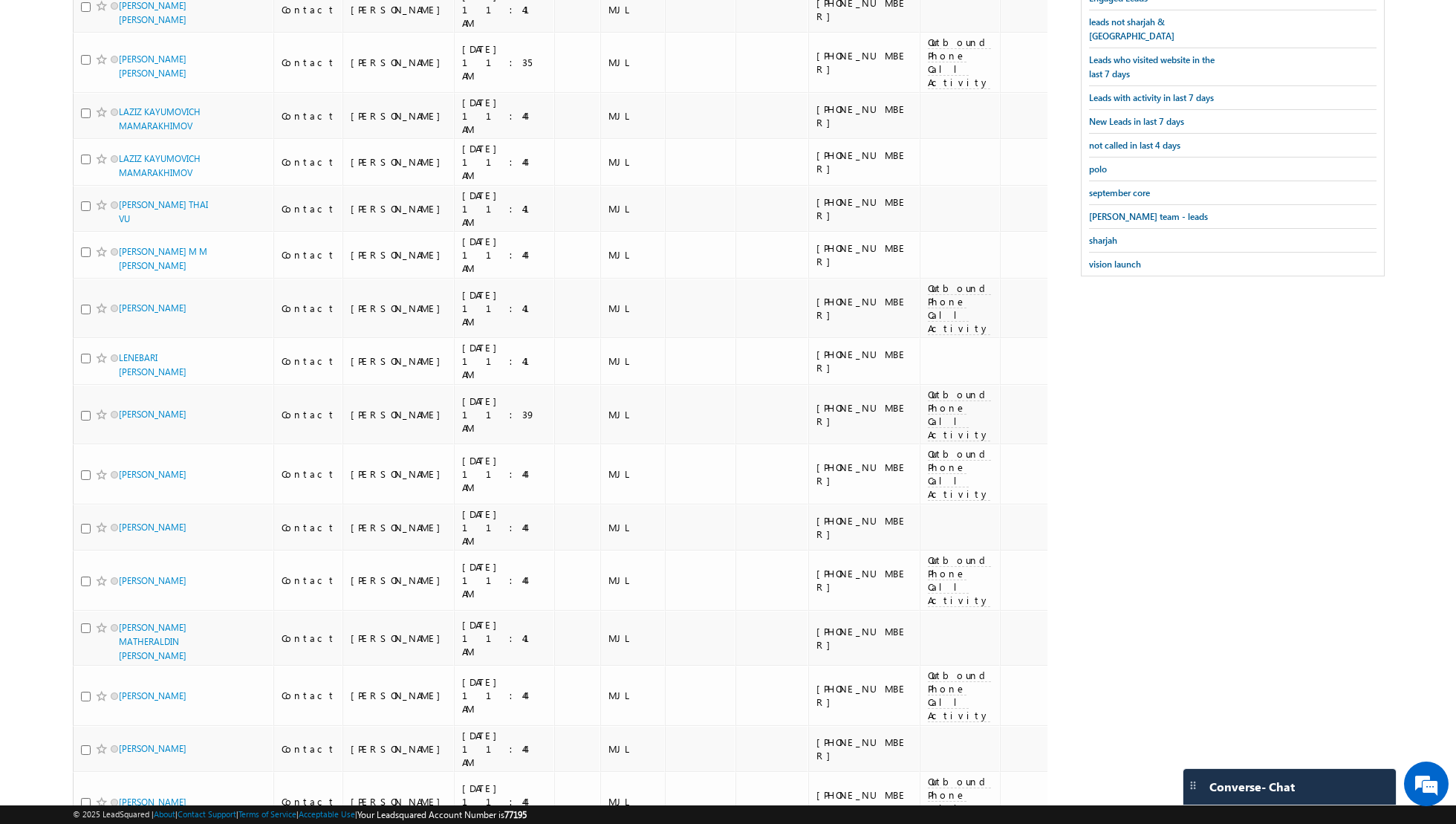
scroll to position [0, 0]
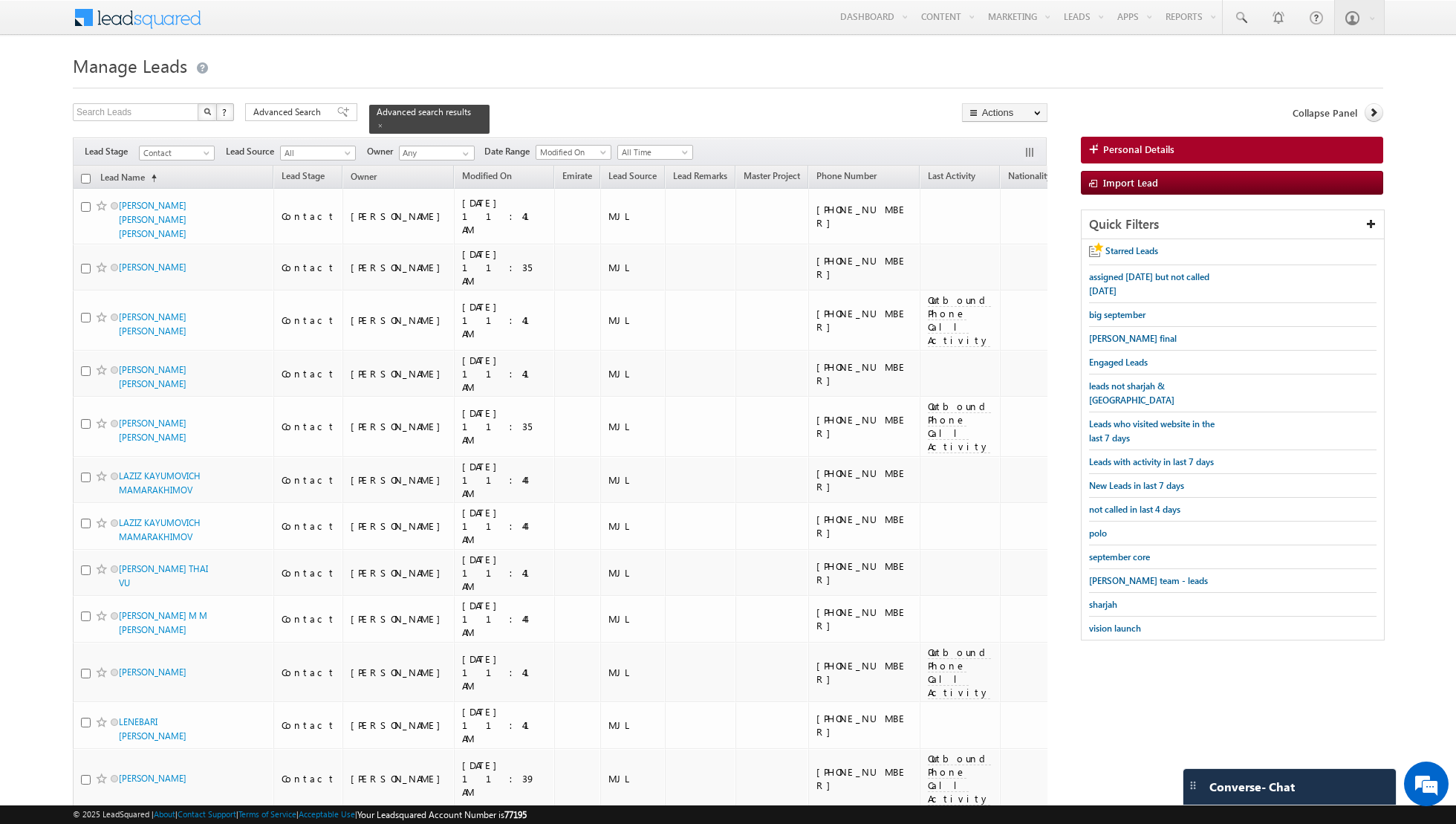
click at [88, 177] on input "checkbox" at bounding box center [86, 179] width 10 height 10
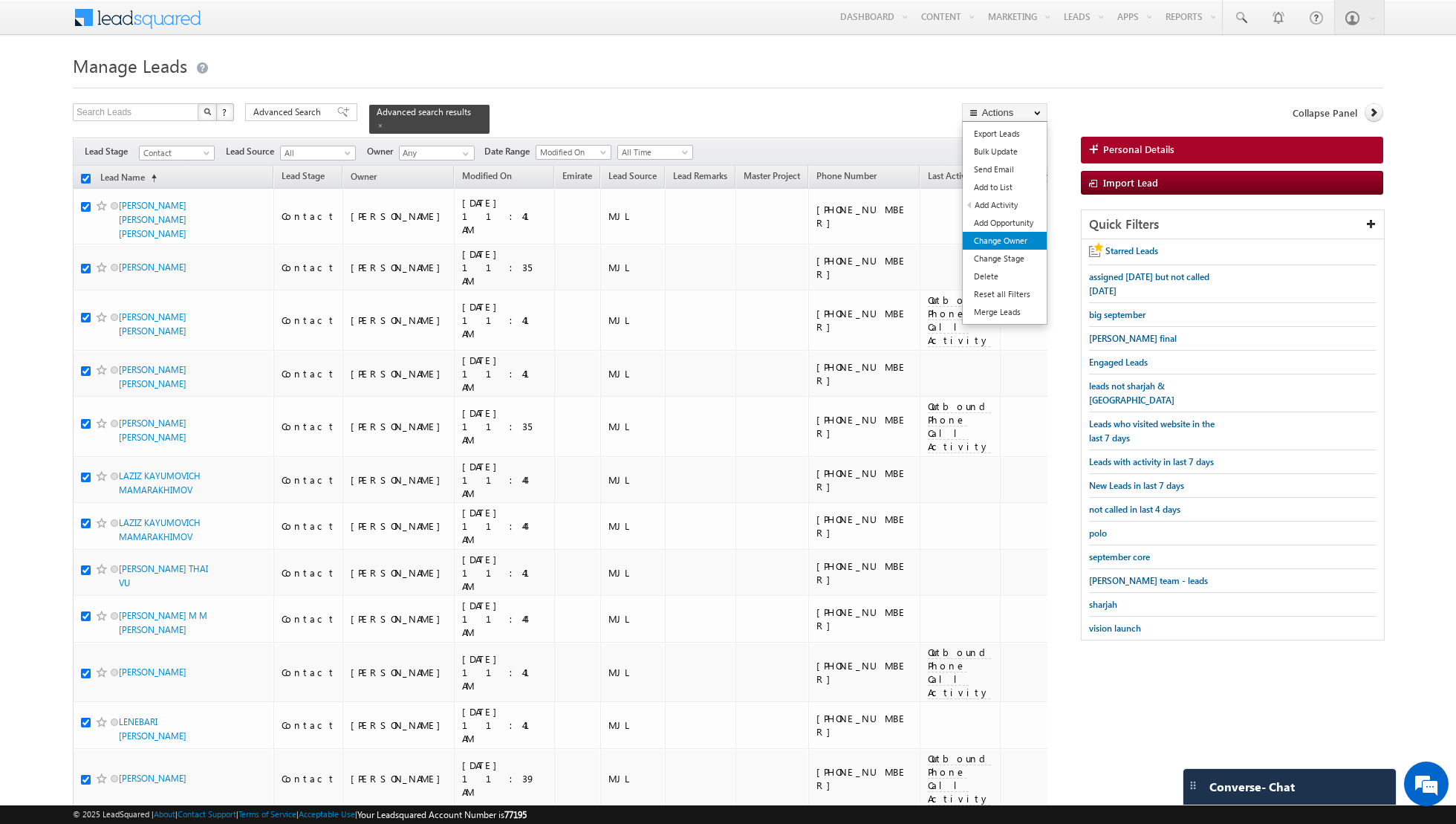
click at [991, 238] on link "Change Owner" at bounding box center [1005, 240] width 84 height 17
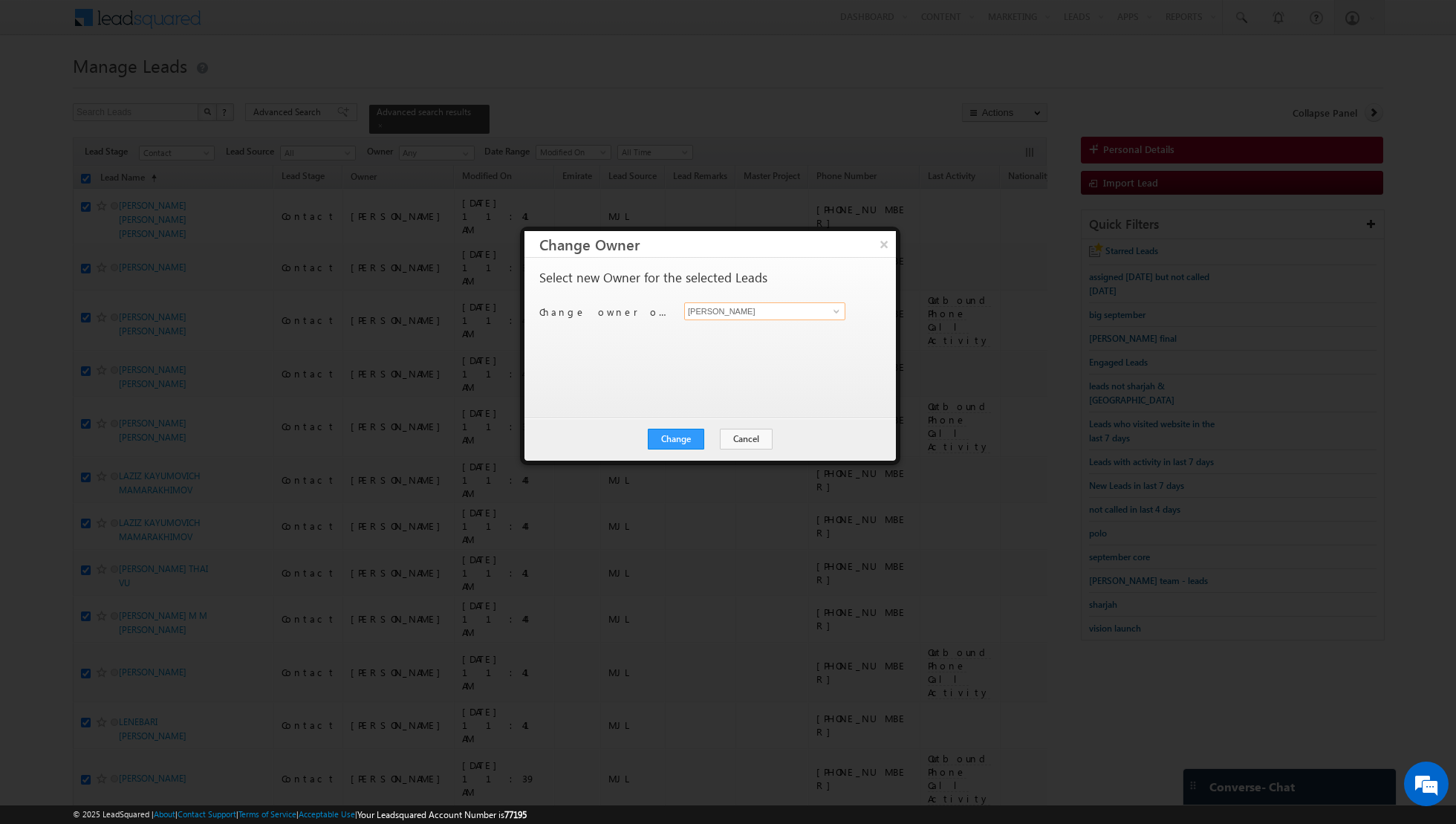
click at [814, 316] on input "[PERSON_NAME]" at bounding box center [765, 311] width 161 height 17
click at [834, 314] on span at bounding box center [837, 311] width 12 height 12
click at [758, 329] on link "Shiva Sisodia shiva.sisodia@indglobal.ae" at bounding box center [765, 333] width 161 height 28
click at [678, 436] on button "Change" at bounding box center [676, 438] width 56 height 20
click at [715, 437] on button "Close" at bounding box center [712, 438] width 48 height 20
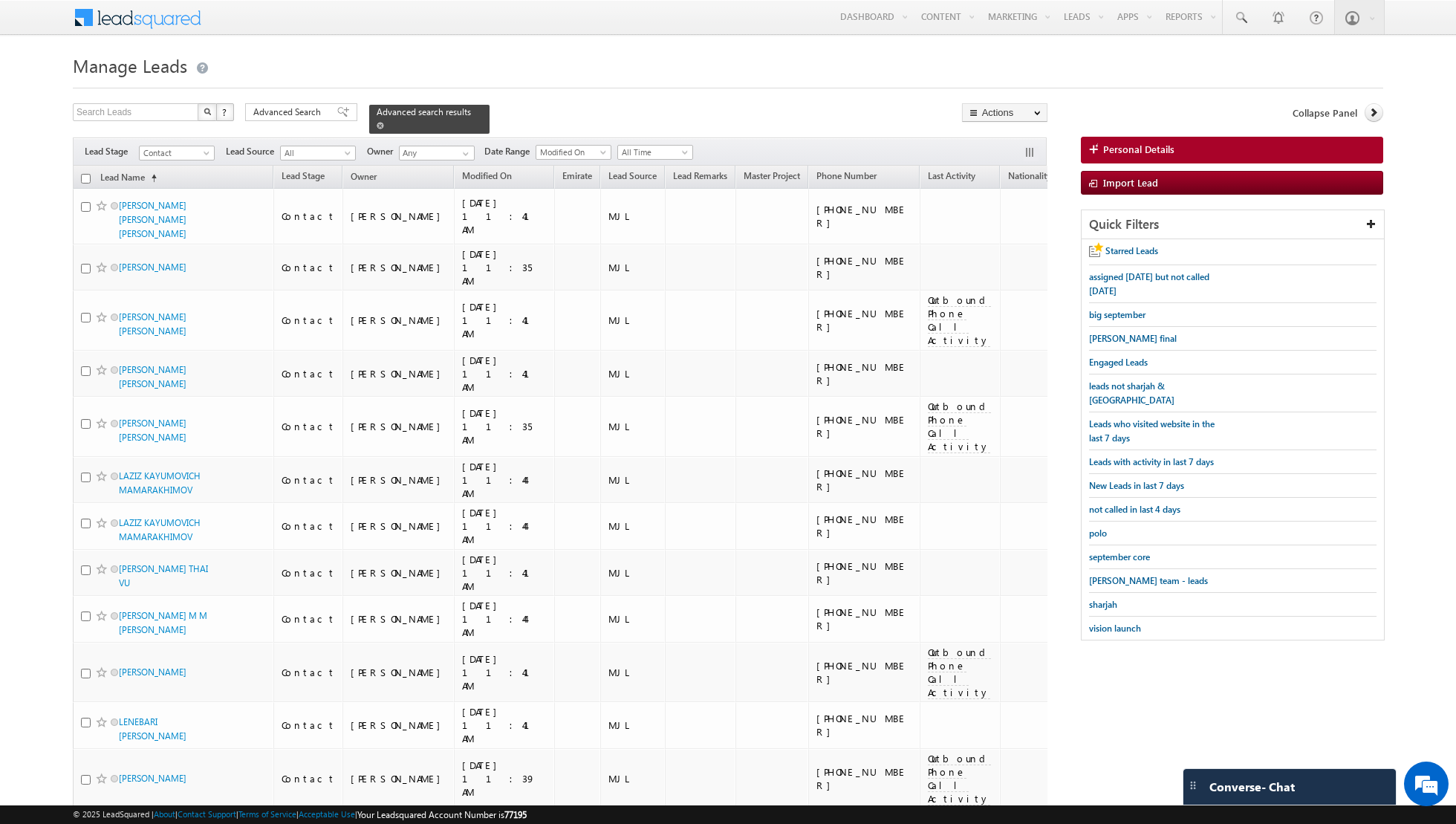
click at [377, 121] on span at bounding box center [381, 125] width 8 height 8
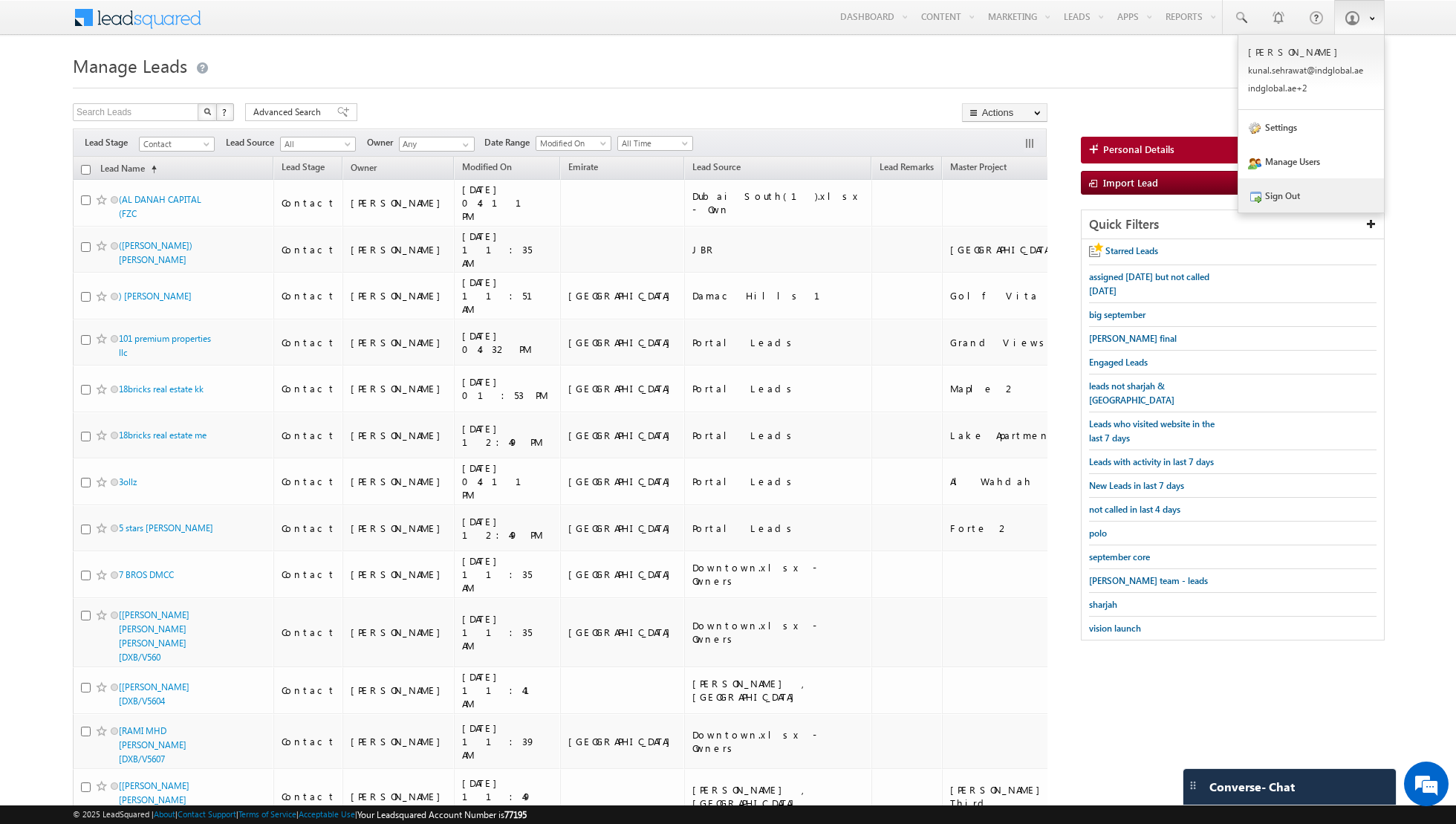
click at [1308, 192] on link "Sign Out" at bounding box center [1311, 194] width 146 height 34
